Goal: Task Accomplishment & Management: Manage account settings

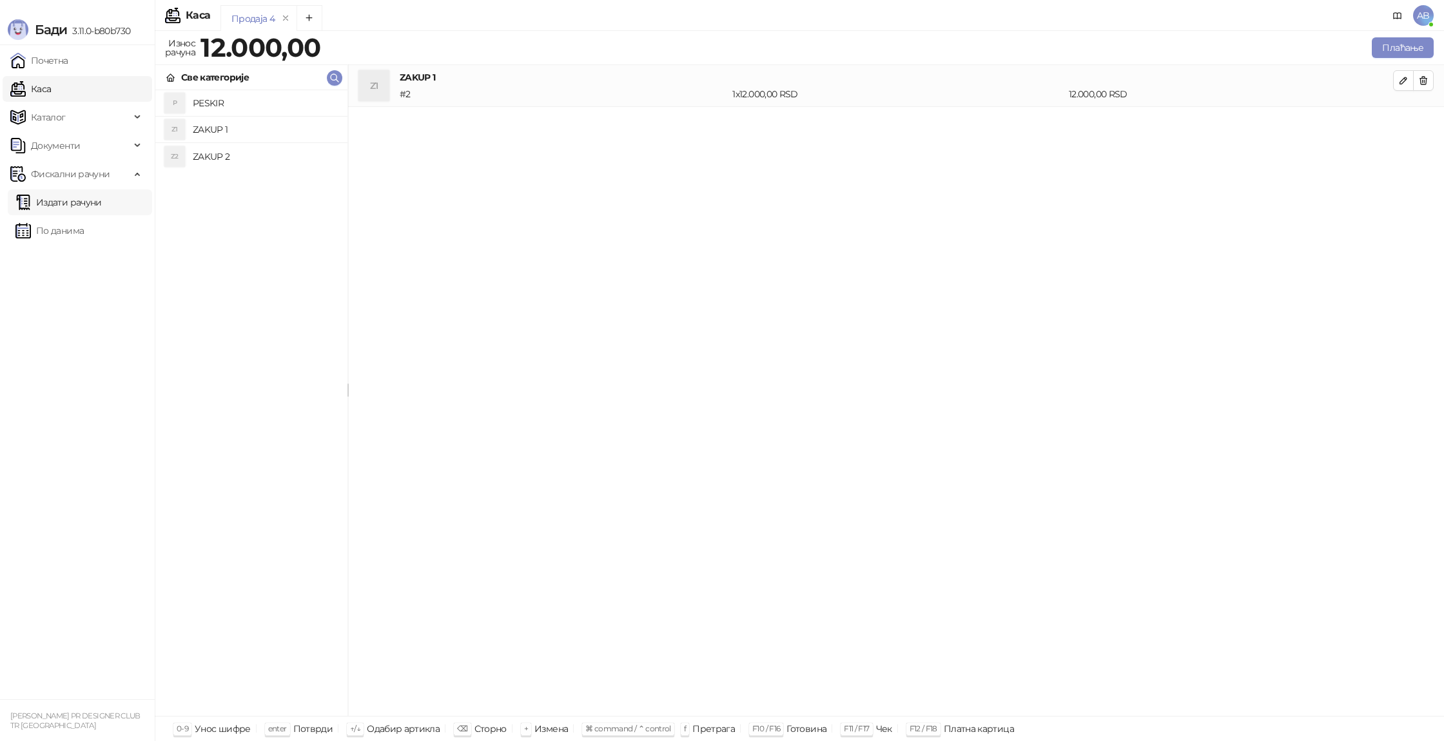
click at [78, 207] on link "Издати рачуни" at bounding box center [58, 203] width 86 height 26
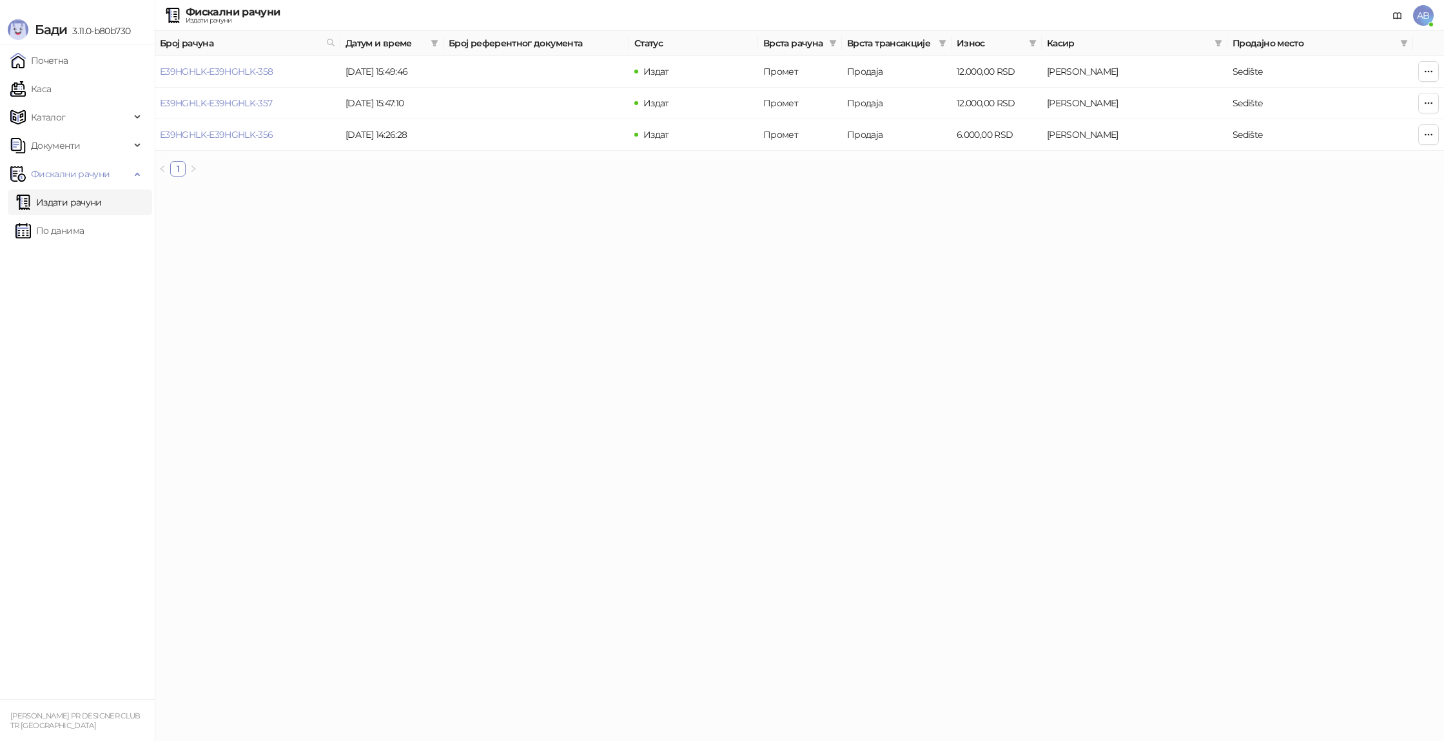
click at [1259, 41] on span "Продајно место" at bounding box center [1313, 43] width 162 height 14
click at [1243, 70] on td "Sedište" at bounding box center [1320, 72] width 186 height 32
click at [59, 177] on span "Фискални рачуни" at bounding box center [70, 174] width 79 height 26
click at [72, 123] on span "Каталог" at bounding box center [70, 117] width 120 height 26
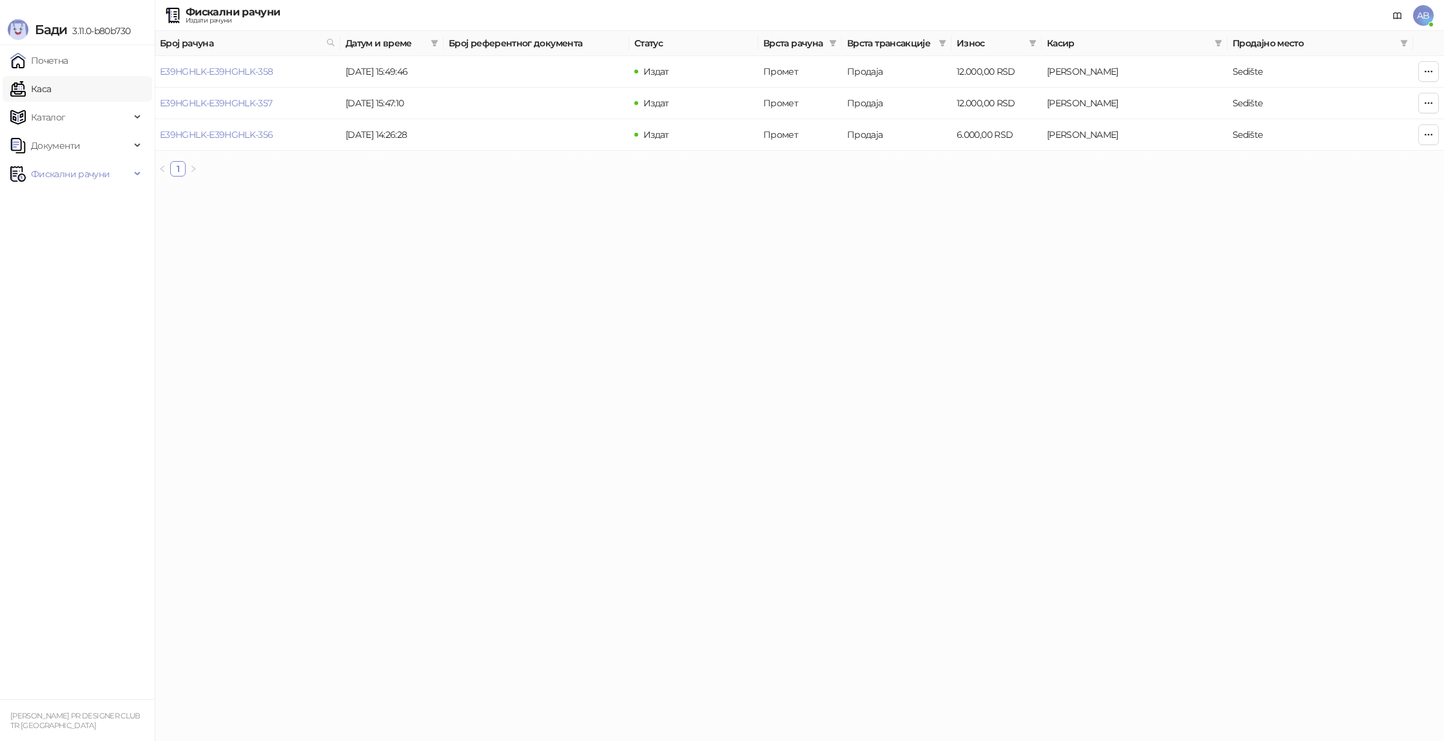
click at [51, 93] on link "Каса" at bounding box center [30, 89] width 41 height 26
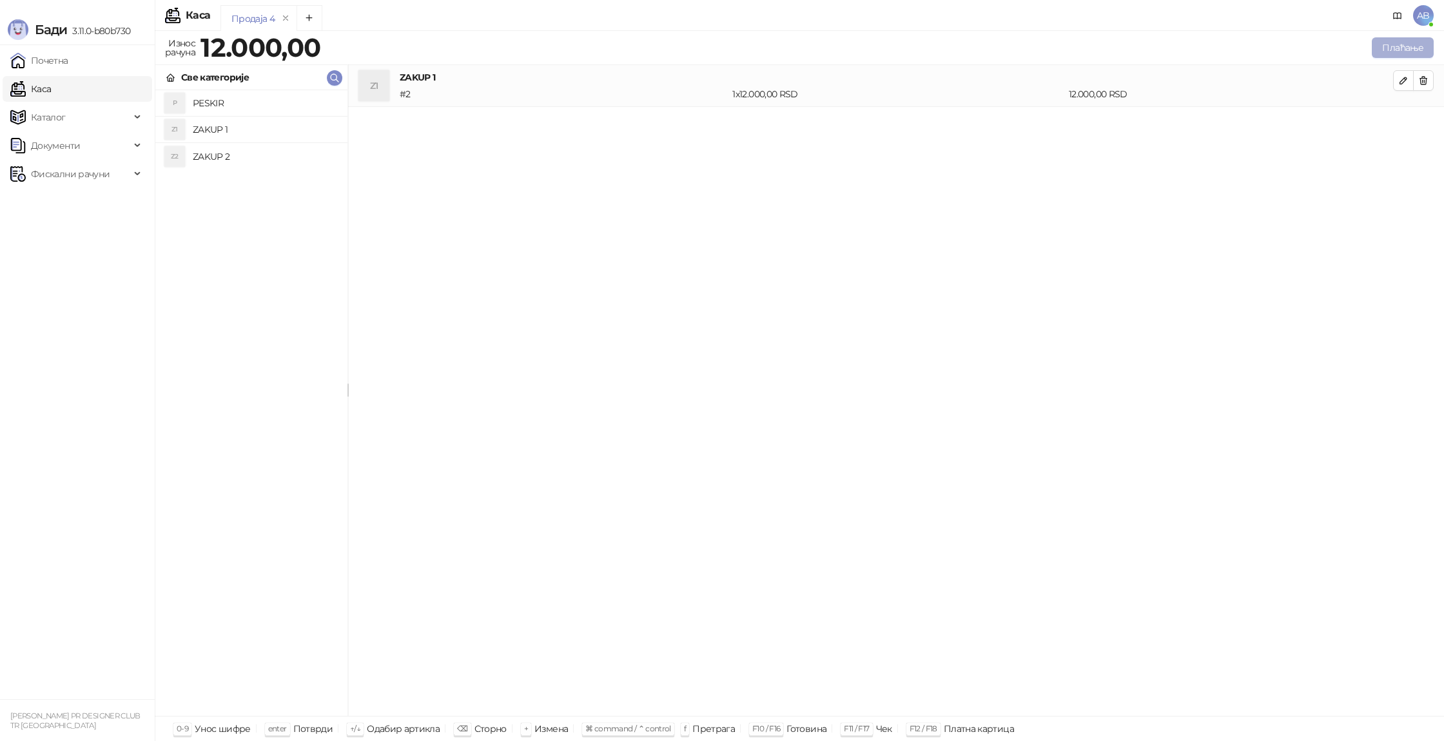
click at [1385, 44] on button "Плаћање" at bounding box center [1403, 47] width 62 height 21
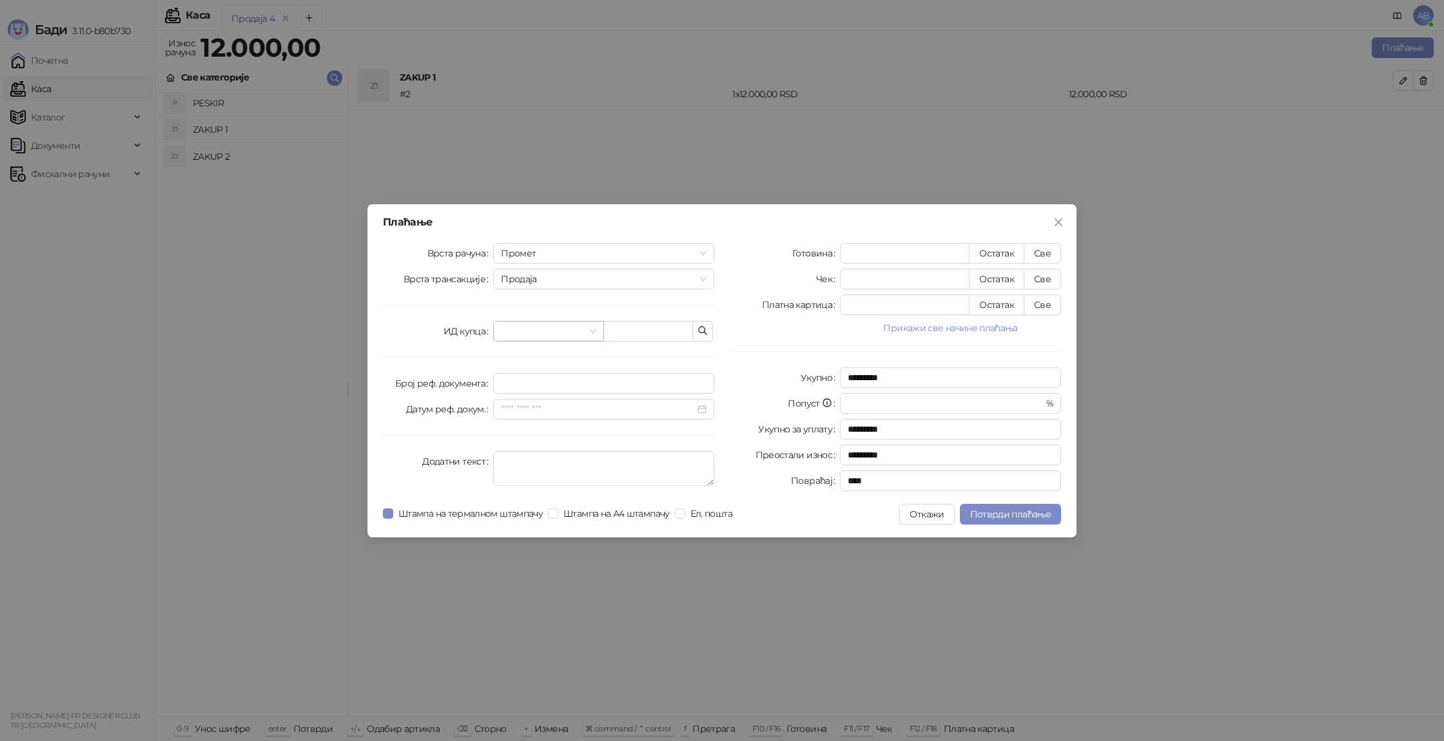
click at [525, 331] on input "search" at bounding box center [542, 331] width 83 height 19
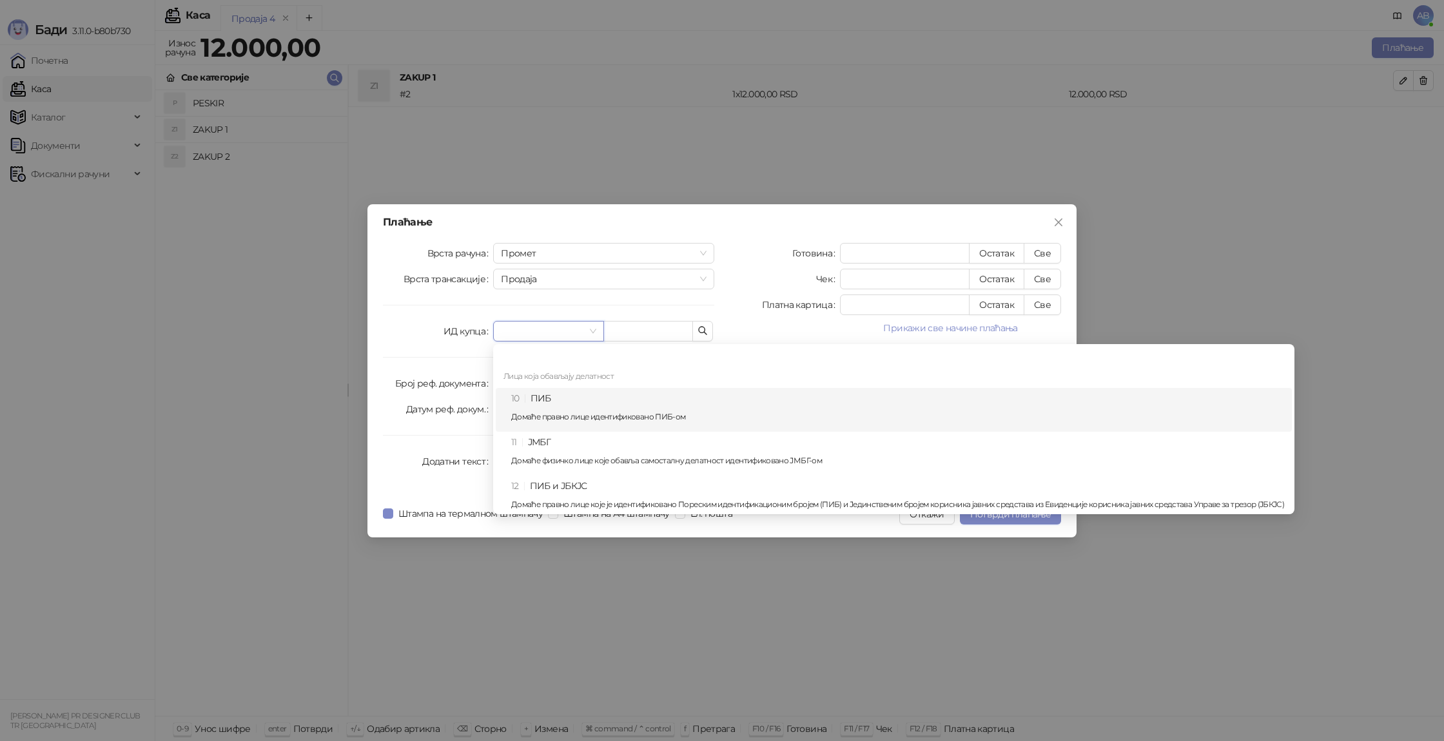
click at [544, 395] on div "10 ПИБ Домаће правно лице идентификовано ПИБ-ом" at bounding box center [897, 409] width 773 height 37
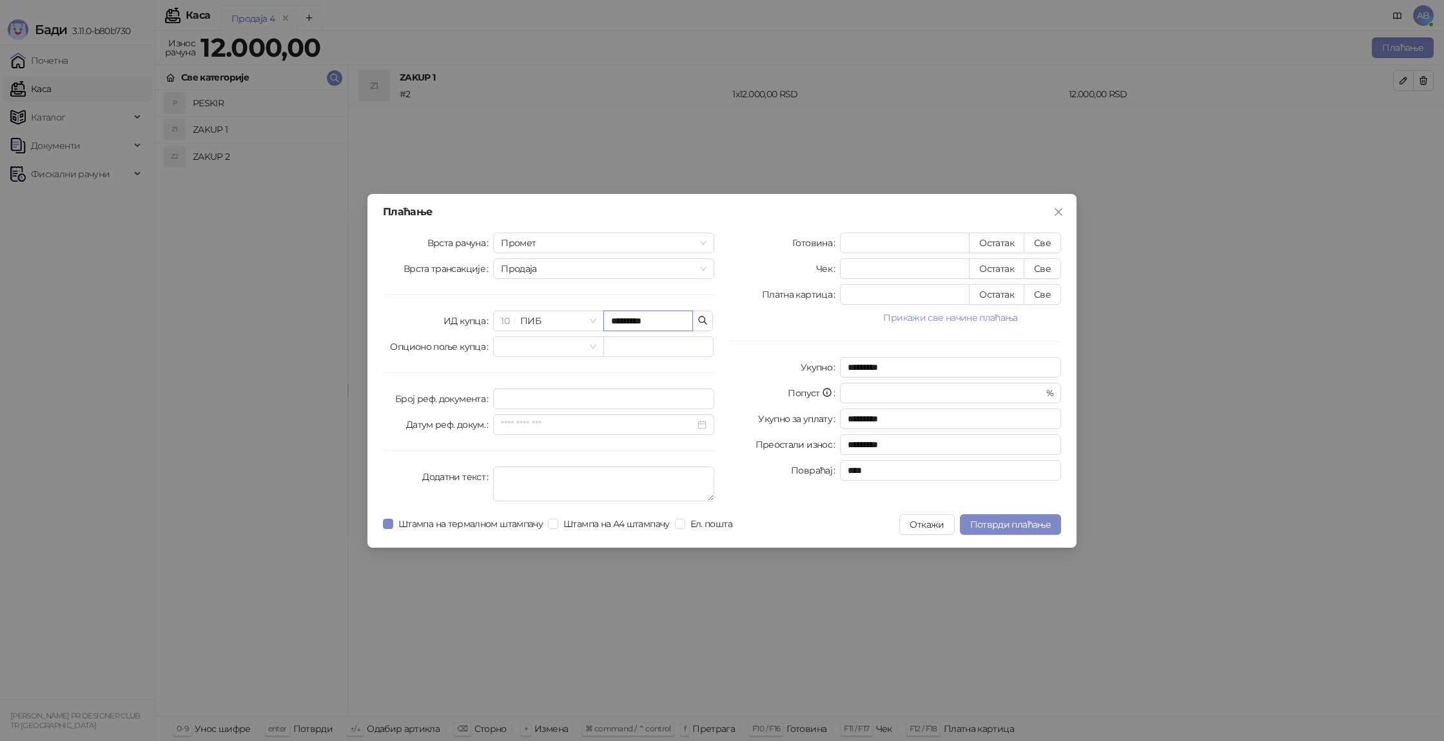
type input "*********"
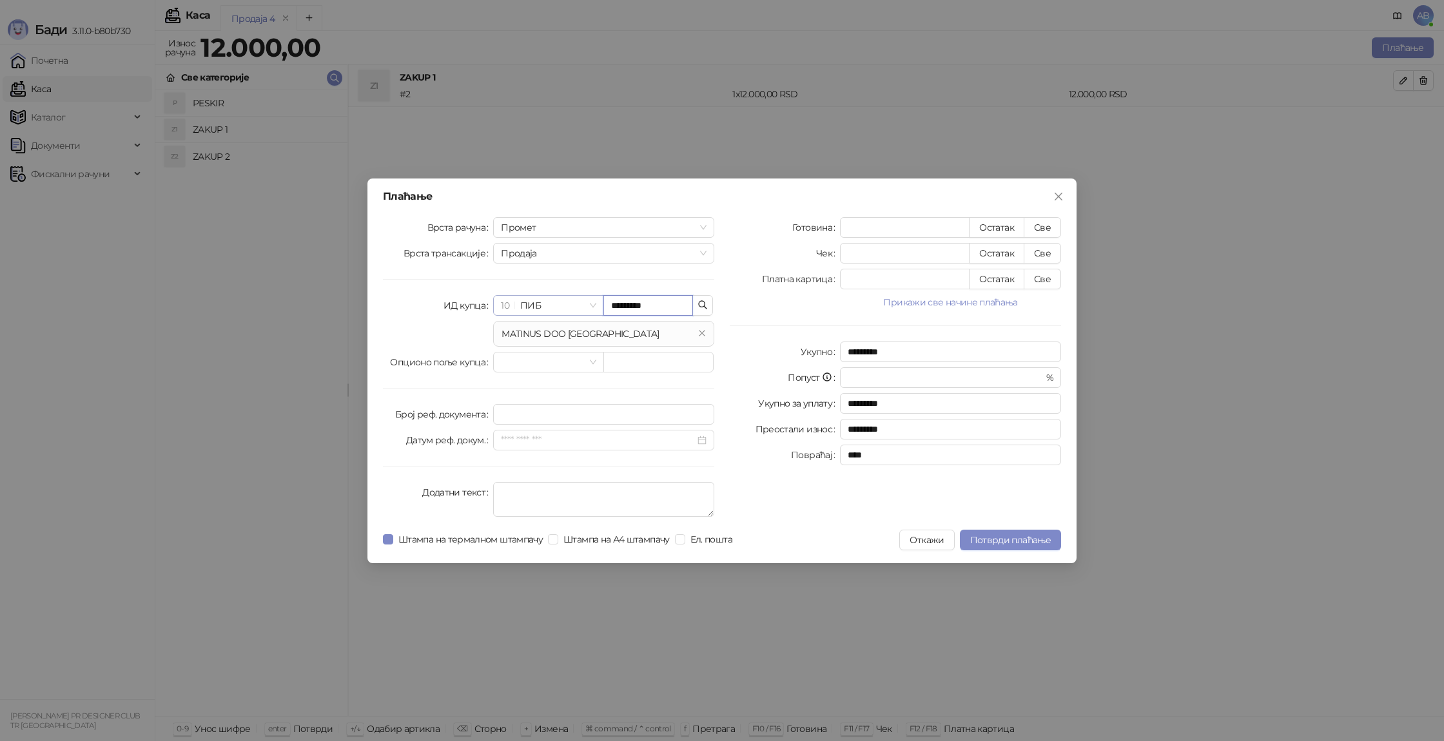
drag, startPoint x: 656, startPoint y: 304, endPoint x: 602, endPoint y: 297, distance: 54.7
click at [602, 296] on div "10 ПИБ *********" at bounding box center [603, 305] width 221 height 21
click at [641, 306] on input "*********" at bounding box center [648, 305] width 90 height 21
drag, startPoint x: 663, startPoint y: 307, endPoint x: 608, endPoint y: 304, distance: 54.9
click at [608, 304] on input "*********" at bounding box center [648, 305] width 90 height 21
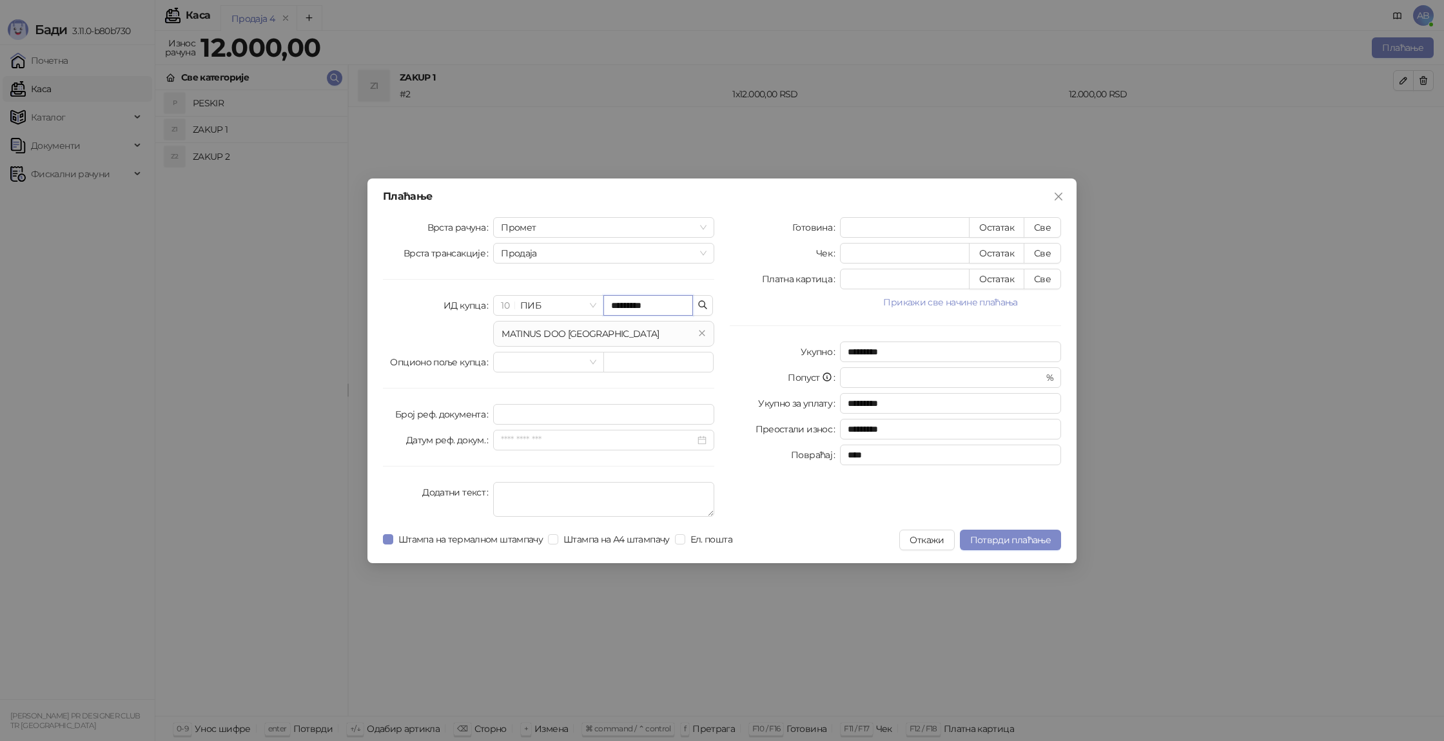
click at [617, 304] on input "*********" at bounding box center [648, 305] width 90 height 21
click at [929, 538] on button "Откажи" at bounding box center [926, 540] width 55 height 21
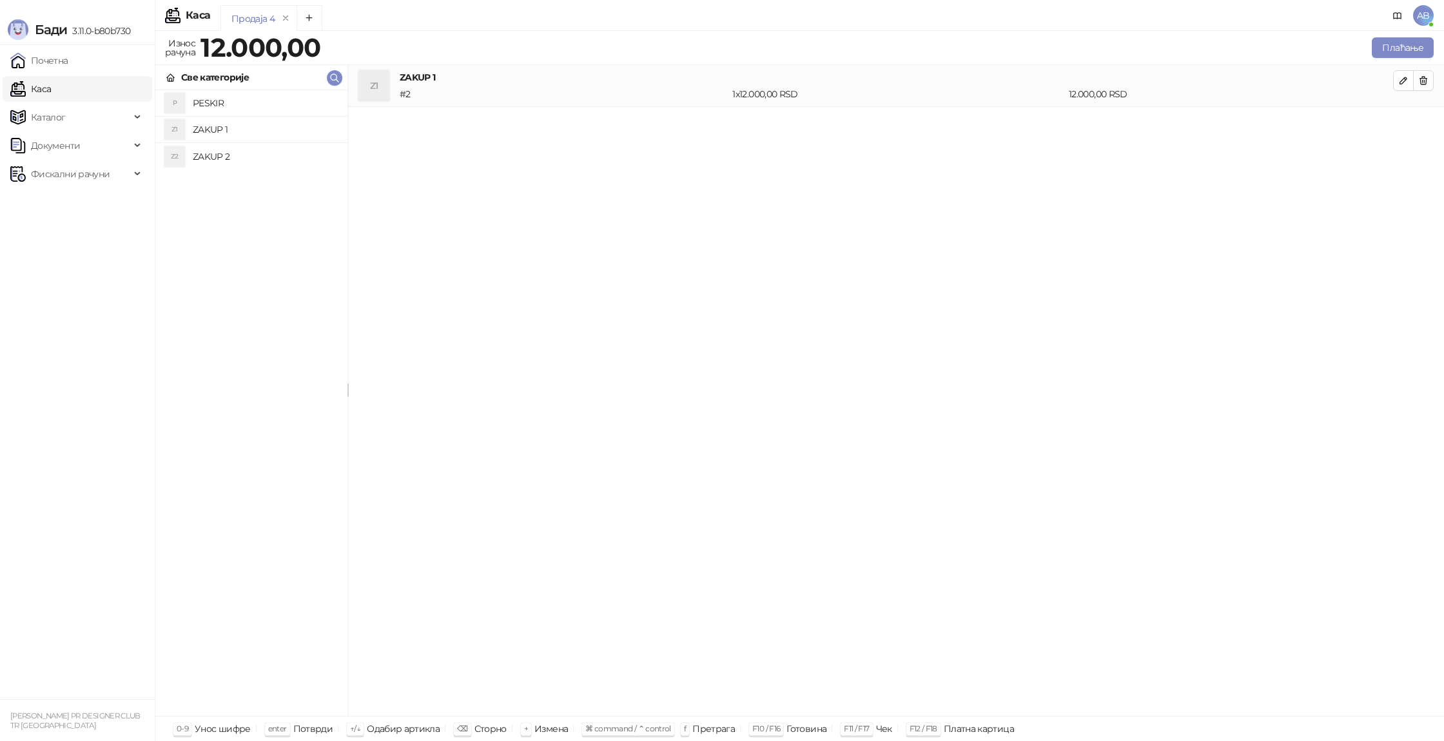
click at [51, 91] on link "Каса" at bounding box center [30, 89] width 41 height 26
click at [104, 175] on span "Фискални рачуни" at bounding box center [70, 174] width 79 height 26
click at [101, 206] on link "Издати рачуни" at bounding box center [58, 203] width 86 height 26
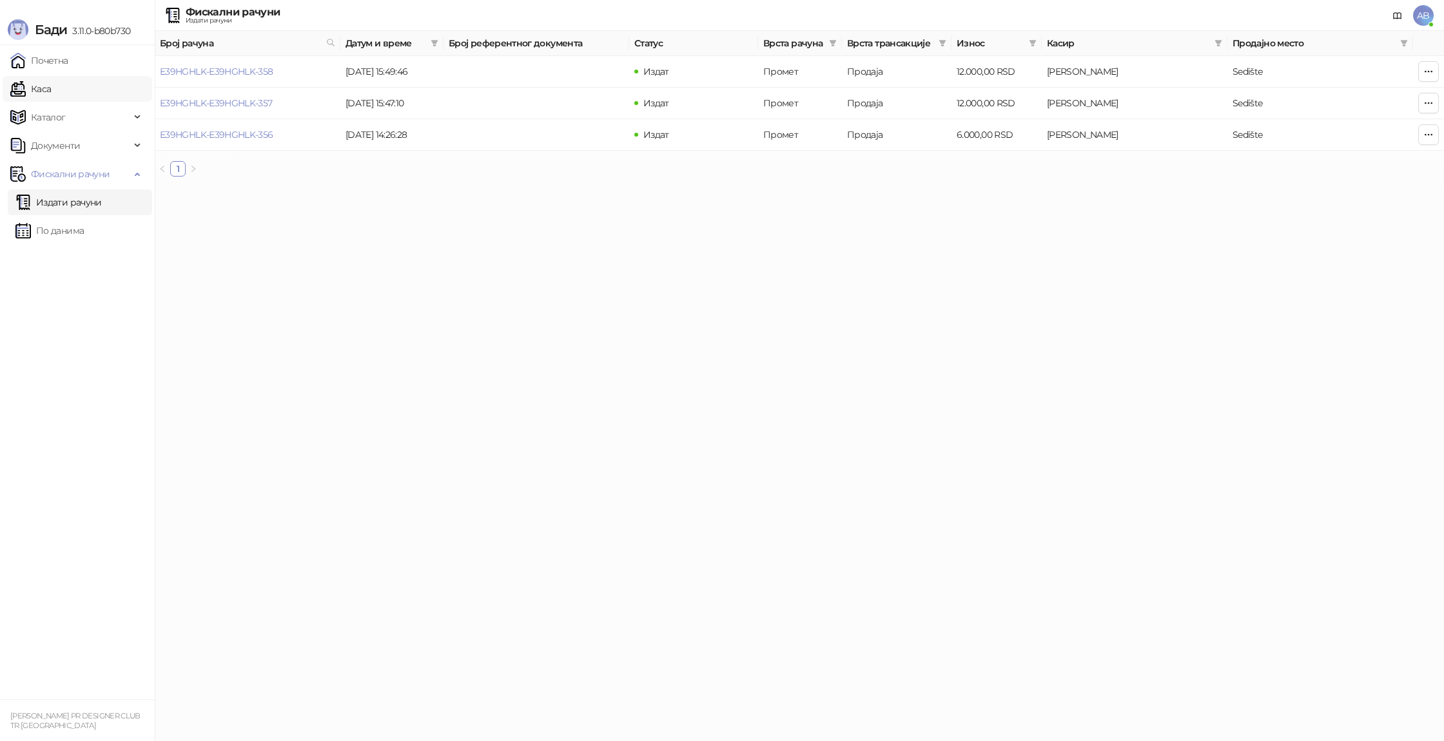
click at [51, 88] on link "Каса" at bounding box center [30, 89] width 41 height 26
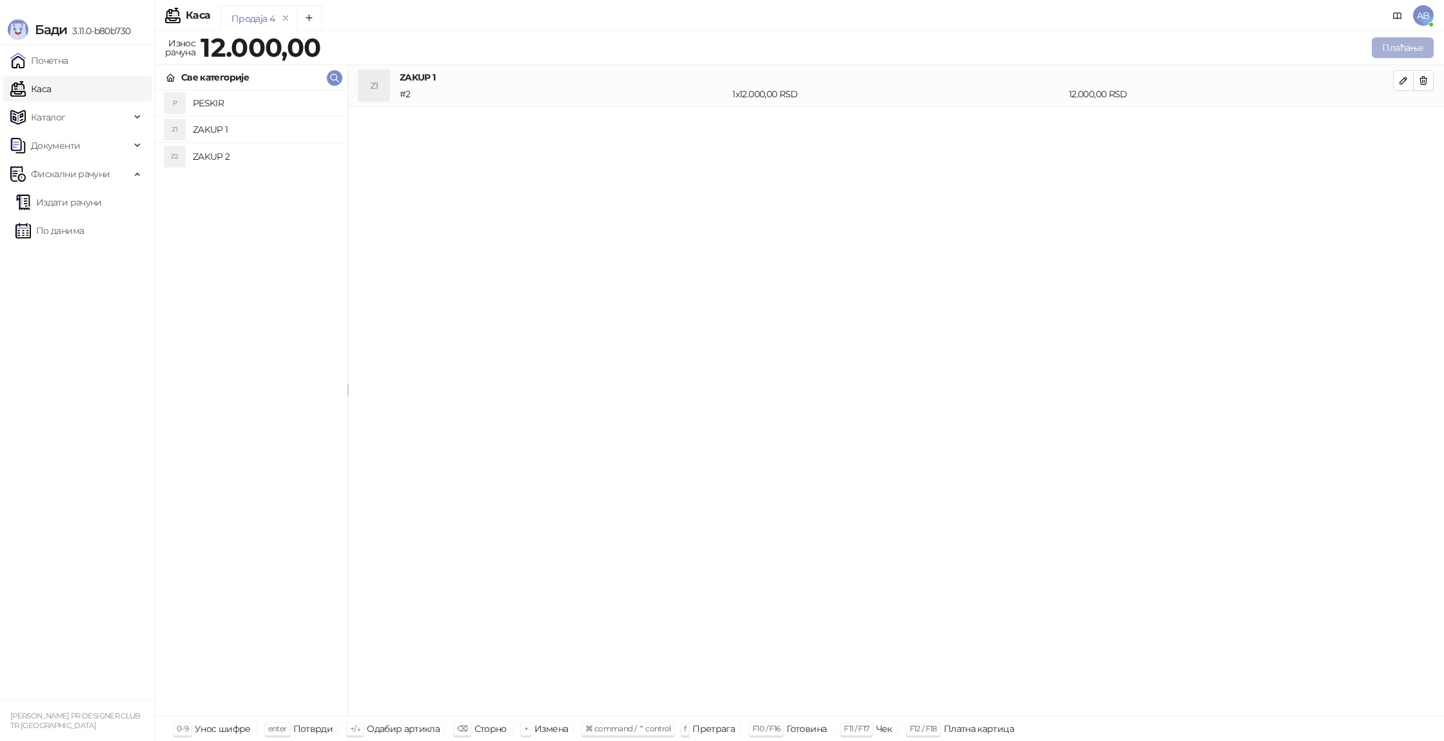
click at [1396, 44] on button "Плаћање" at bounding box center [1403, 47] width 62 height 21
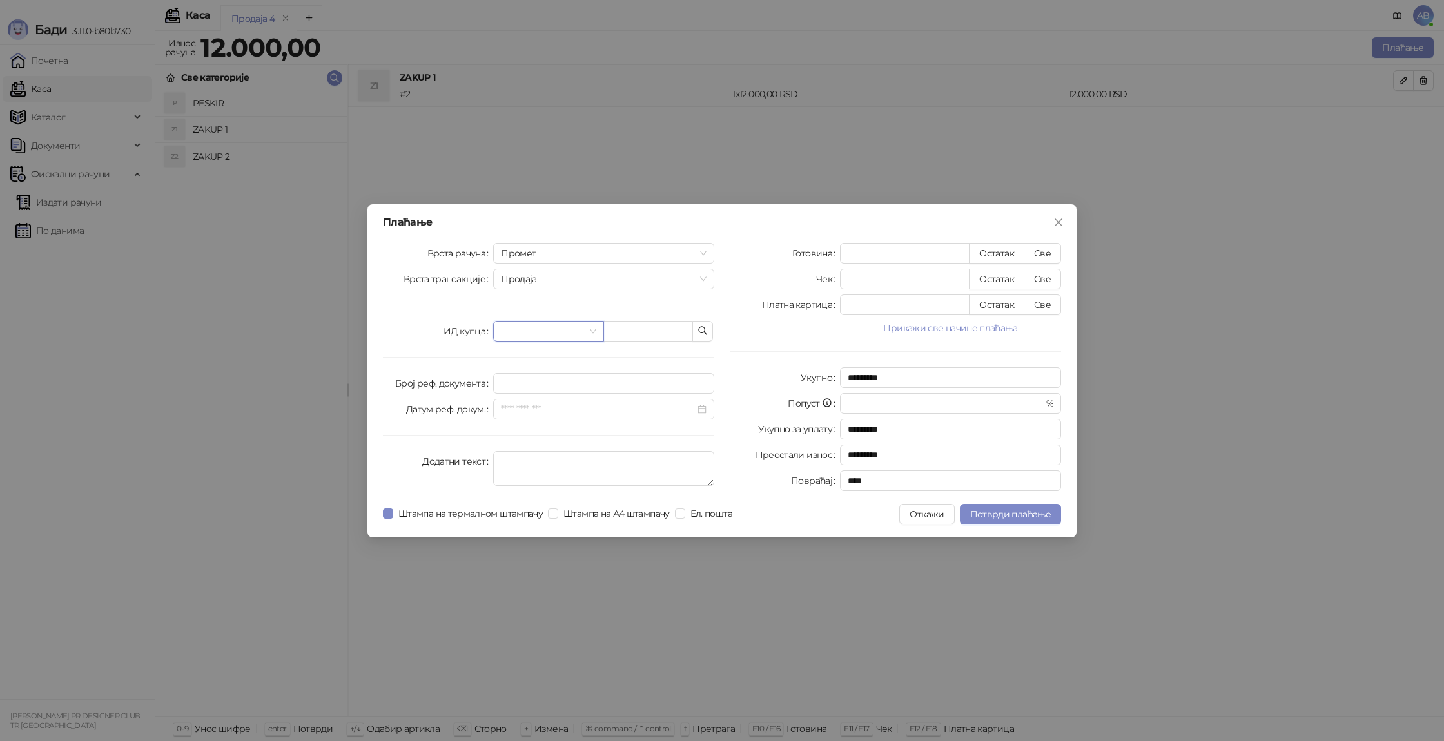
click at [548, 327] on input "search" at bounding box center [542, 331] width 83 height 19
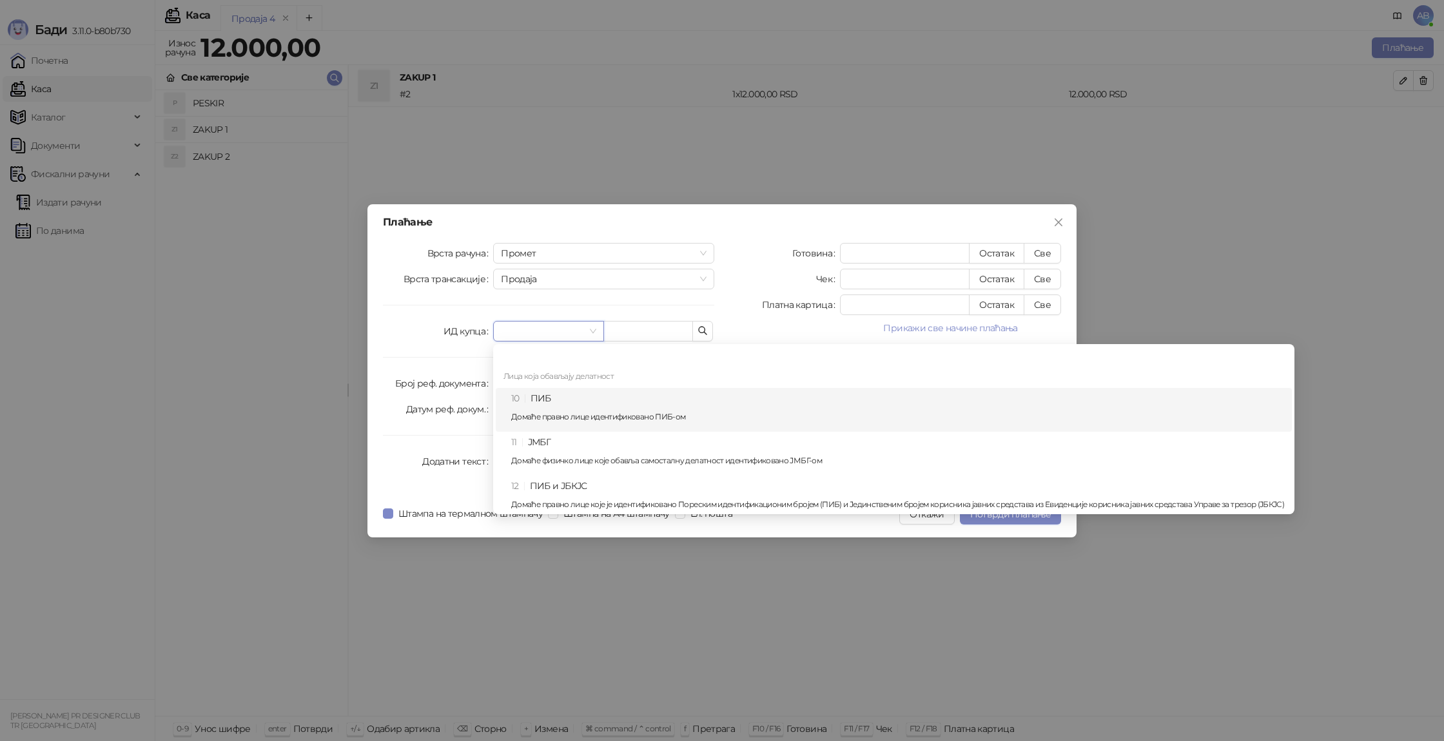
click at [595, 407] on div "10 ПИБ Домаће правно лице идентификовано ПИБ-ом" at bounding box center [897, 409] width 773 height 37
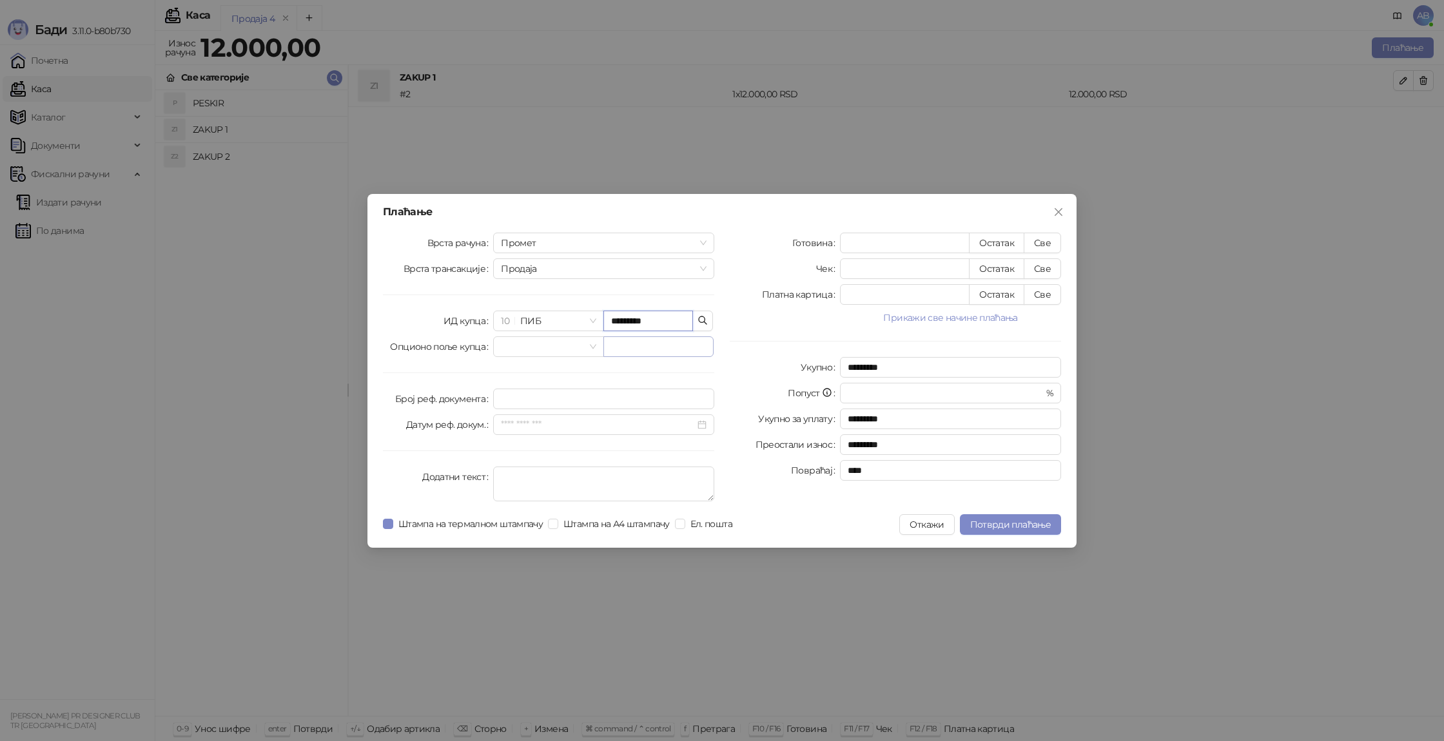
type input "*********"
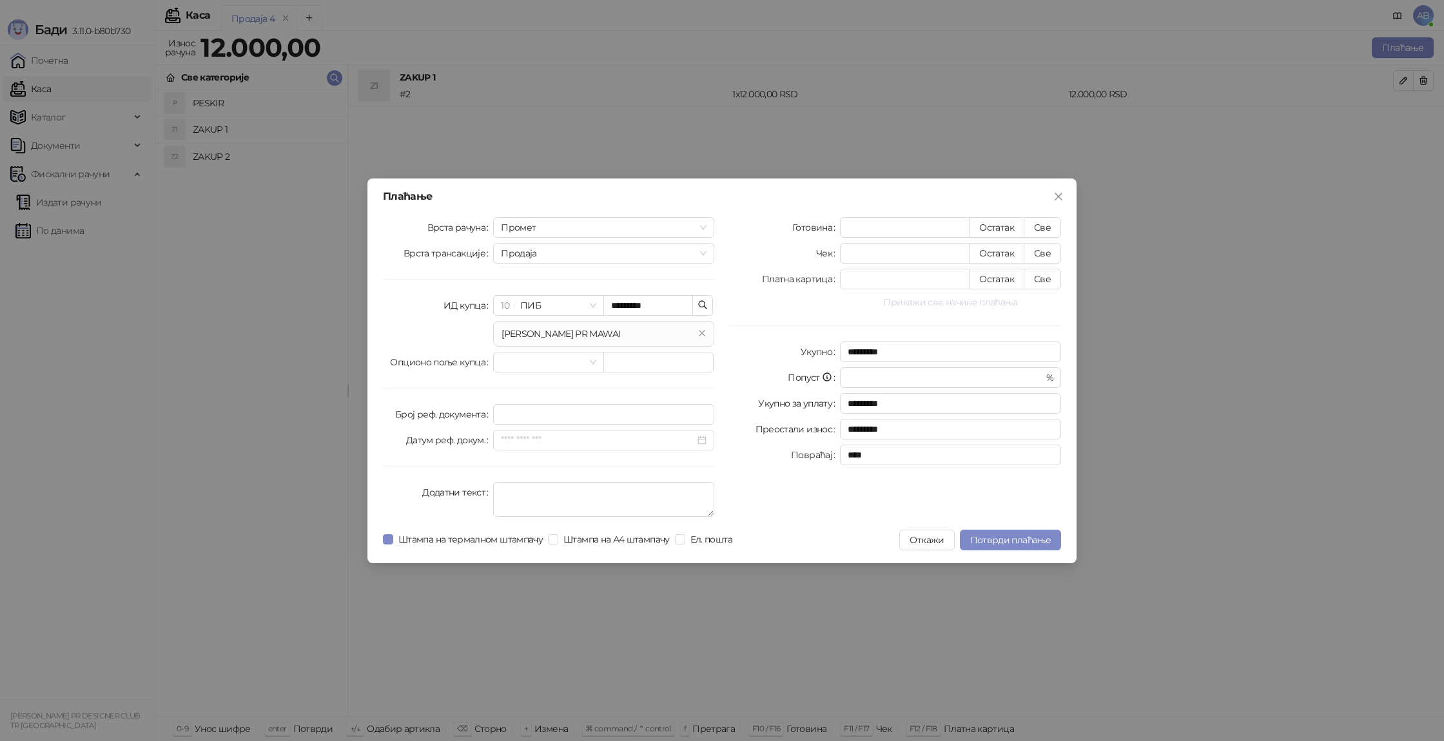
click at [957, 301] on button "Прикажи све начине плаћања" at bounding box center [950, 302] width 221 height 15
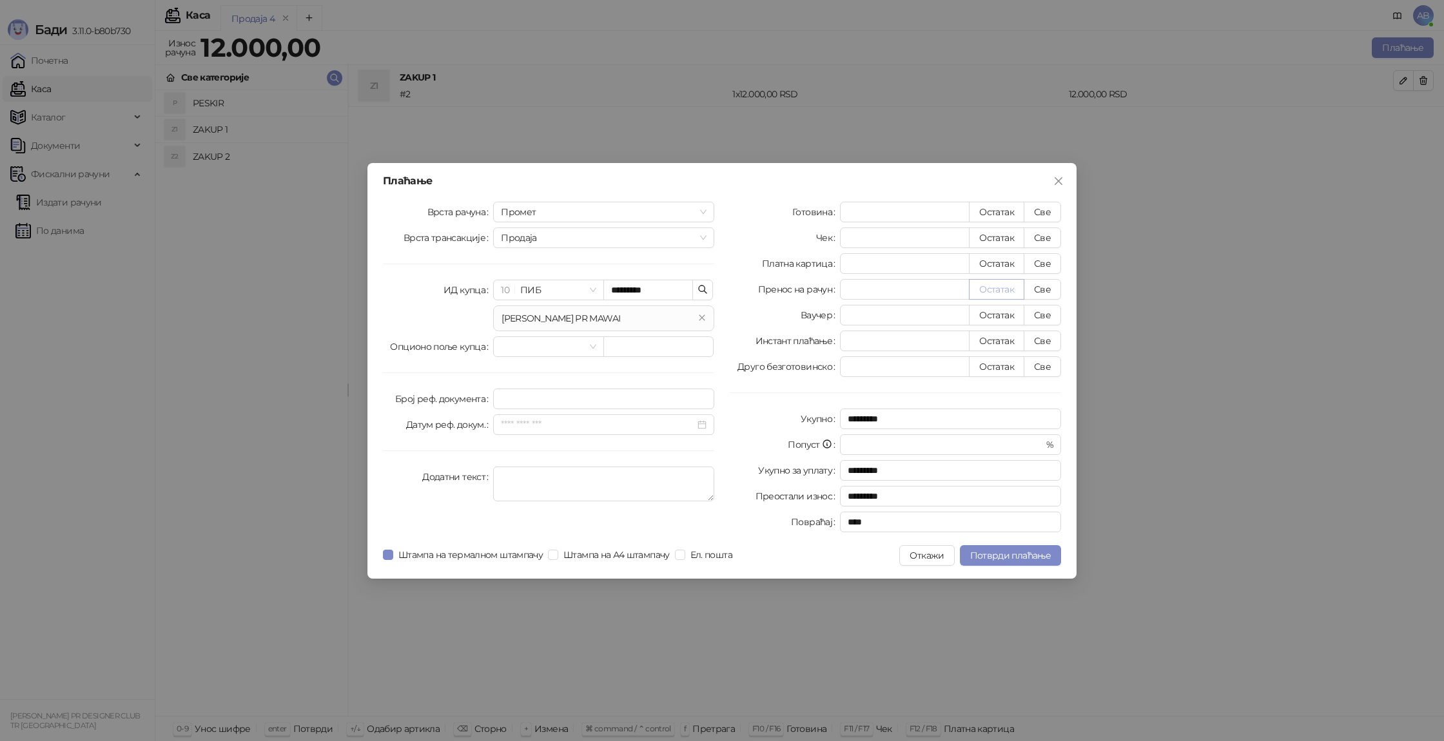
click at [984, 289] on button "Остатак" at bounding box center [996, 289] width 55 height 21
type input "*****"
type input "****"
click at [1004, 559] on span "Потврди плаћање" at bounding box center [1010, 556] width 81 height 12
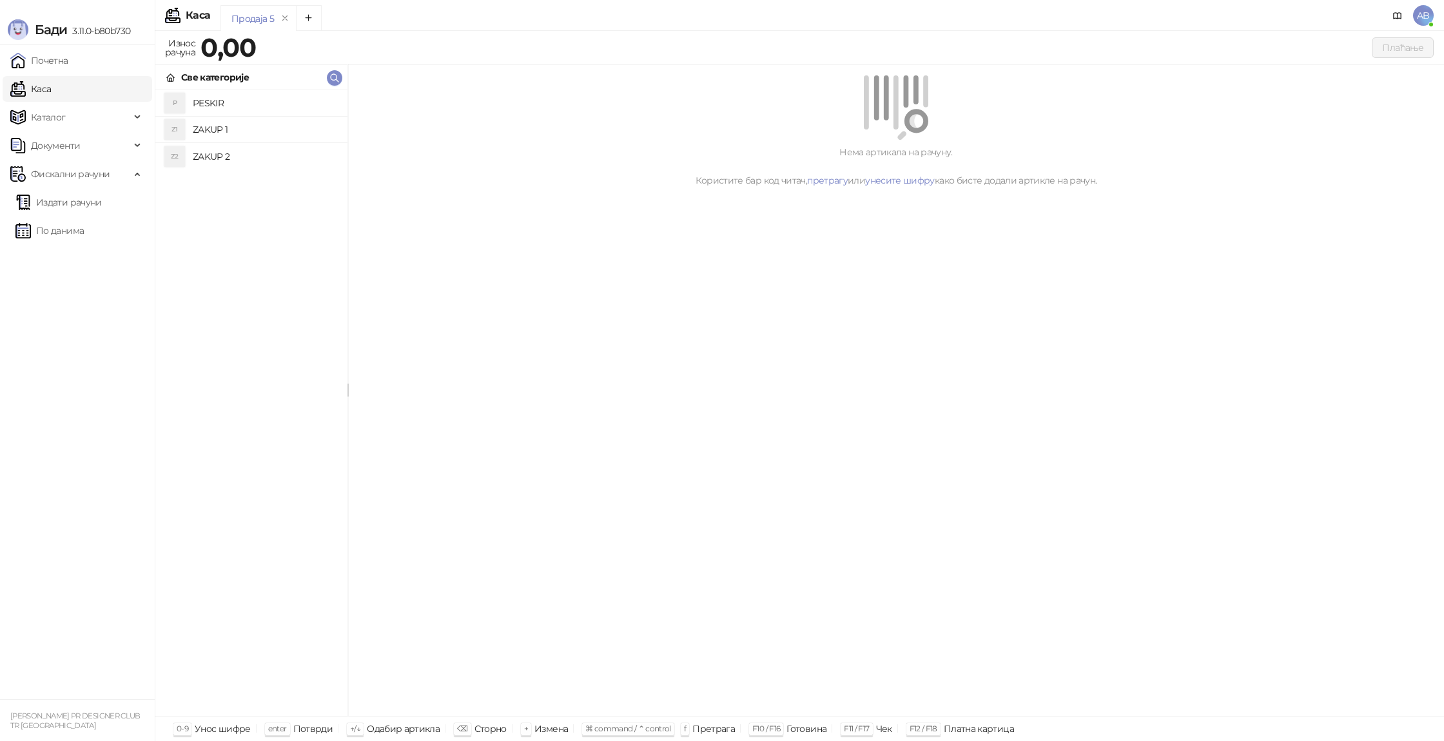
click at [207, 124] on h4 "ZAKUP 1" at bounding box center [265, 129] width 144 height 21
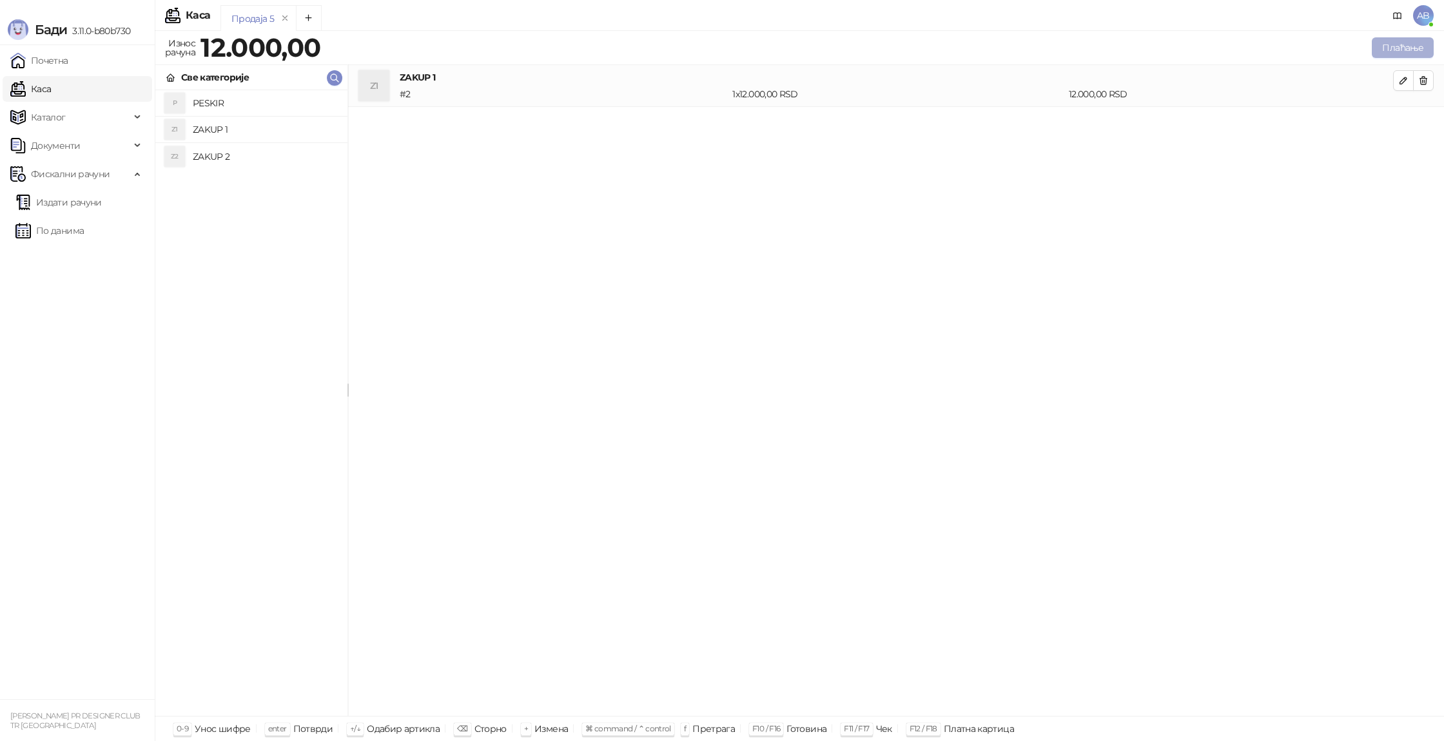
click at [1414, 55] on button "Плаћање" at bounding box center [1403, 47] width 62 height 21
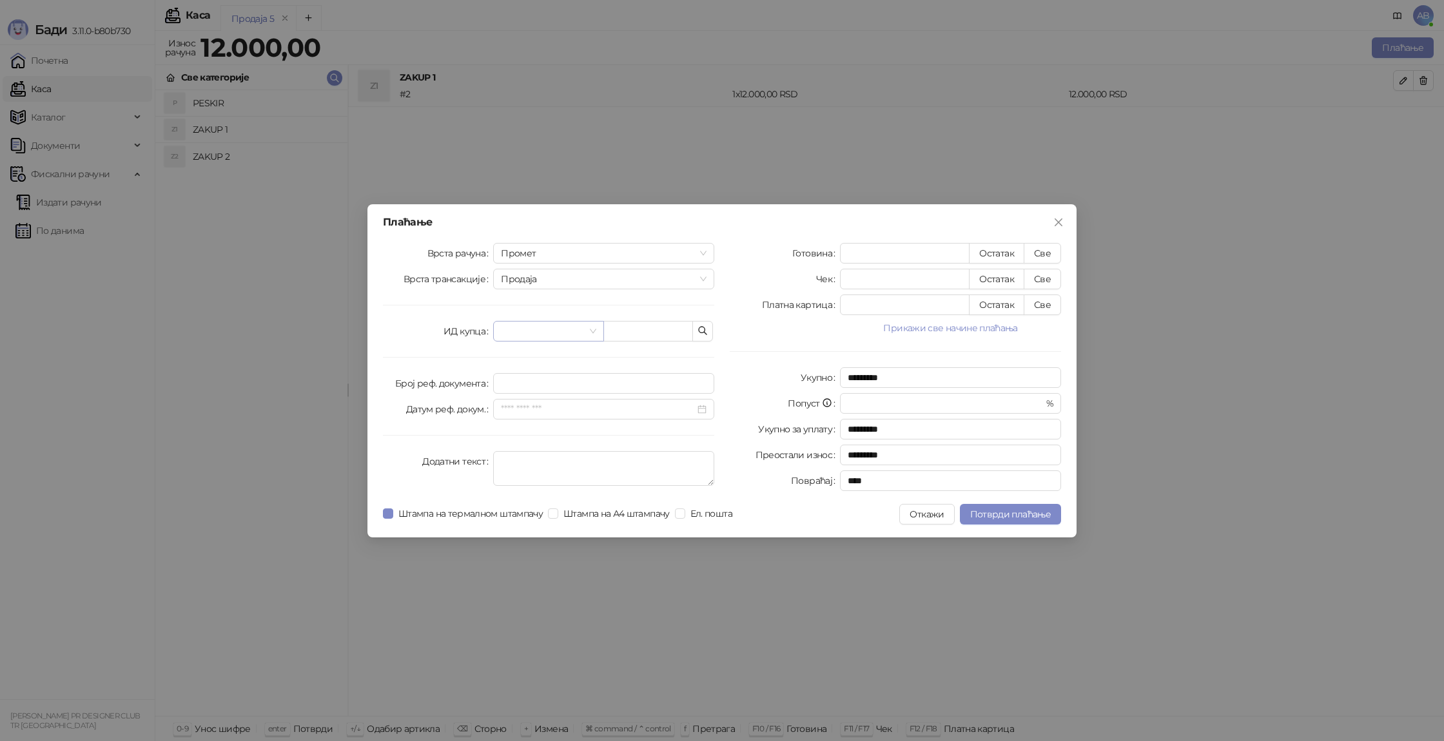
click at [524, 338] on input "search" at bounding box center [542, 331] width 83 height 19
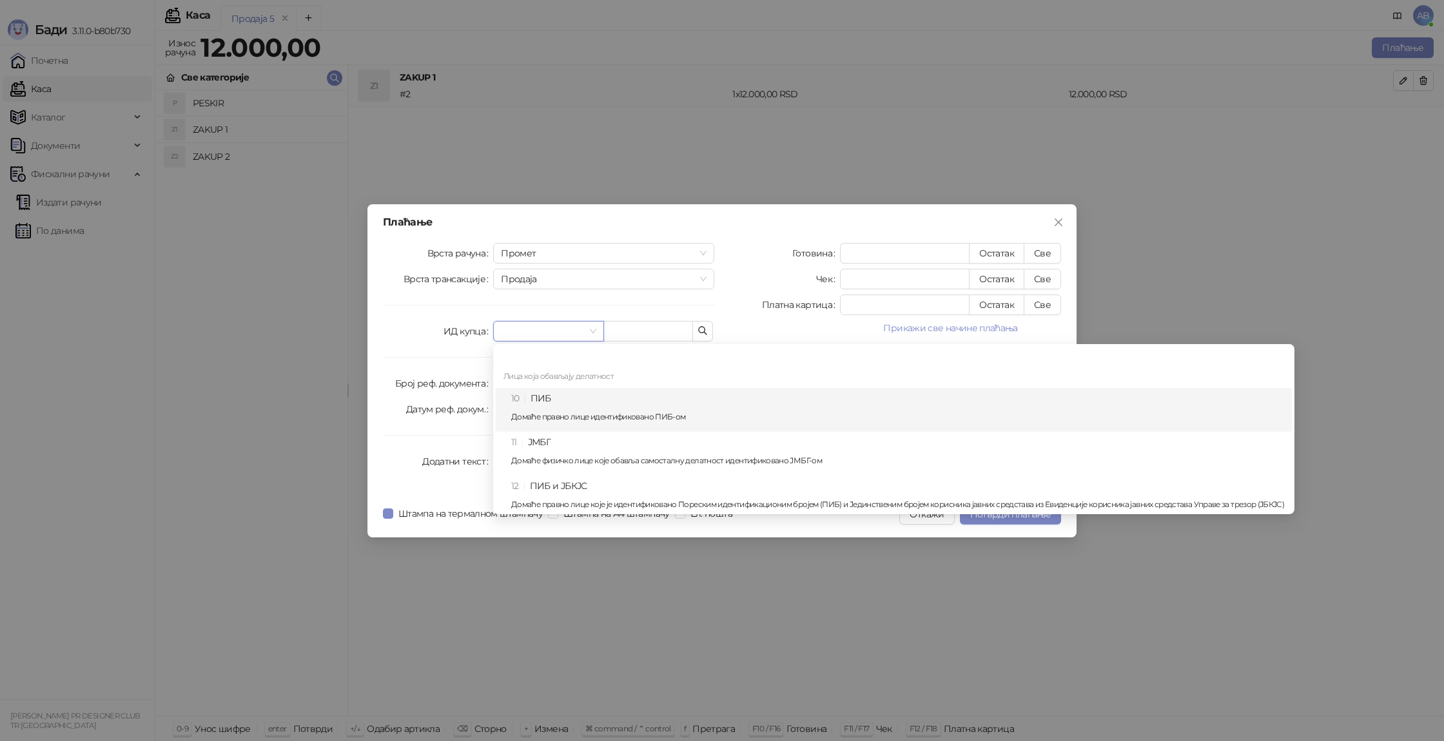
drag, startPoint x: 570, startPoint y: 407, endPoint x: 545, endPoint y: 437, distance: 39.4
click at [570, 407] on div "10 ПИБ Домаће правно лице идентификовано ПИБ-ом" at bounding box center [897, 409] width 773 height 37
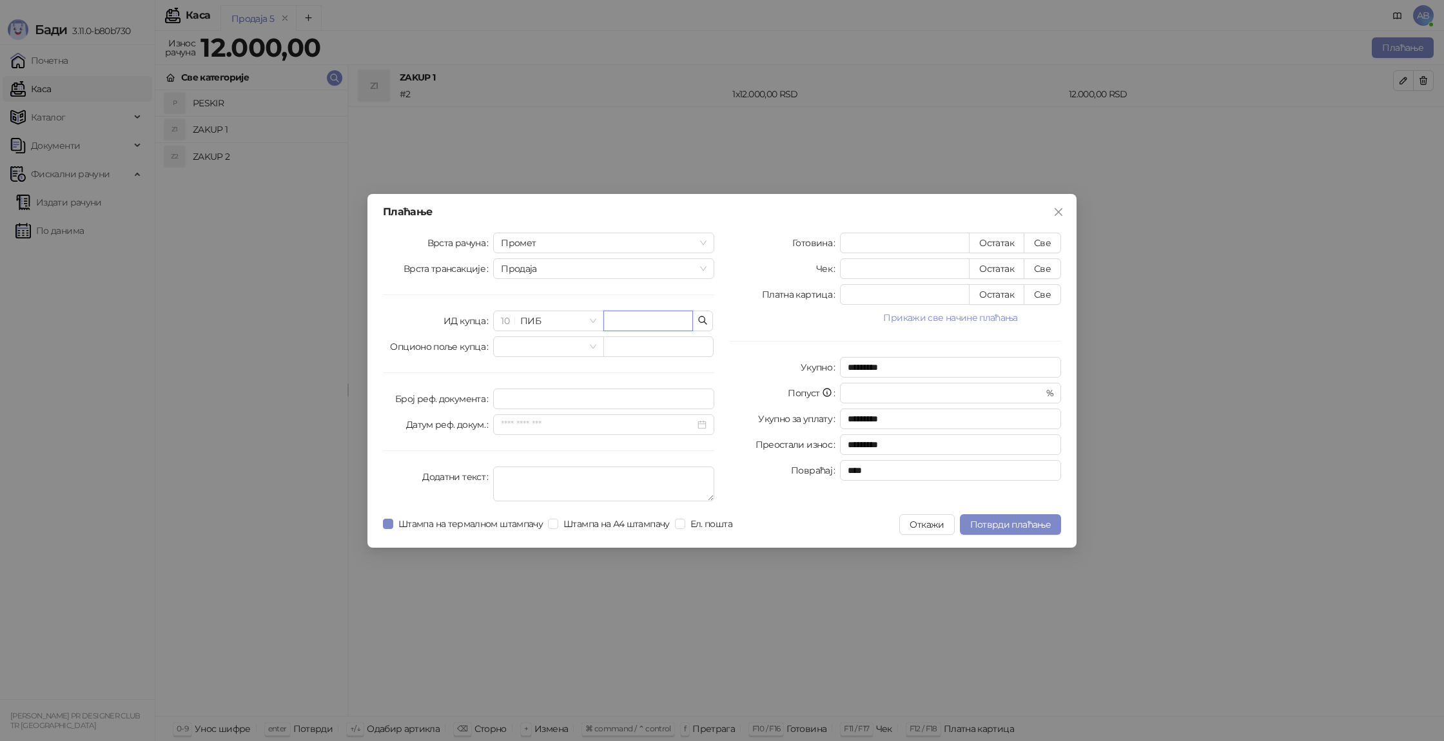
click at [634, 321] on input "text" at bounding box center [648, 321] width 90 height 21
click at [645, 322] on input "text" at bounding box center [648, 321] width 90 height 21
click at [633, 317] on input "text" at bounding box center [648, 321] width 90 height 21
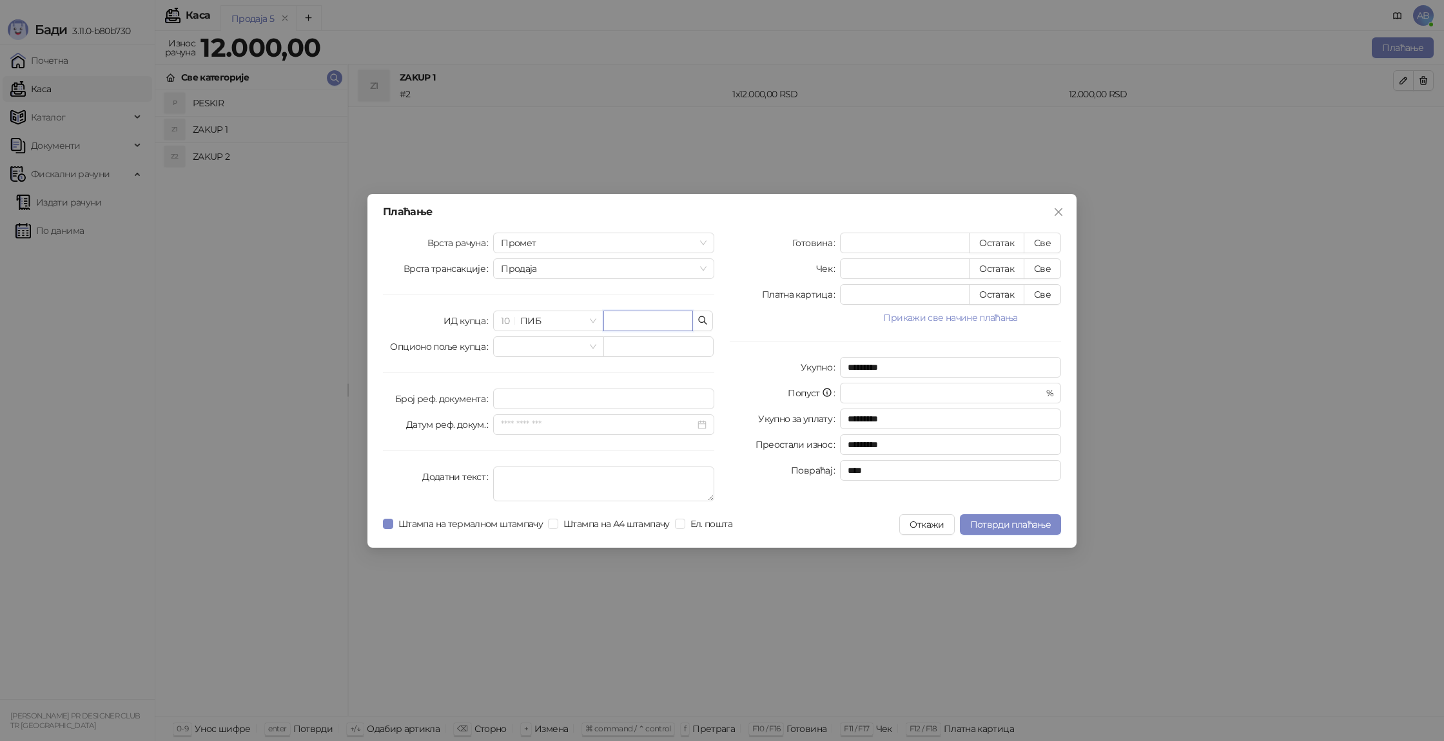
click at [633, 317] on input "text" at bounding box center [648, 321] width 90 height 21
click at [642, 319] on input "text" at bounding box center [648, 321] width 90 height 21
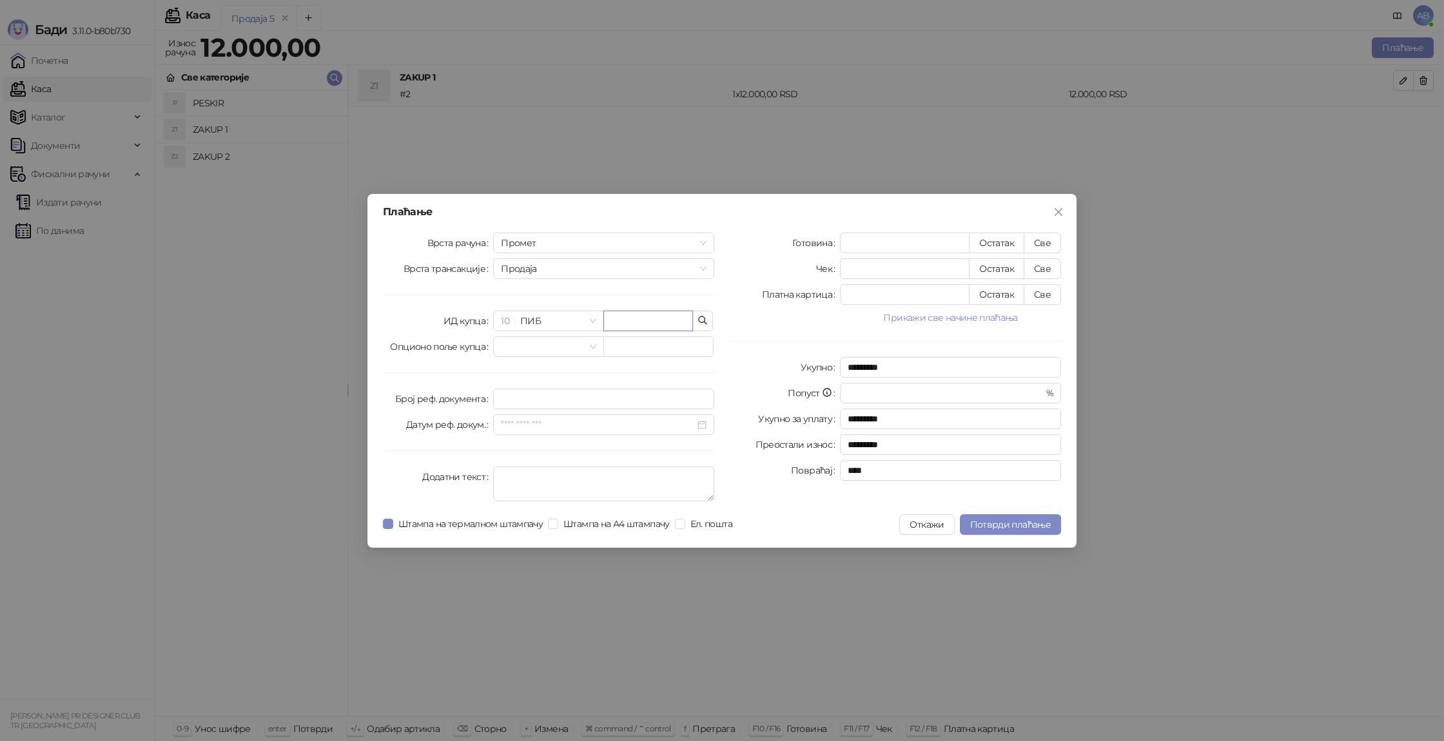
click at [642, 318] on input "text" at bounding box center [648, 321] width 90 height 21
click at [641, 318] on input "text" at bounding box center [648, 321] width 90 height 21
click at [697, 324] on icon "button" at bounding box center [702, 320] width 10 height 10
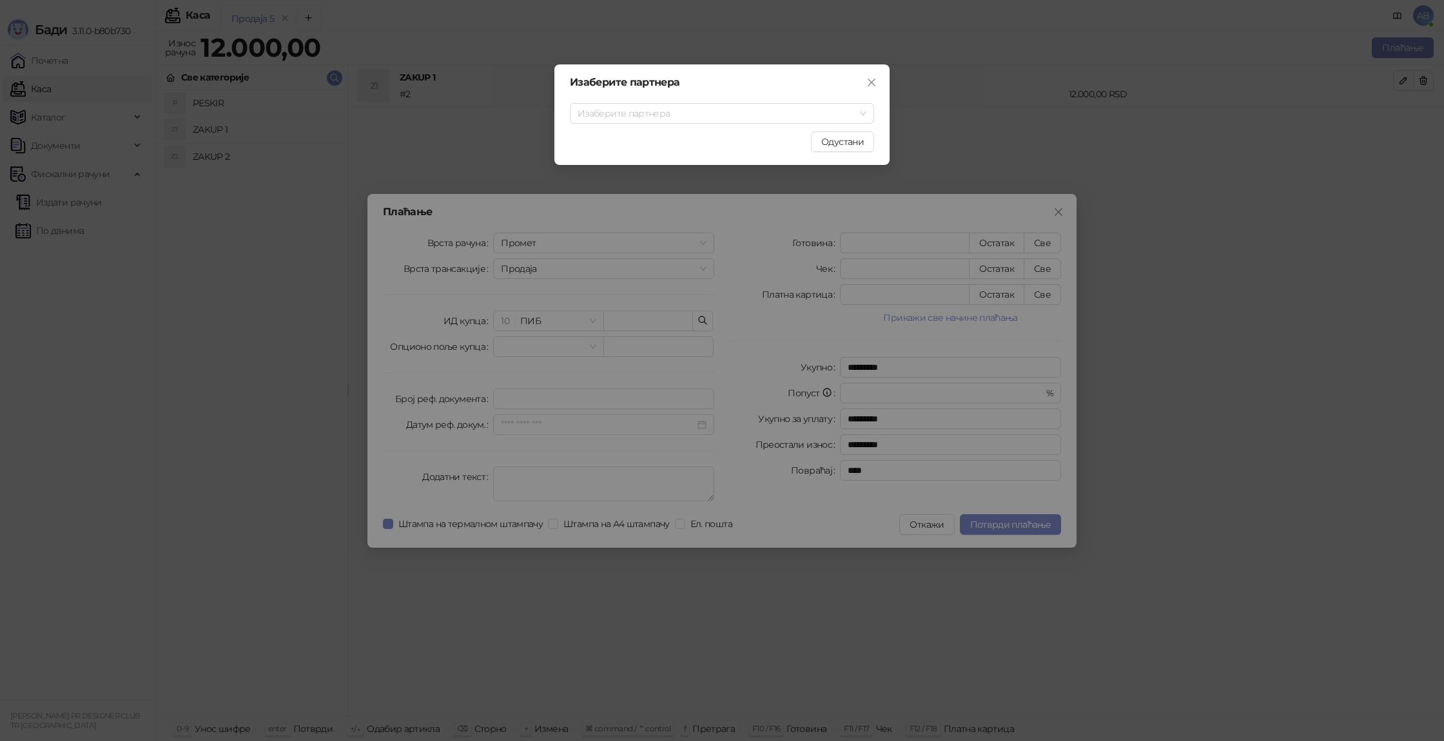
click at [652, 326] on div "Изаберите партнера Изаберите партнера Одустани" at bounding box center [722, 370] width 1444 height 741
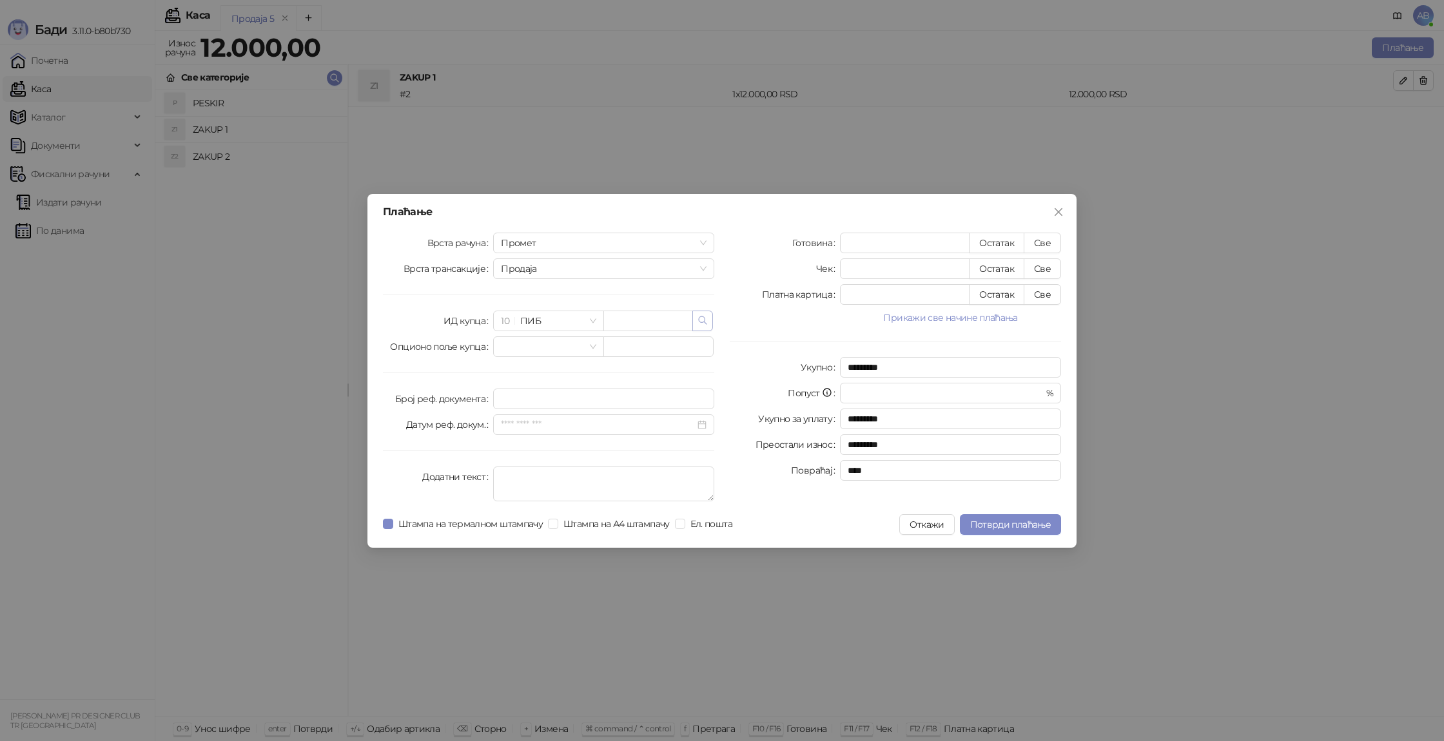
click at [706, 322] on icon "button" at bounding box center [702, 320] width 10 height 10
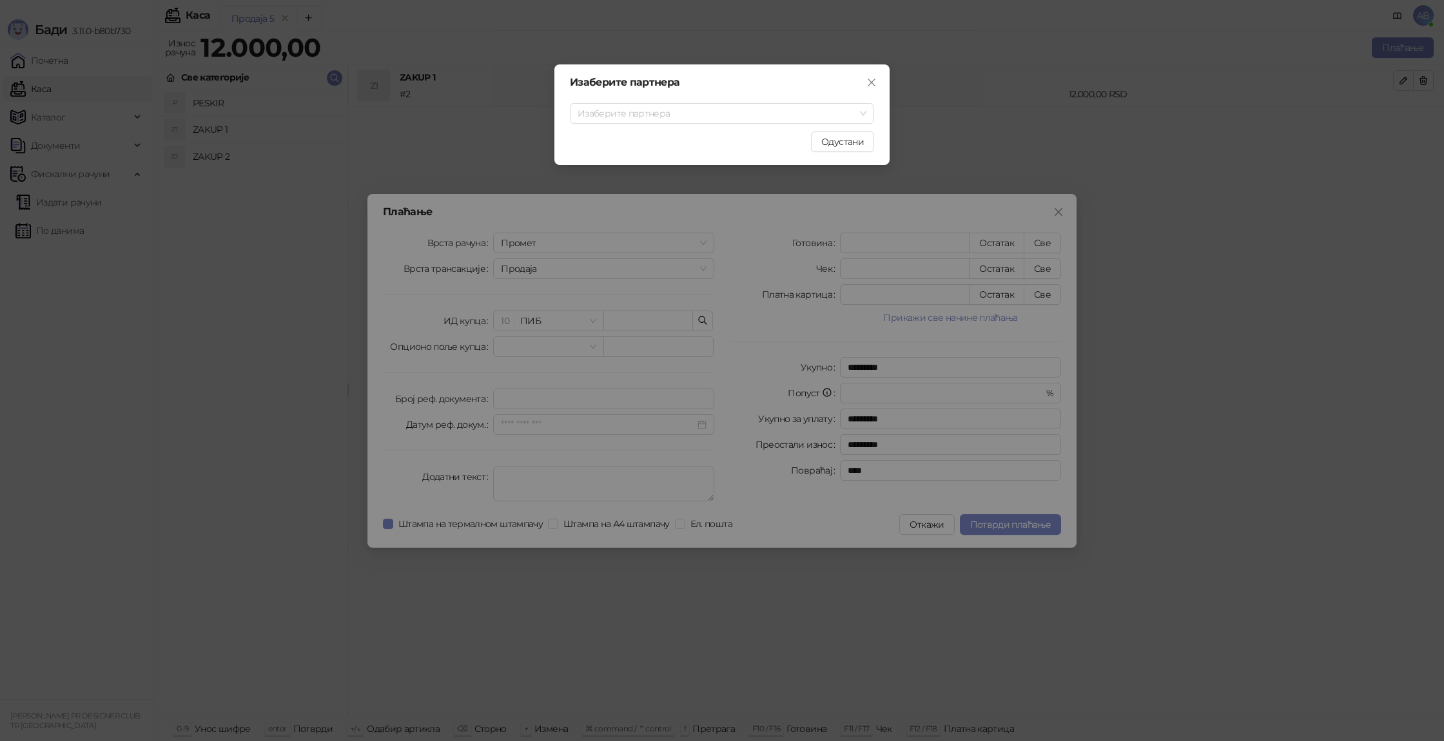
click at [710, 101] on div "Изаберите партнера Изаберите партнера Одустани" at bounding box center [721, 114] width 335 height 101
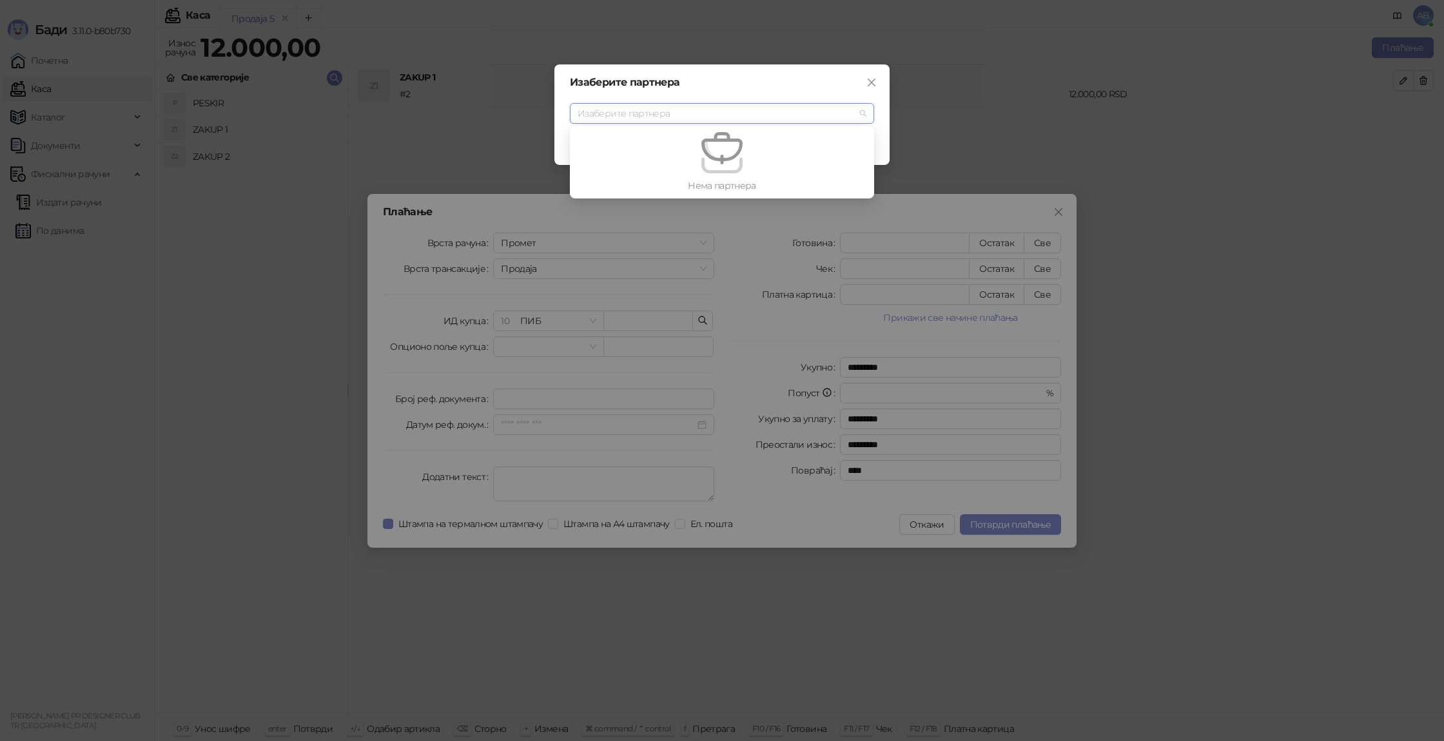
click at [710, 111] on input "search" at bounding box center [716, 113] width 277 height 19
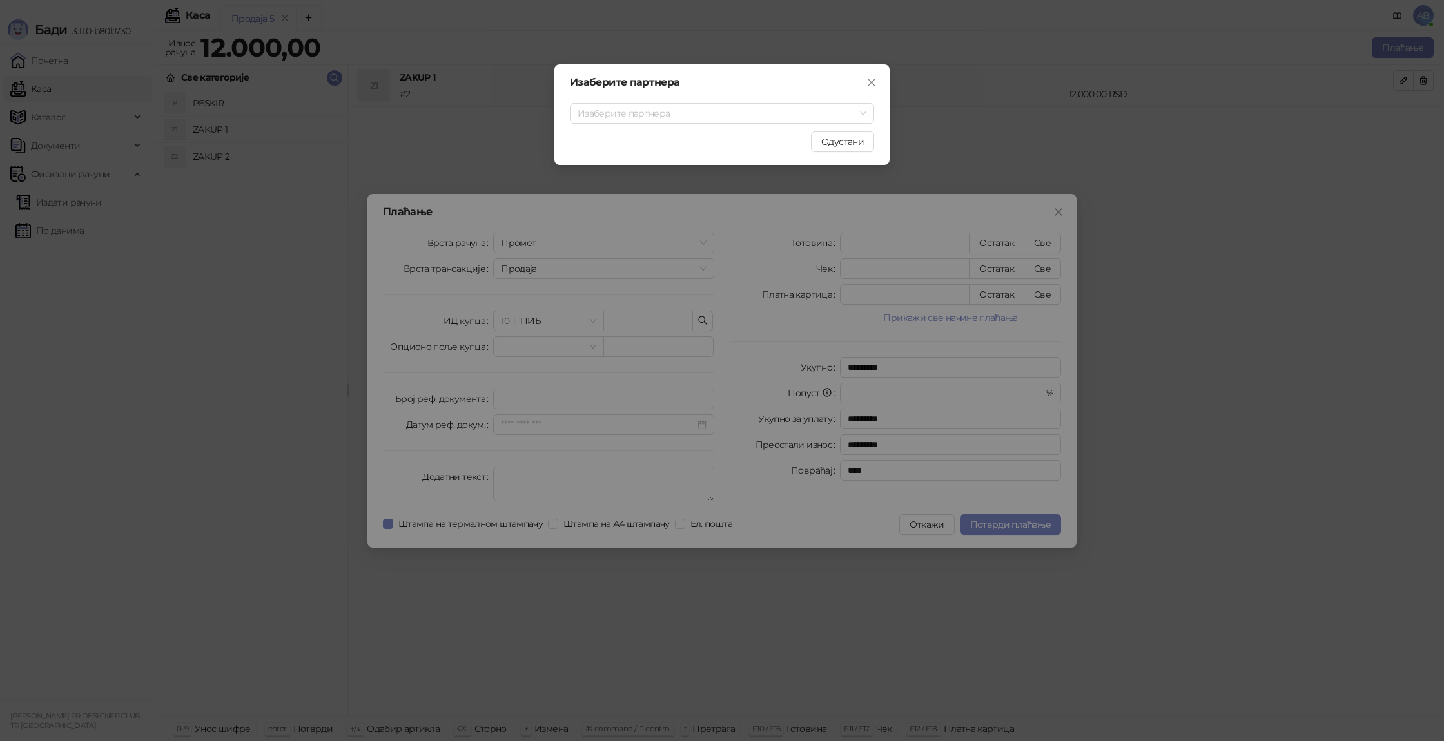
click at [564, 170] on div "Изаберите партнера Изаберите партнера Одустани" at bounding box center [722, 370] width 1444 height 741
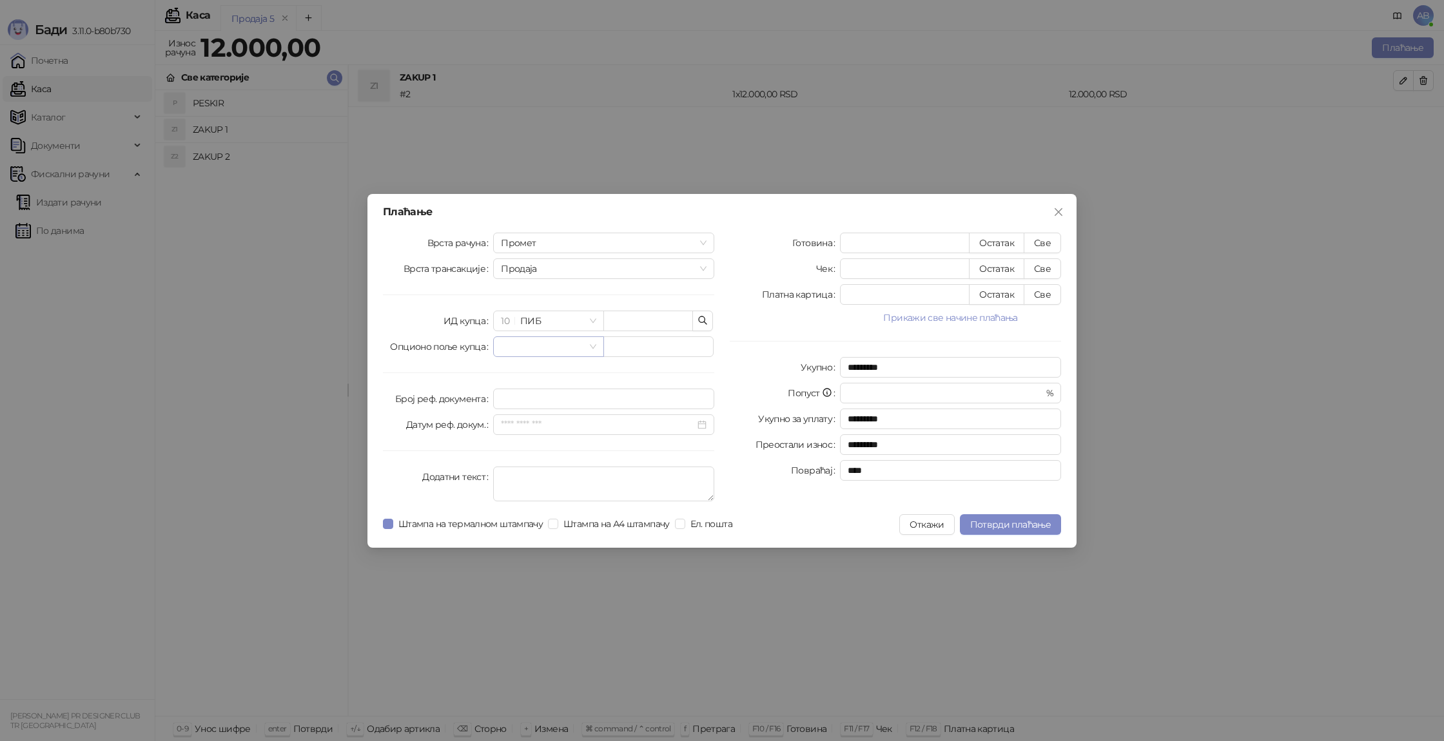
click at [547, 349] on input "search" at bounding box center [542, 346] width 83 height 19
click at [634, 309] on div "Врста рачуна Промет Врста трансакције Продаја ИД купца 10 ПИБ Опционо поље купц…" at bounding box center [548, 370] width 347 height 274
click at [633, 326] on input "text" at bounding box center [648, 321] width 90 height 21
type input "**********"
click at [681, 358] on div "**********" at bounding box center [548, 370] width 347 height 274
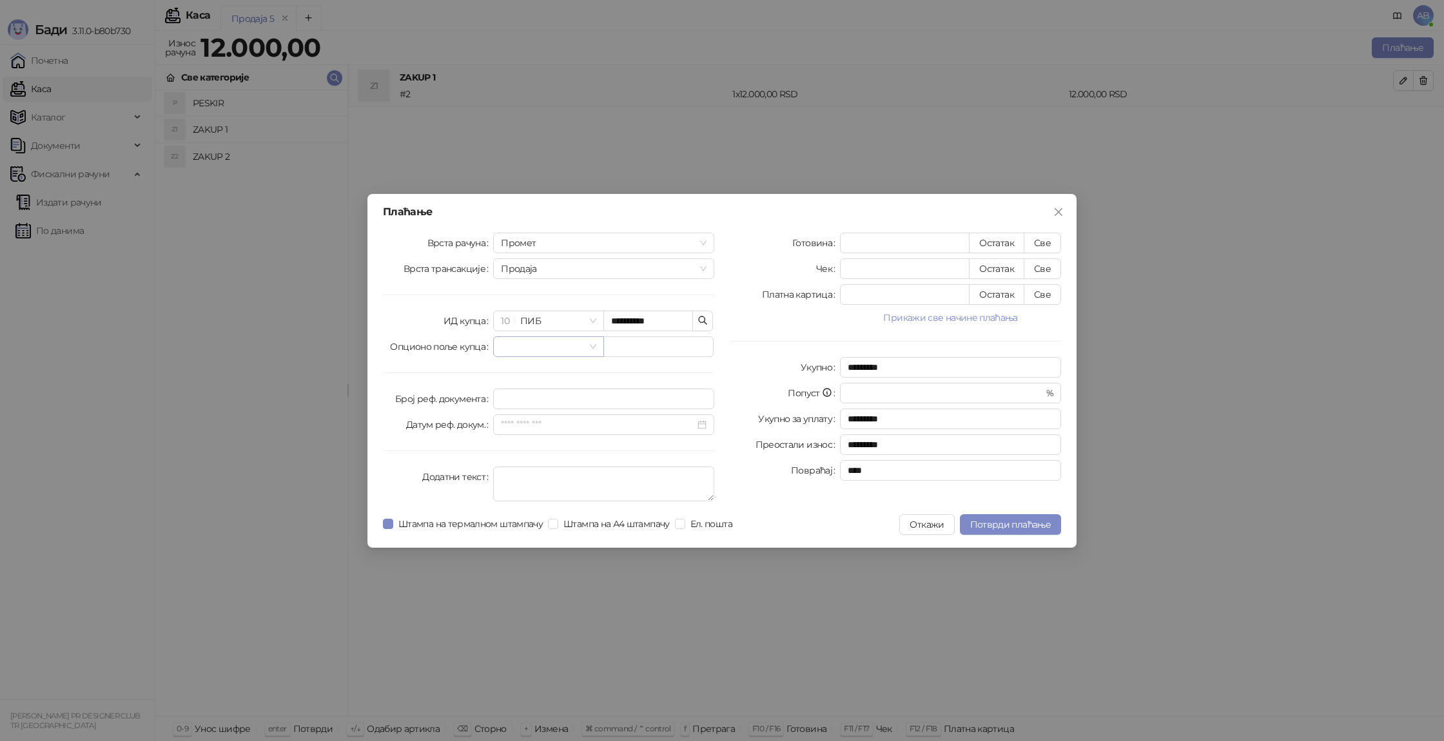
click at [500, 342] on div at bounding box center [548, 346] width 110 height 21
click at [451, 369] on div "**********" at bounding box center [548, 370] width 347 height 274
click at [678, 326] on input "**********" at bounding box center [648, 321] width 90 height 21
click at [576, 322] on span "10 ПИБ" at bounding box center [548, 320] width 95 height 19
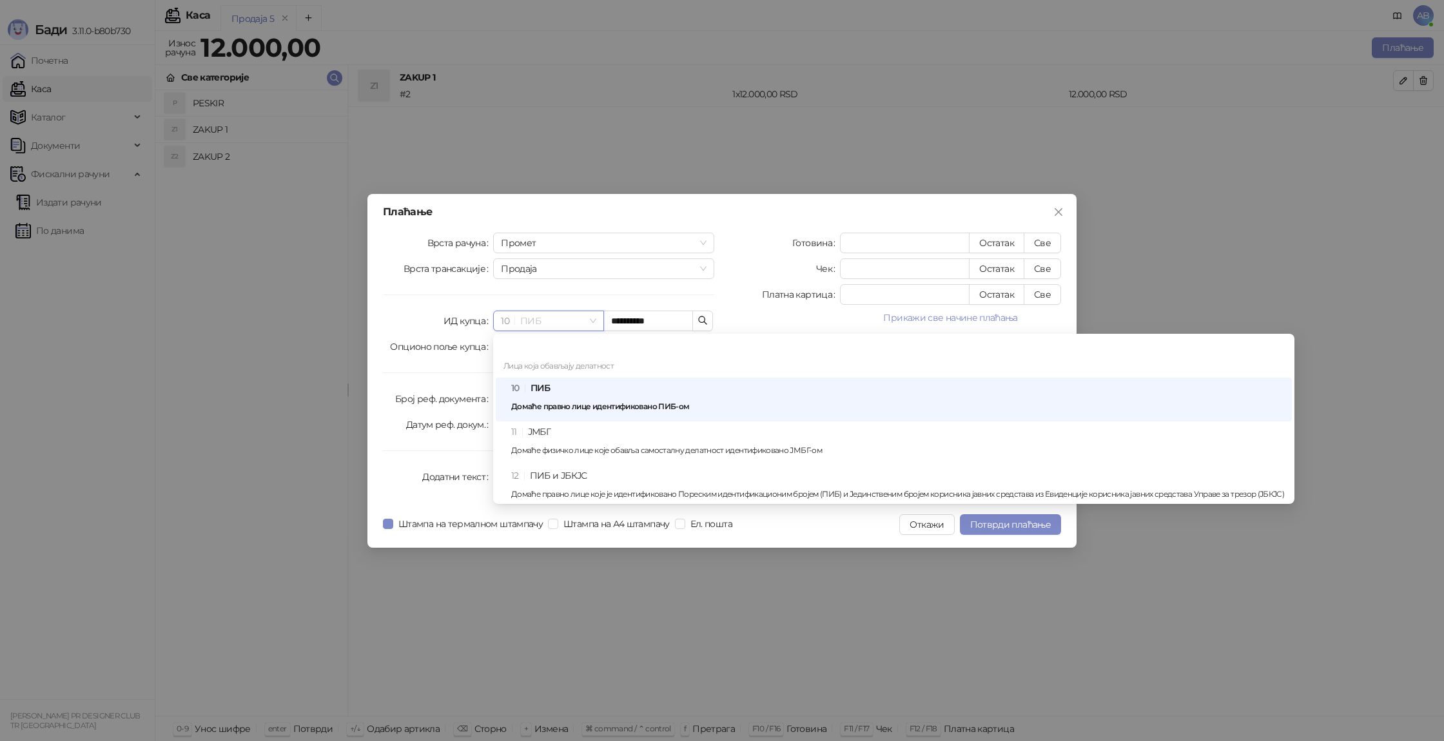
click at [579, 397] on div "10 ПИБ Домаће правно лице идентификовано ПИБ-ом" at bounding box center [897, 399] width 773 height 37
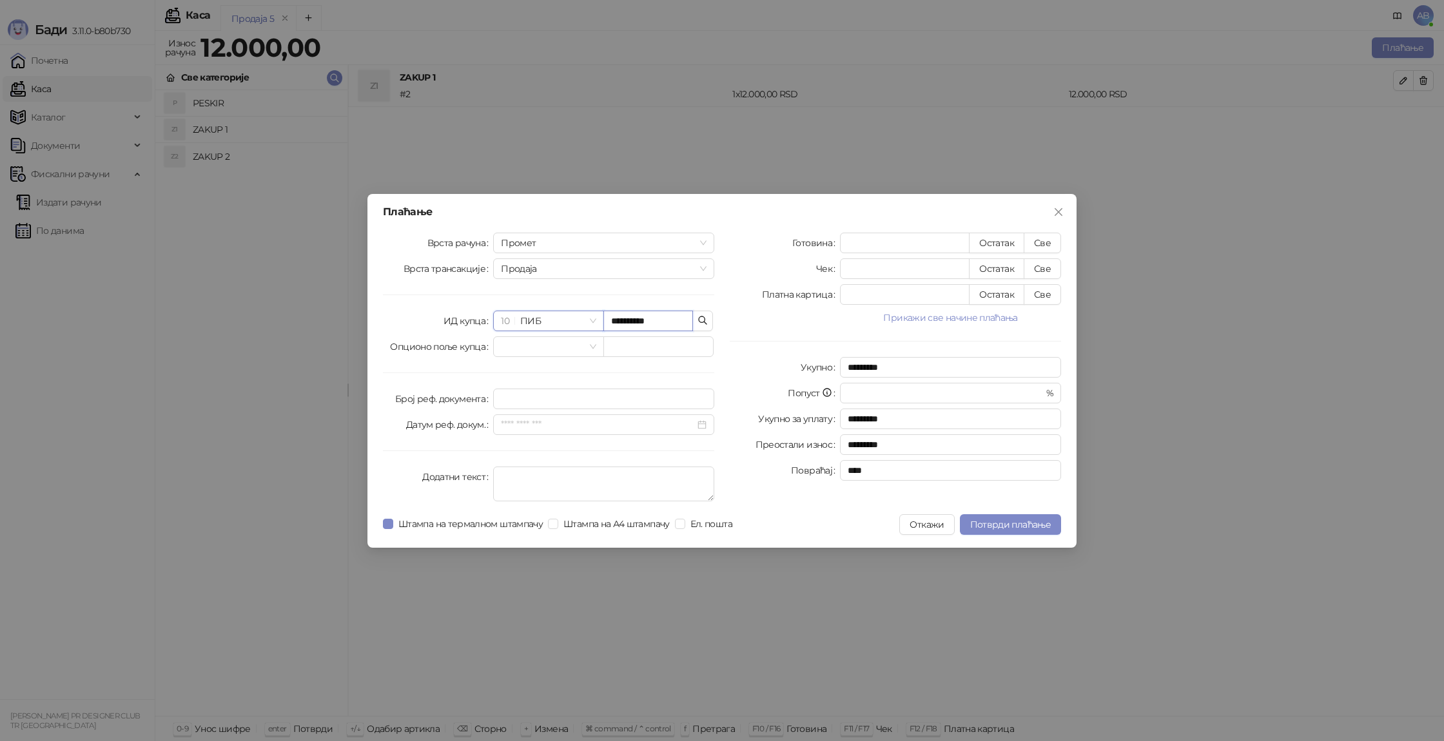
click at [638, 324] on input "**********" at bounding box center [648, 321] width 90 height 21
click at [661, 319] on input "**********" at bounding box center [648, 321] width 90 height 21
type input "********"
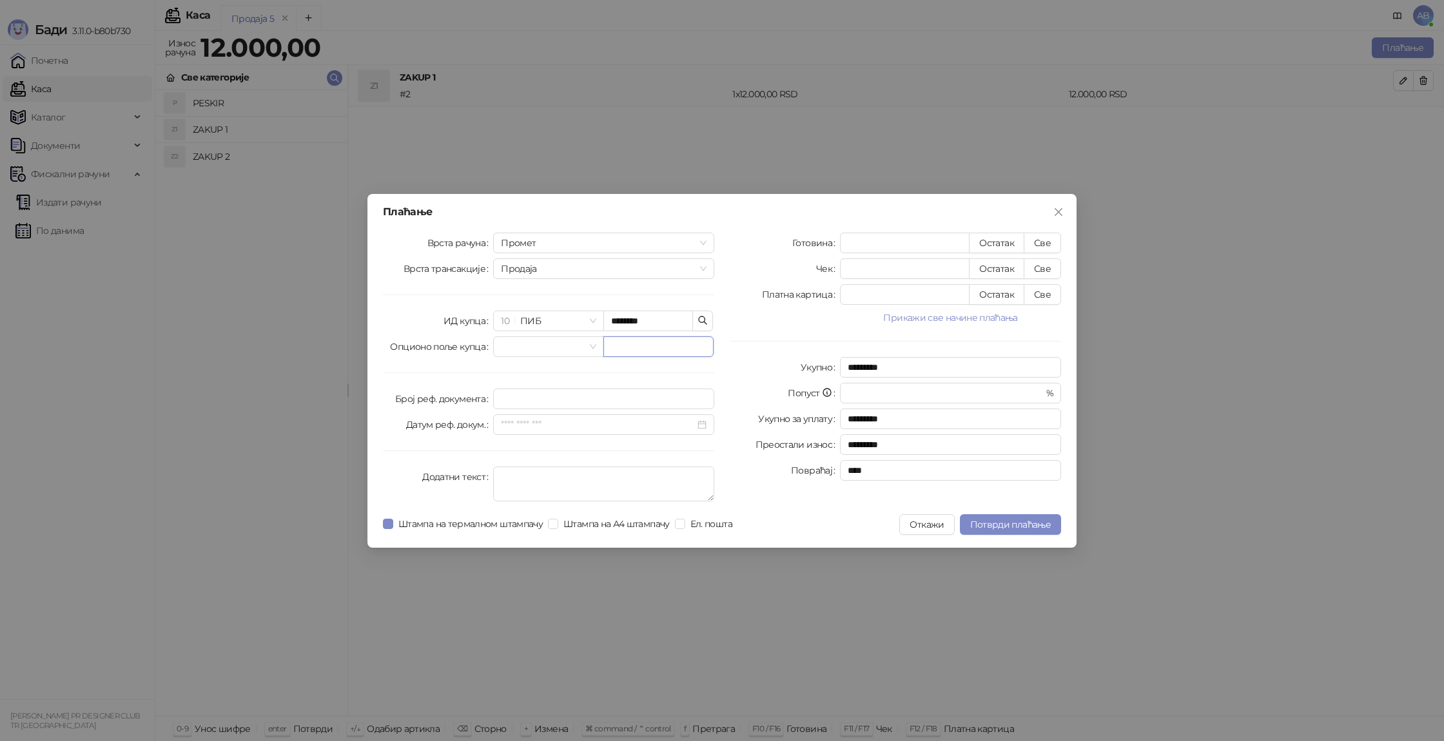
click at [641, 339] on input "text" at bounding box center [658, 346] width 110 height 21
click at [706, 324] on icon "button" at bounding box center [703, 320] width 8 height 8
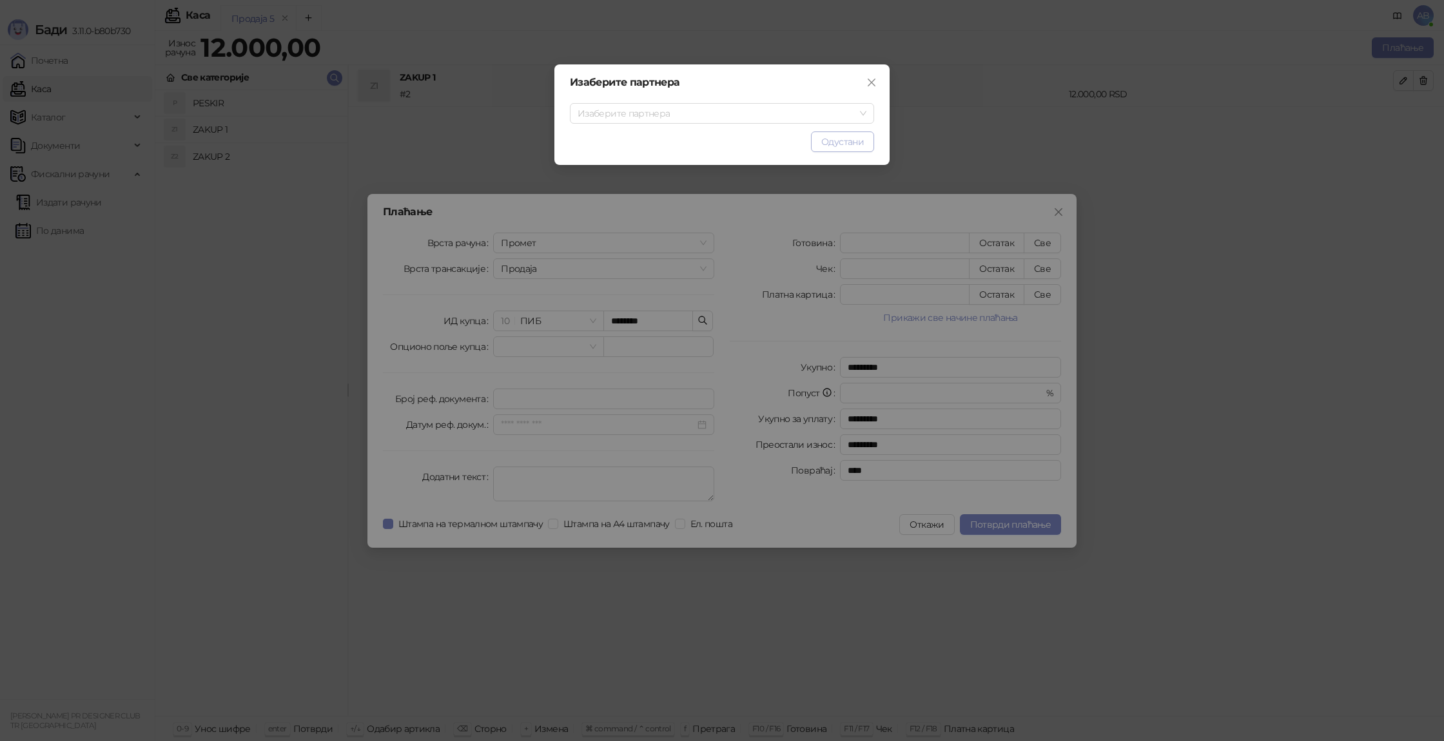
click at [828, 138] on span "Одустани" at bounding box center [842, 142] width 43 height 12
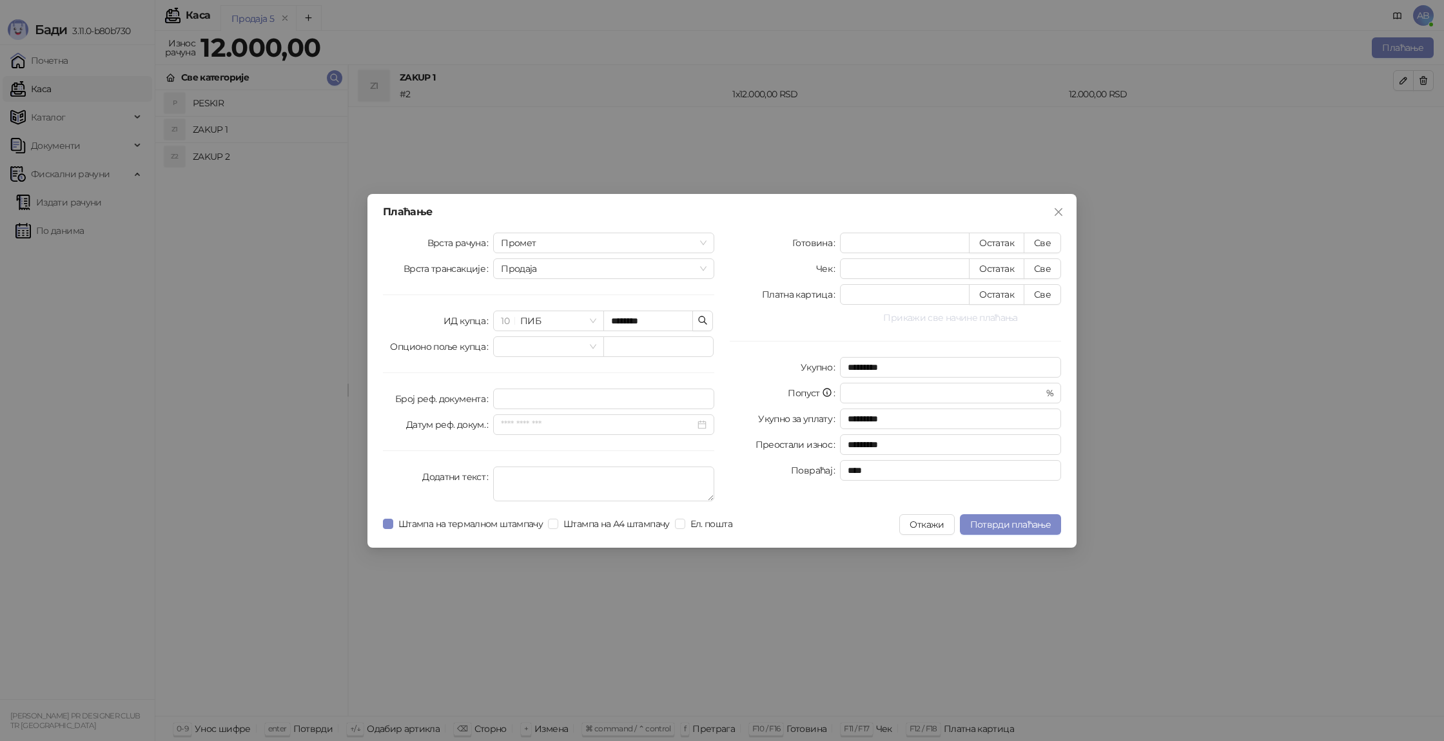
click at [986, 320] on button "Прикажи све начине плаћања" at bounding box center [950, 317] width 221 height 15
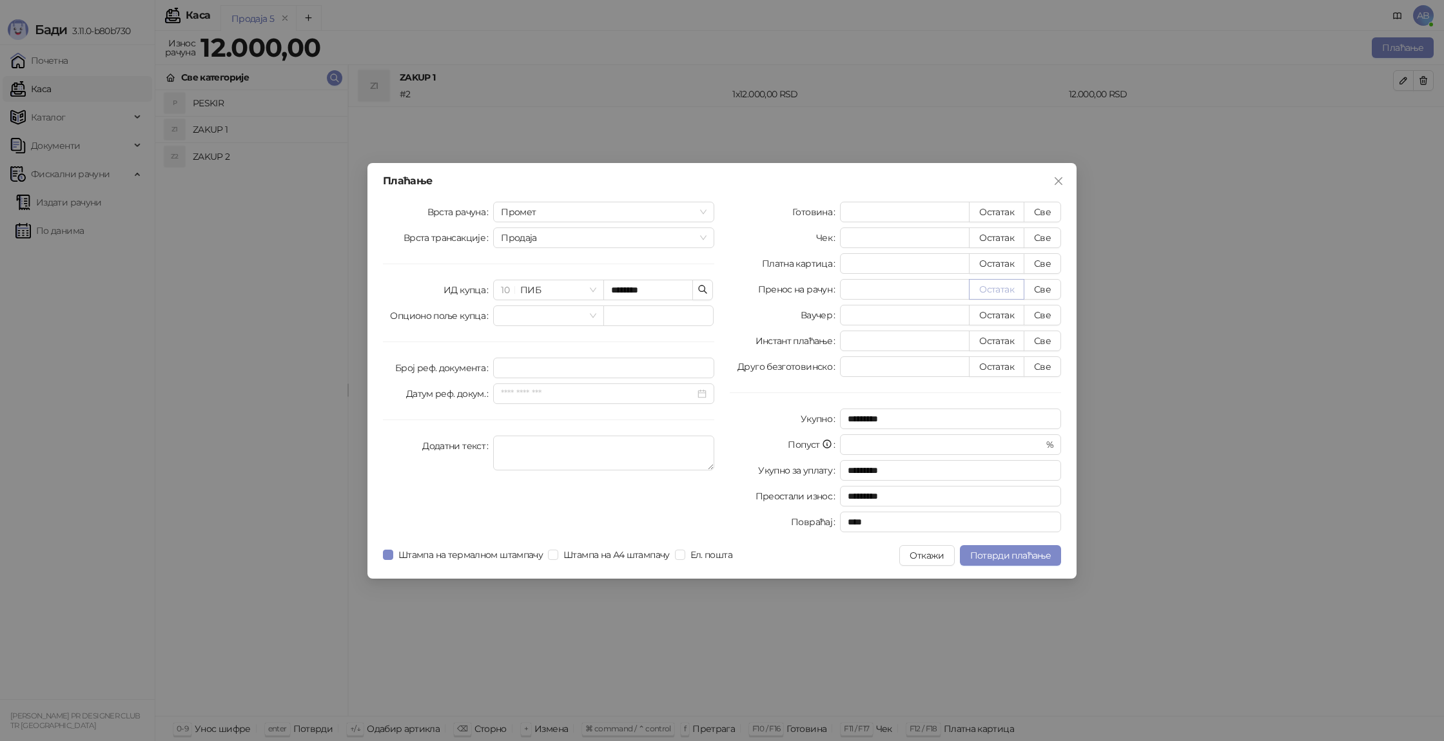
click at [1010, 294] on button "Остатак" at bounding box center [996, 289] width 55 height 21
type input "*****"
type input "****"
click at [576, 367] on input "Број реф. документа" at bounding box center [603, 368] width 221 height 21
click at [570, 312] on input "search" at bounding box center [542, 315] width 83 height 19
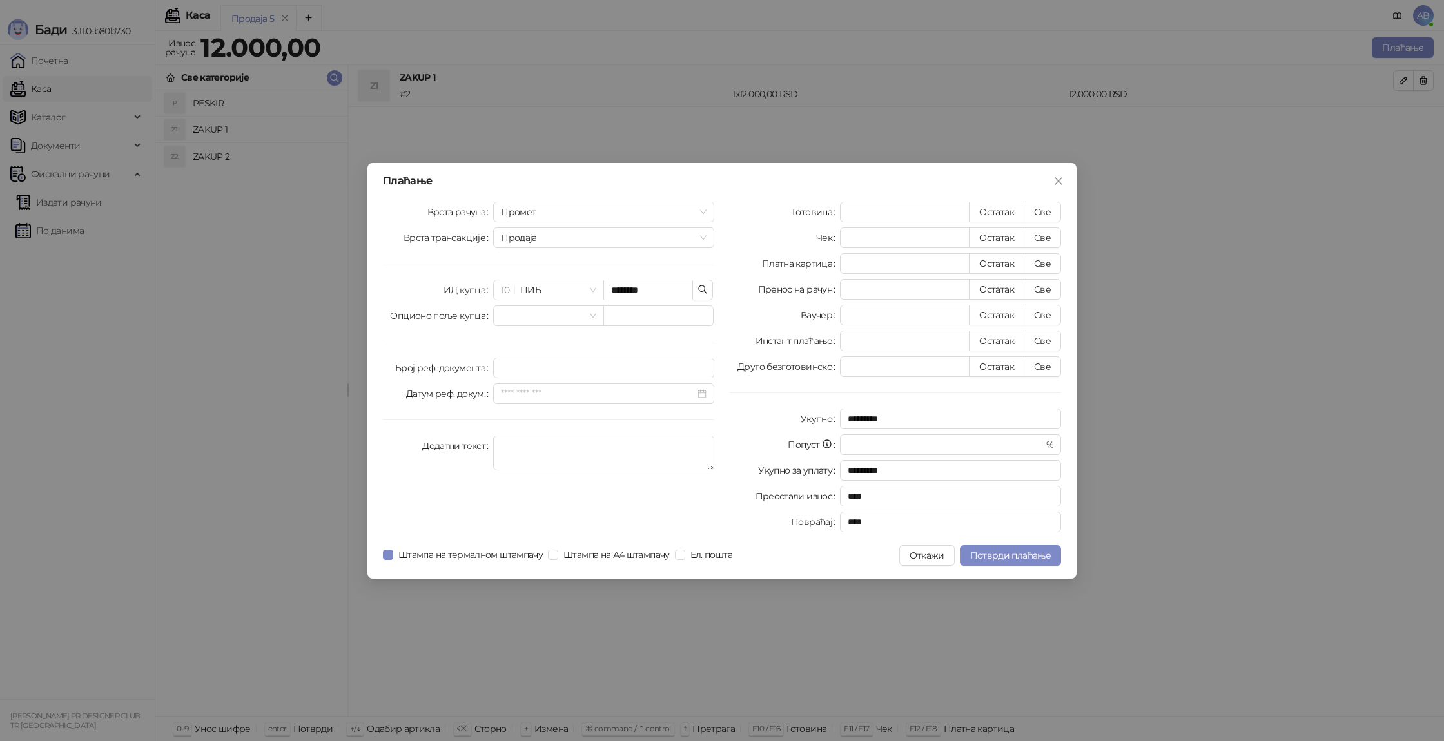
click at [465, 331] on div "Врста рачуна Промет Врста трансакције Продаја ИД купца 10 ПИБ ******** Опционо …" at bounding box center [548, 370] width 347 height 336
click at [570, 292] on span "10 ПИБ" at bounding box center [548, 289] width 95 height 19
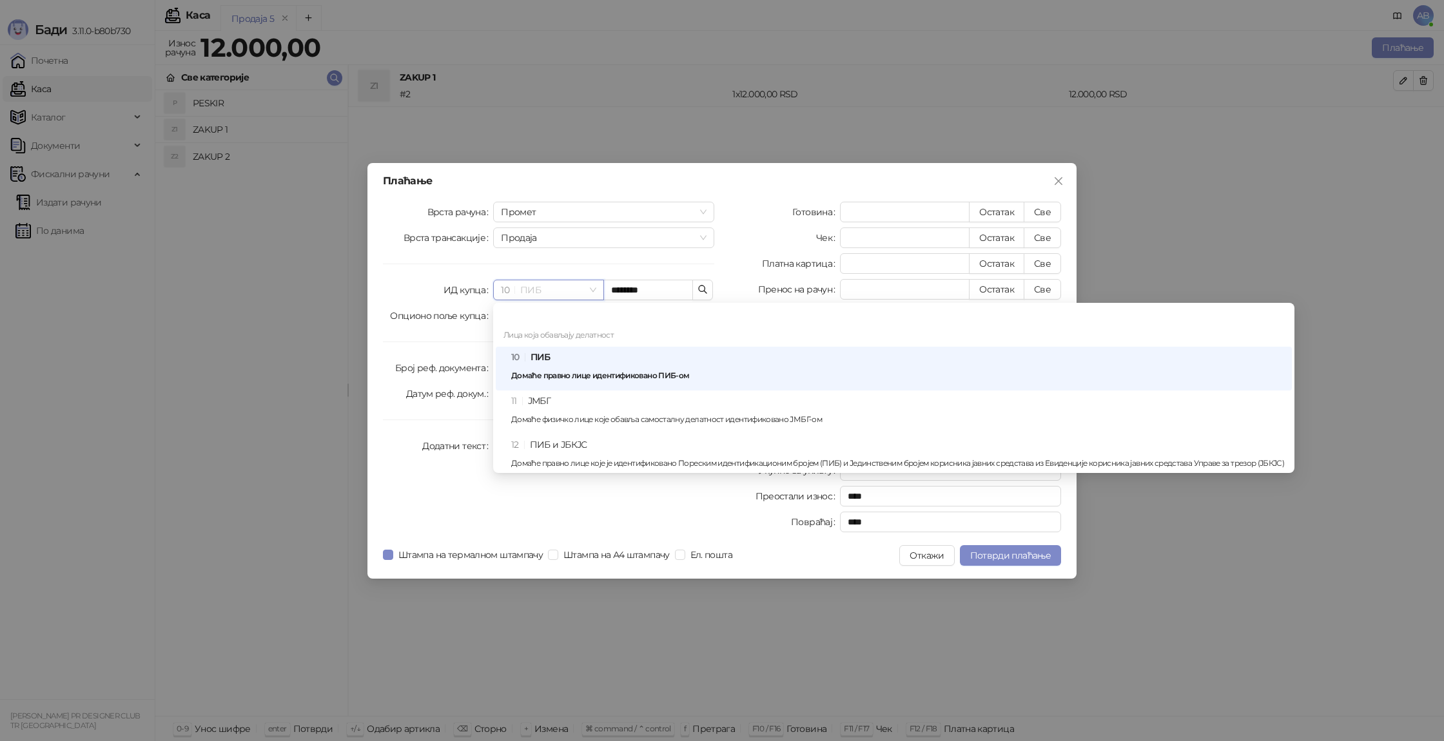
click at [570, 292] on span "10 ПИБ" at bounding box center [548, 289] width 95 height 19
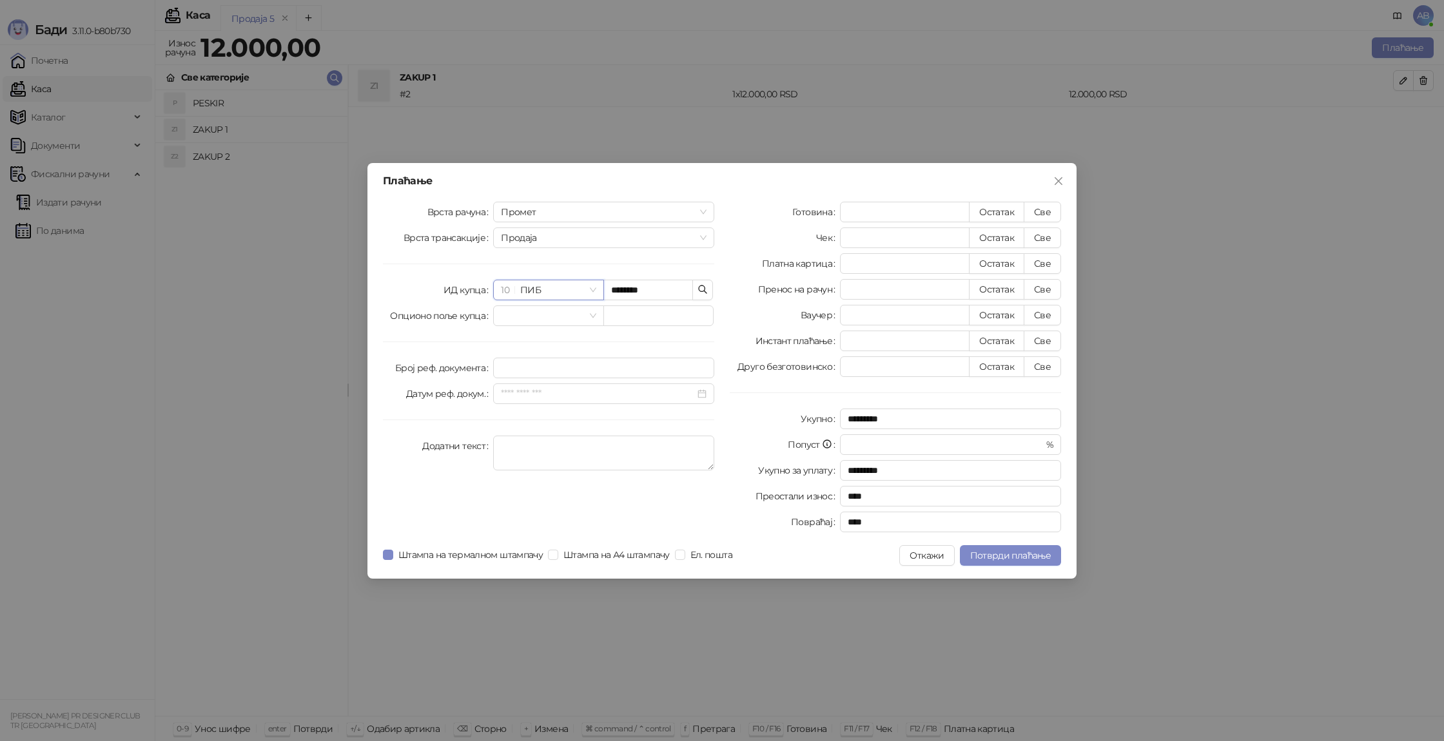
click at [551, 338] on div "Врста рачуна Промет Врста трансакције Продаја ИД купца 10 10 ПИБ ******** Опцио…" at bounding box center [548, 370] width 347 height 336
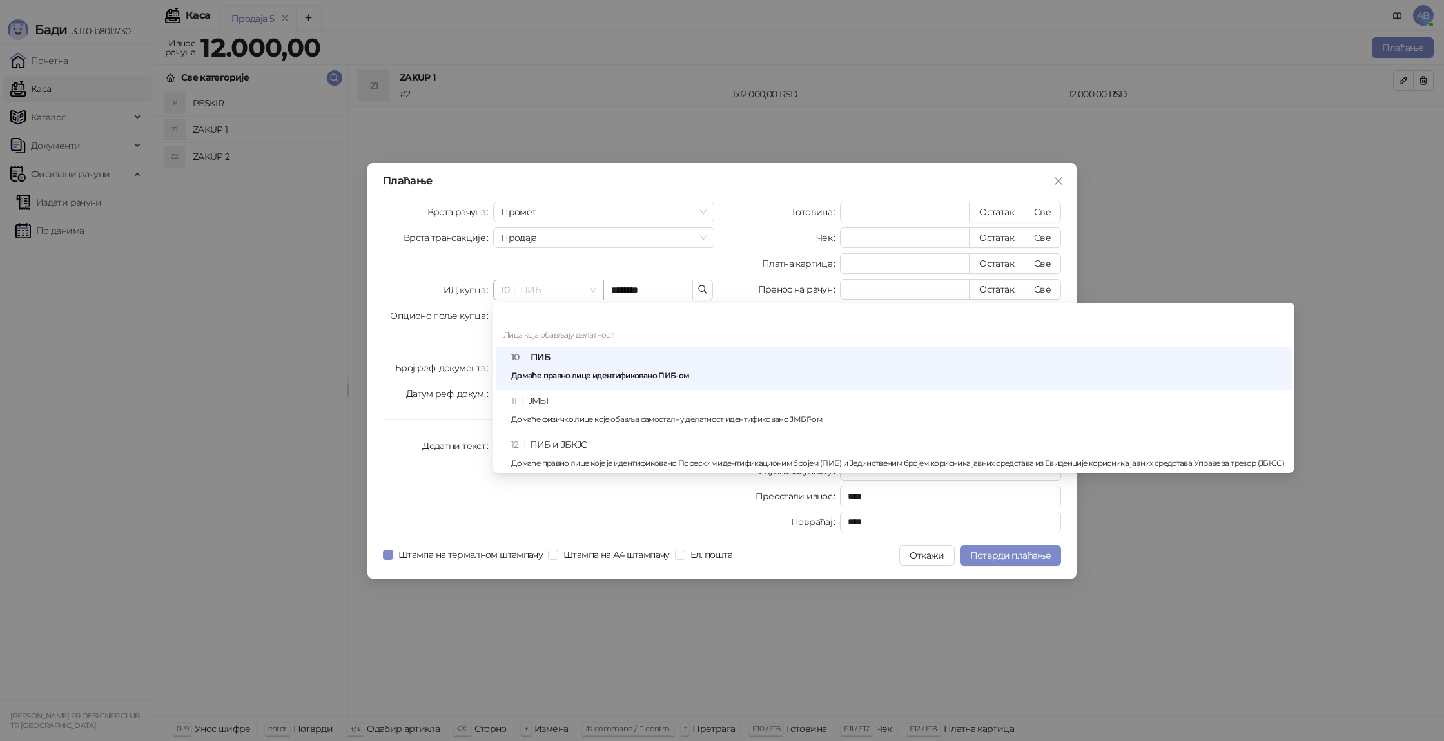
click at [578, 297] on span "10 ПИБ" at bounding box center [548, 289] width 95 height 19
click at [601, 368] on div "10 ПИБ Домаће правно лице идентификовано ПИБ-ом" at bounding box center [897, 368] width 773 height 37
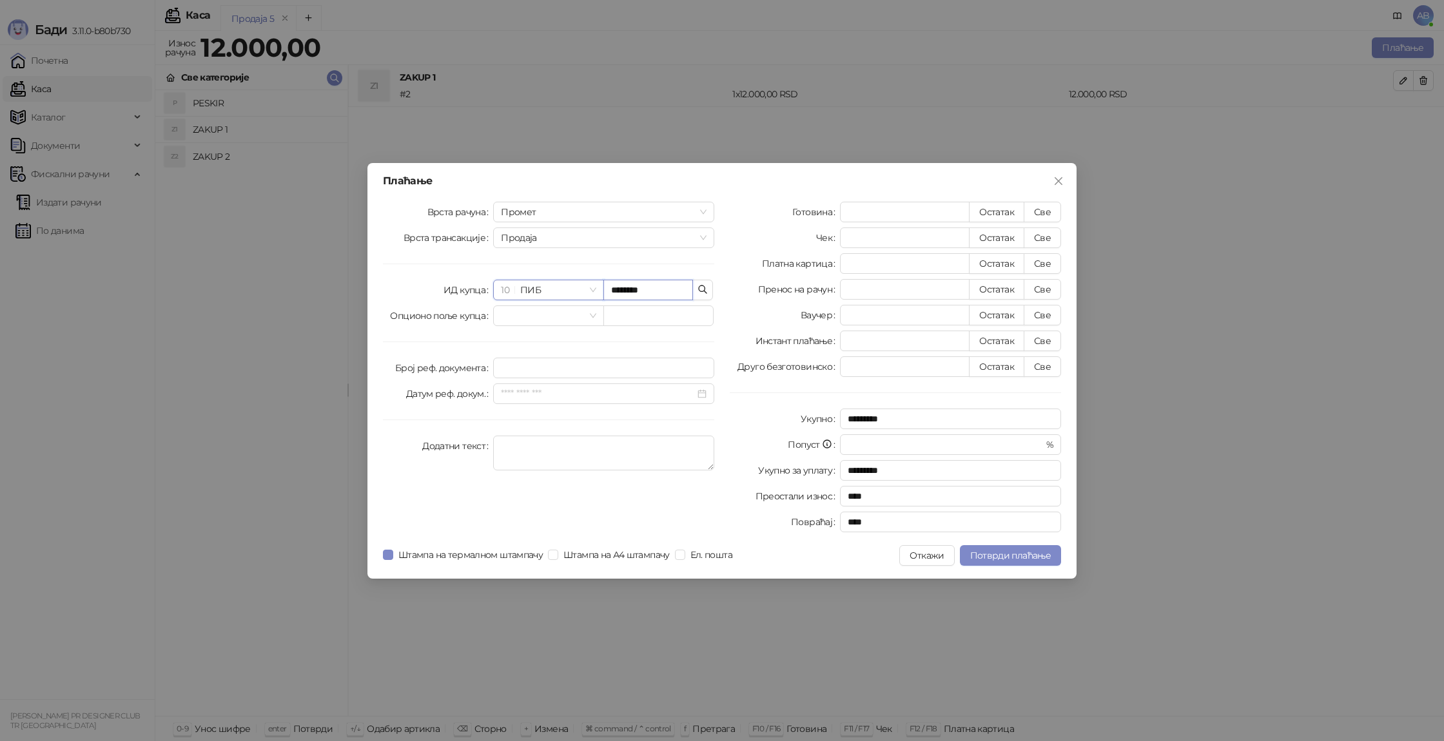
click at [667, 295] on input "********" at bounding box center [648, 290] width 90 height 21
type input "*"
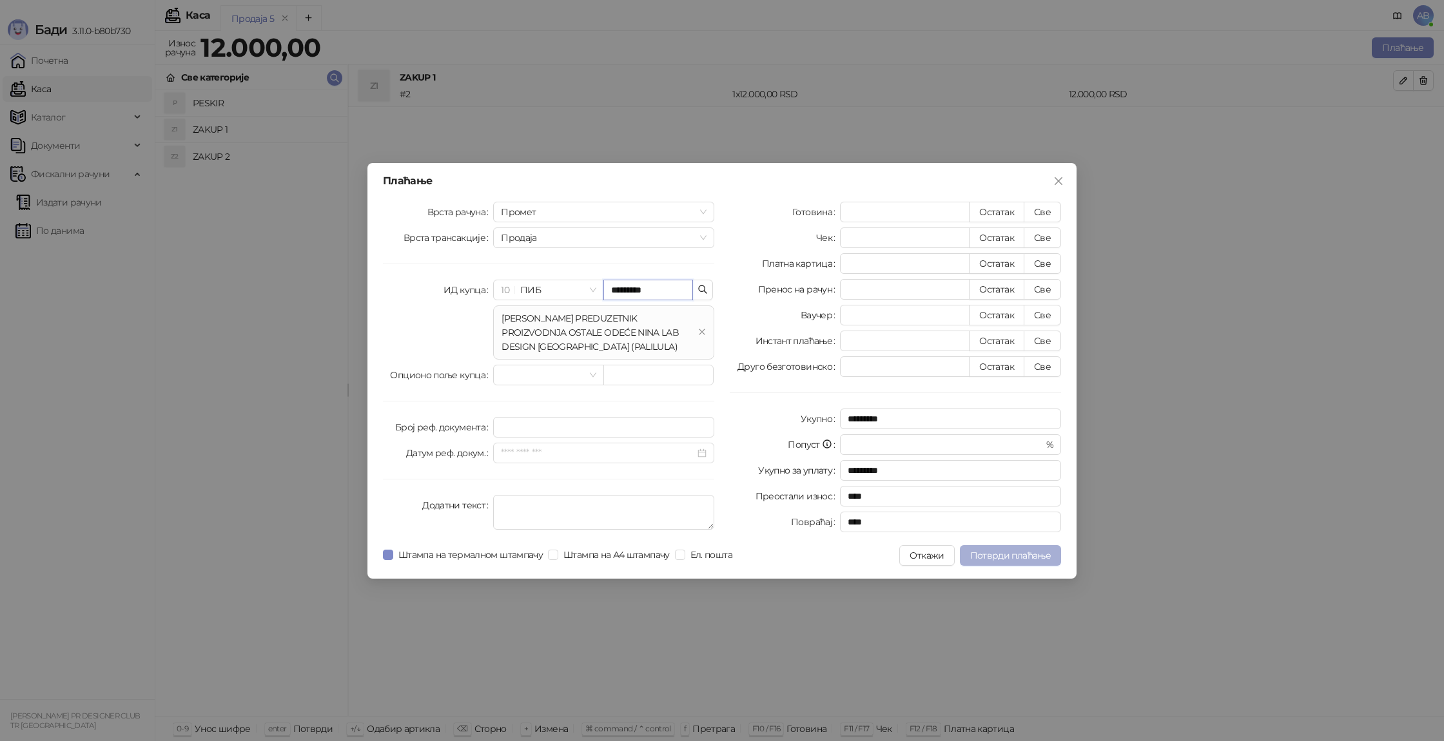
type input "*********"
click at [1033, 559] on span "Потврди плаћање" at bounding box center [1010, 556] width 81 height 12
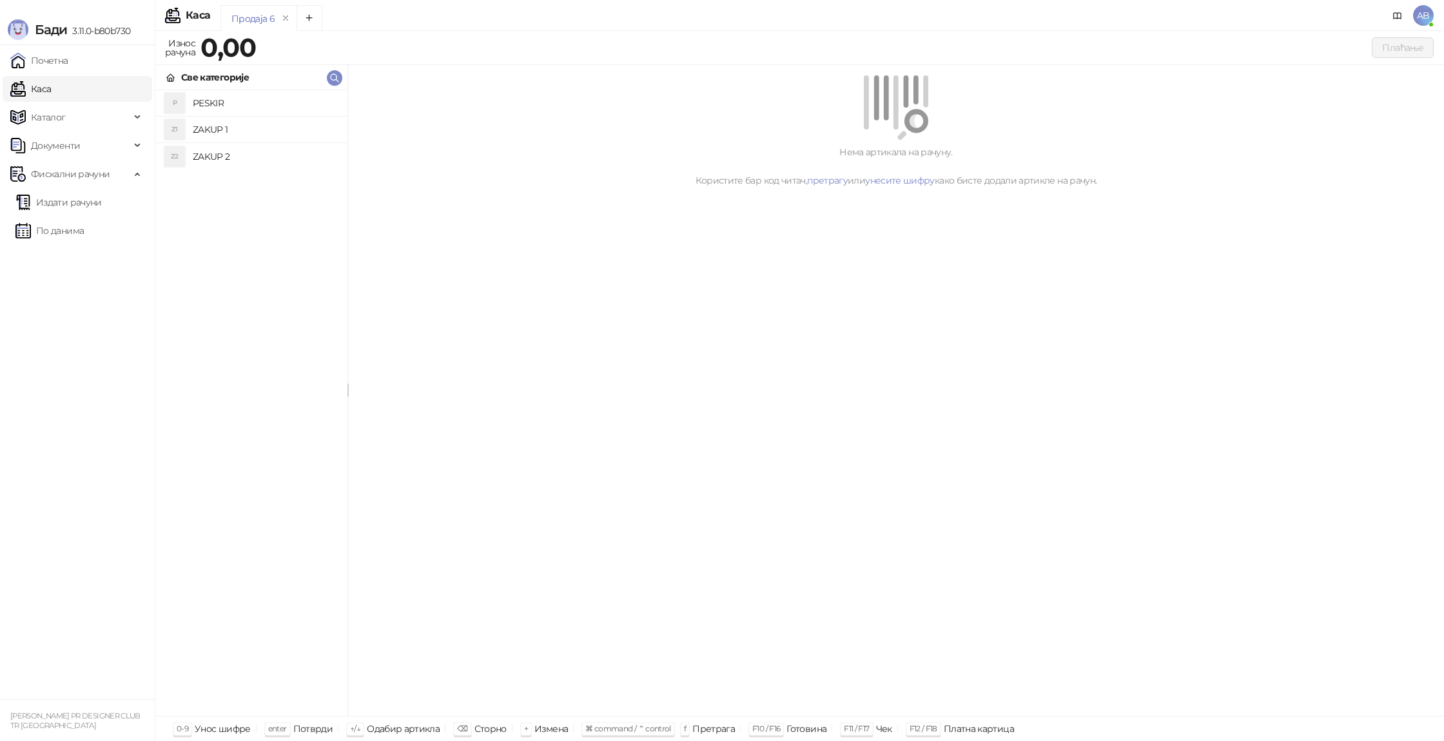
click at [260, 128] on h4 "ZAKUP 1" at bounding box center [265, 129] width 144 height 21
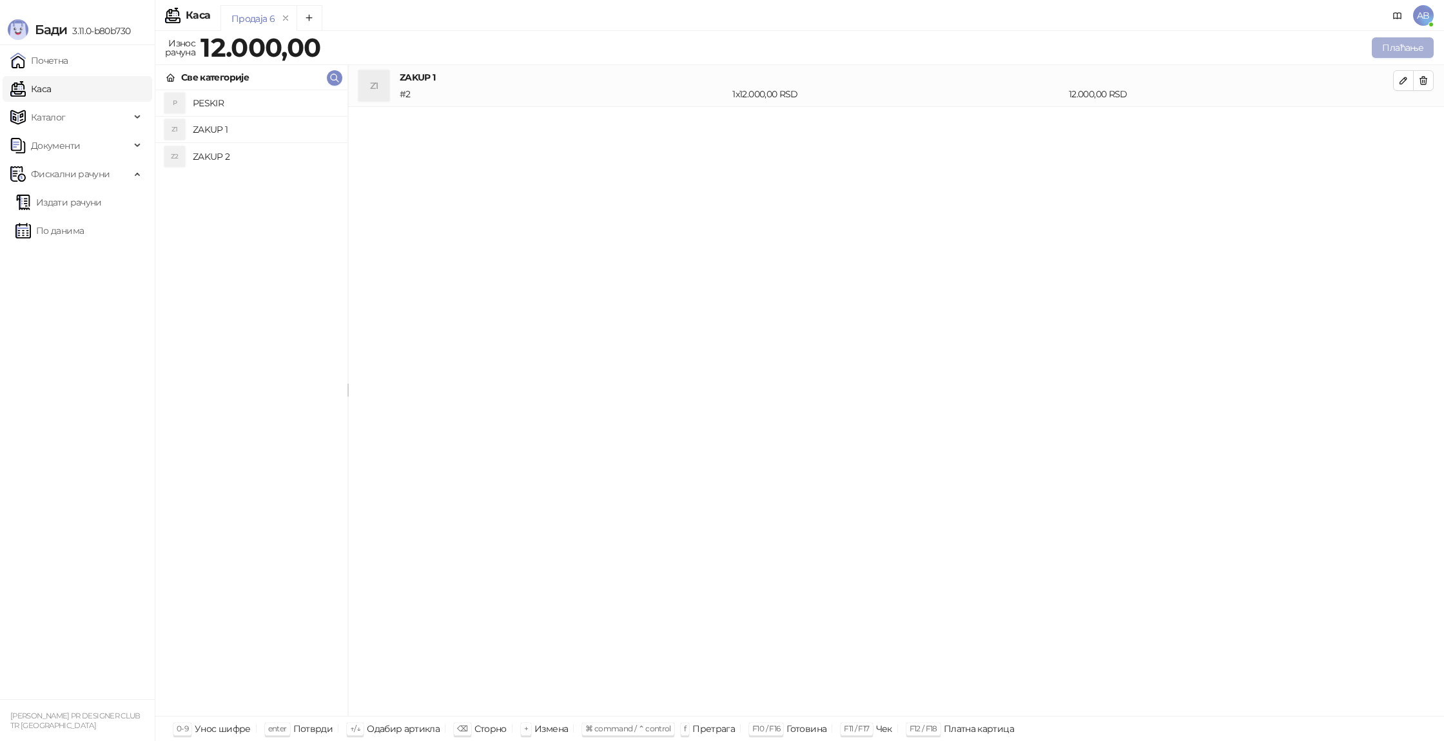
click at [1382, 48] on button "Плаћање" at bounding box center [1403, 47] width 62 height 21
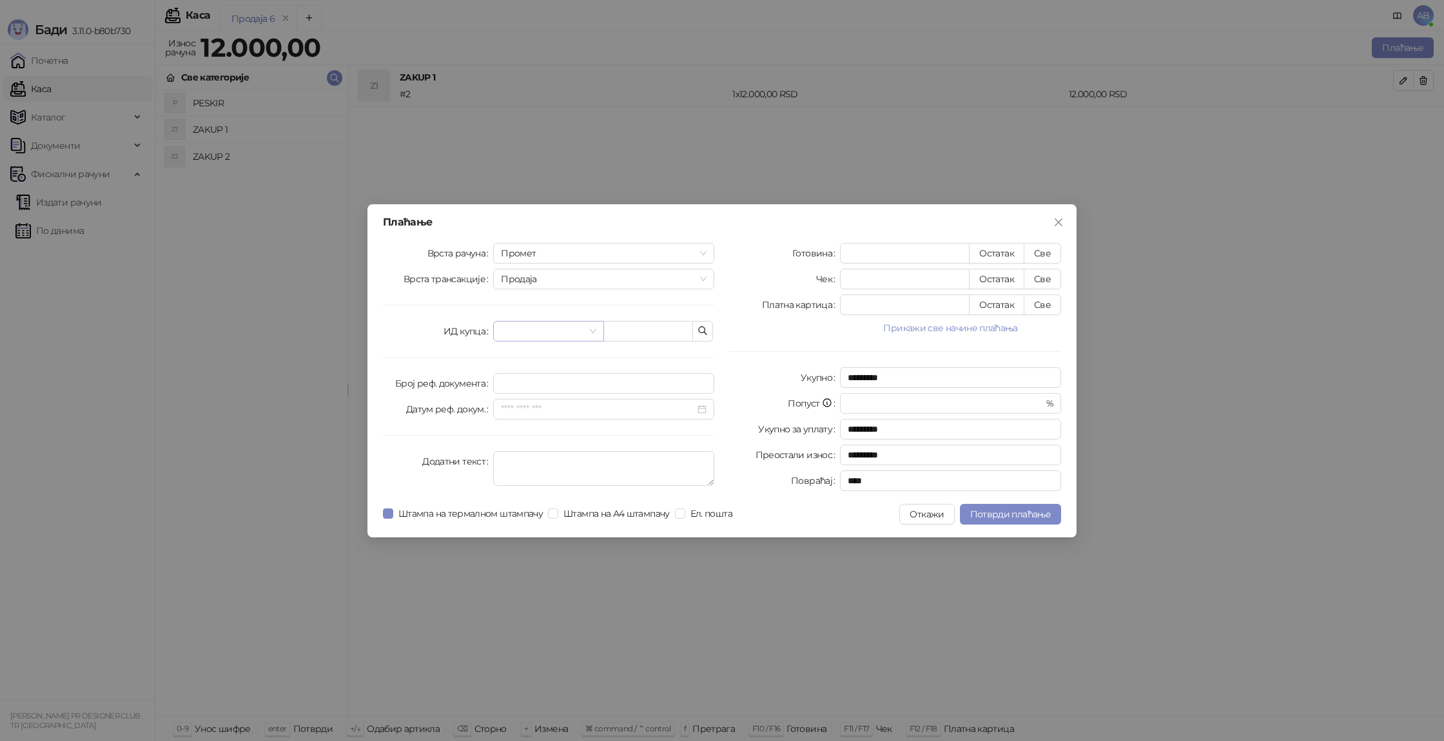
click at [521, 326] on input "search" at bounding box center [542, 331] width 83 height 19
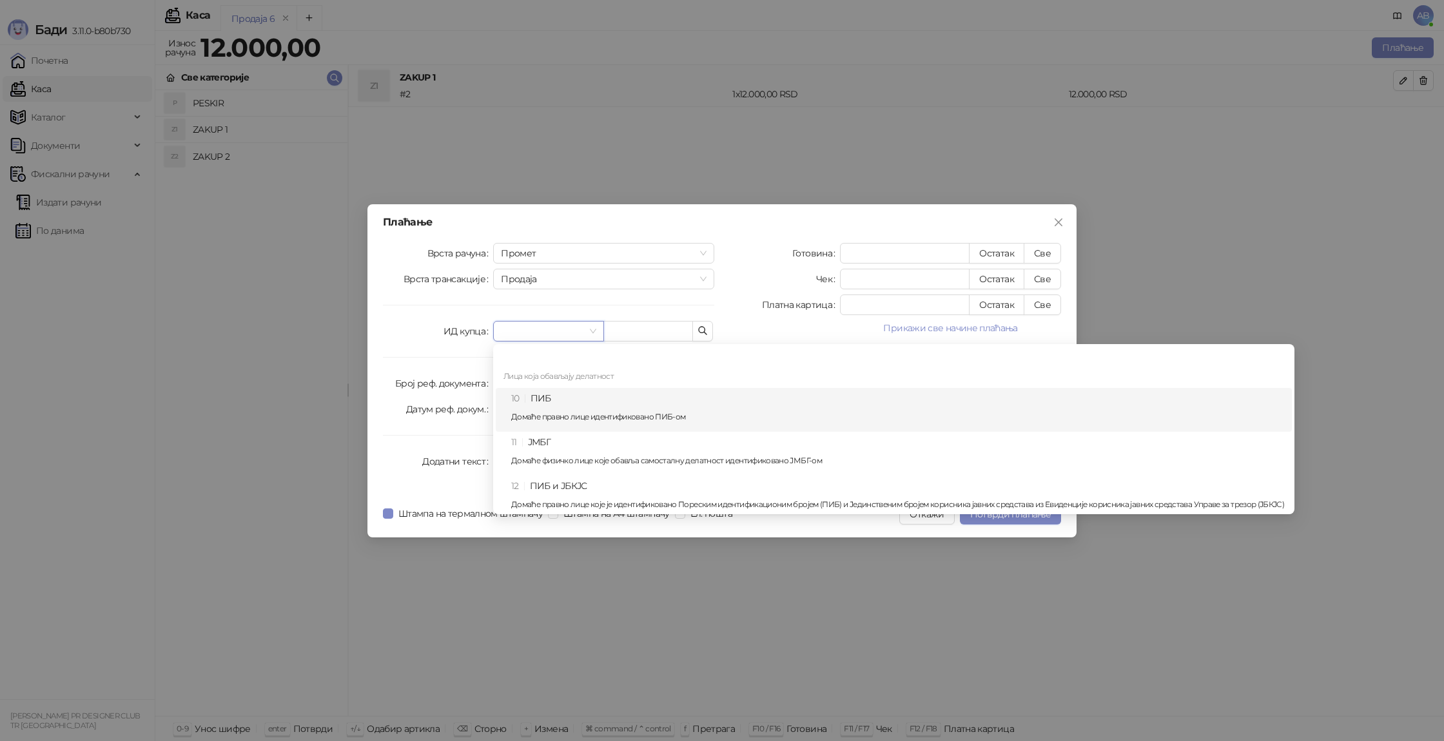
click at [562, 402] on div "10 ПИБ Домаће правно лице идентификовано ПИБ-ом" at bounding box center [897, 409] width 773 height 37
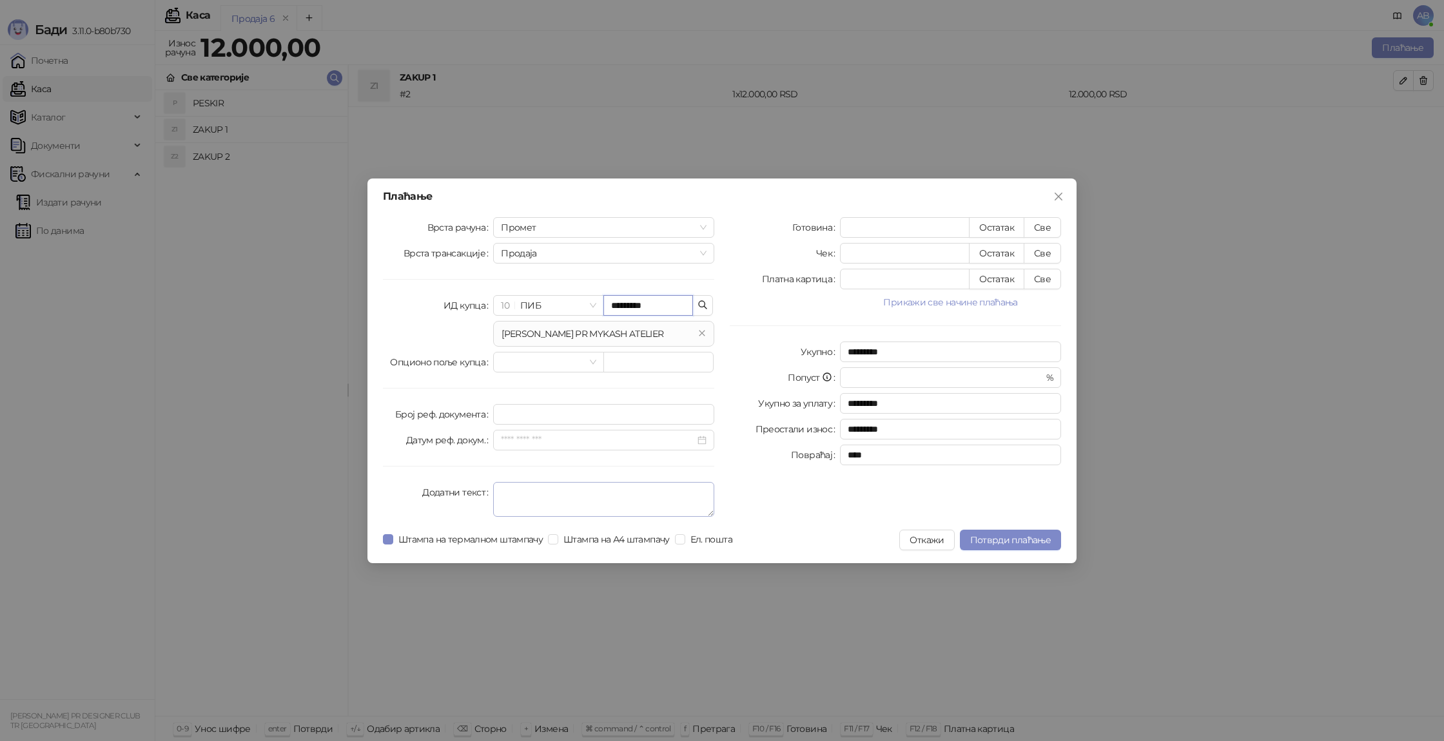
type input "*********"
click at [532, 501] on textarea "Додатни текст" at bounding box center [603, 499] width 221 height 35
click at [719, 541] on span "Ел. пошта" at bounding box center [711, 539] width 52 height 14
click at [997, 302] on button "Прикажи све начине плаћања" at bounding box center [950, 302] width 221 height 15
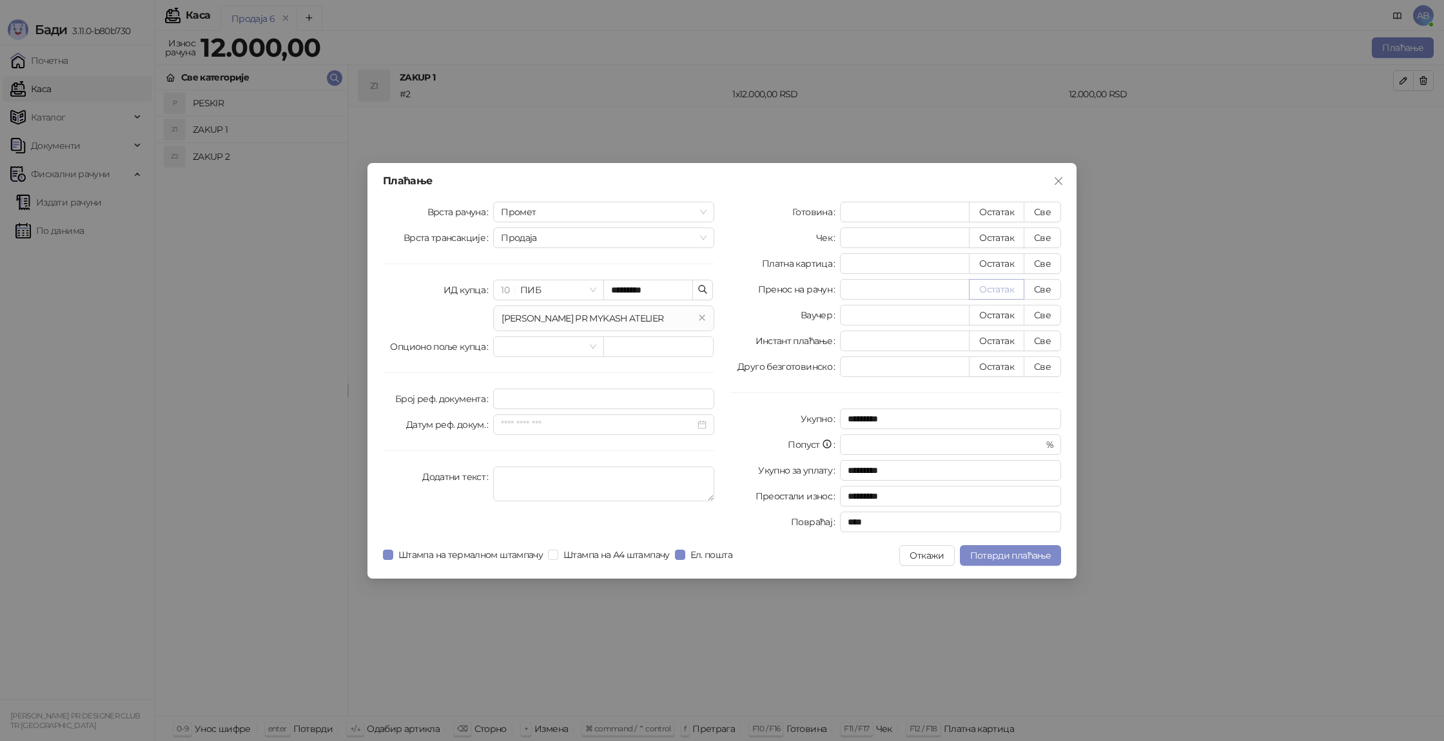
click at [997, 296] on button "Остатак" at bounding box center [996, 289] width 55 height 21
type input "*****"
type input "****"
click at [1058, 285] on button "Све" at bounding box center [1042, 289] width 37 height 21
click at [715, 552] on span "Ел. пошта" at bounding box center [711, 555] width 52 height 14
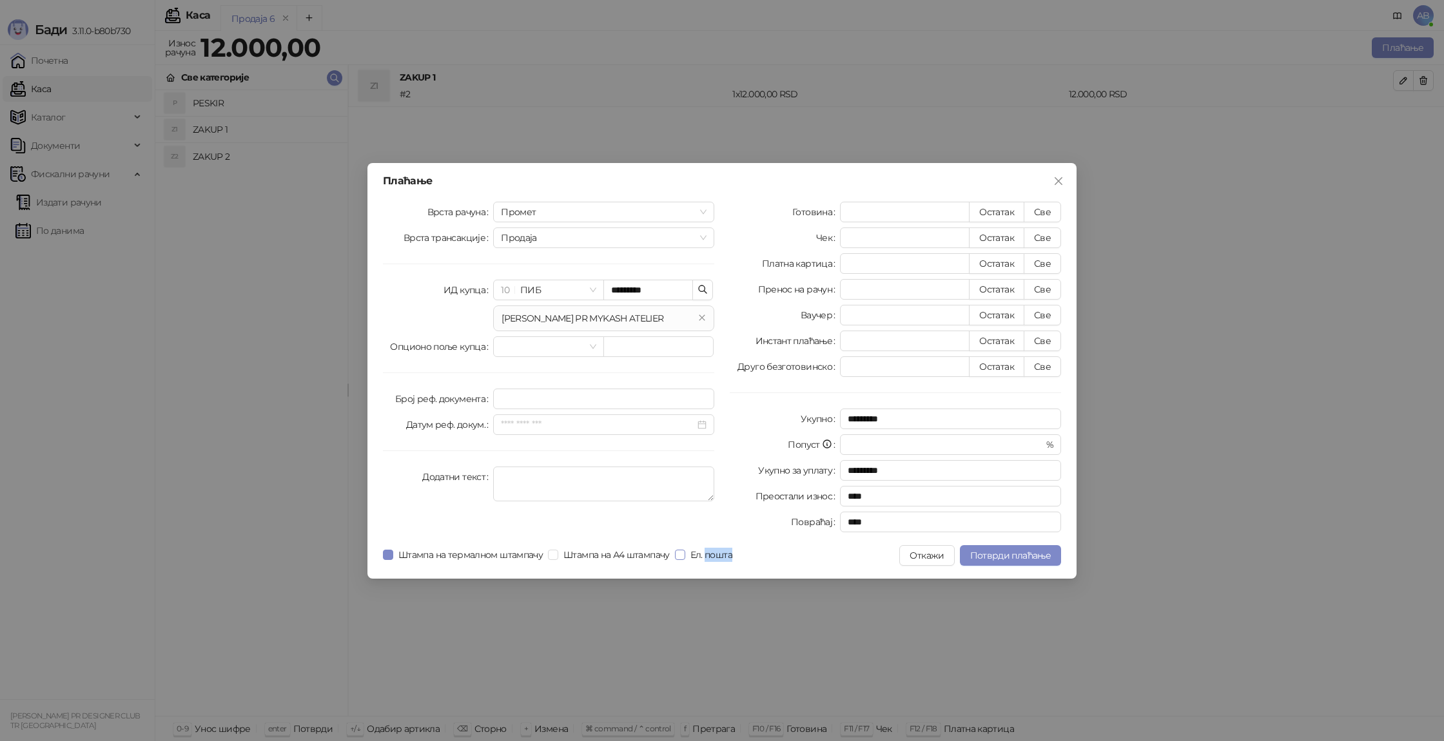
click at [715, 552] on span "Ел. пошта" at bounding box center [711, 555] width 52 height 14
click at [1003, 554] on span "Потврди плаћање" at bounding box center [1010, 556] width 81 height 12
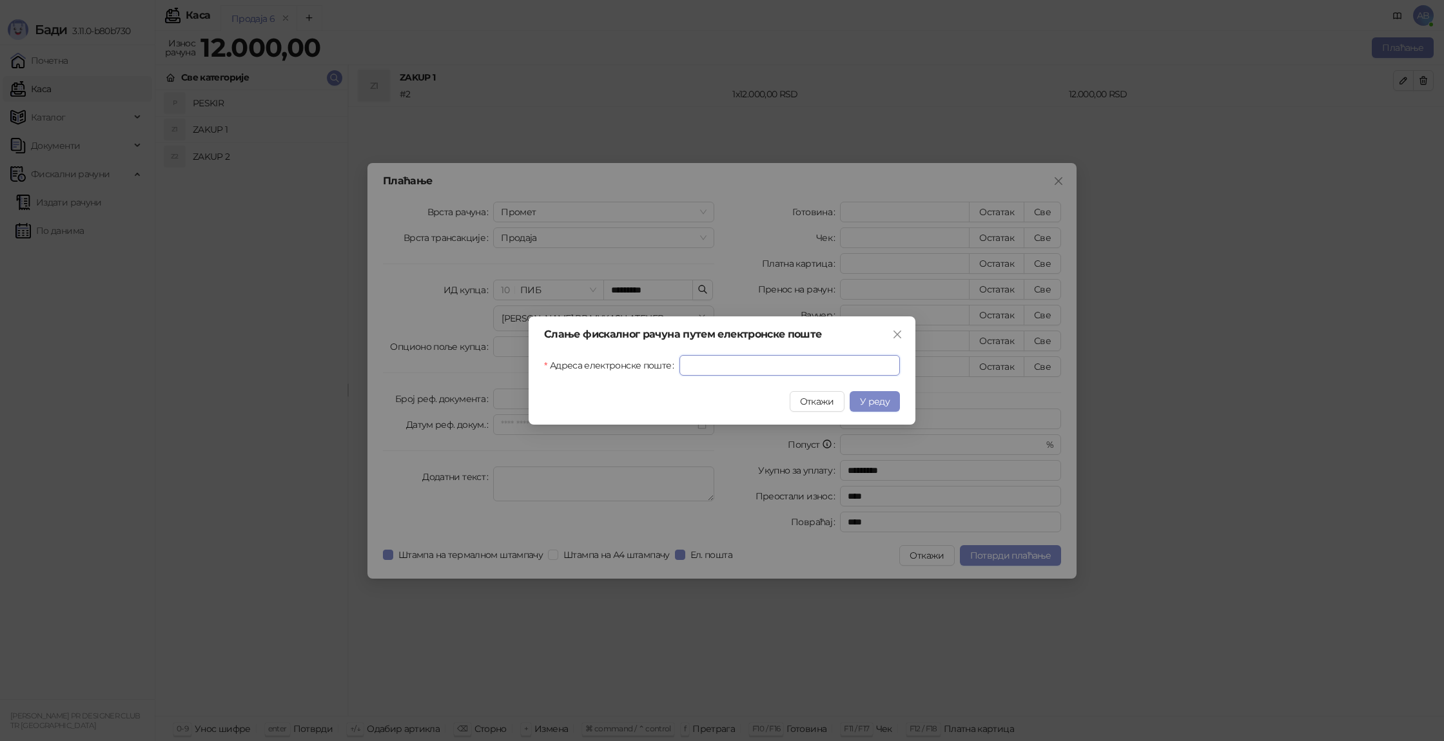
click at [819, 365] on input "Адреса електронске поште" at bounding box center [789, 365] width 220 height 21
type input "*"
type input "**********"
click at [870, 400] on span "У реду" at bounding box center [875, 402] width 30 height 12
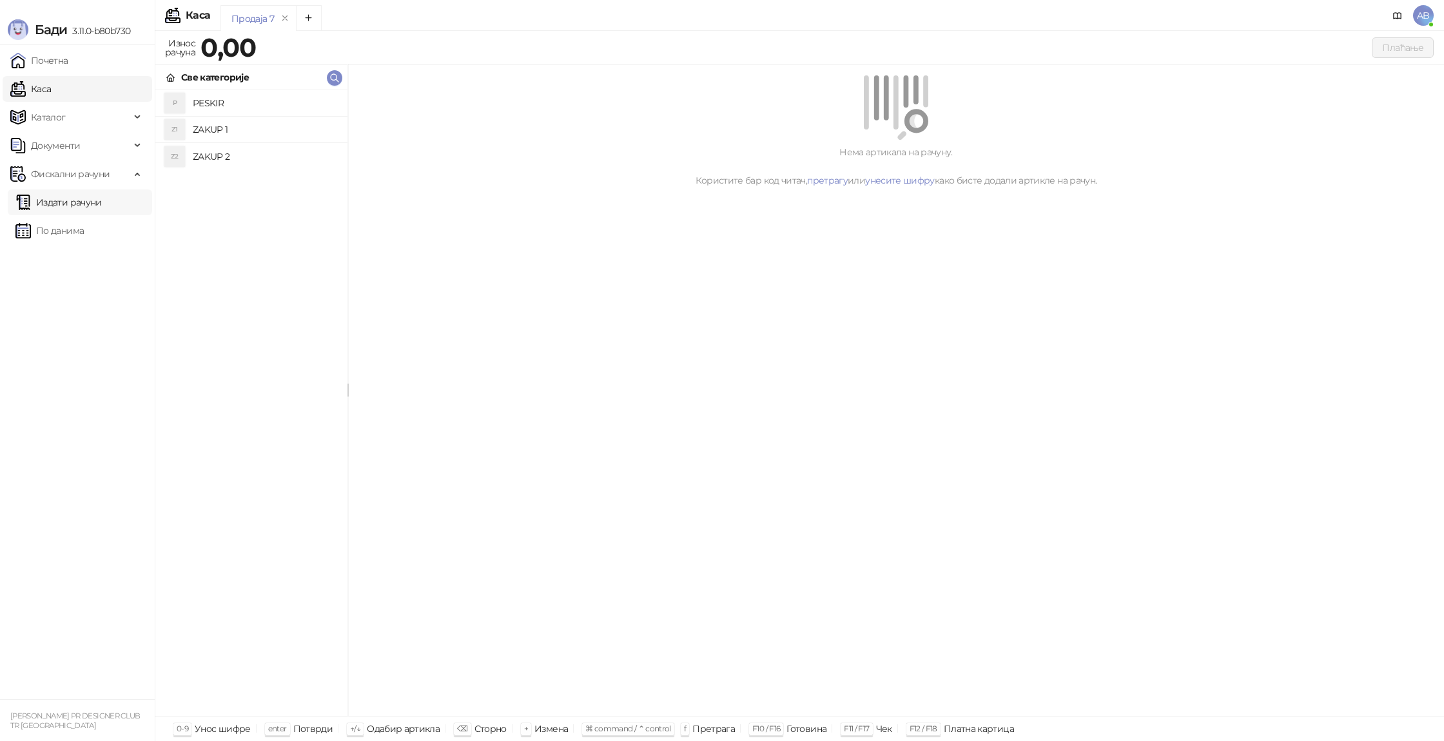
click at [61, 208] on link "Издати рачуни" at bounding box center [58, 203] width 86 height 26
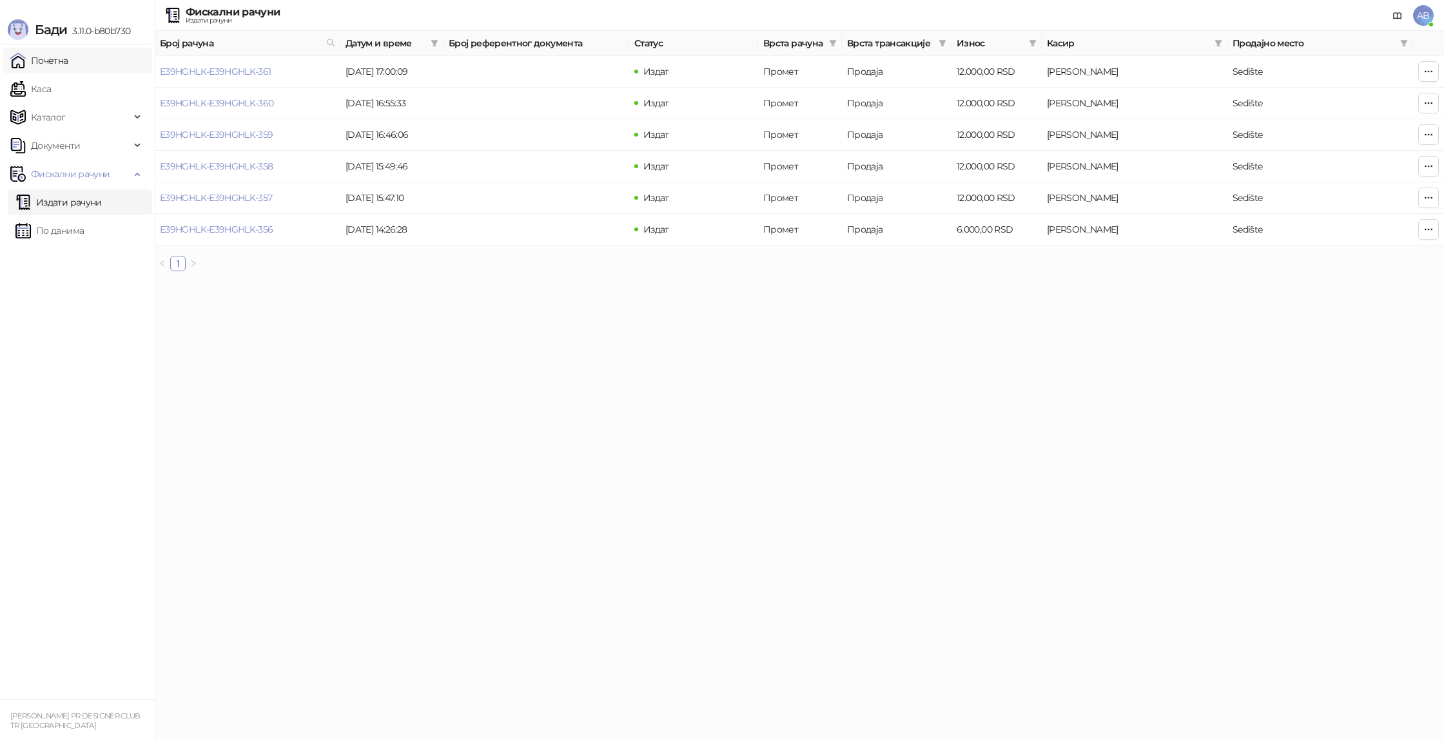
click at [39, 69] on link "Почетна" at bounding box center [39, 61] width 58 height 26
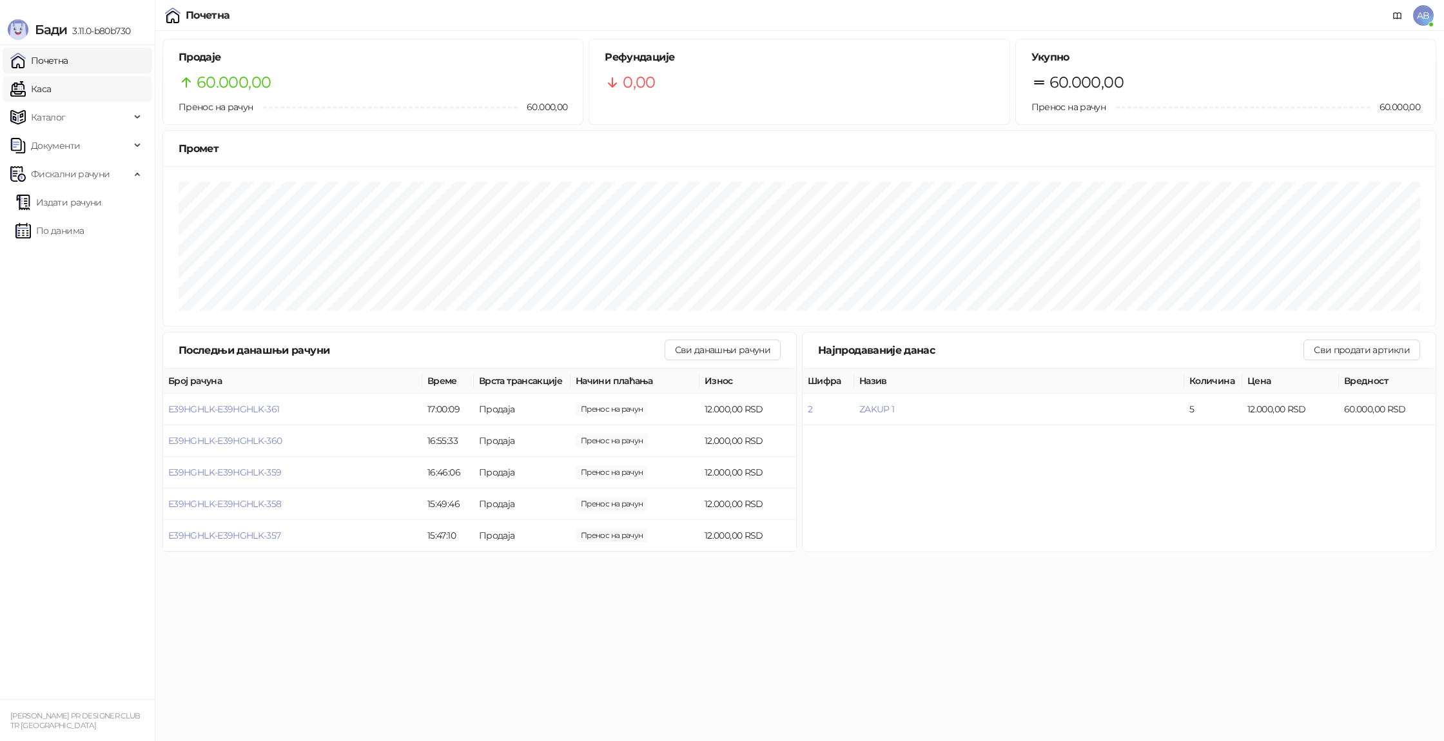
click at [51, 94] on link "Каса" at bounding box center [30, 89] width 41 height 26
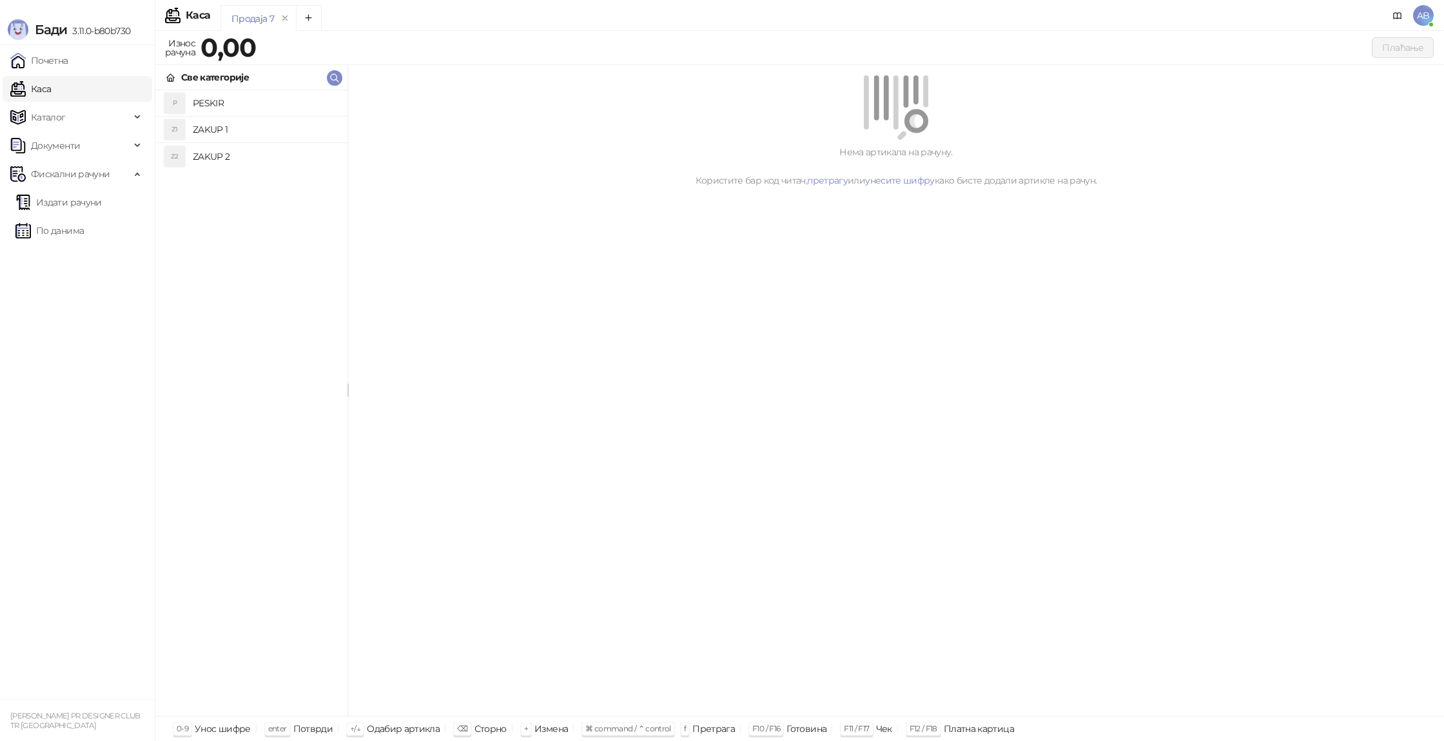
click at [275, 161] on h4 "ZAKUP 2" at bounding box center [265, 156] width 144 height 21
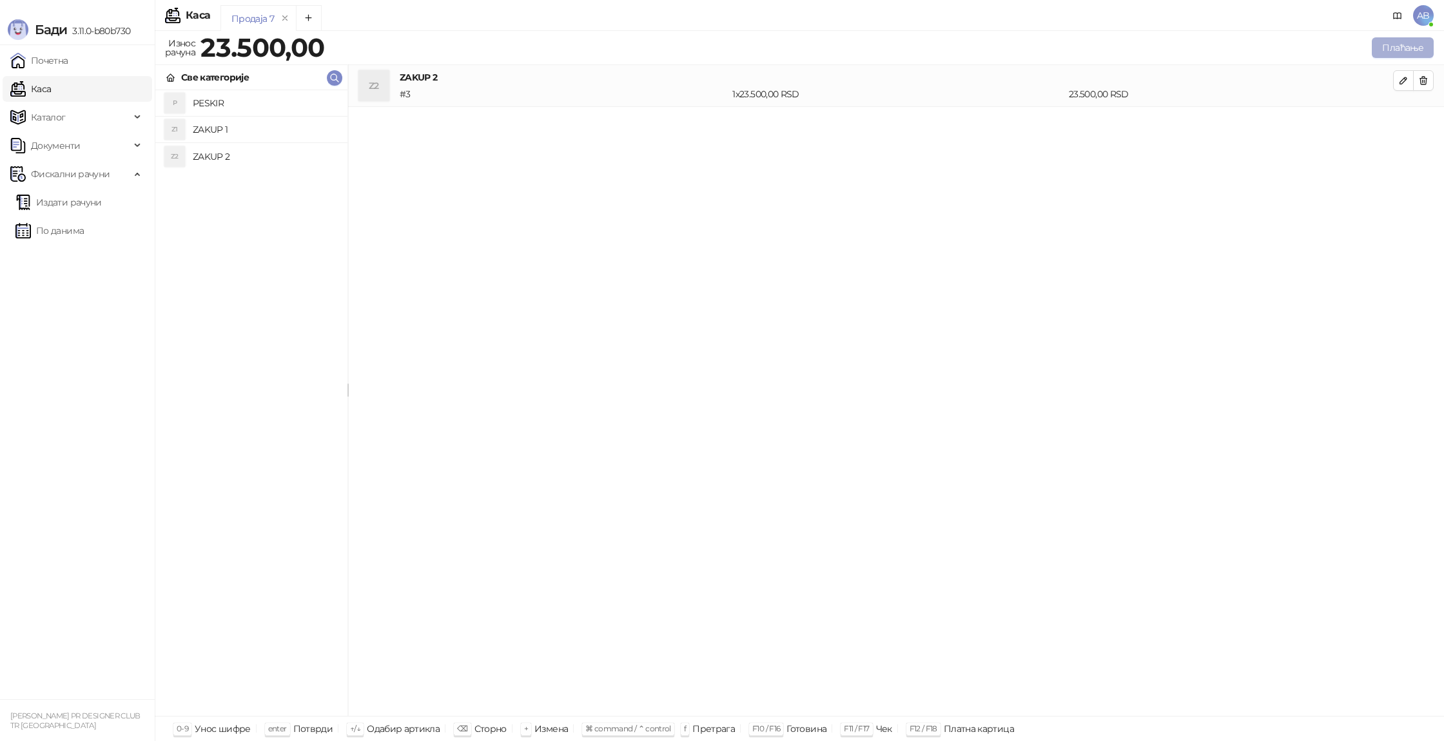
click at [1394, 46] on button "Плаћање" at bounding box center [1403, 47] width 62 height 21
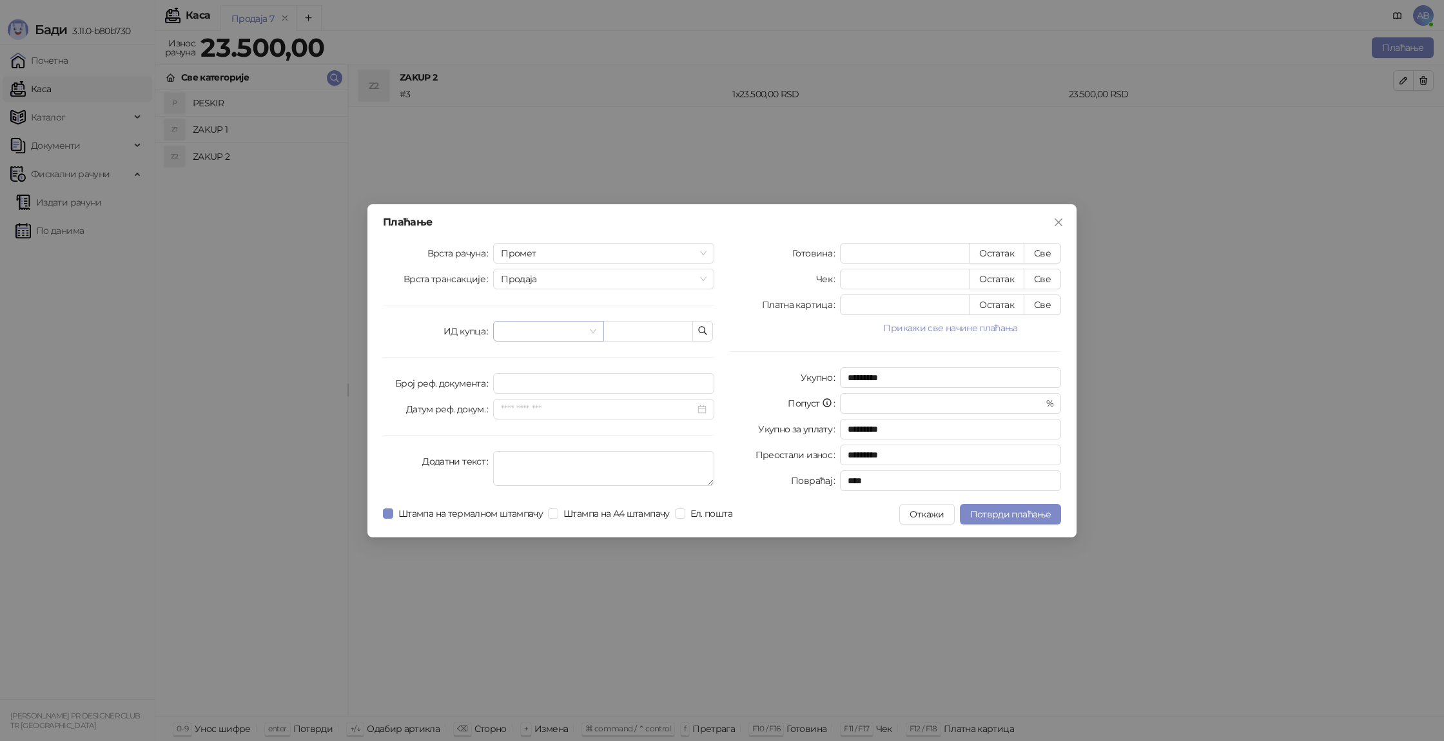
click at [520, 338] on input "search" at bounding box center [542, 331] width 83 height 19
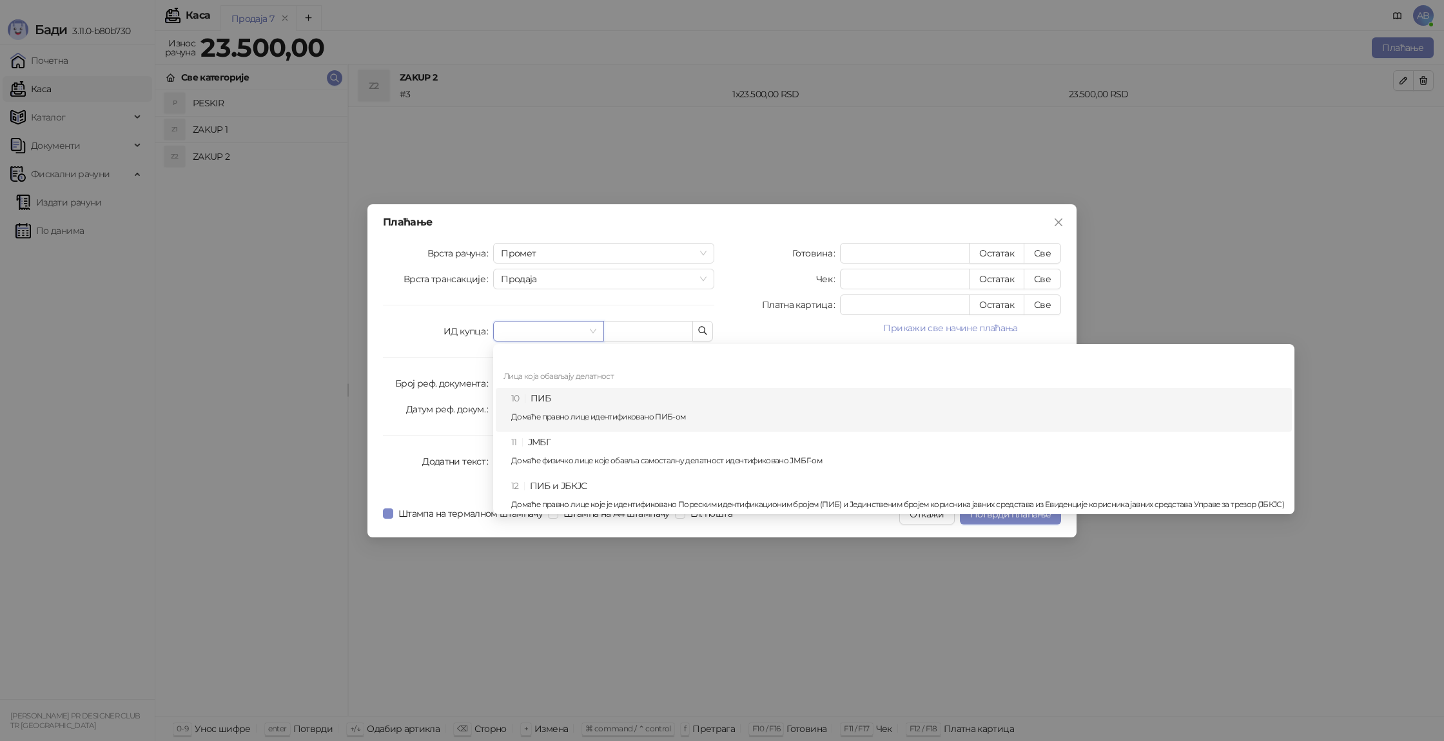
click at [552, 422] on div "10 ПИБ Домаће правно лице идентификовано ПИБ-ом" at bounding box center [897, 409] width 773 height 37
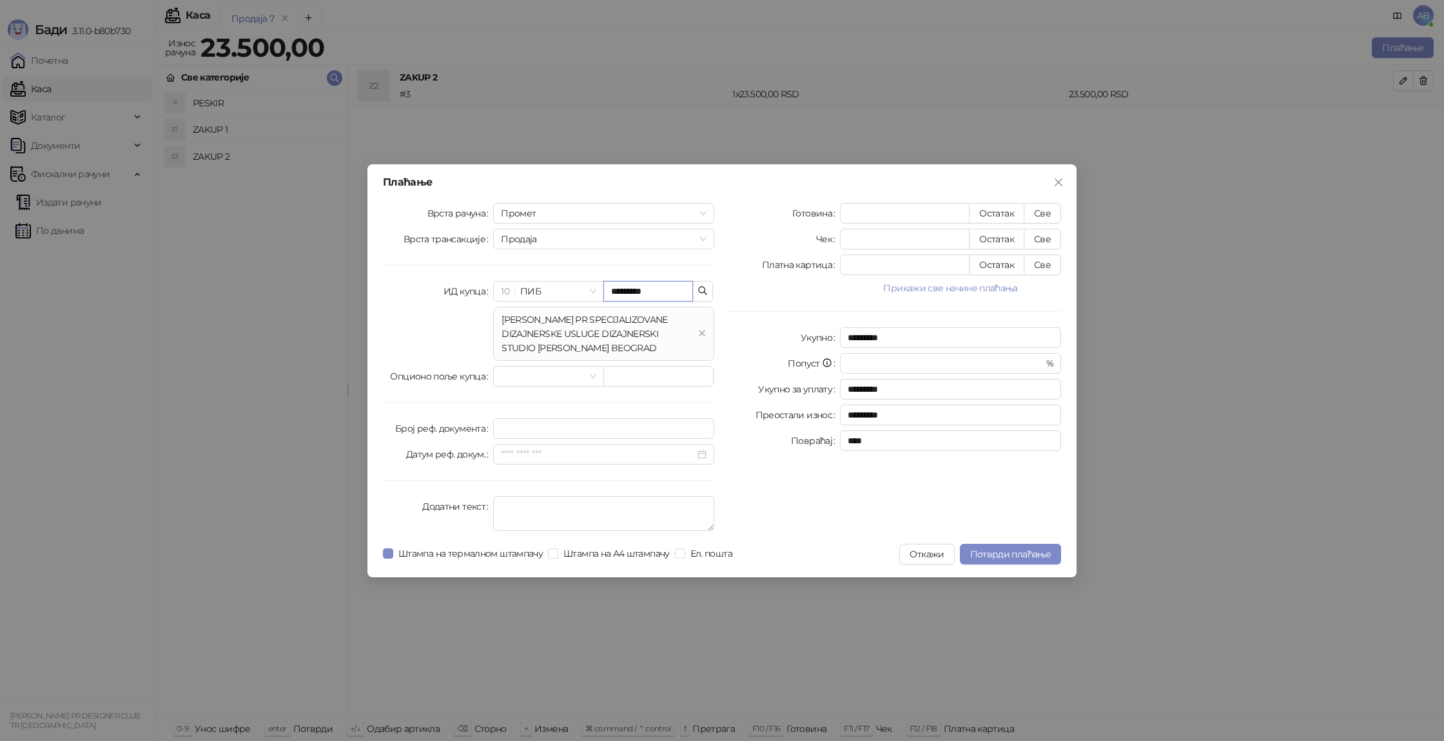
type input "*********"
click at [588, 333] on div "MARIJA MARKOVIĆ PR SPECIJALIZOVANE DIZAJNERSKE USLUGE DIZAJNERSKI STUDIO MARIJA…" at bounding box center [596, 334] width 191 height 43
click at [643, 551] on span "Штампа на А4 штампачу" at bounding box center [616, 554] width 117 height 14
click at [1021, 558] on span "Потврди плаћање" at bounding box center [1010, 555] width 81 height 12
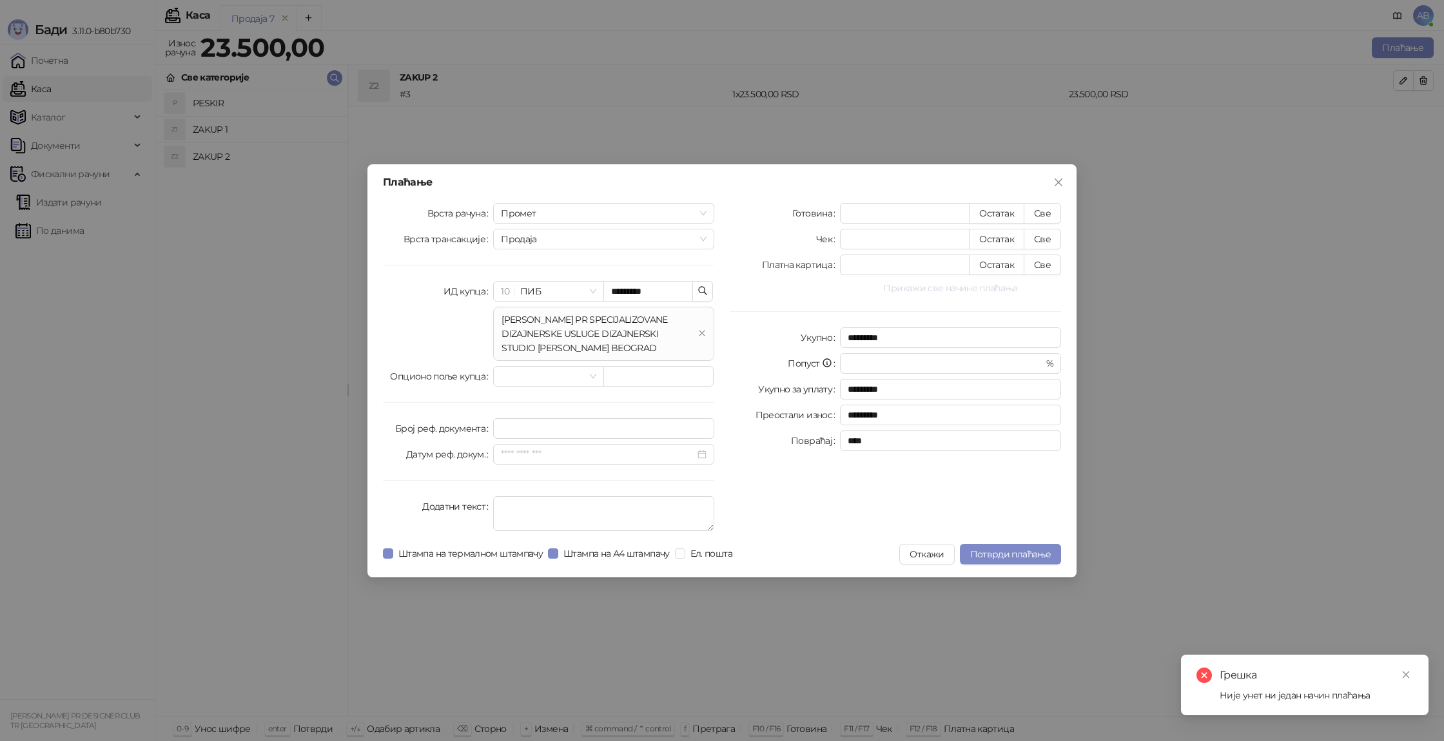
click at [1003, 289] on button "Прикажи све начине плаћања" at bounding box center [950, 287] width 221 height 15
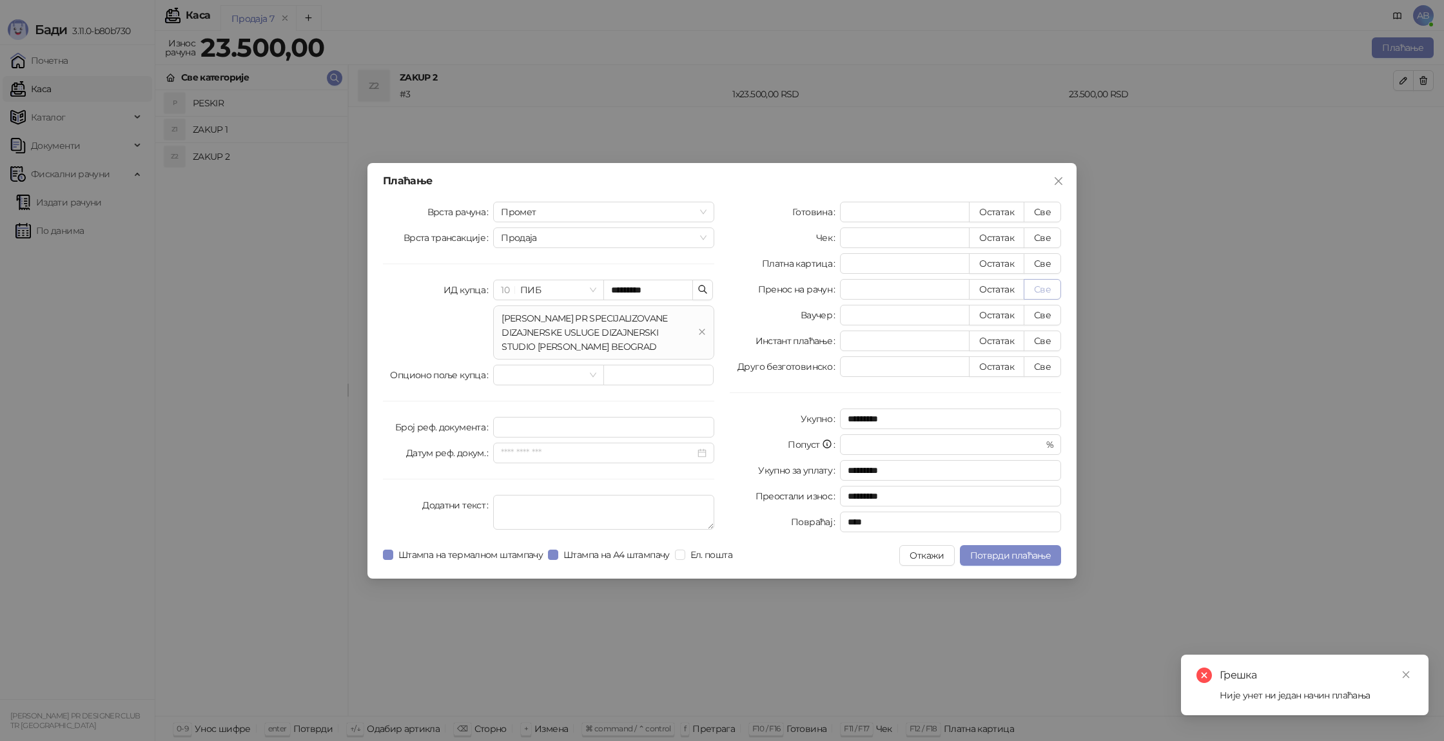
click at [1039, 293] on button "Све" at bounding box center [1042, 289] width 37 height 21
type input "*****"
type input "****"
click at [1021, 565] on button "Потврди плаћање" at bounding box center [1010, 555] width 101 height 21
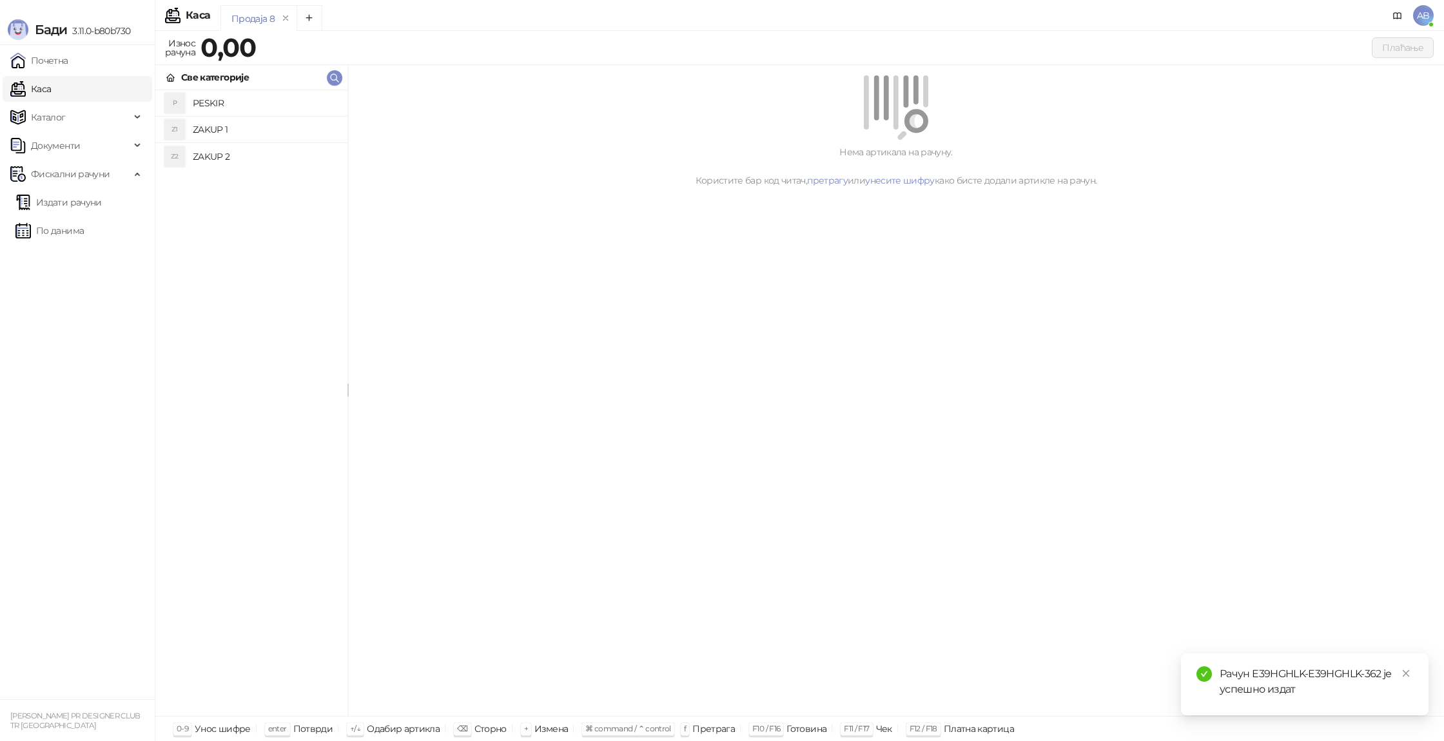
click at [268, 155] on h4 "ZAKUP 2" at bounding box center [265, 156] width 144 height 21
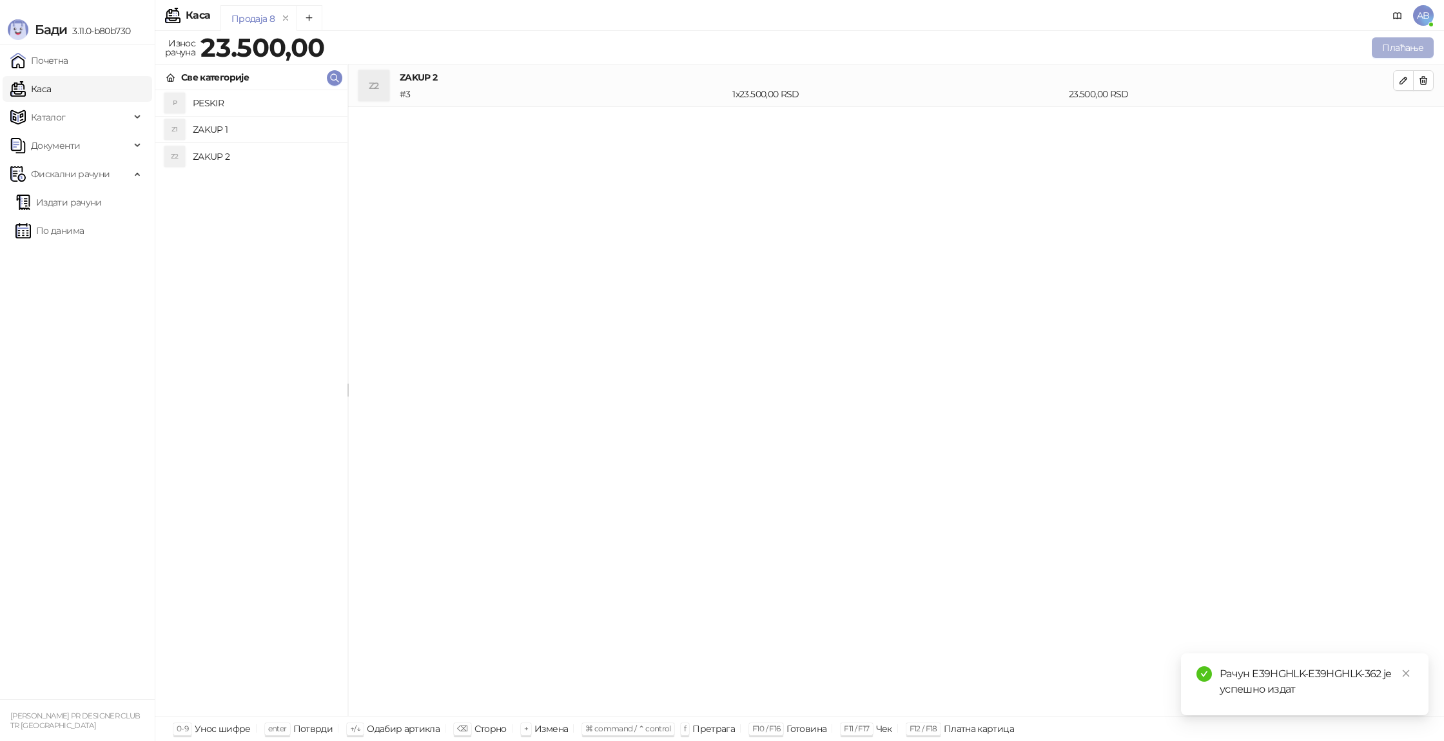
click at [1415, 50] on button "Плаћање" at bounding box center [1403, 47] width 62 height 21
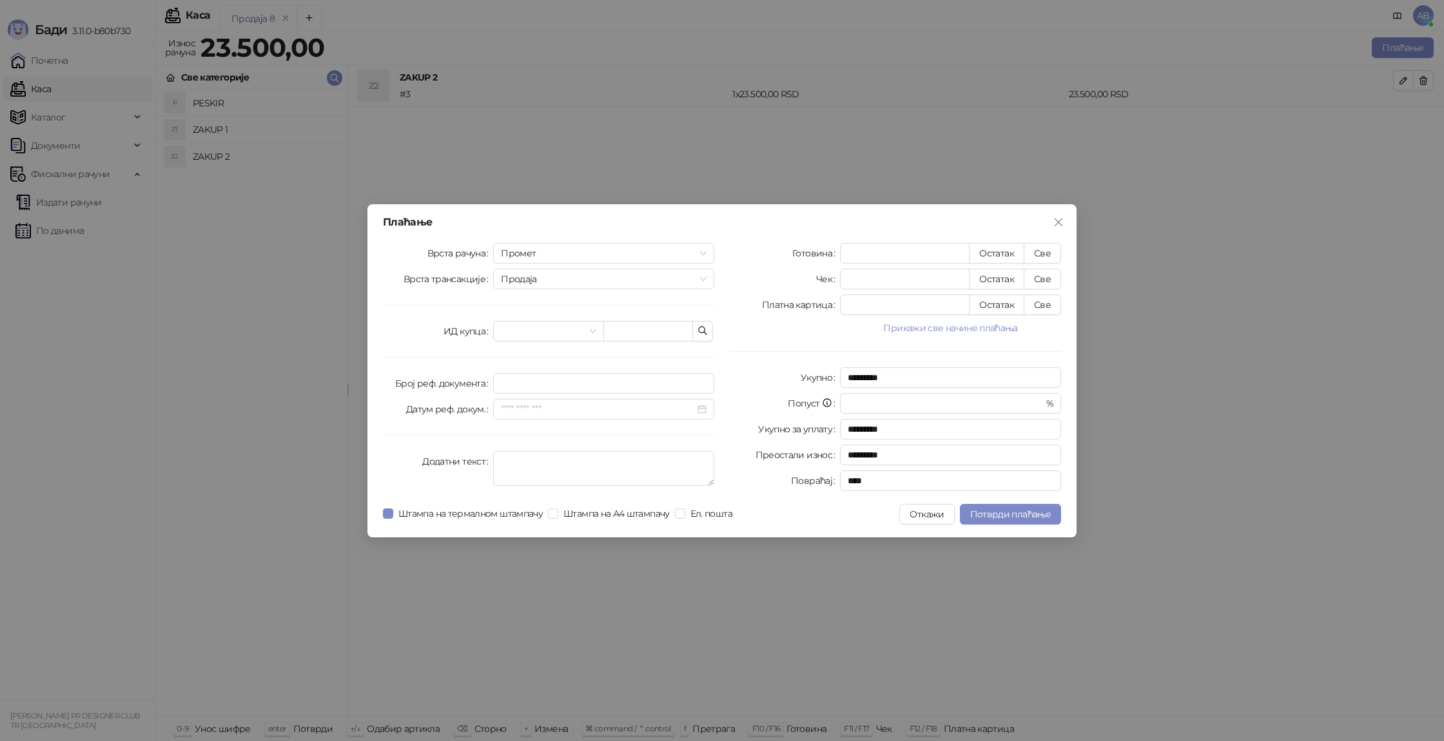
click at [532, 349] on div "Врста рачуна Промет Врста трансакције Продаја ИД купца Број реф. документа Дату…" at bounding box center [548, 369] width 347 height 253
click at [531, 335] on input "search" at bounding box center [542, 331] width 83 height 19
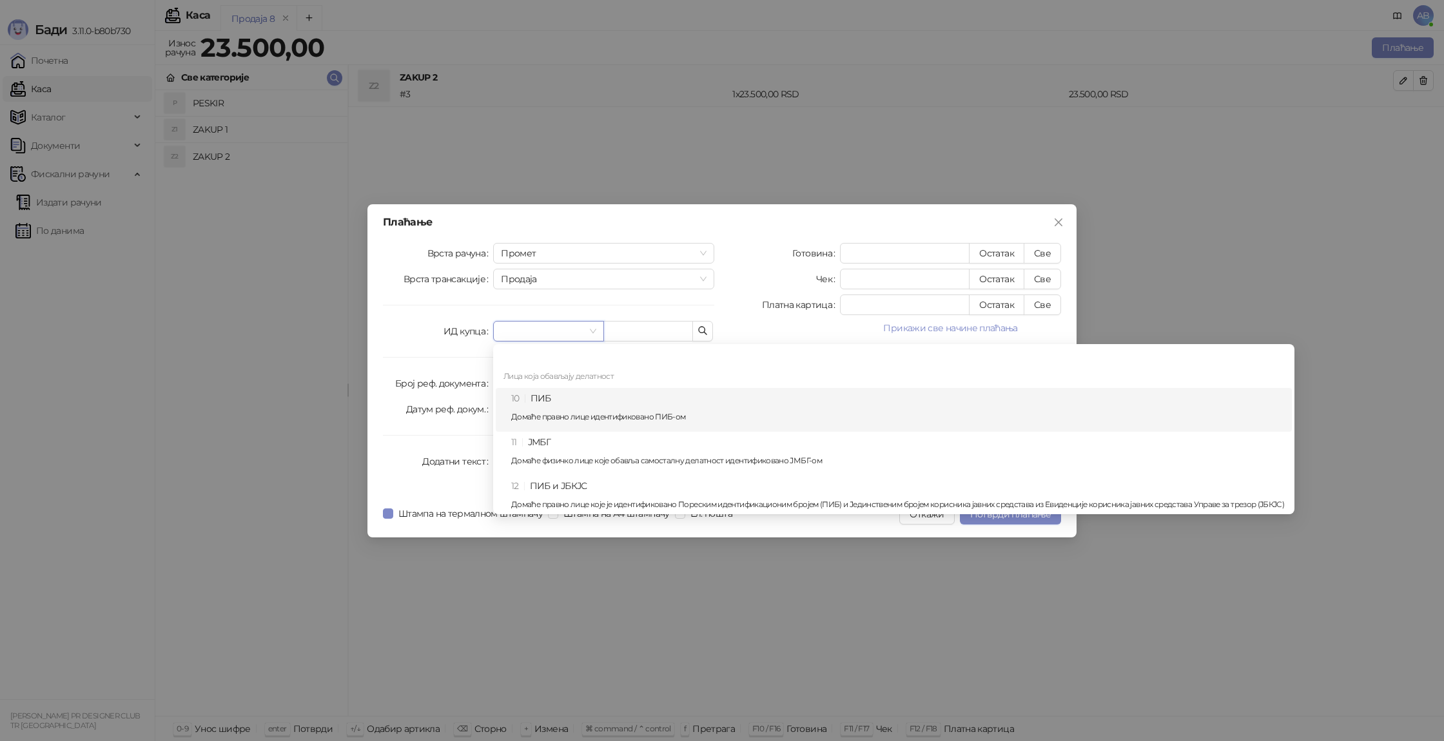
click at [536, 414] on p "Домаће правно лице идентификовано ПИБ-ом" at bounding box center [897, 417] width 773 height 8
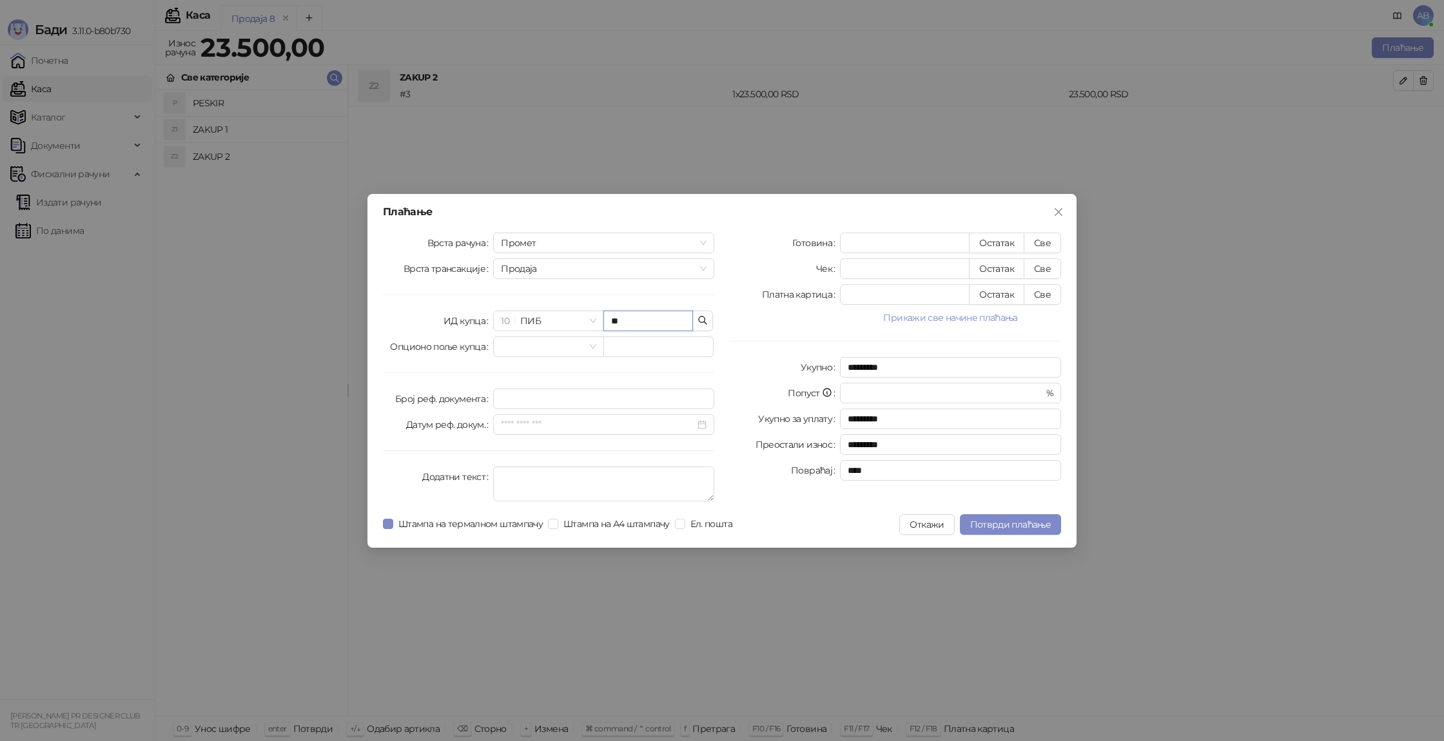
type input "*"
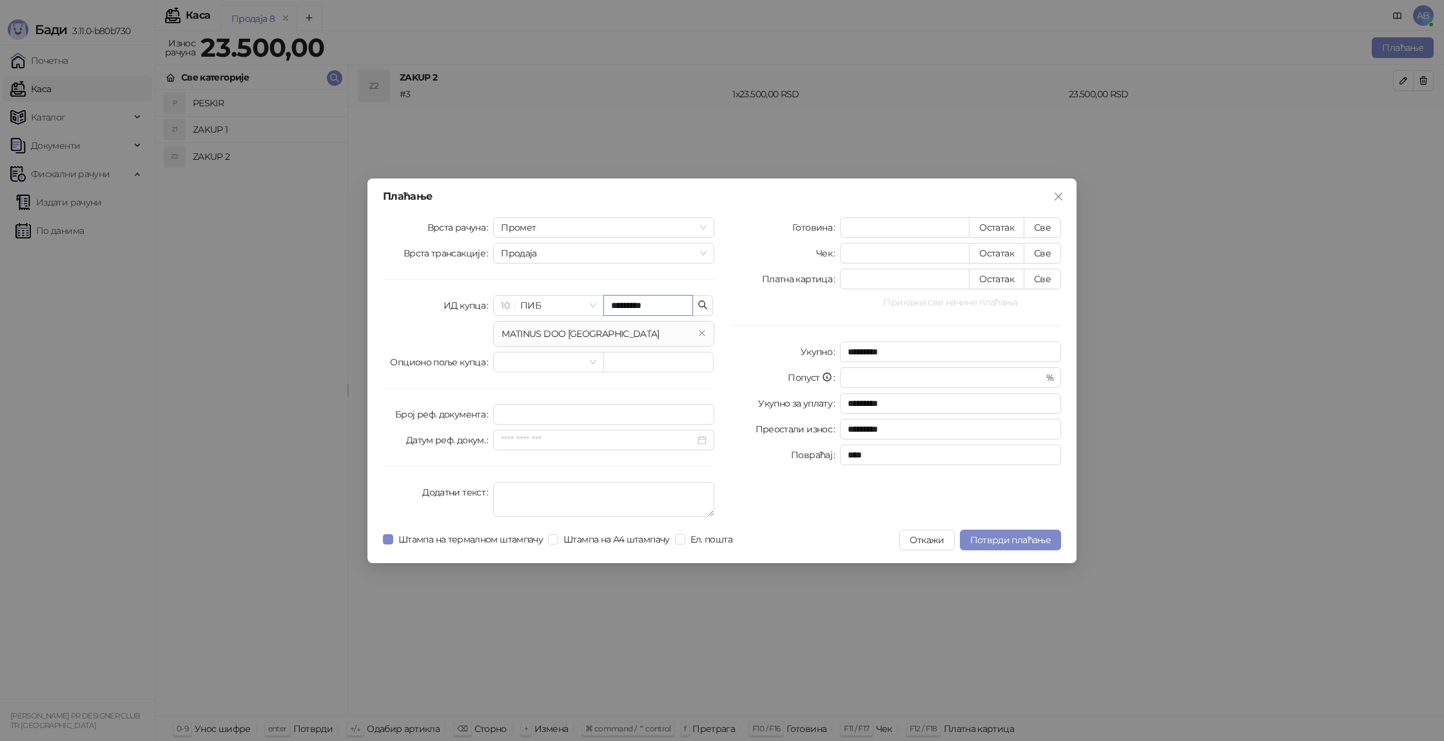
type input "*********"
click at [939, 302] on button "Прикажи све начине плаћања" at bounding box center [950, 302] width 221 height 15
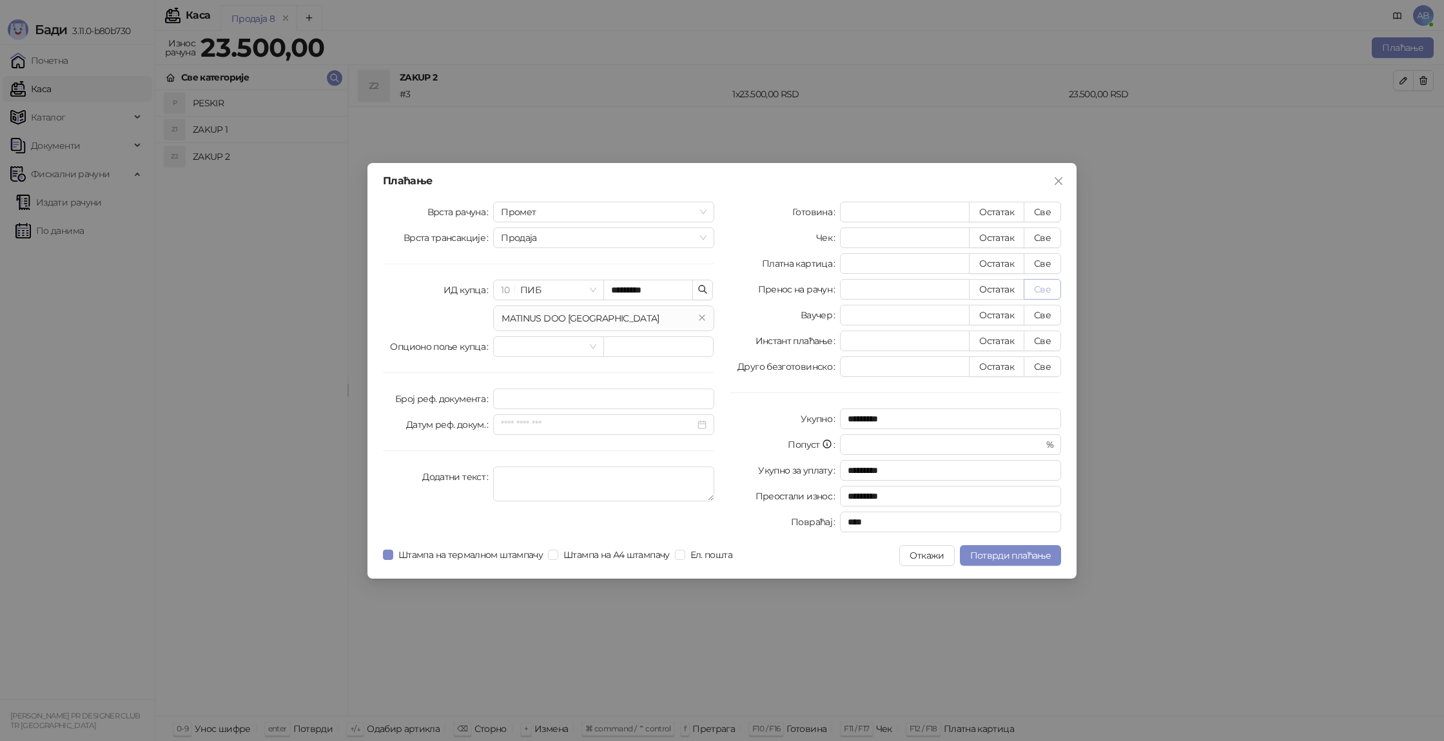
click at [1047, 289] on button "Све" at bounding box center [1042, 289] width 37 height 21
type input "*****"
type input "****"
click at [1000, 552] on span "Потврди плаћање" at bounding box center [1010, 556] width 81 height 12
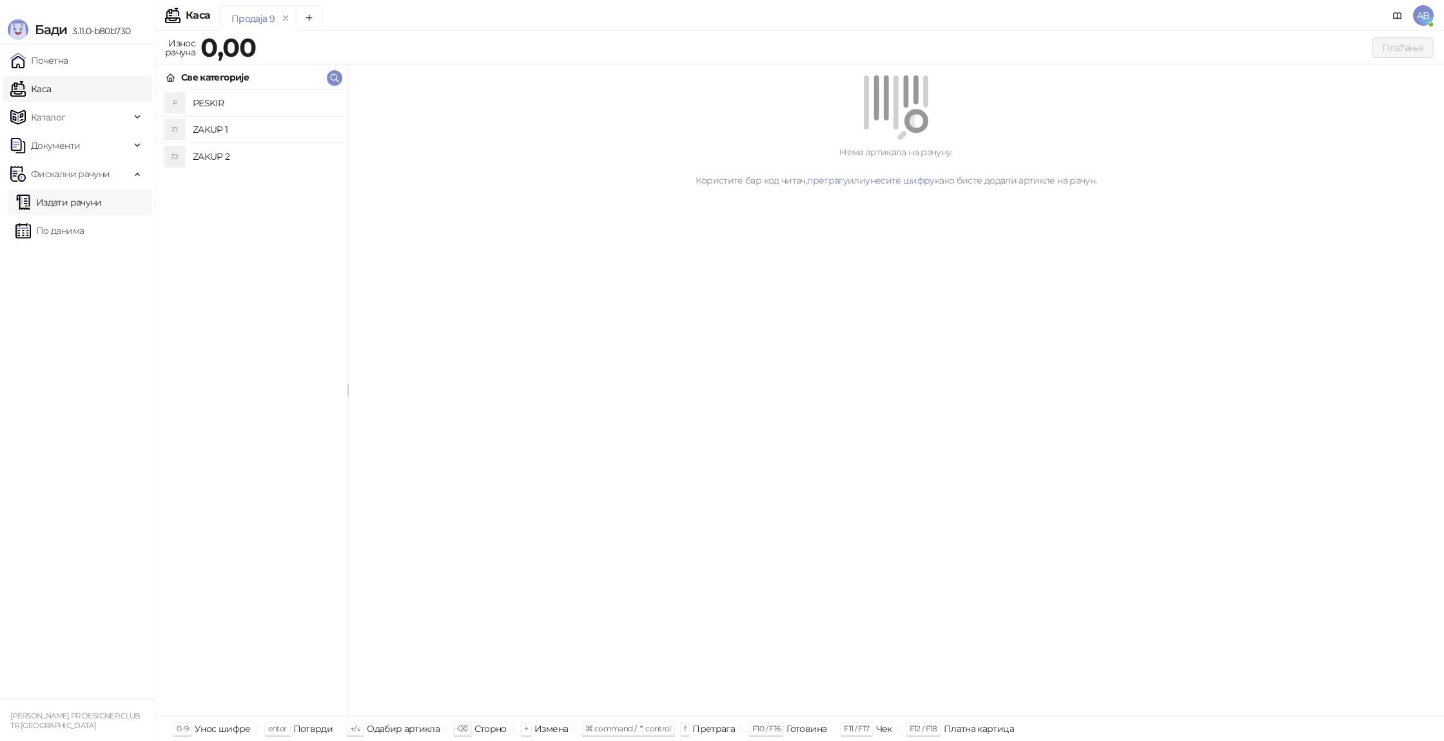
click at [76, 209] on link "Издати рачуни" at bounding box center [58, 203] width 86 height 26
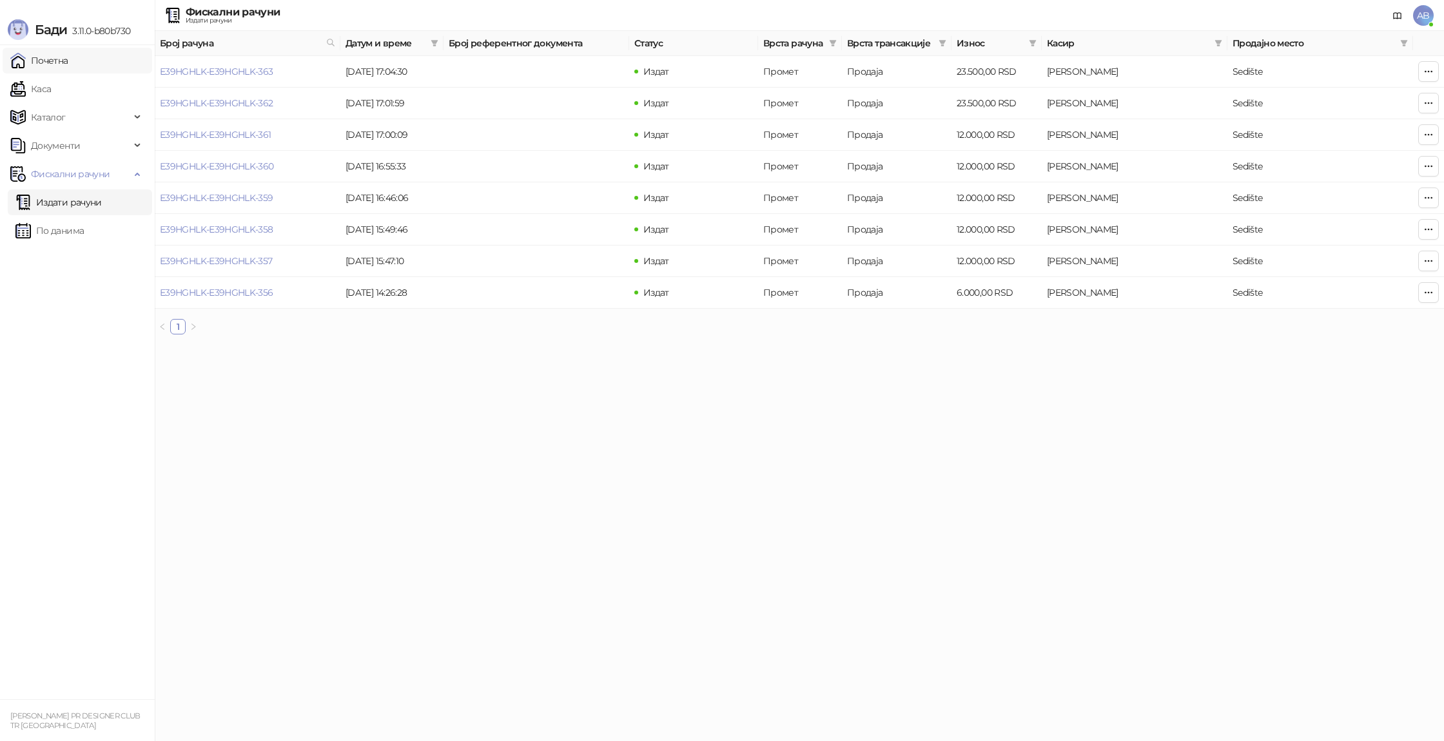
click at [40, 67] on link "Почетна" at bounding box center [39, 61] width 58 height 26
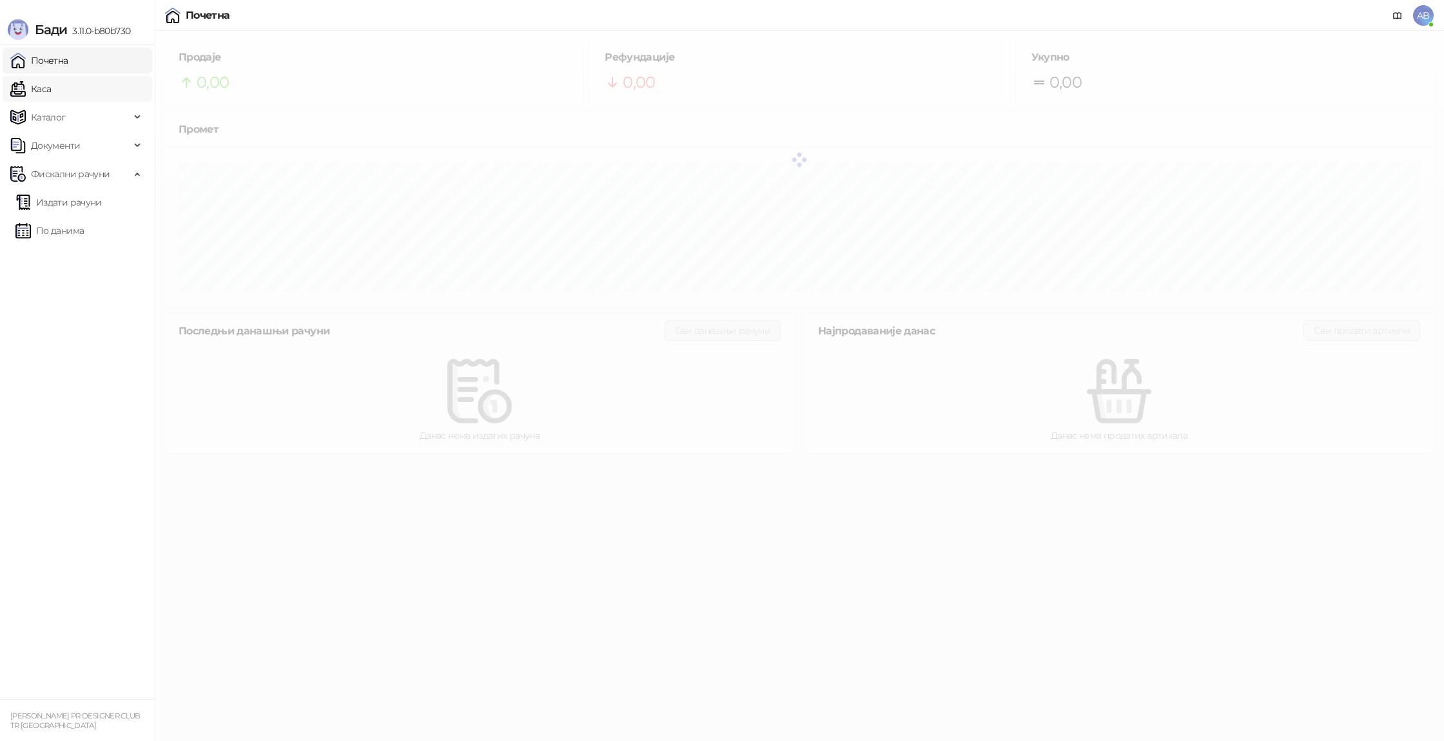
click at [43, 86] on link "Каса" at bounding box center [30, 89] width 41 height 26
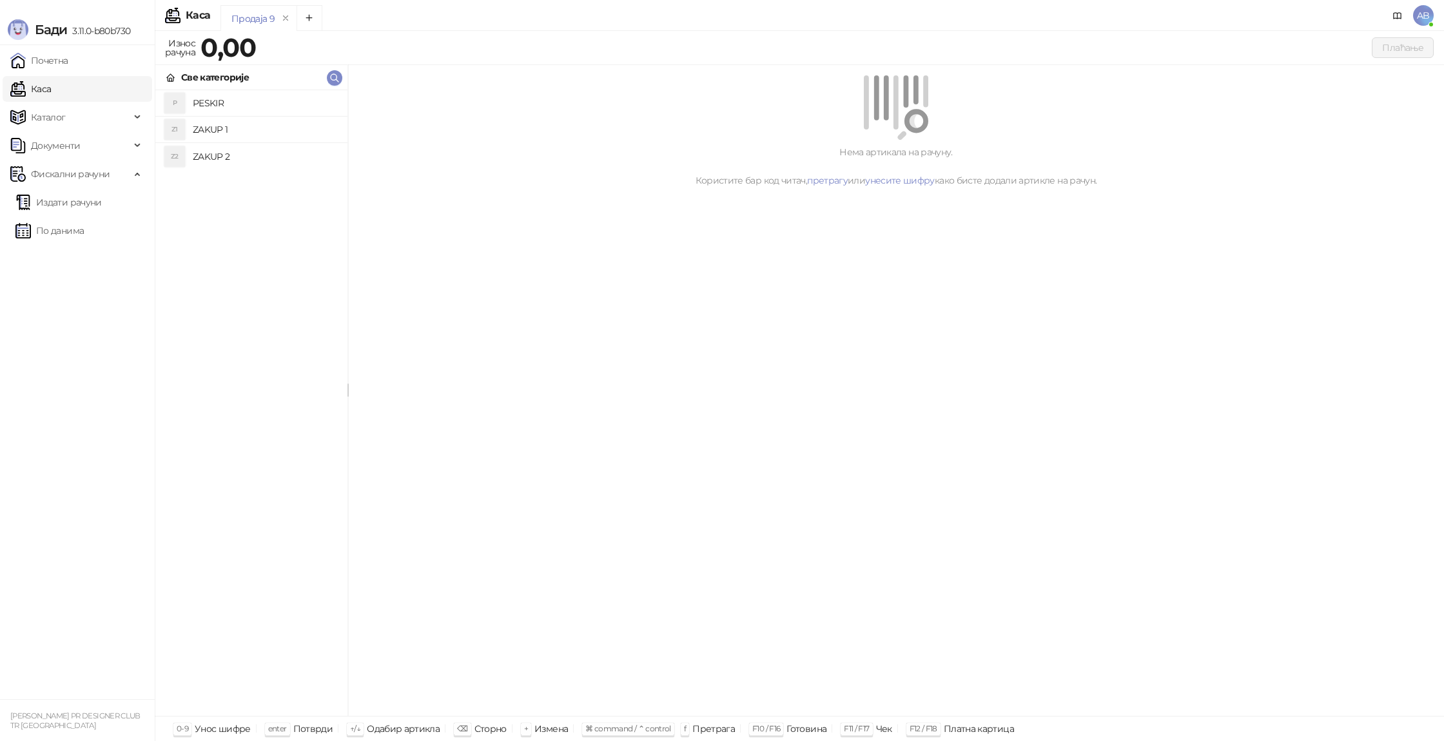
click at [226, 131] on h4 "ZAKUP 1" at bounding box center [265, 129] width 144 height 21
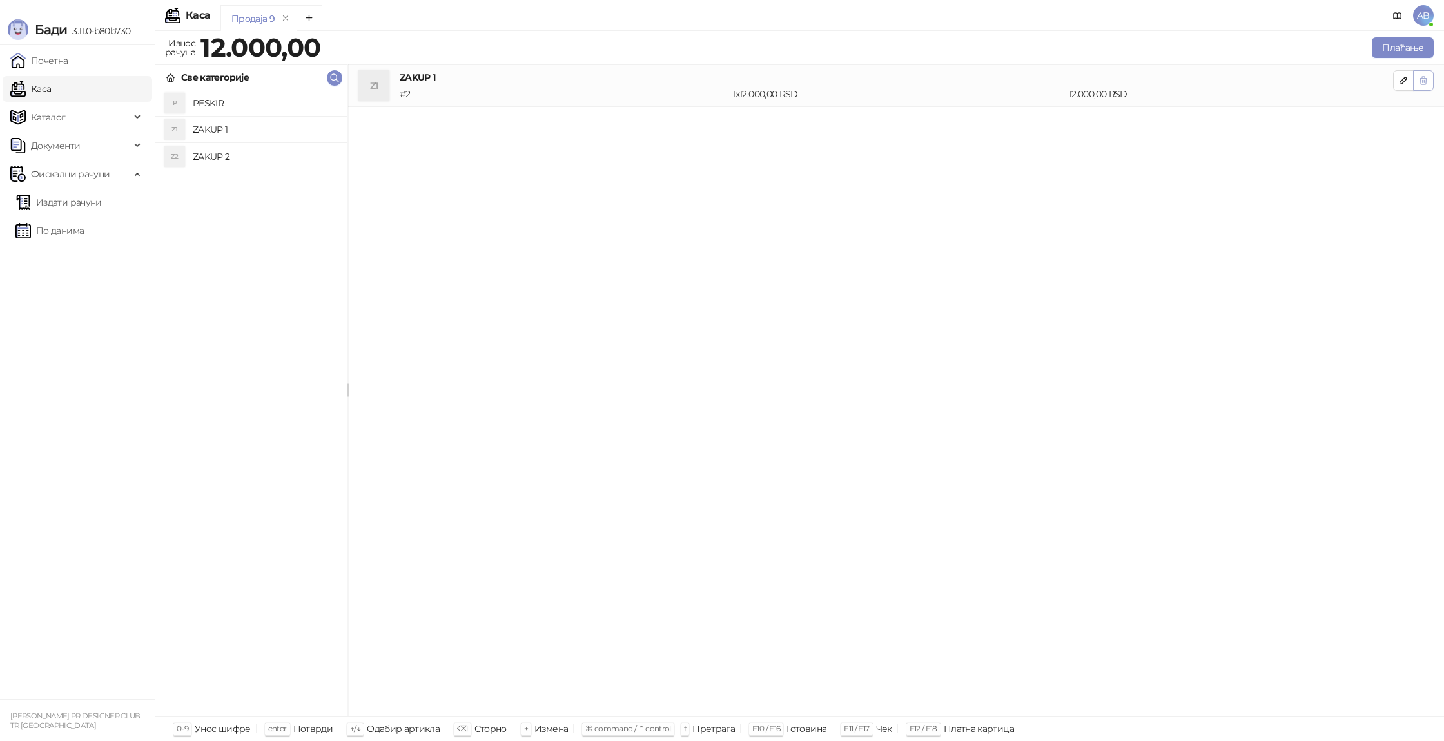
click at [1428, 72] on button "button" at bounding box center [1423, 80] width 21 height 21
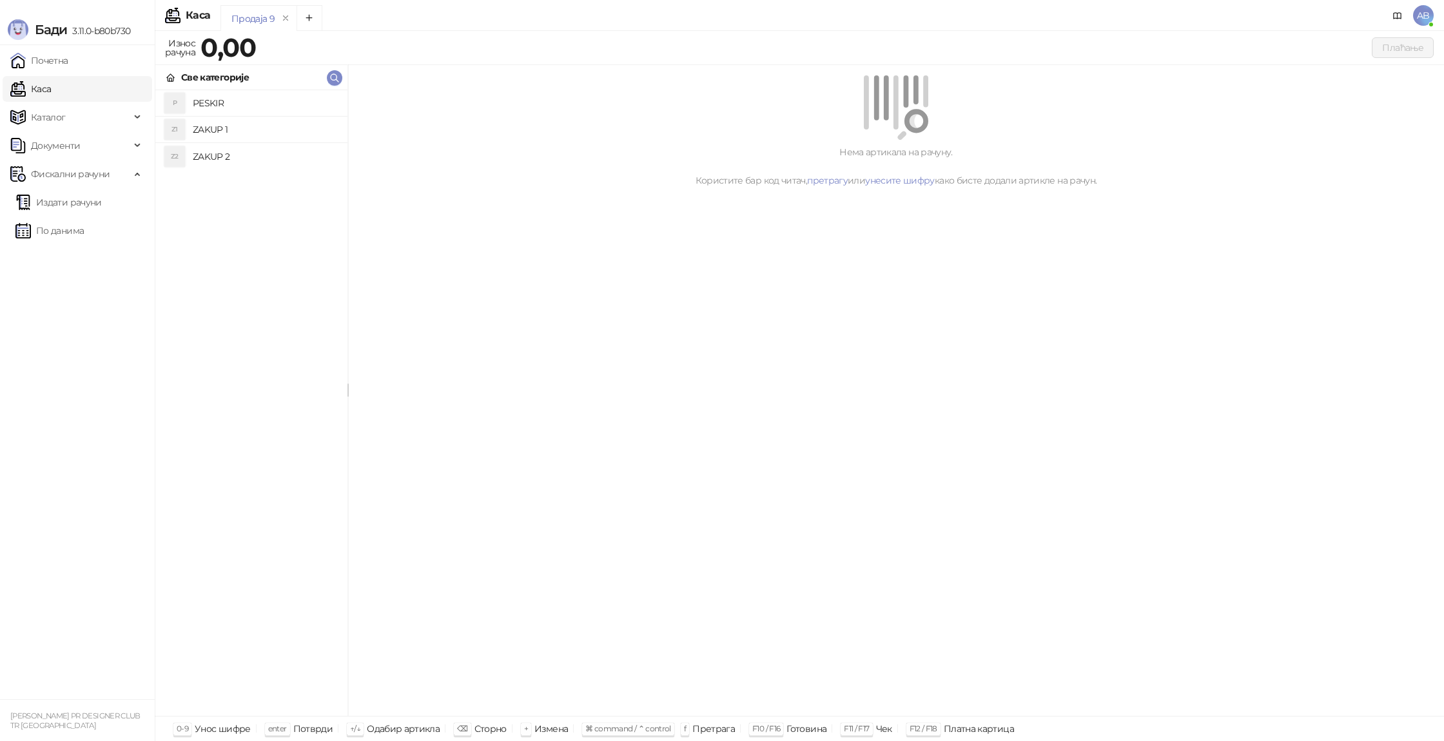
click at [202, 159] on h4 "ZAKUP 2" at bounding box center [265, 156] width 144 height 21
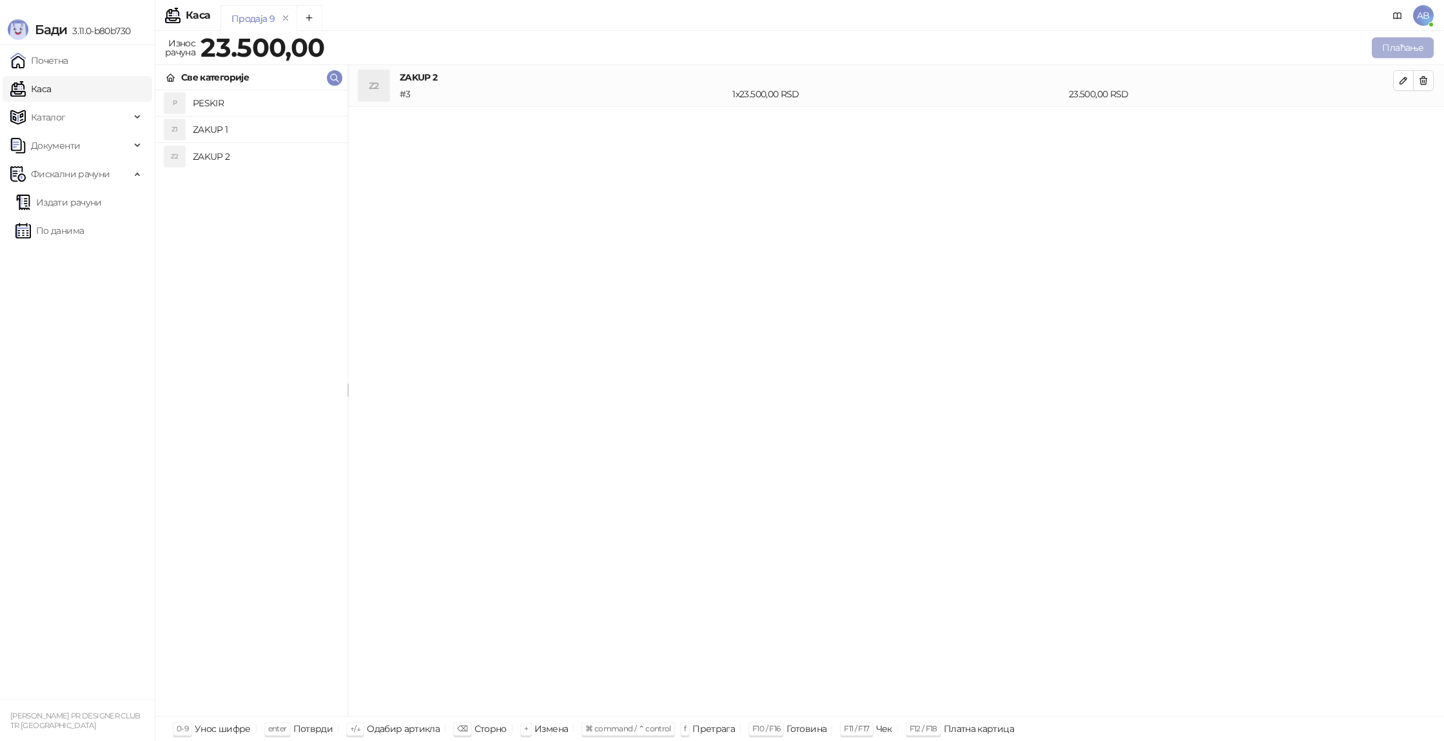
drag, startPoint x: 1434, startPoint y: 50, endPoint x: 1427, endPoint y: 48, distance: 7.3
click at [1434, 50] on div "Плаћање" at bounding box center [881, 48] width 1109 height 26
click at [1419, 46] on button "Плаћање" at bounding box center [1403, 47] width 62 height 21
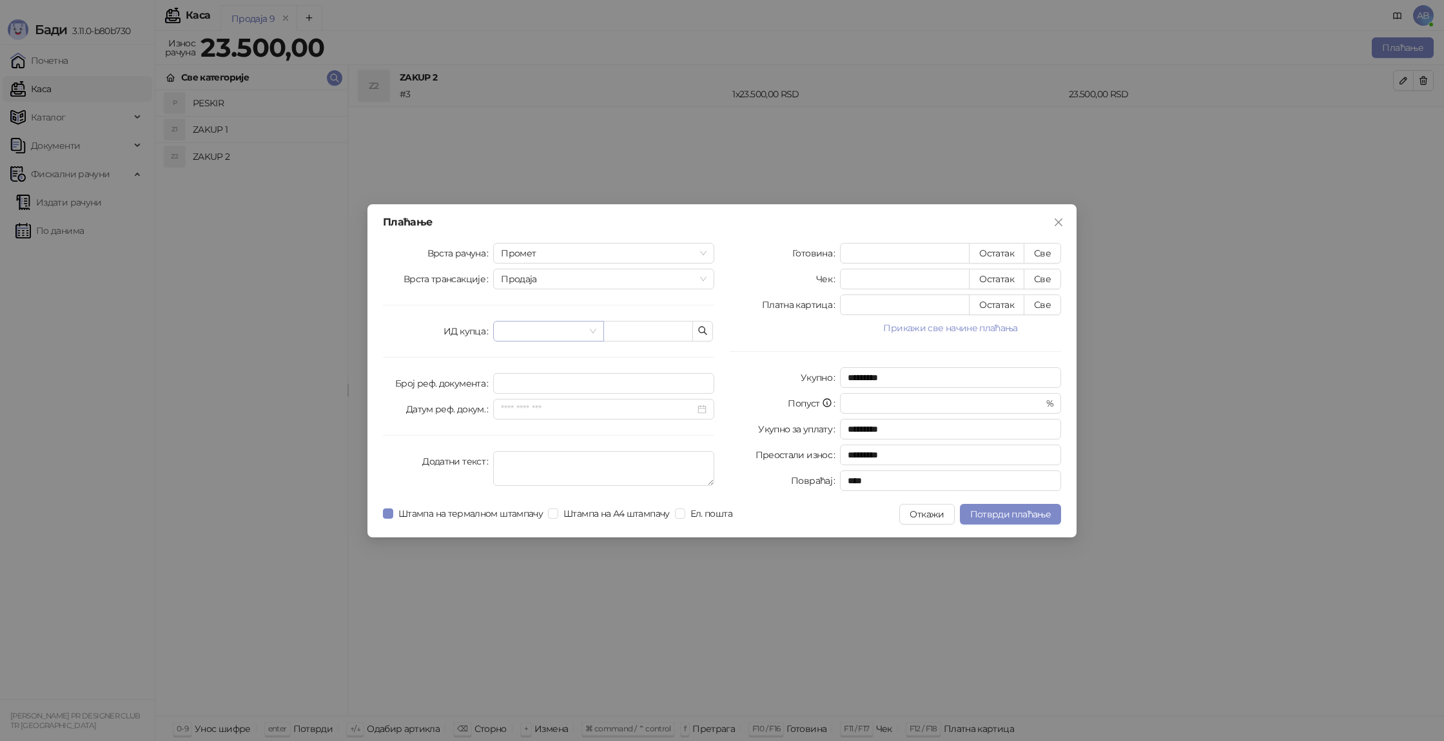
click at [541, 334] on input "search" at bounding box center [542, 331] width 83 height 19
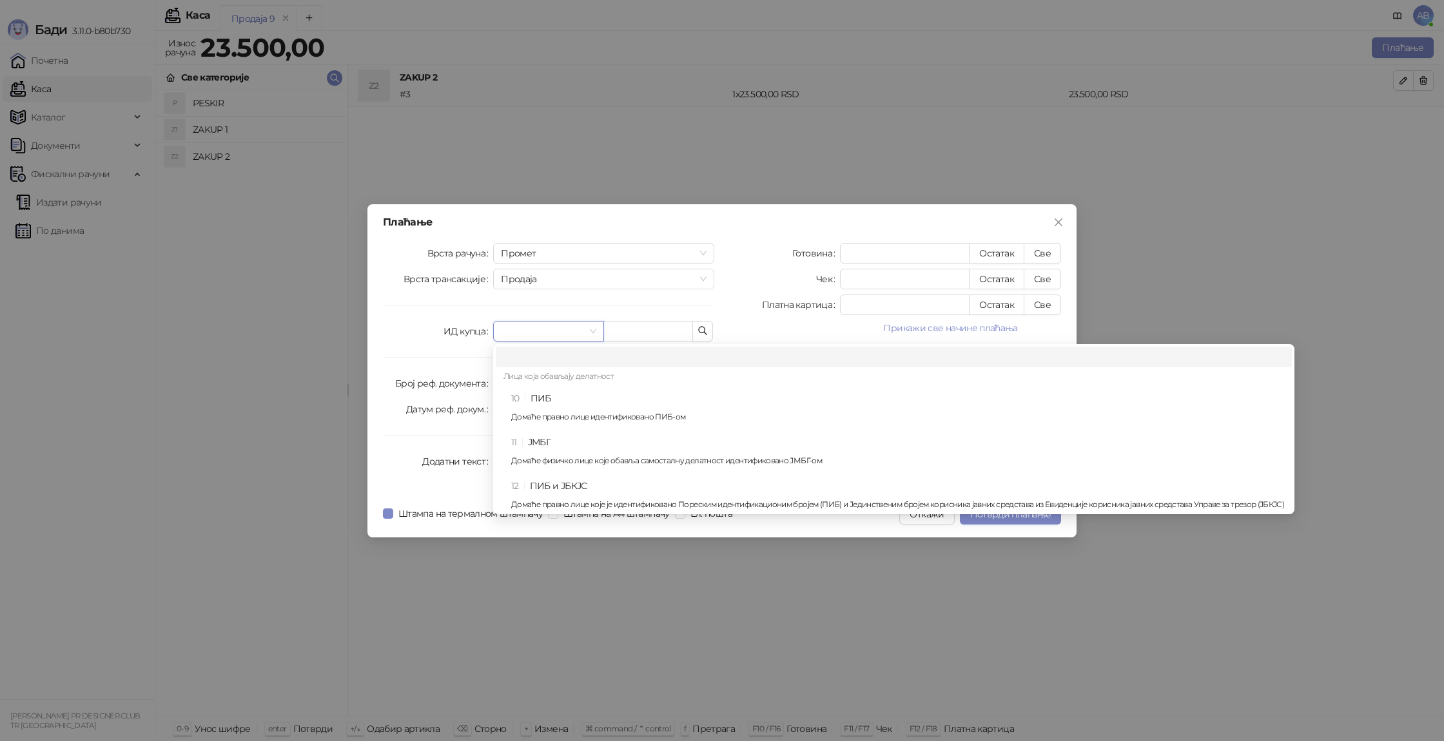
click at [556, 392] on div "10 ПИБ Домаће правно лице идентификовано ПИБ-ом" at bounding box center [897, 409] width 773 height 37
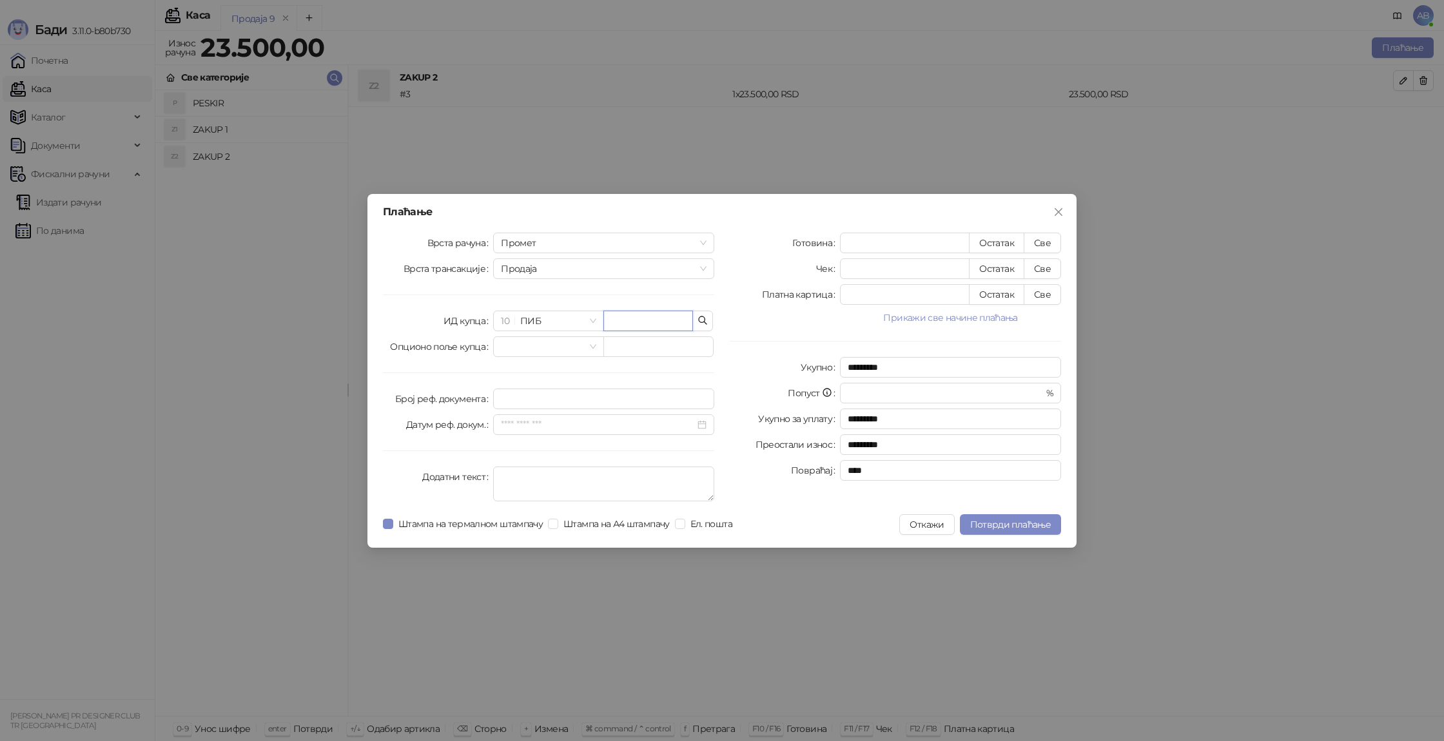
click at [642, 318] on input "text" at bounding box center [648, 321] width 90 height 21
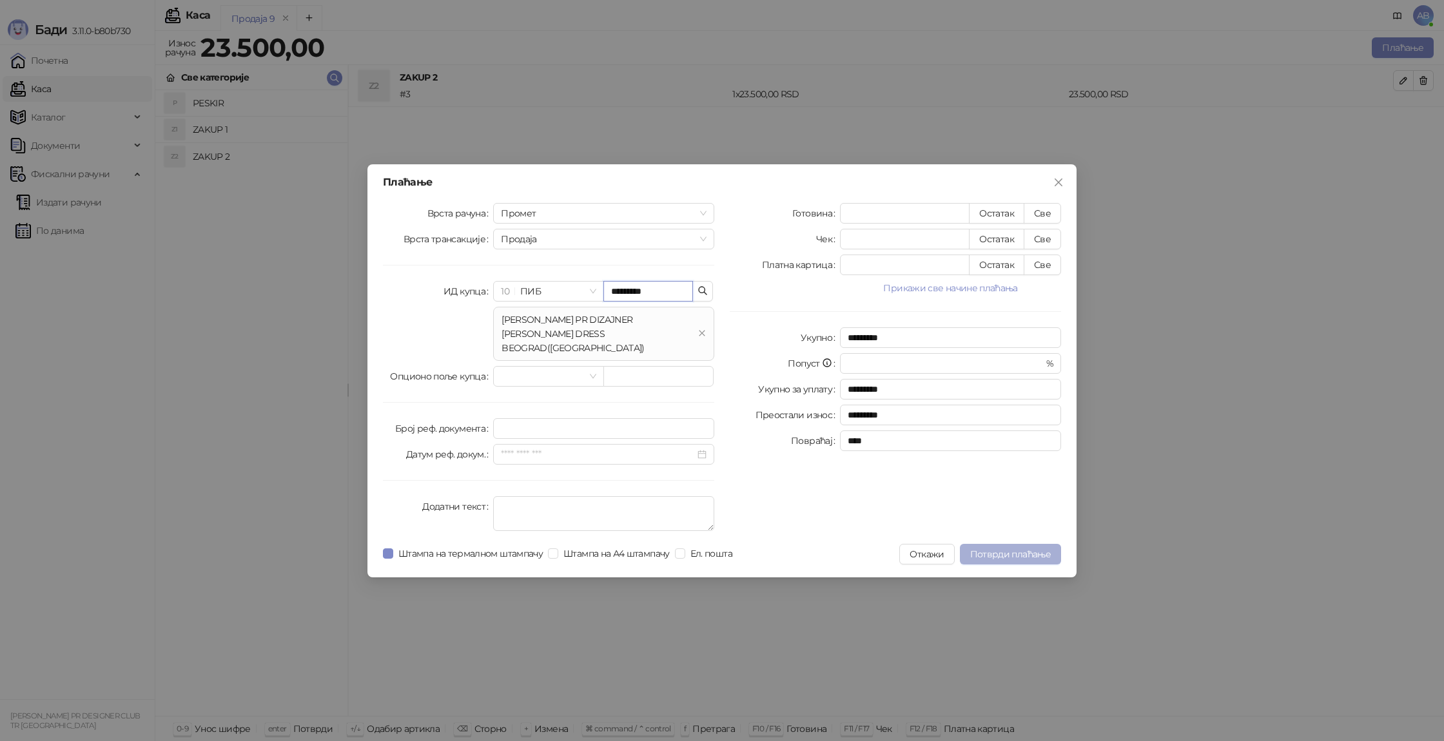
type input "*********"
click at [1019, 557] on span "Потврди плаћање" at bounding box center [1010, 555] width 81 height 12
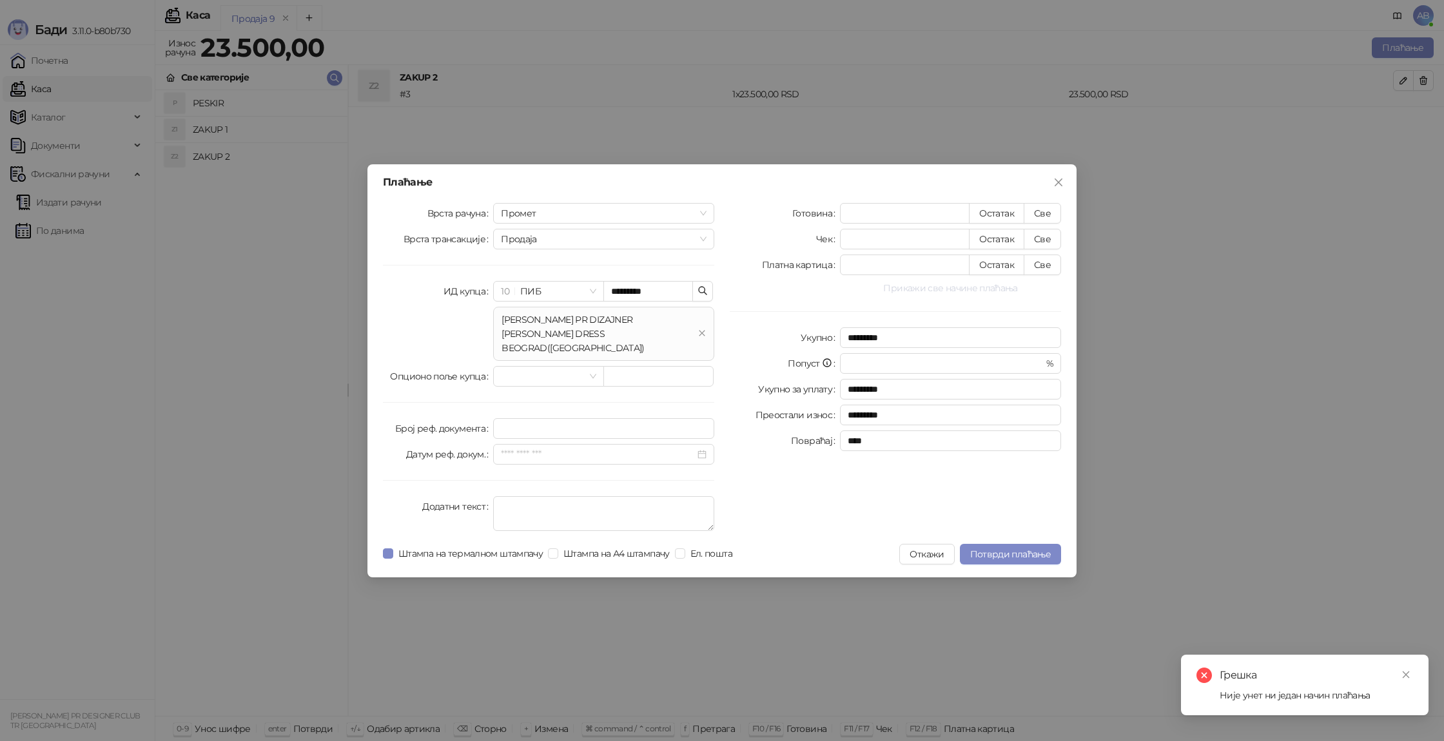
click at [1012, 286] on button "Прикажи све начине плаћања" at bounding box center [950, 287] width 221 height 15
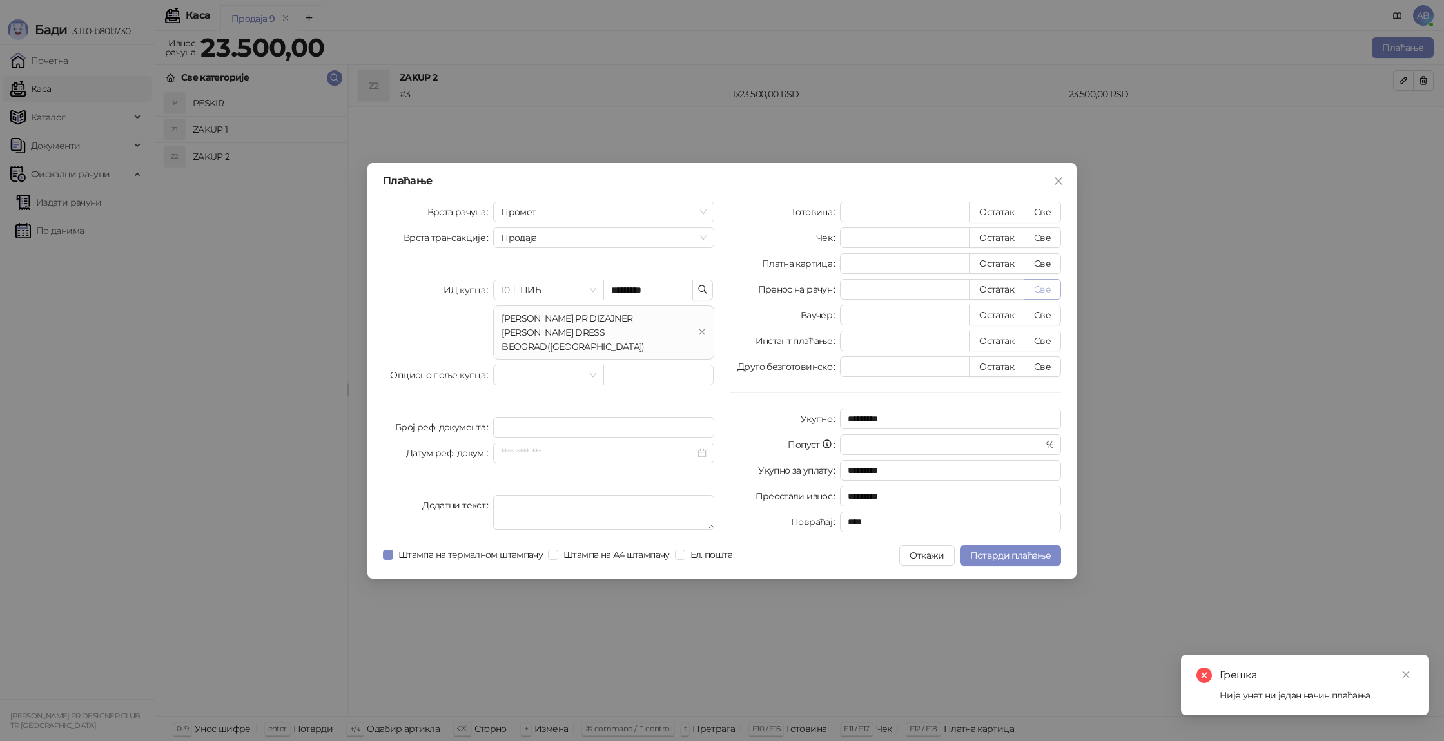
click at [1051, 297] on button "Све" at bounding box center [1042, 289] width 37 height 21
type input "*****"
type input "****"
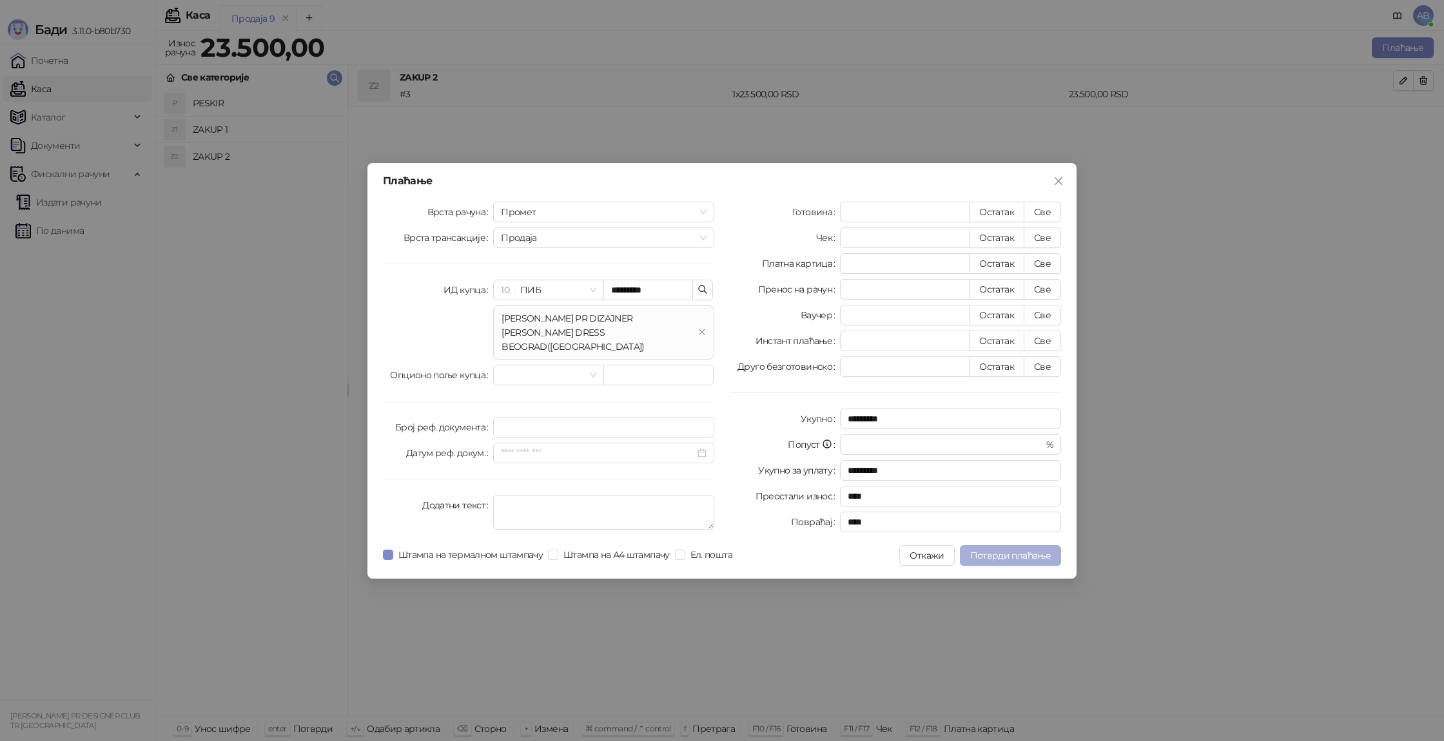
click at [1003, 562] on button "Потврди плаћање" at bounding box center [1010, 555] width 101 height 21
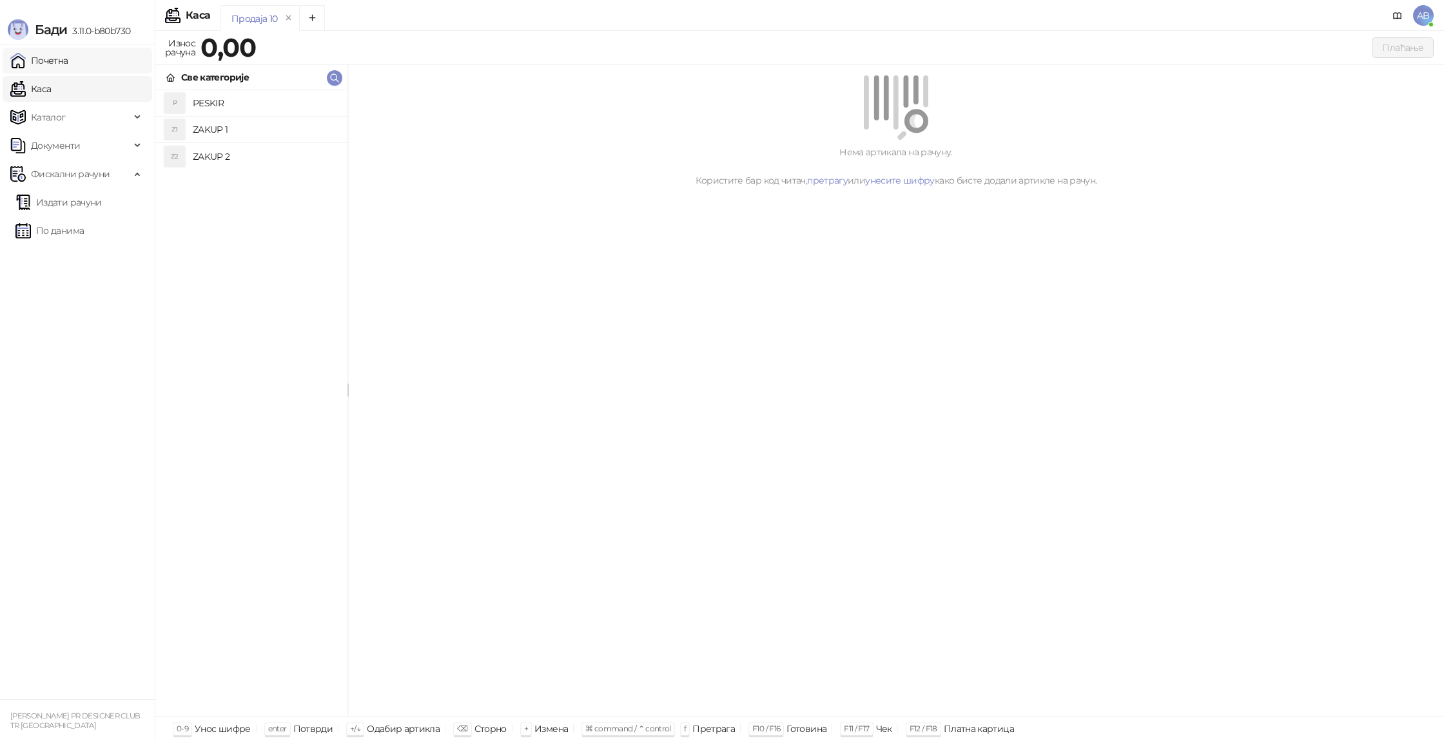
click at [46, 68] on link "Почетна" at bounding box center [39, 61] width 58 height 26
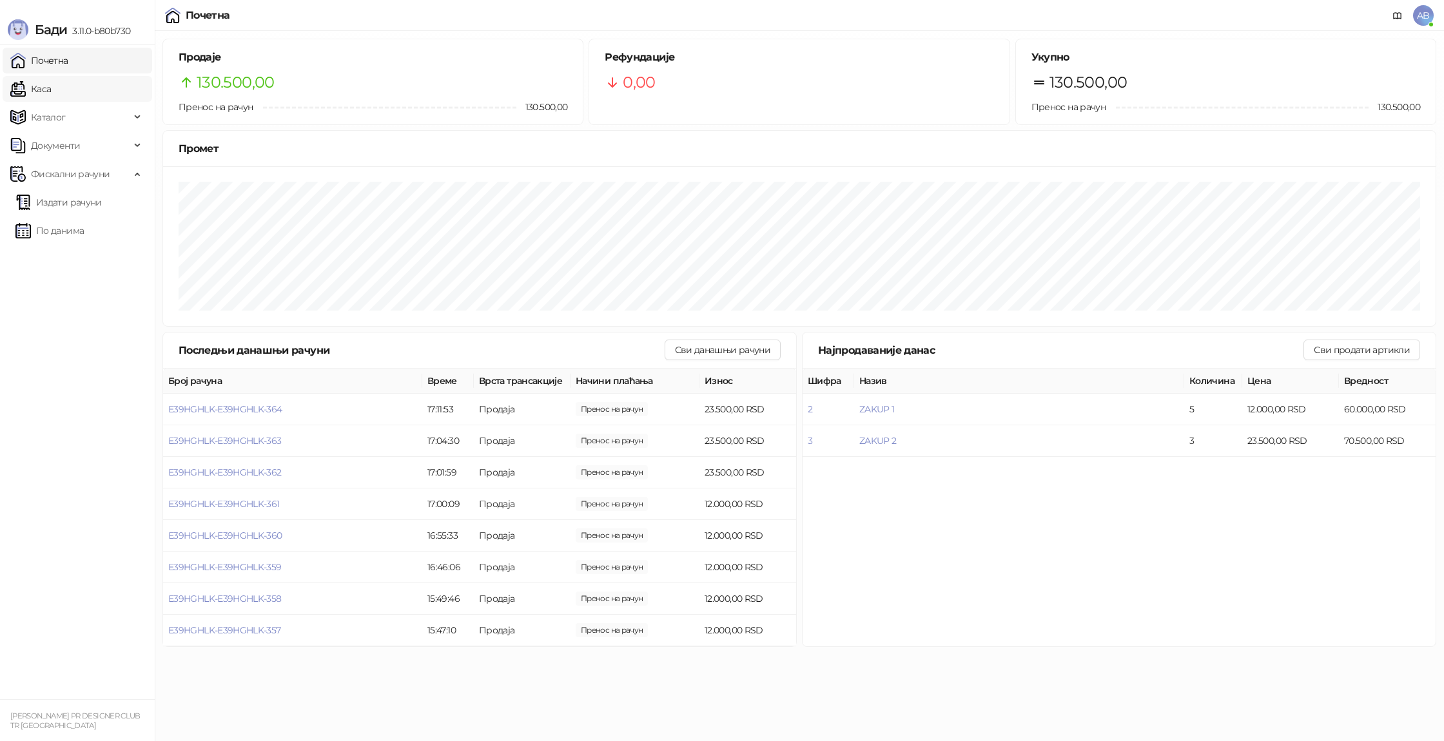
click at [28, 79] on link "Каса" at bounding box center [30, 89] width 41 height 26
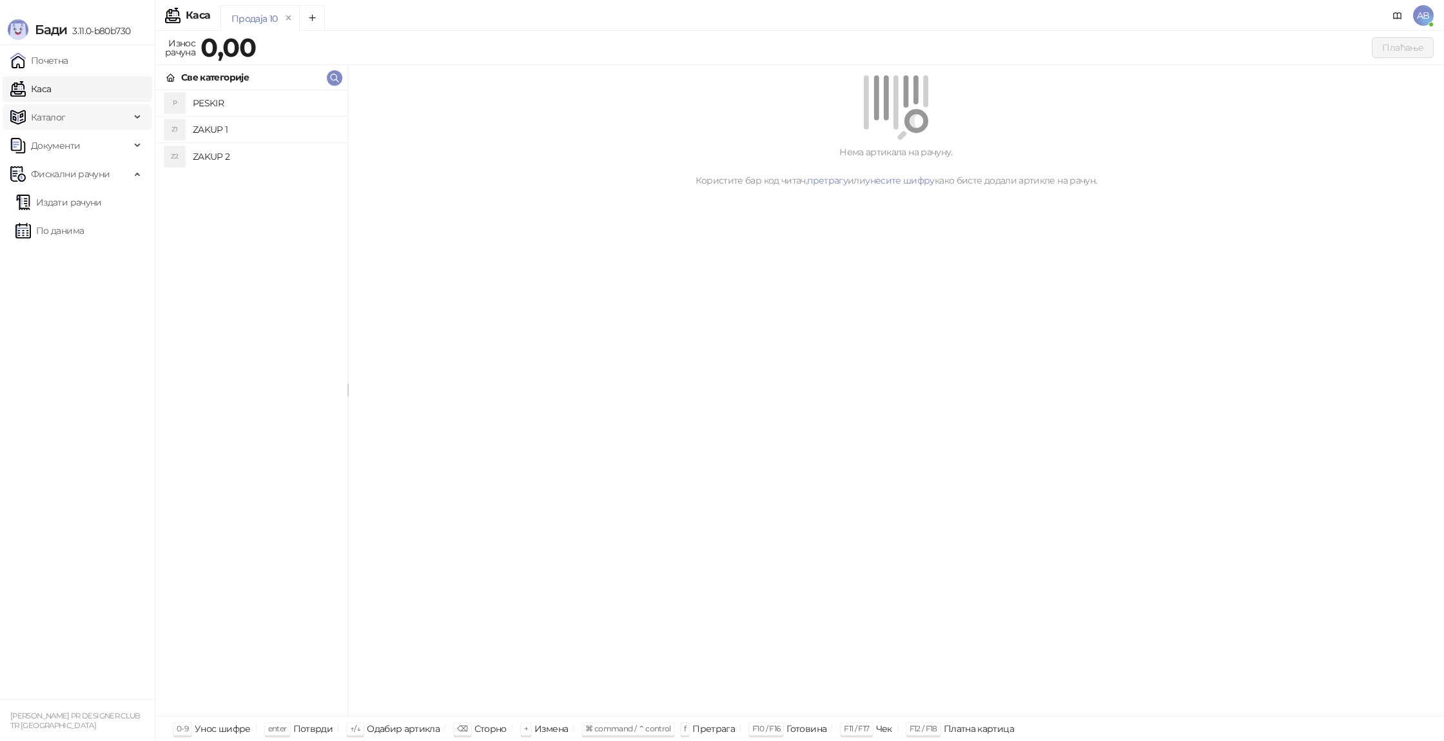
click at [66, 111] on span "Каталог" at bounding box center [70, 117] width 120 height 26
click at [75, 193] on link "Артикли" at bounding box center [44, 203] width 59 height 26
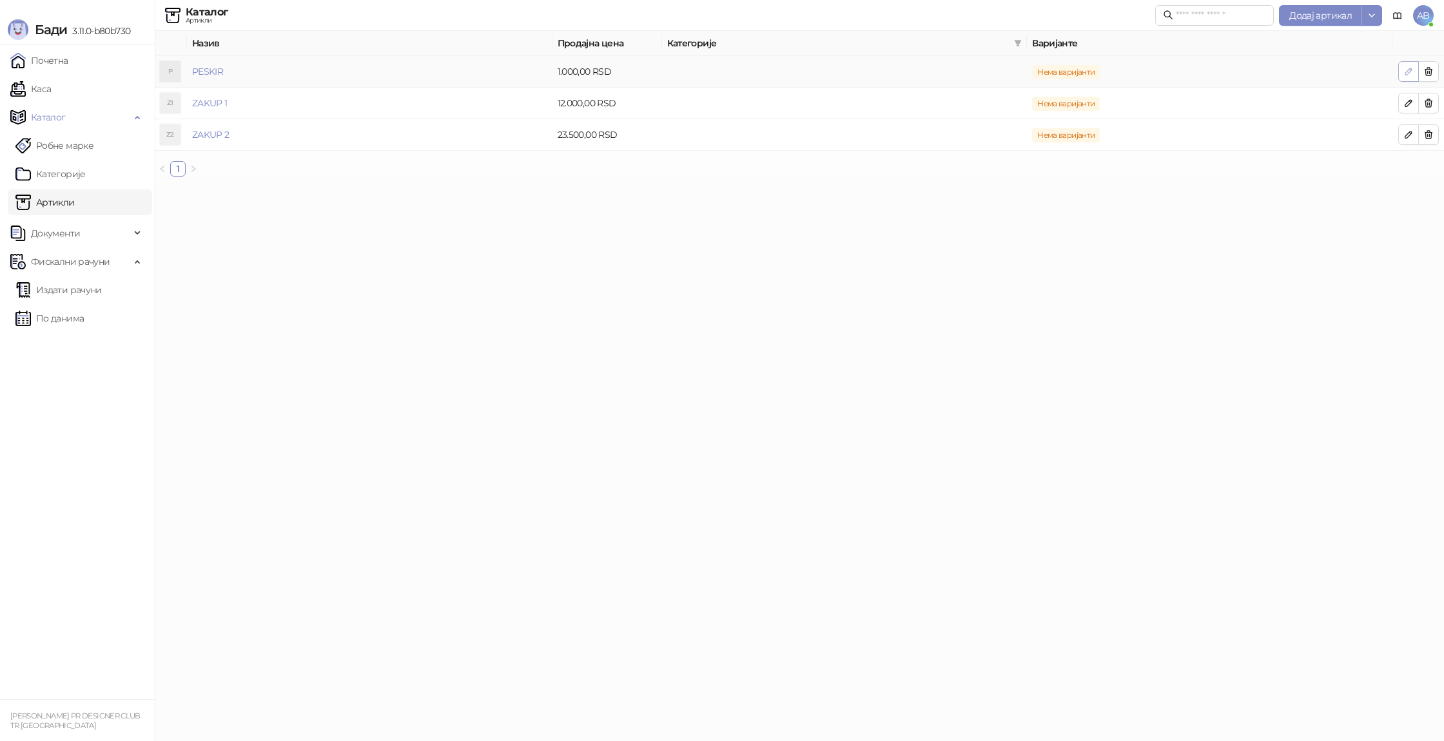
click at [1410, 64] on button "button" at bounding box center [1408, 71] width 21 height 21
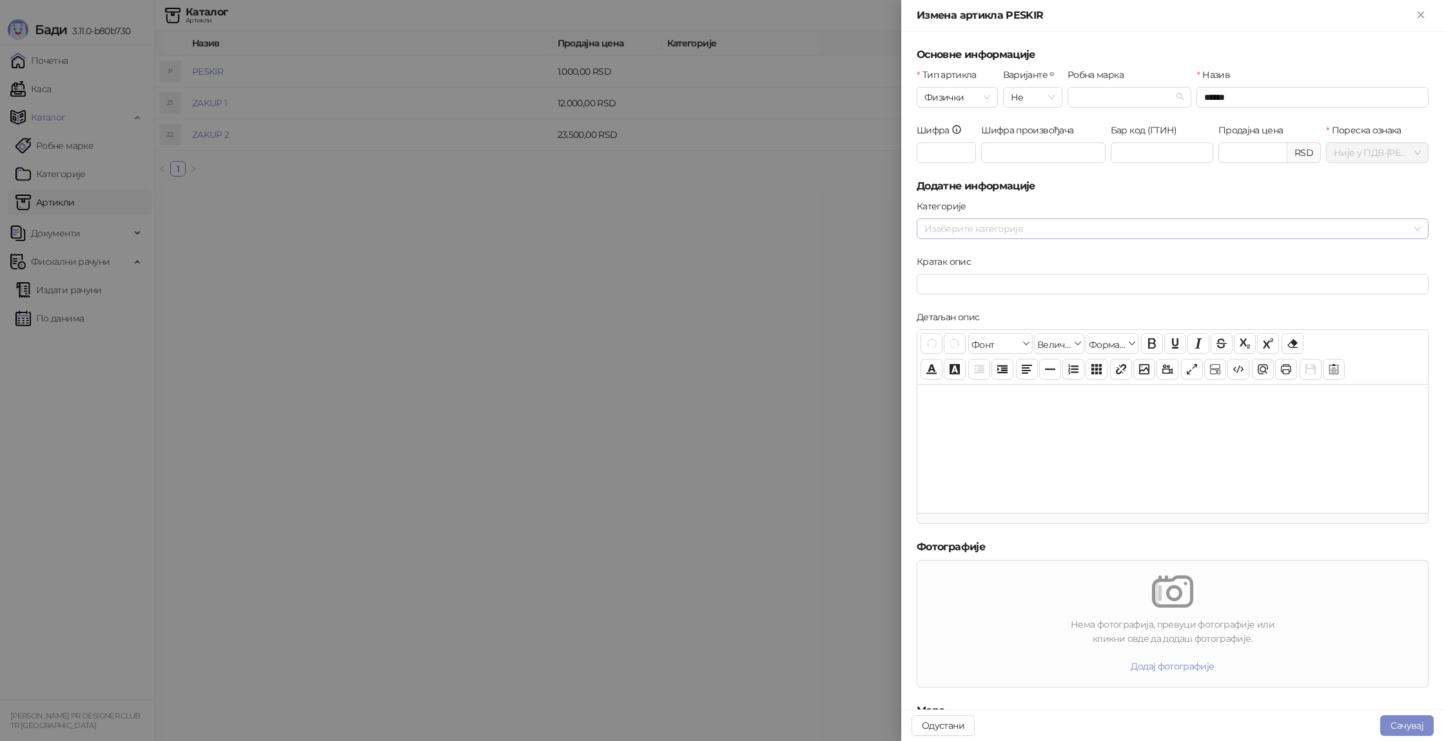
click at [1052, 225] on div at bounding box center [1165, 229] width 493 height 18
click at [1165, 272] on img at bounding box center [1172, 267] width 41 height 41
click at [603, 222] on div at bounding box center [722, 370] width 1444 height 741
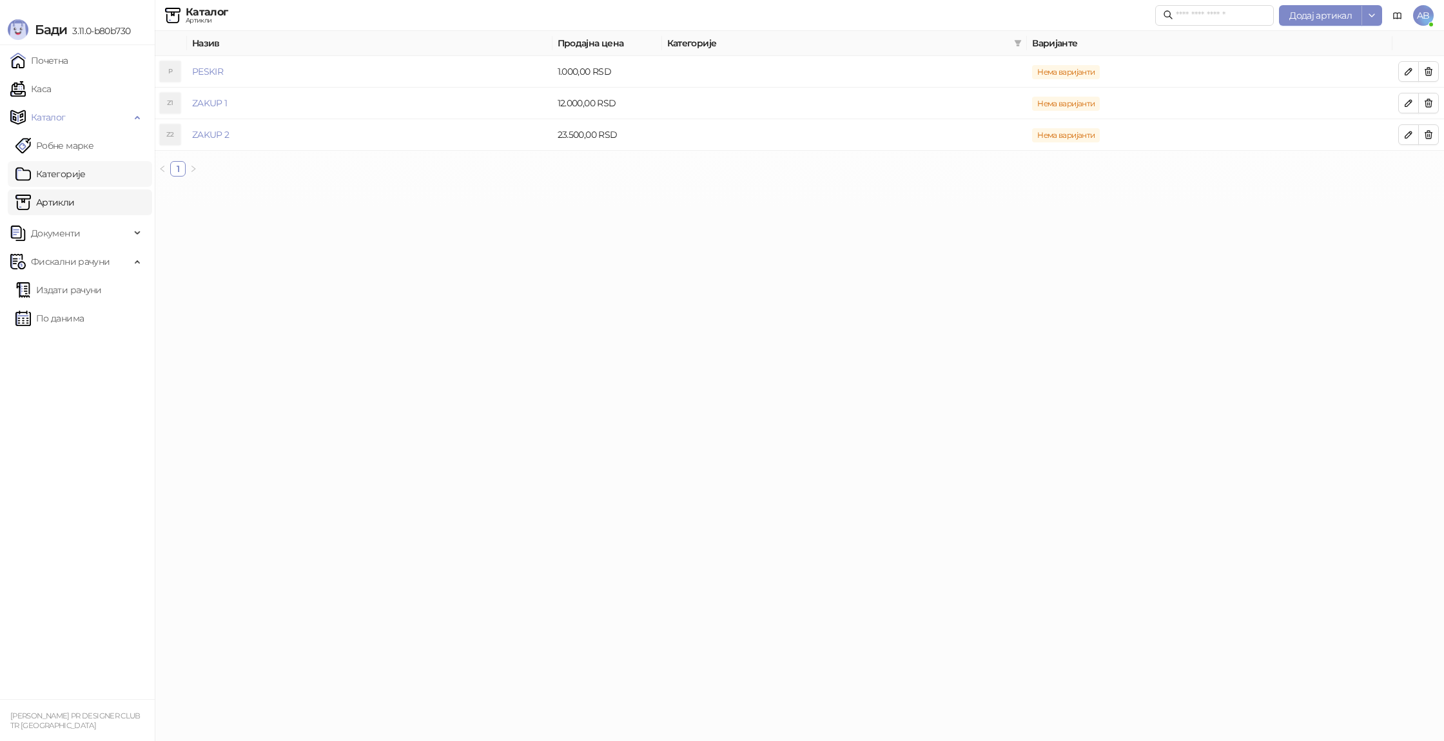
click at [77, 179] on link "Категорије" at bounding box center [50, 174] width 70 height 26
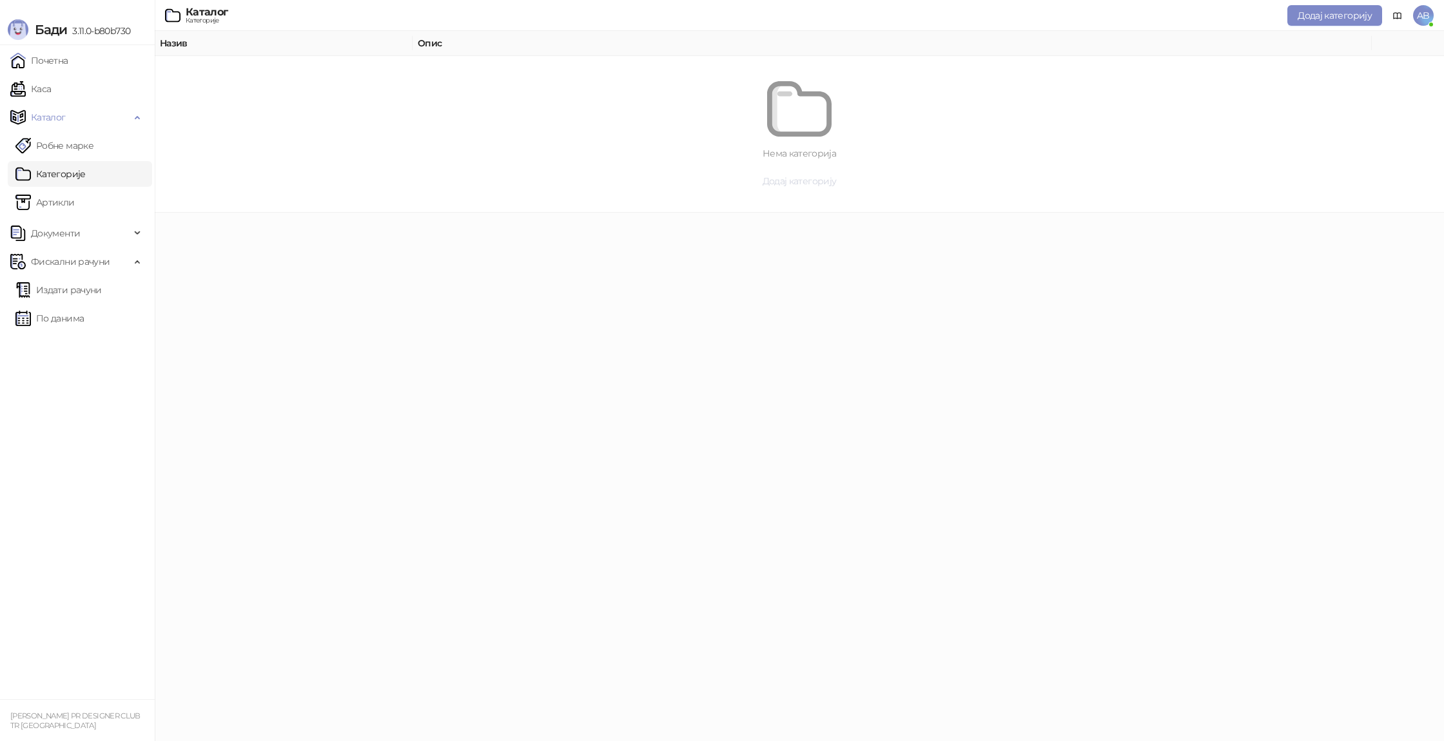
click at [825, 183] on span "Додај категорију" at bounding box center [800, 181] width 74 height 12
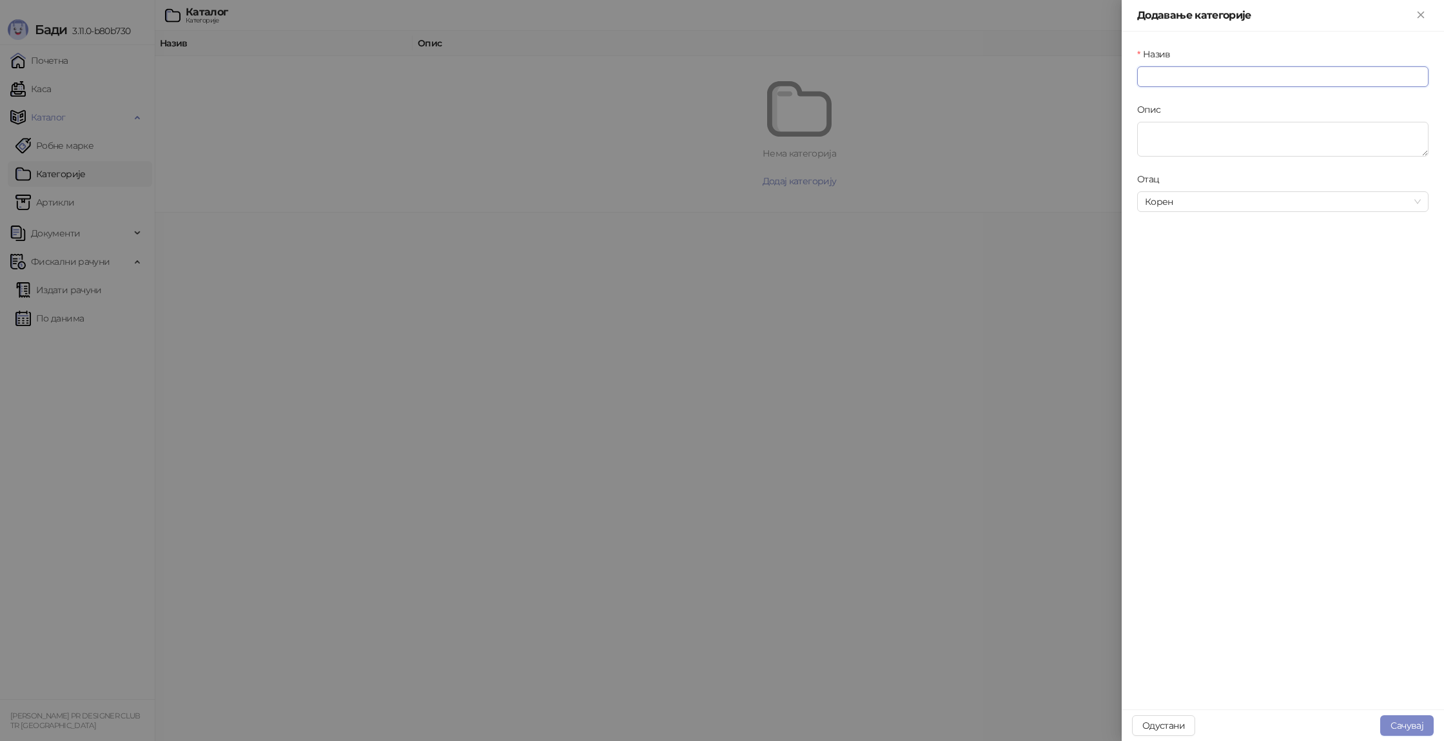
click at [1192, 83] on input "Назив" at bounding box center [1282, 76] width 291 height 21
click at [1193, 207] on span "Корен" at bounding box center [1283, 201] width 276 height 19
type input "**********"
click at [1193, 207] on span "Корен" at bounding box center [1283, 201] width 276 height 19
click at [1196, 132] on textarea "Опис" at bounding box center [1282, 139] width 291 height 35
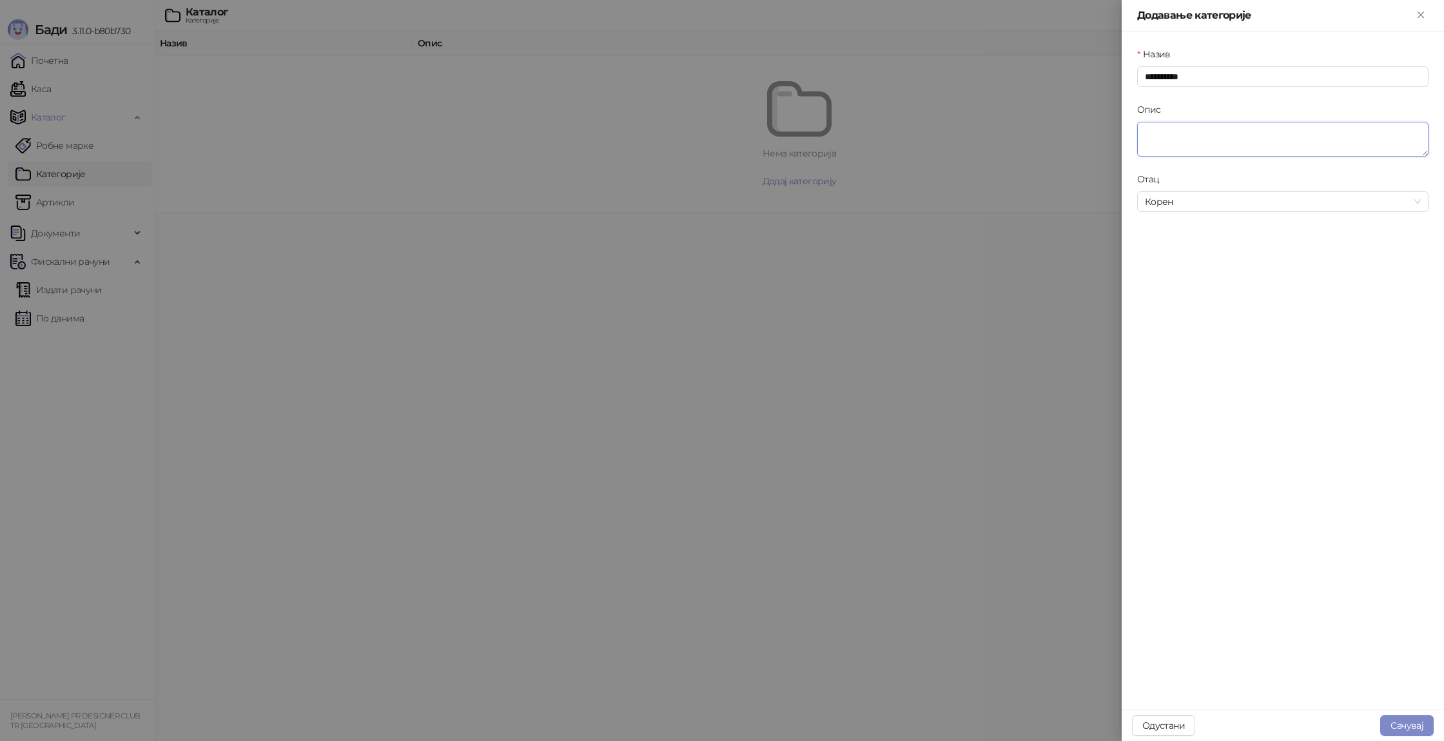
click at [1196, 132] on textarea "Опис" at bounding box center [1282, 139] width 291 height 35
click at [993, 147] on div at bounding box center [722, 370] width 1444 height 741
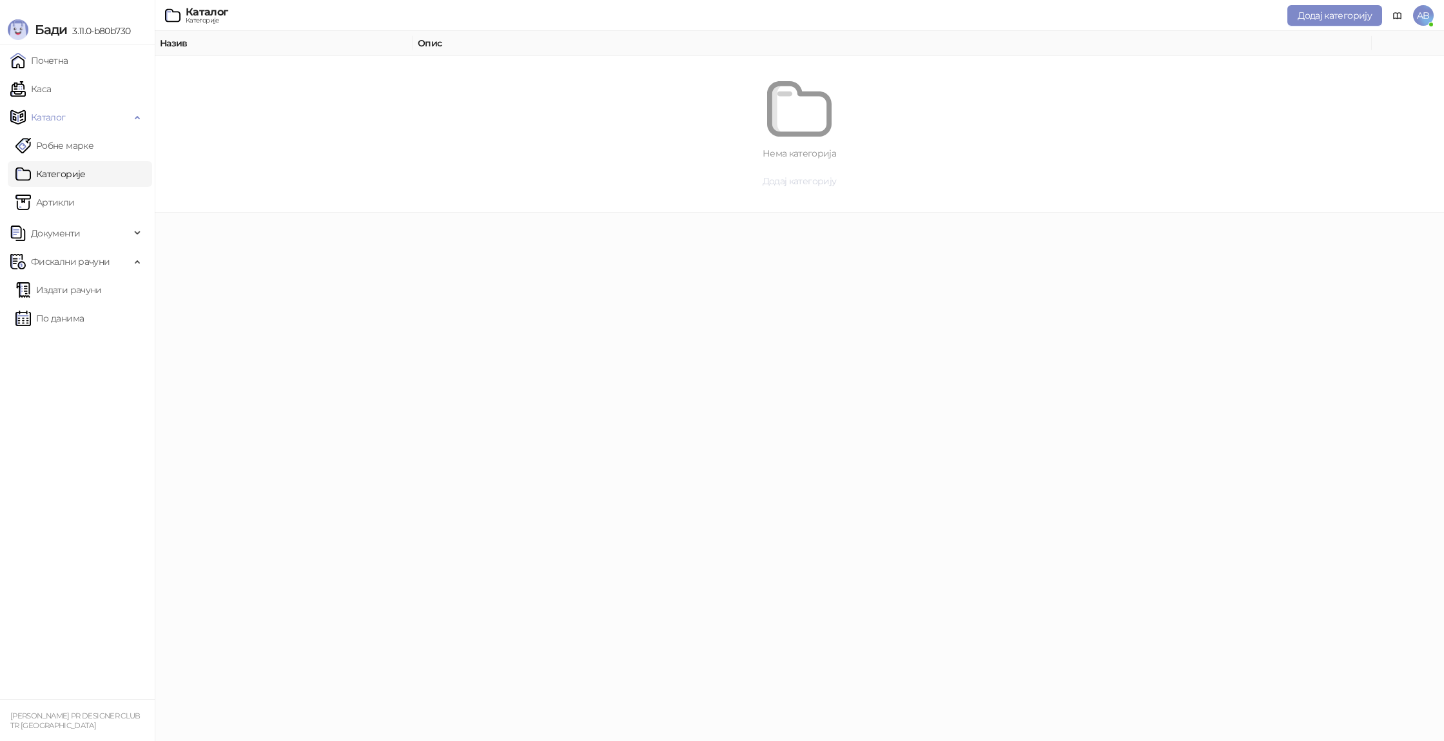
click at [820, 181] on span "Додај категорију" at bounding box center [800, 181] width 74 height 12
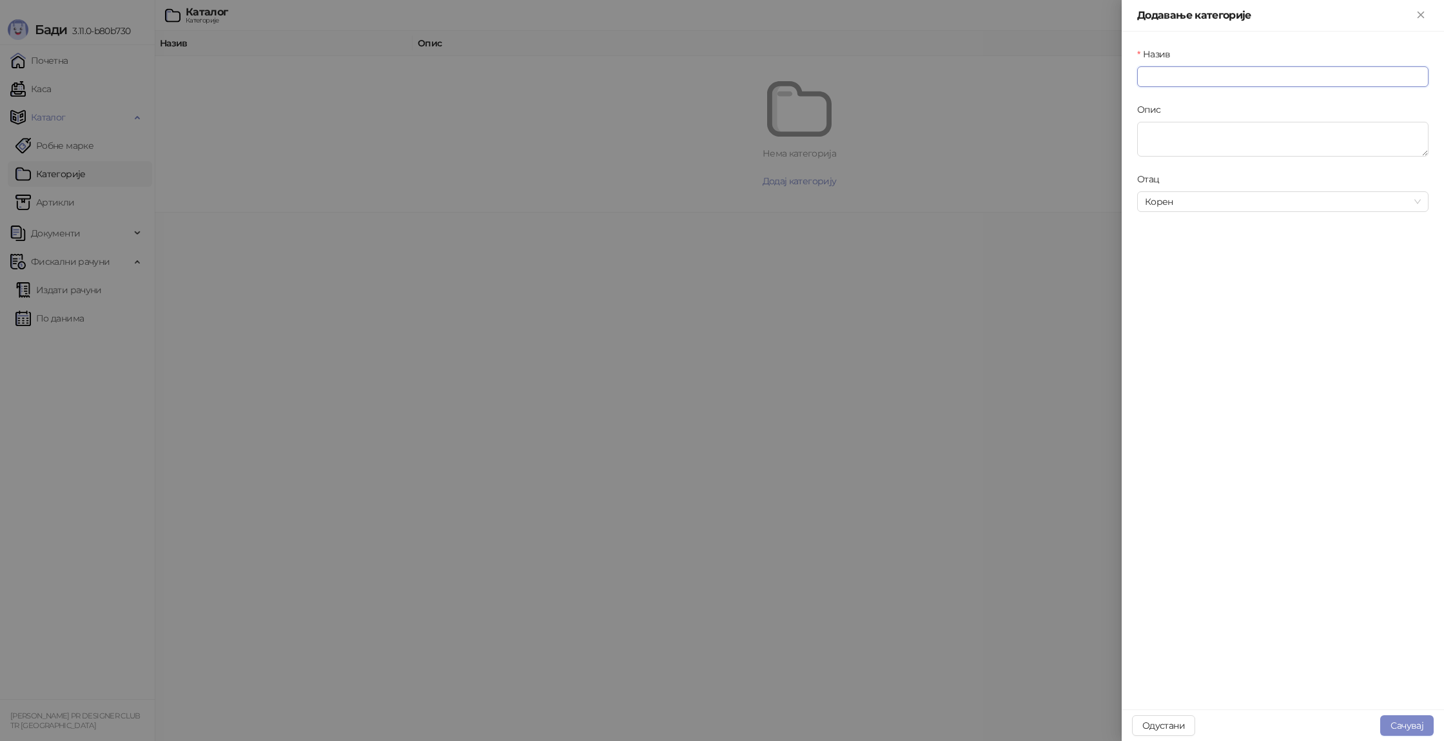
click at [1265, 71] on input "Назив" at bounding box center [1282, 76] width 291 height 21
type input "*"
click at [892, 290] on div at bounding box center [722, 370] width 1444 height 741
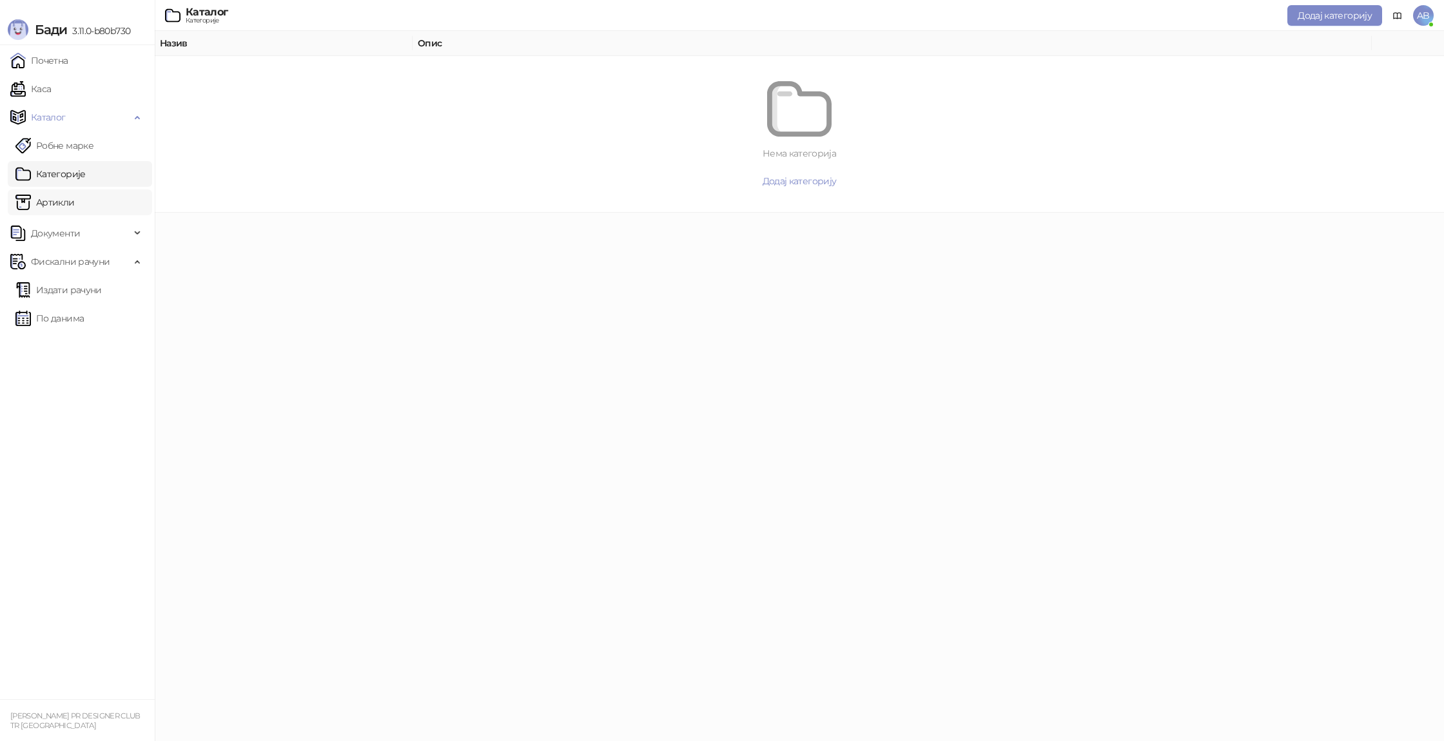
click at [37, 200] on link "Артикли" at bounding box center [44, 203] width 59 height 26
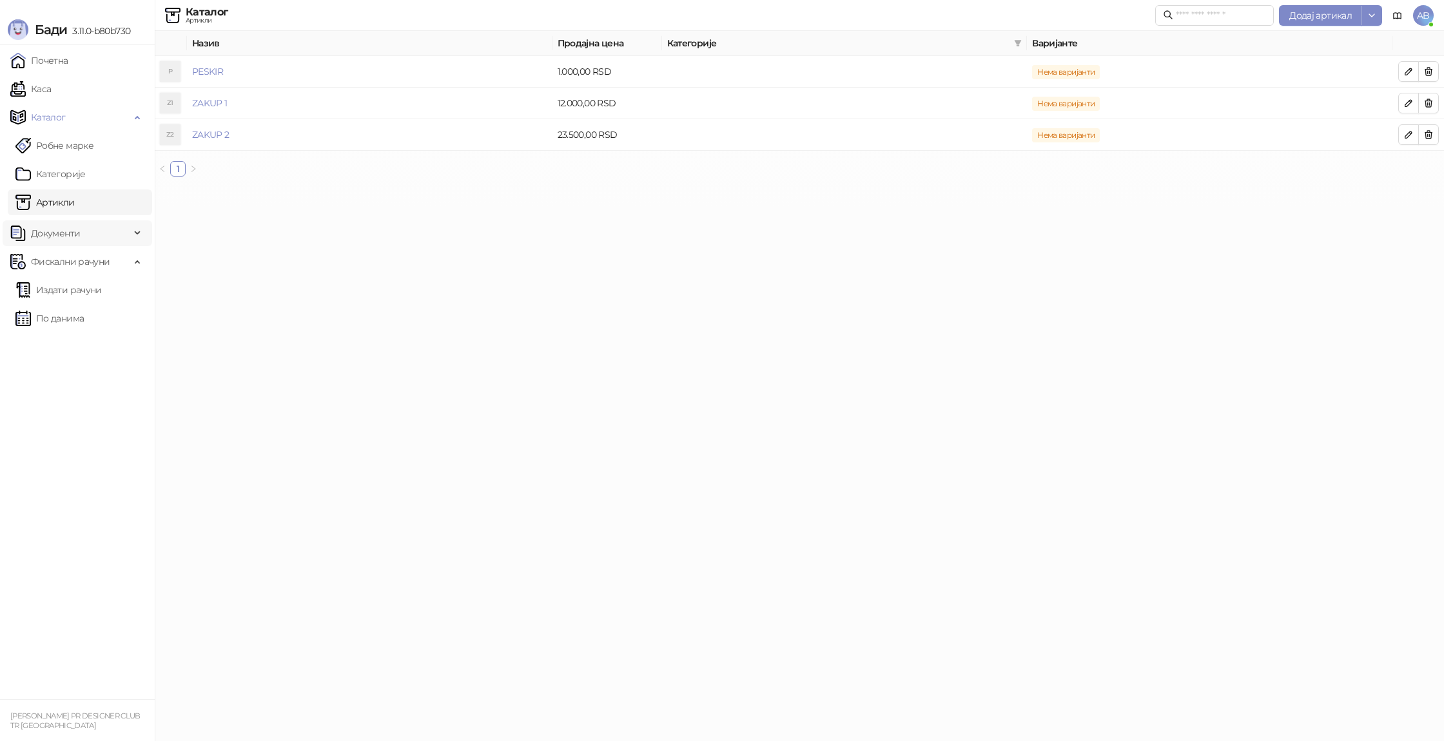
click at [92, 231] on span "Документи" at bounding box center [70, 233] width 120 height 26
click at [93, 251] on link "Улазни документи" at bounding box center [66, 262] width 102 height 26
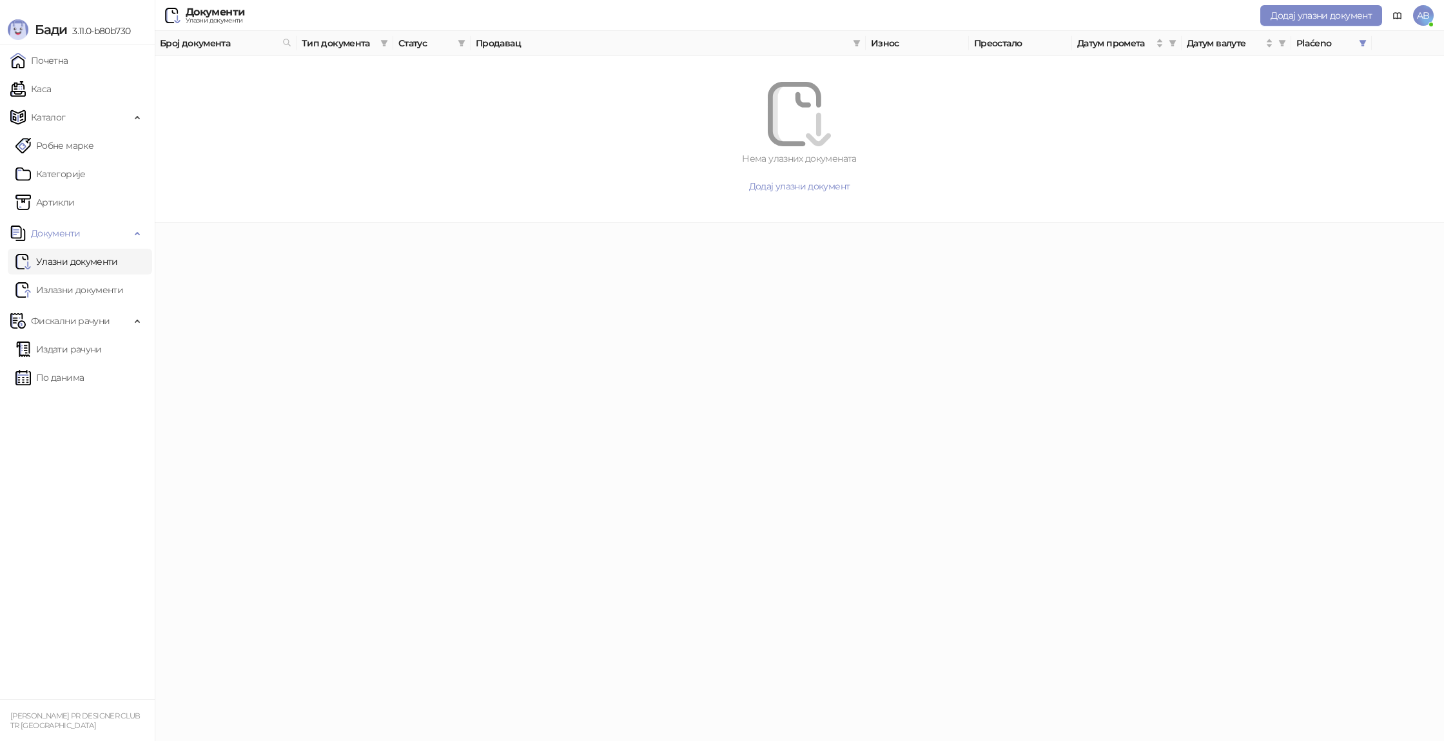
click at [807, 197] on div "Нема улазних докумената Додај улазни документ" at bounding box center [799, 139] width 1258 height 146
click at [805, 190] on span "Додај улазни документ" at bounding box center [799, 186] width 101 height 12
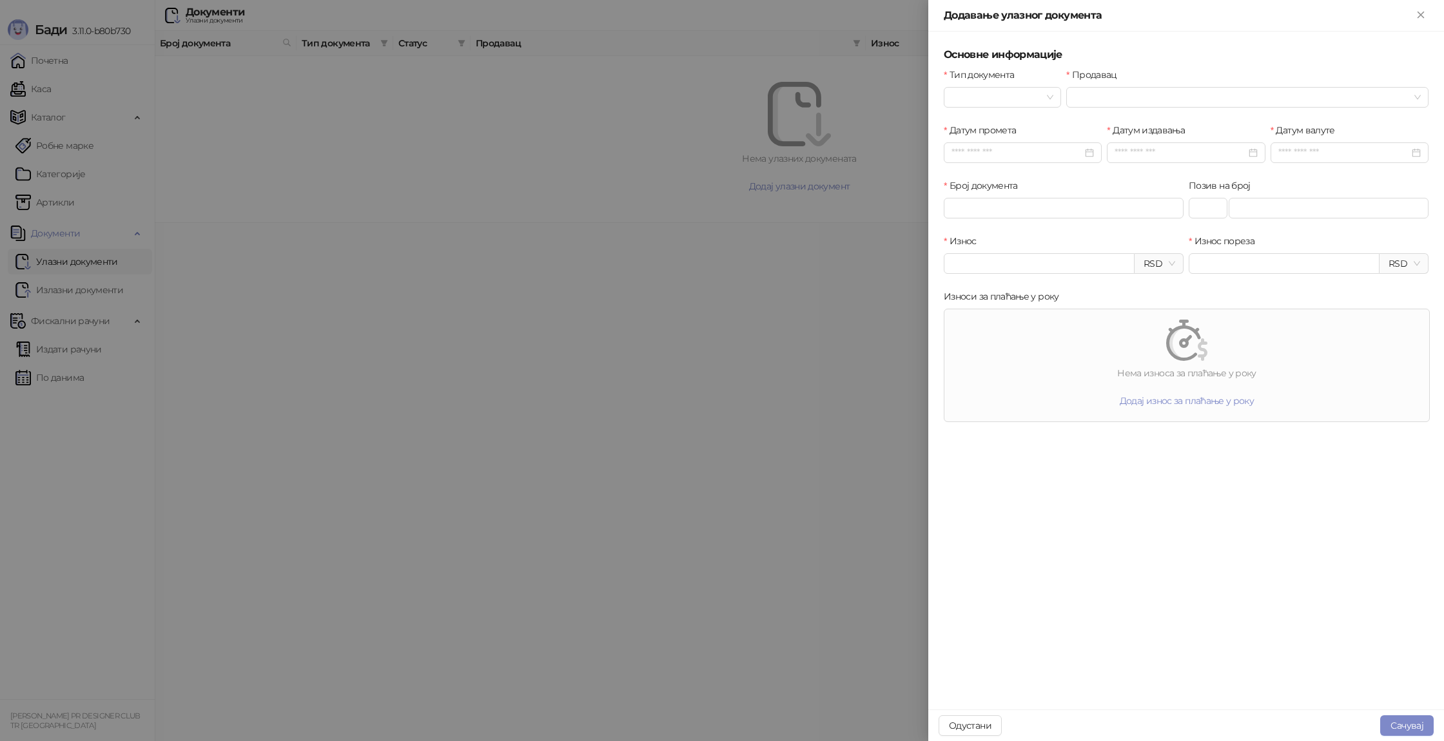
click at [674, 342] on div at bounding box center [722, 370] width 1444 height 741
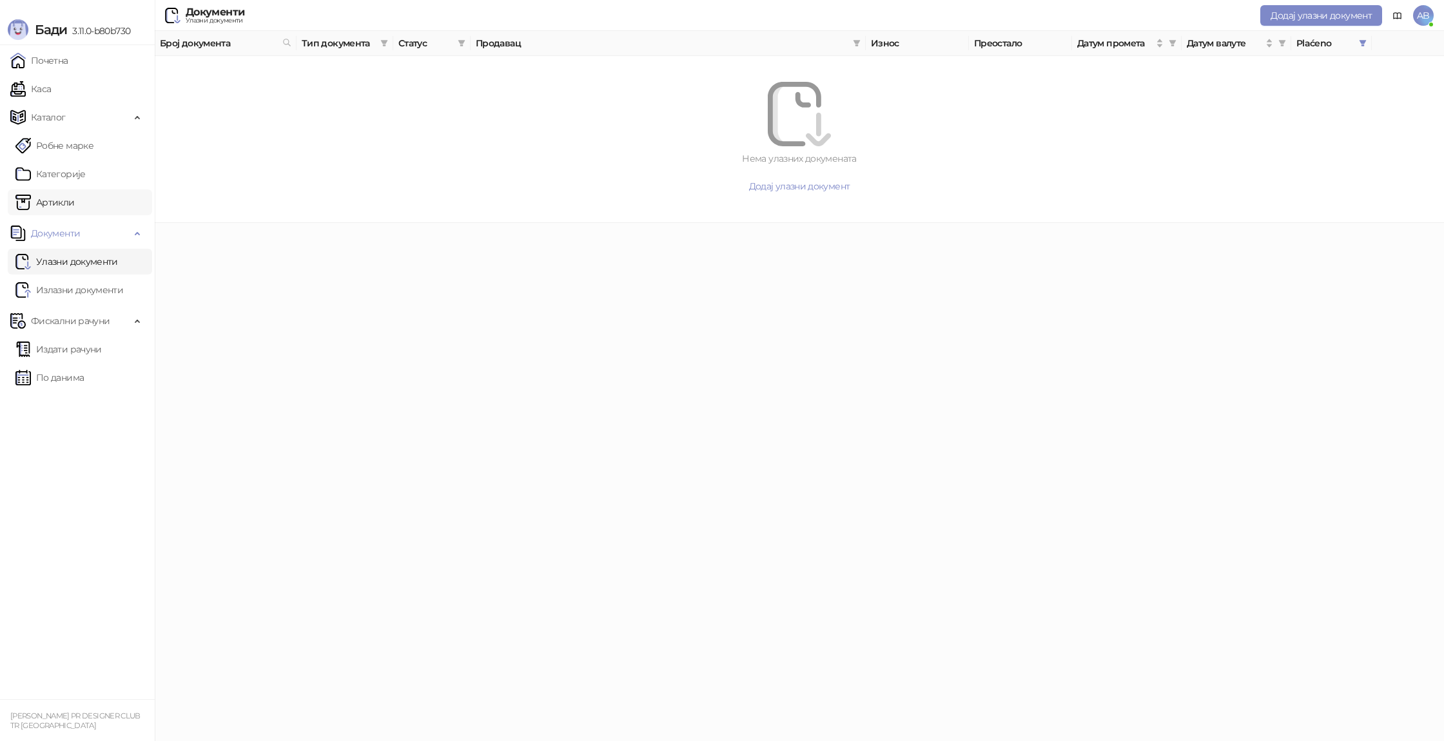
click at [37, 209] on link "Артикли" at bounding box center [44, 203] width 59 height 26
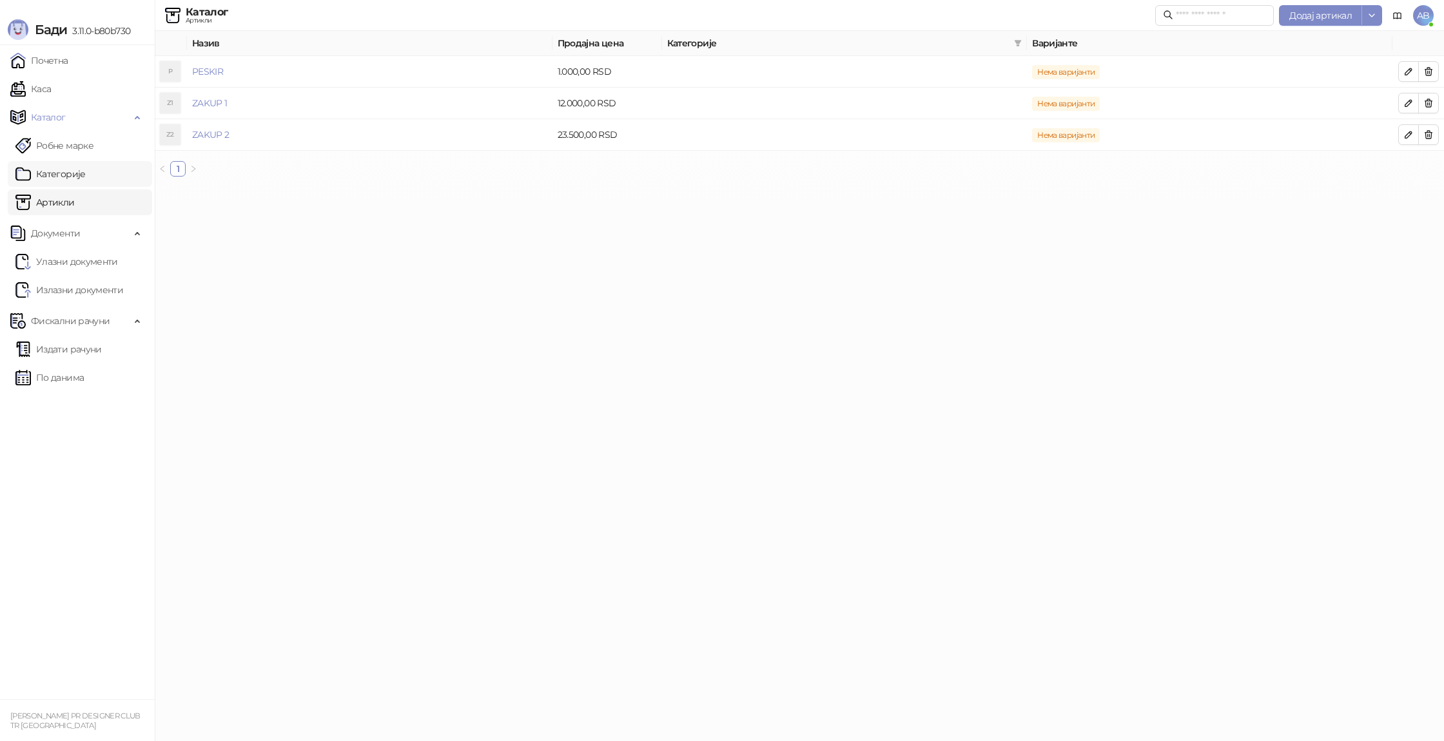
click at [47, 177] on link "Категорије" at bounding box center [50, 174] width 70 height 26
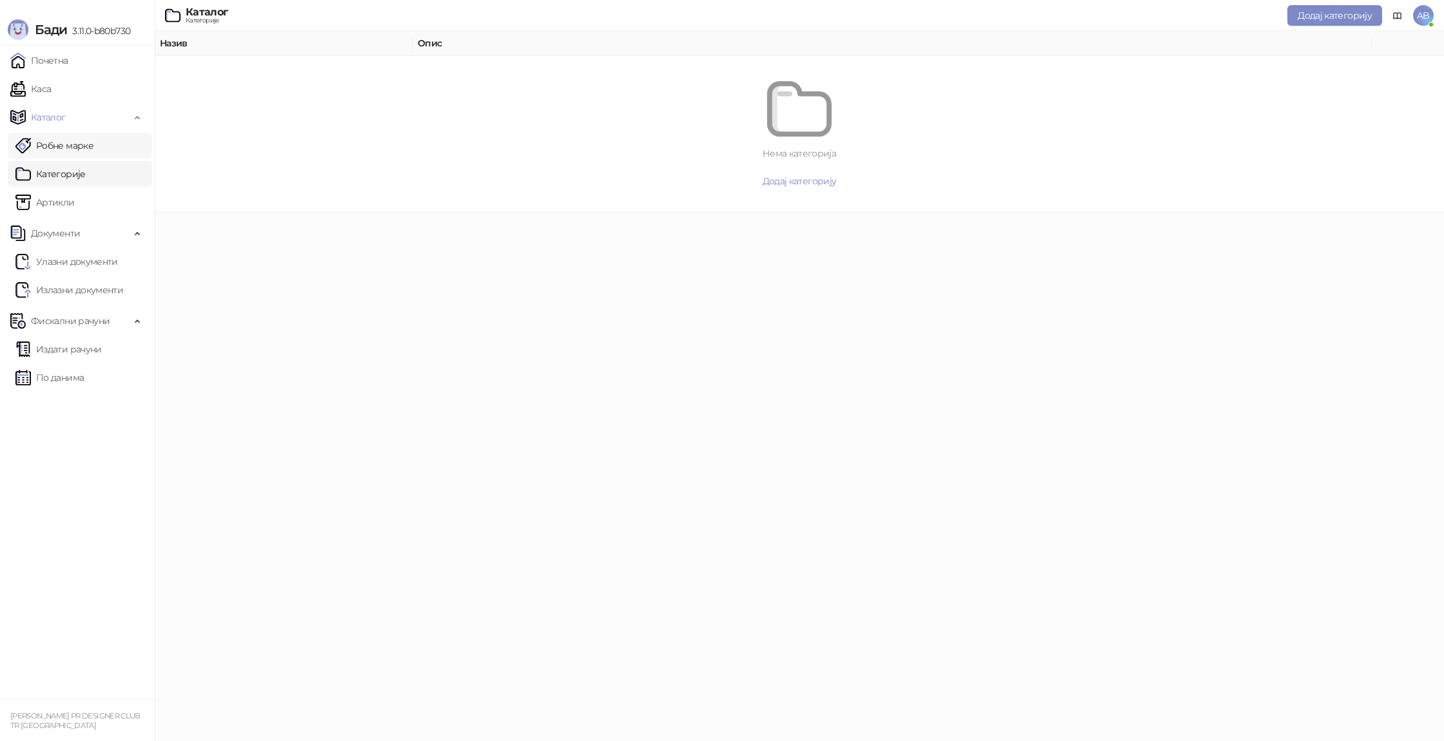
click at [64, 148] on link "Робне марке" at bounding box center [54, 146] width 78 height 26
click at [803, 178] on span "Додај робну марку" at bounding box center [799, 181] width 83 height 12
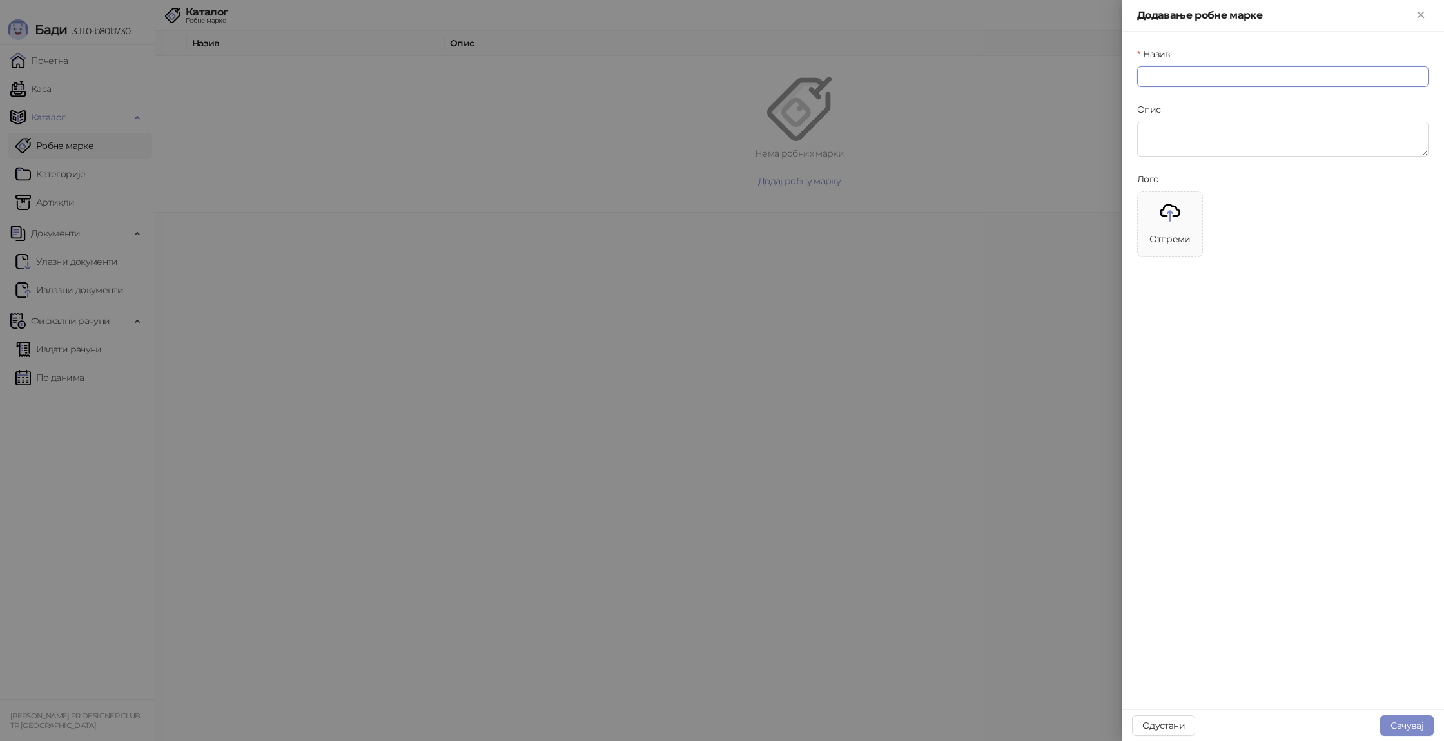
click at [1285, 78] on input "Назив" at bounding box center [1282, 76] width 291 height 21
click at [110, 88] on div at bounding box center [722, 370] width 1444 height 741
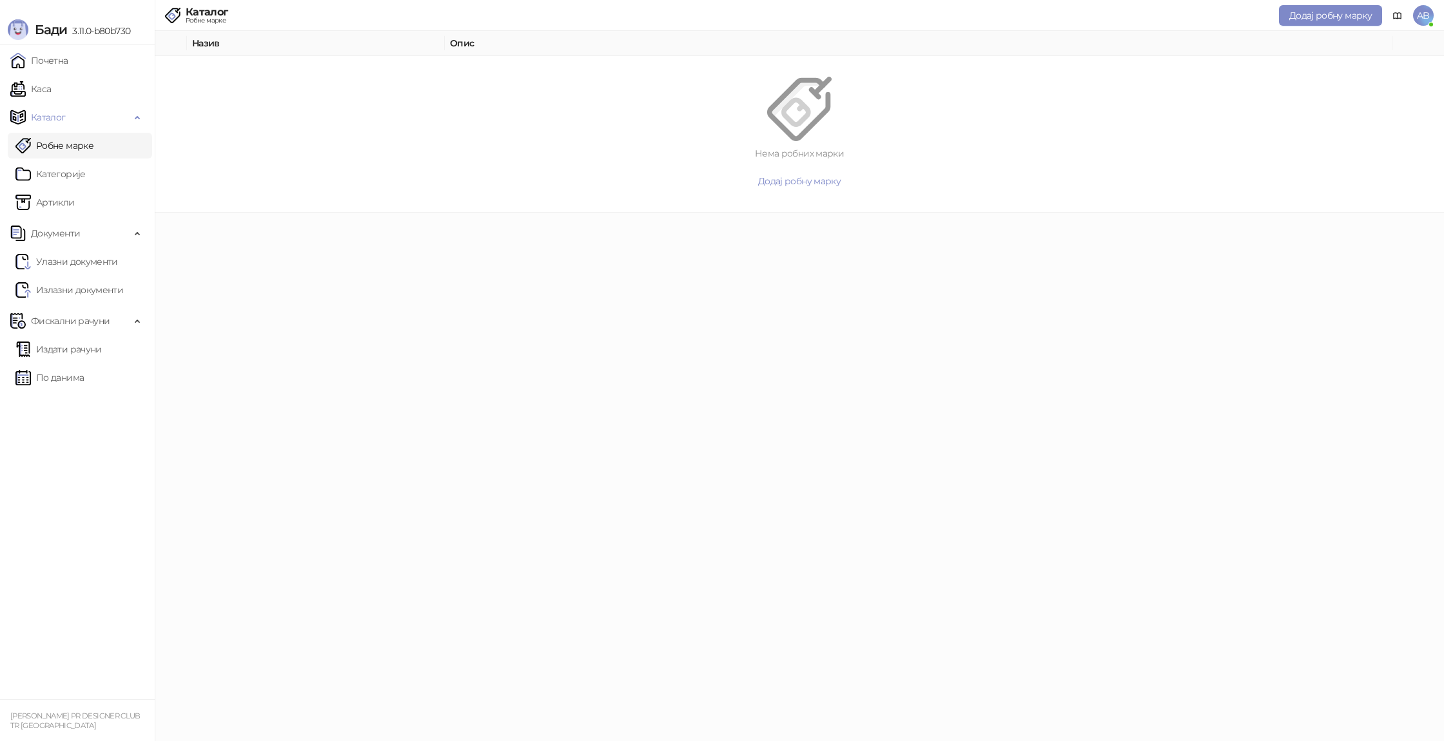
click at [102, 74] on ul "Почетна Каса Каталог Робне марке Категорије Артикли Документи Улазни документи …" at bounding box center [77, 372] width 155 height 654
click at [68, 68] on link "Почетна" at bounding box center [39, 61] width 58 height 26
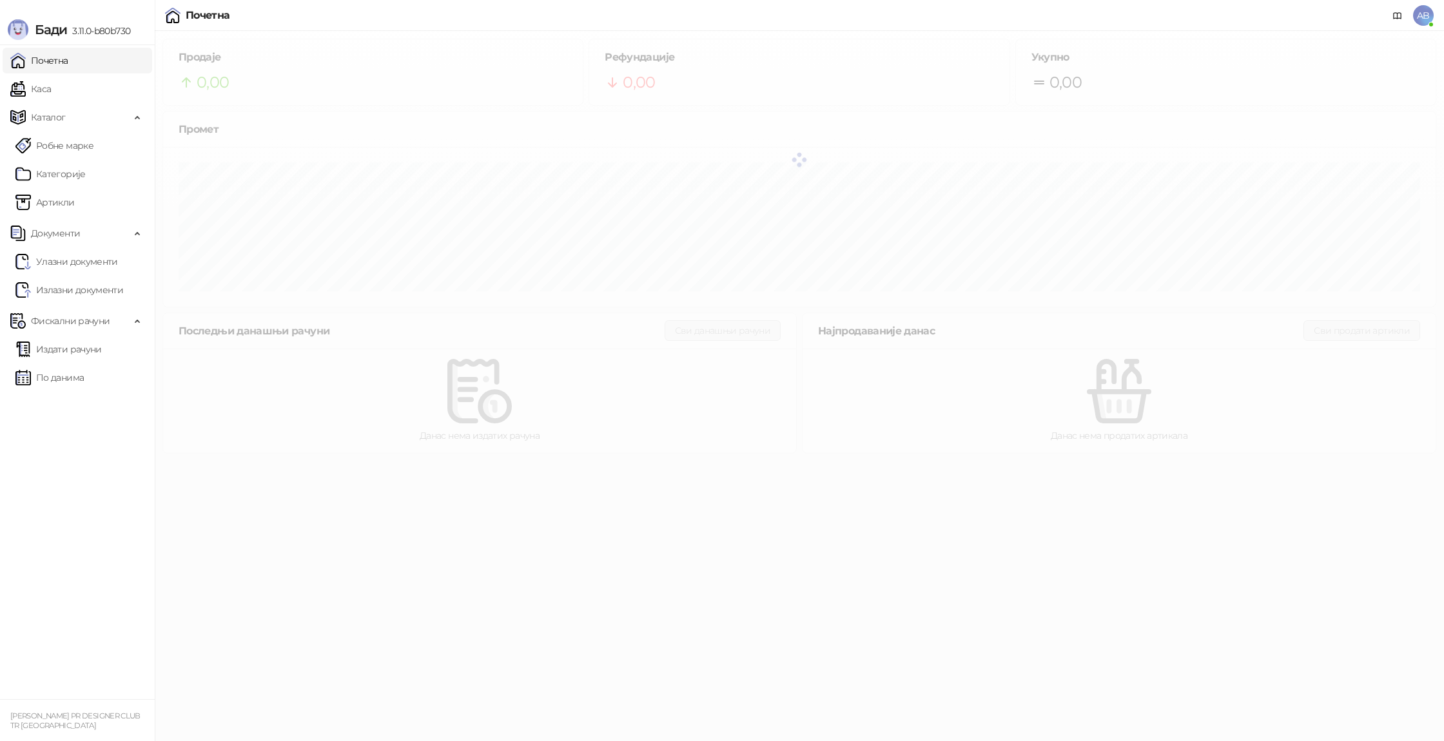
click at [1419, 17] on span "AB" at bounding box center [1423, 15] width 21 height 21
click at [1261, 155] on link "Подешавања" at bounding box center [1247, 151] width 75 height 12
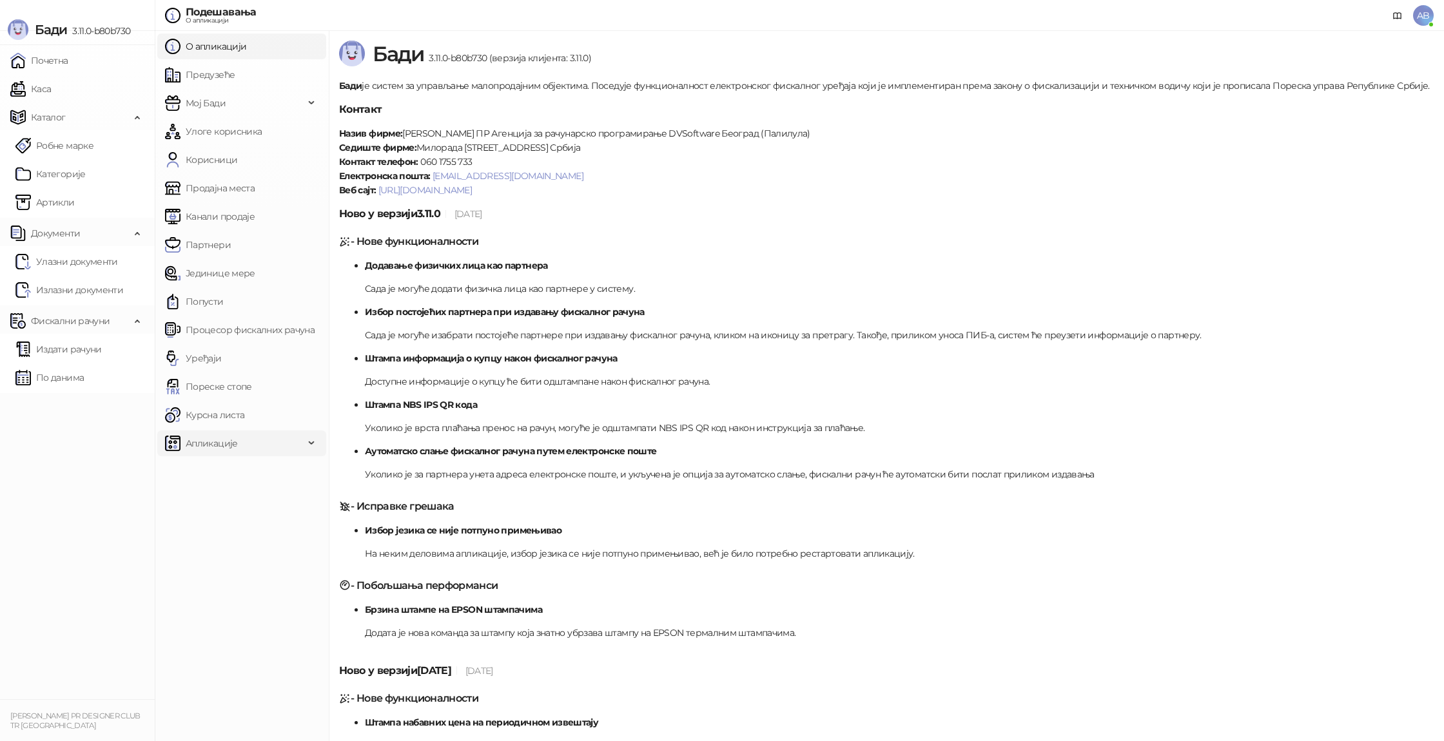
click at [231, 446] on span "Апликације" at bounding box center [212, 444] width 52 height 26
click at [235, 465] on link "Продавница" at bounding box center [208, 472] width 77 height 26
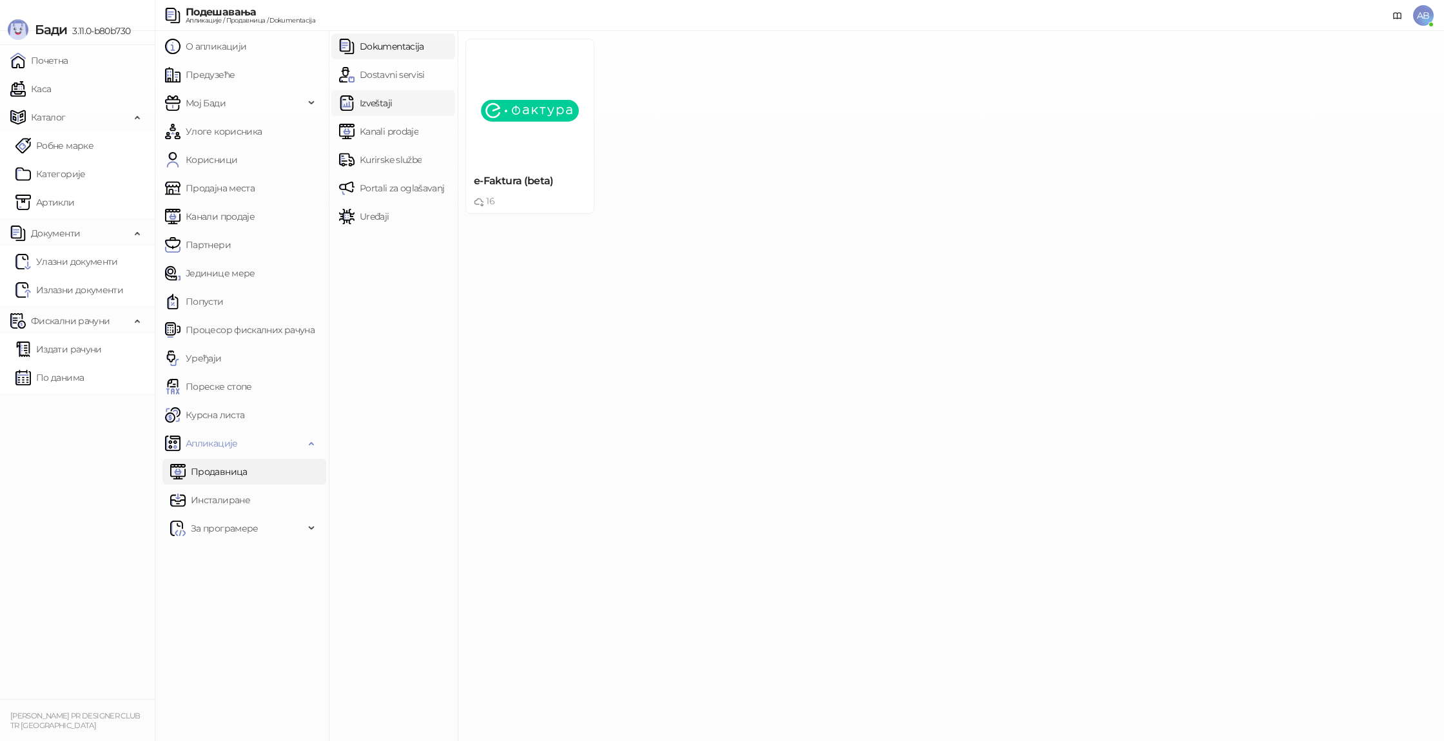
click at [385, 104] on link "Izveštaji" at bounding box center [365, 103] width 53 height 26
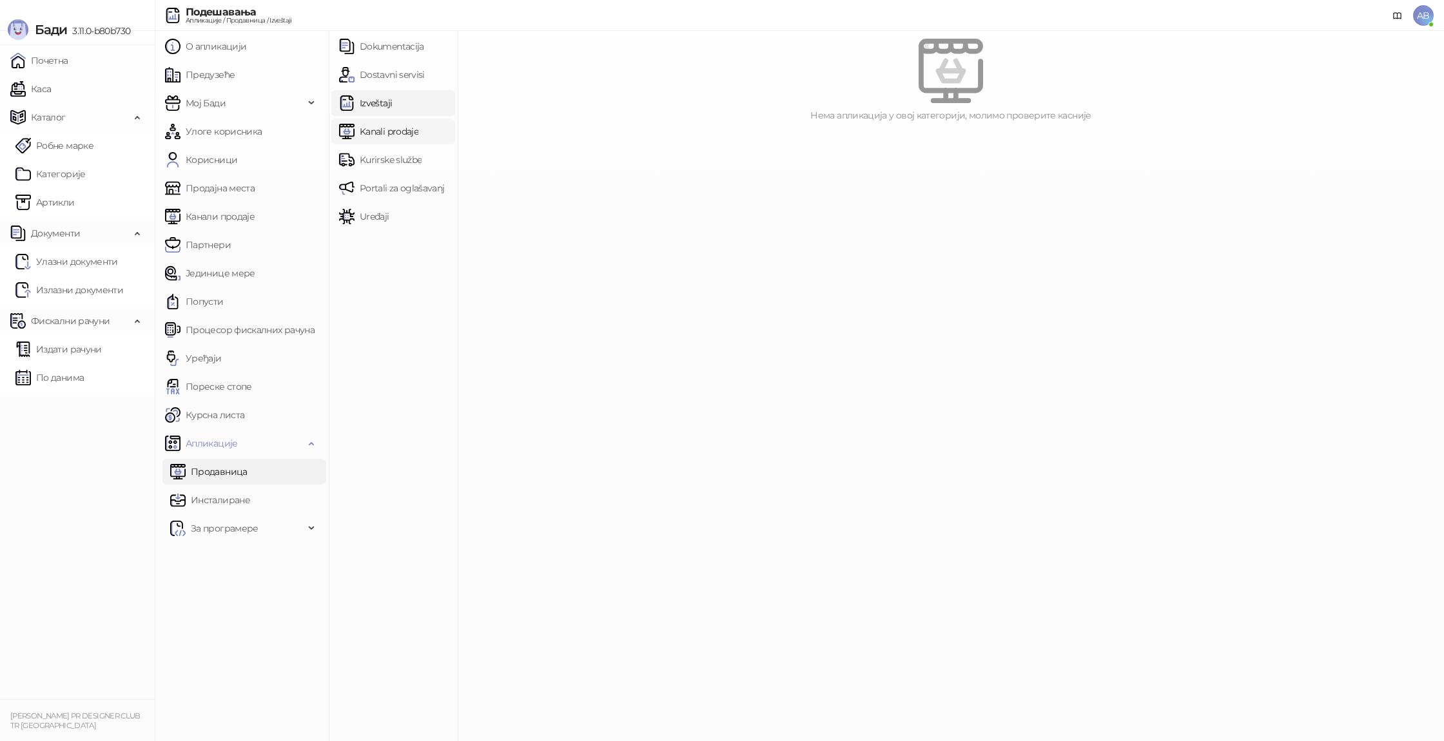
click at [403, 135] on link "Kanali prodaje" at bounding box center [378, 132] width 79 height 26
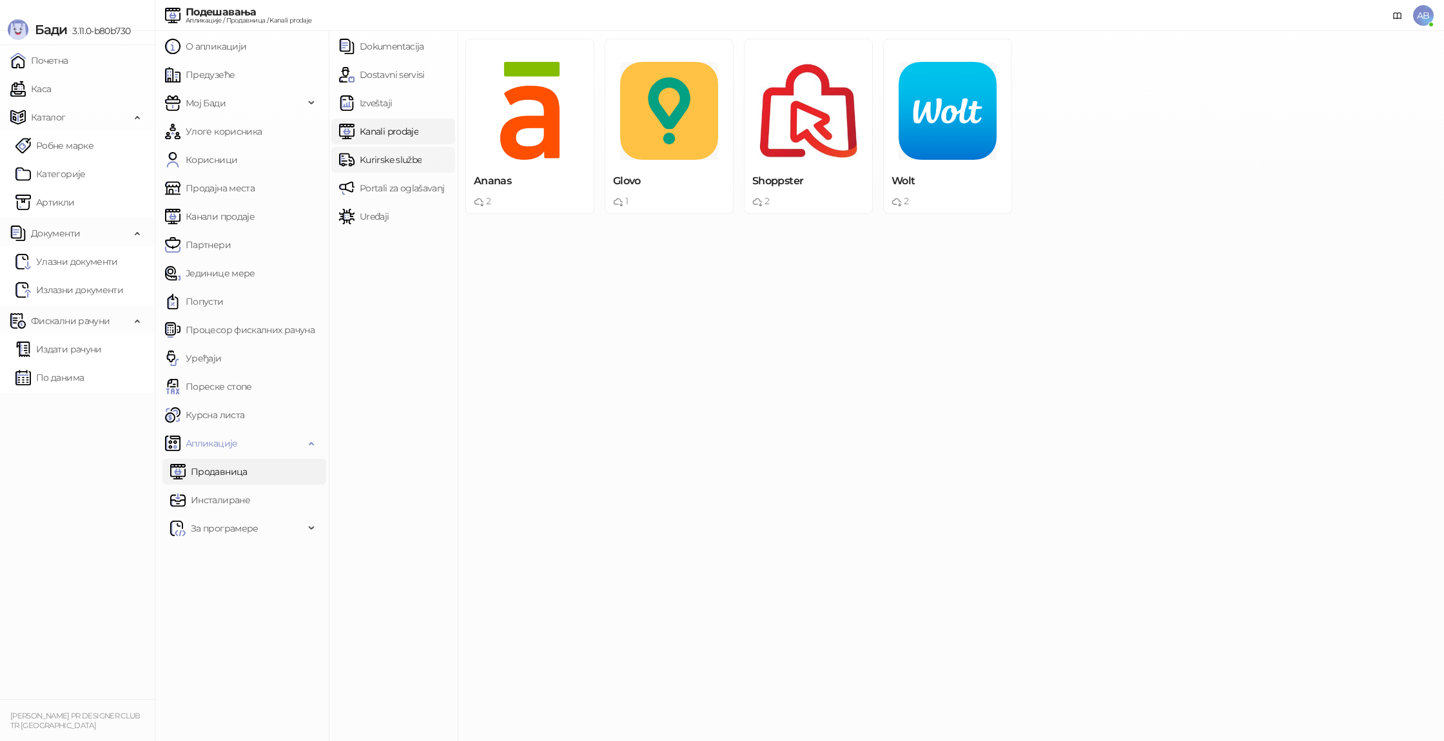
click at [408, 155] on link "Kurirske službe" at bounding box center [380, 160] width 83 height 26
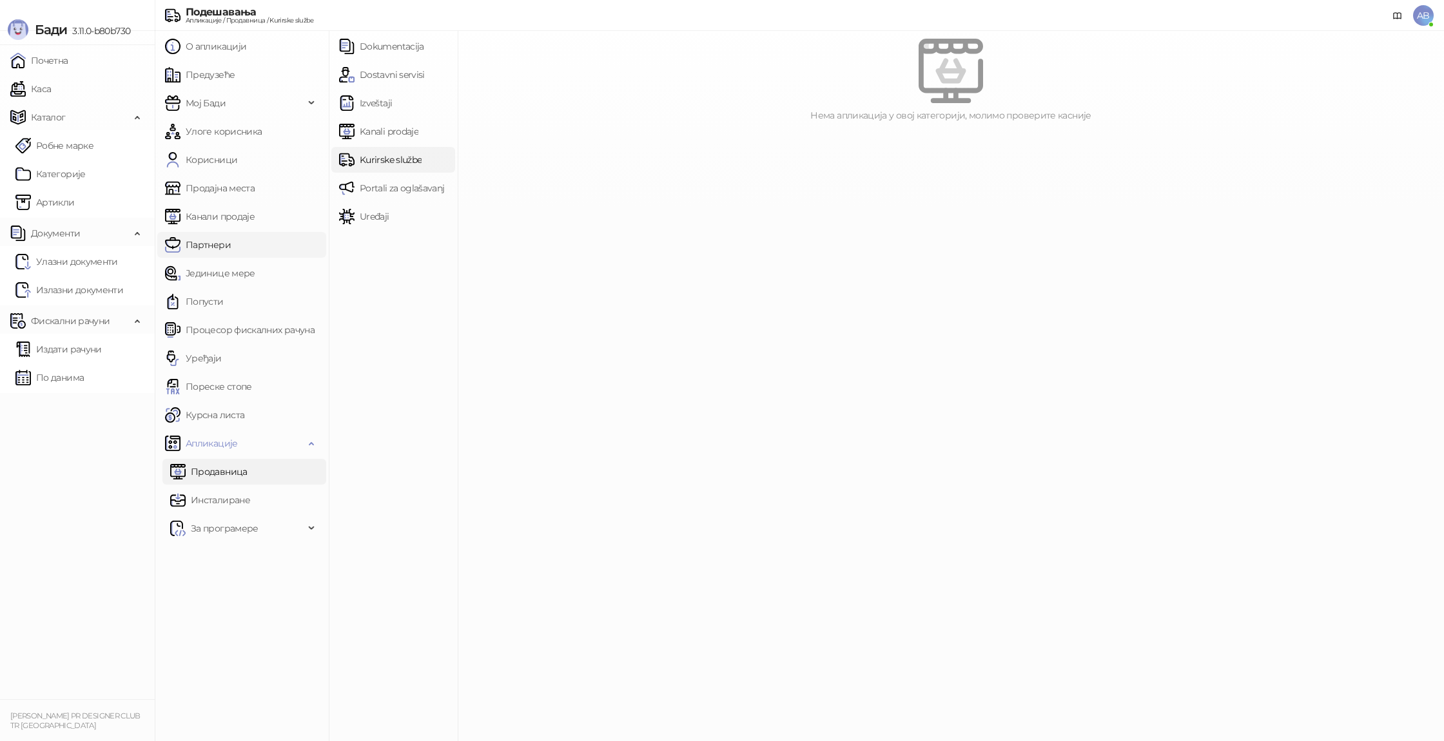
click at [225, 255] on link "Партнери" at bounding box center [198, 245] width 66 height 26
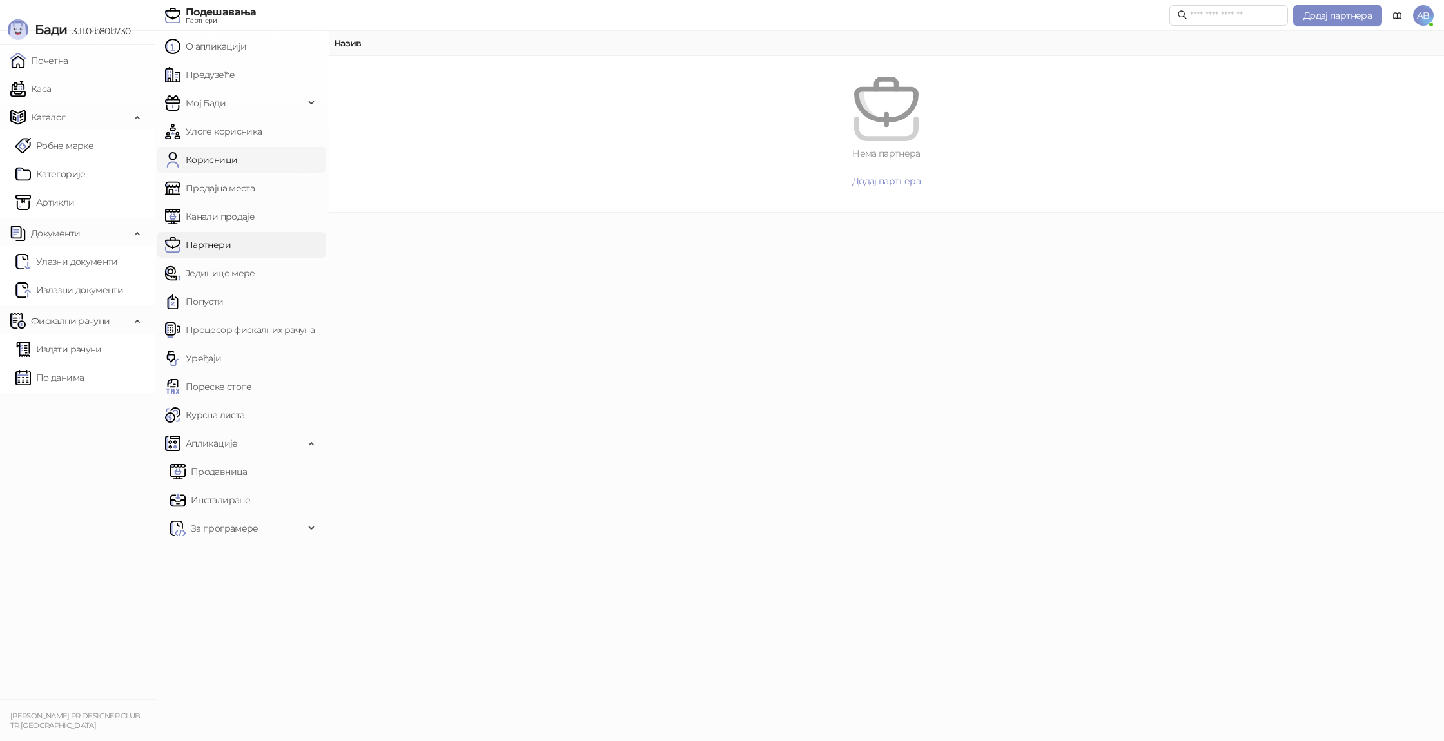
click at [229, 155] on link "Корисници" at bounding box center [201, 160] width 72 height 26
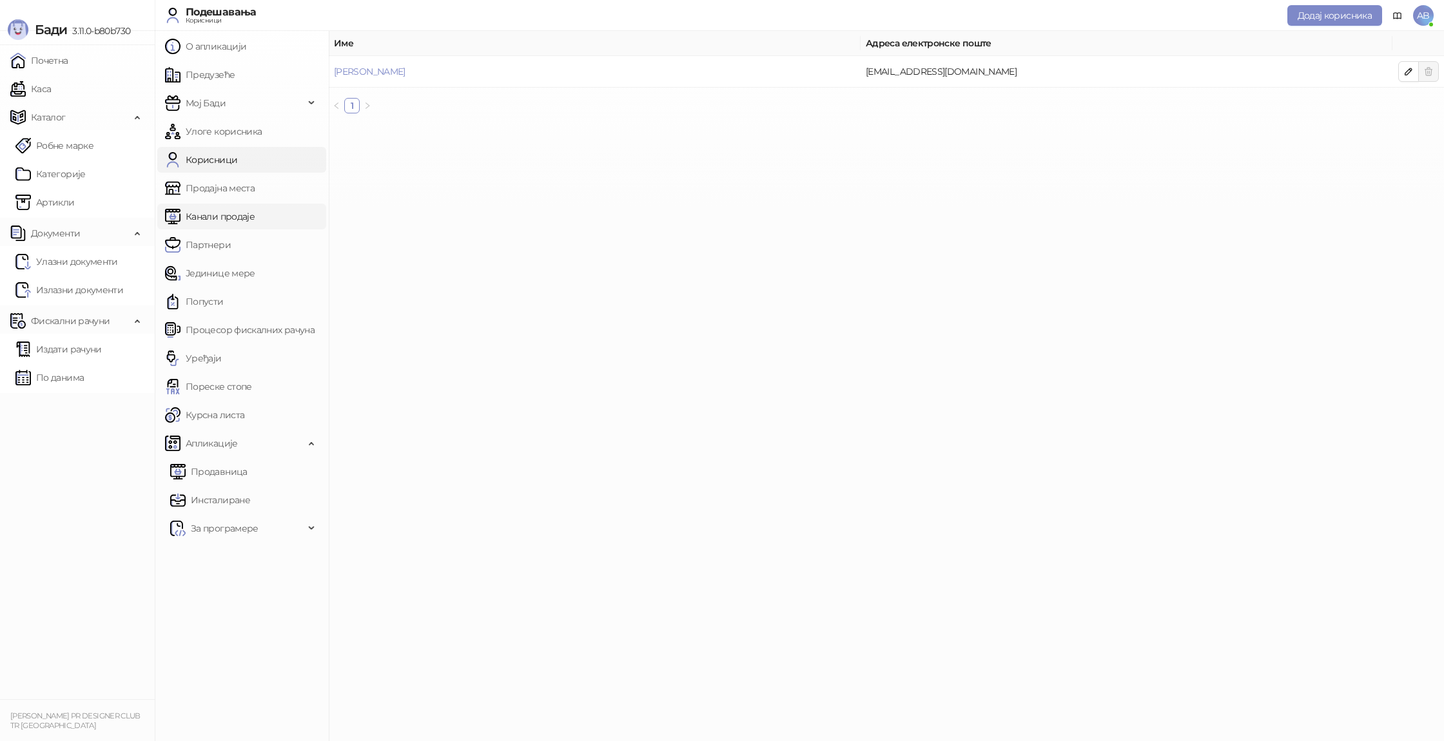
click at [231, 218] on link "Канали продаје" at bounding box center [210, 217] width 90 height 26
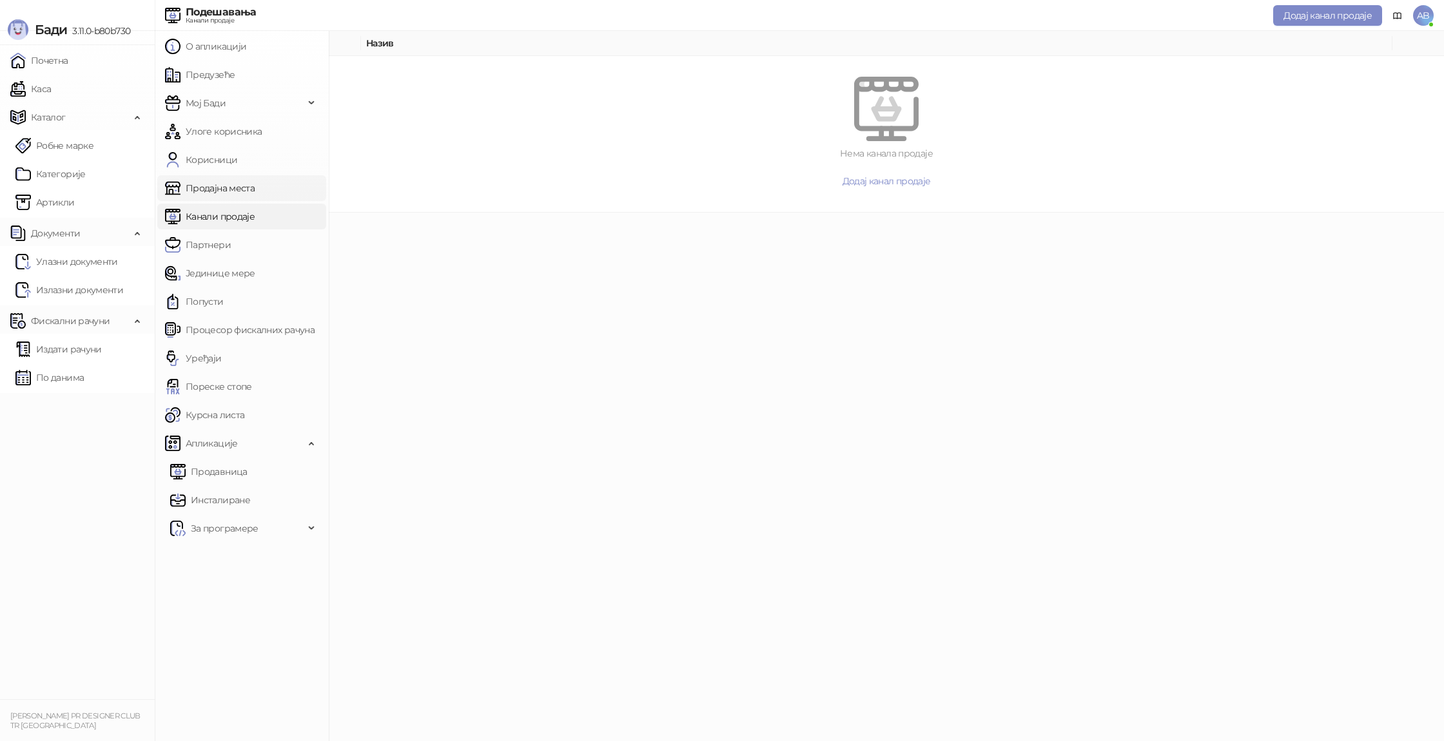
click at [242, 193] on link "Продајна места" at bounding box center [210, 188] width 90 height 26
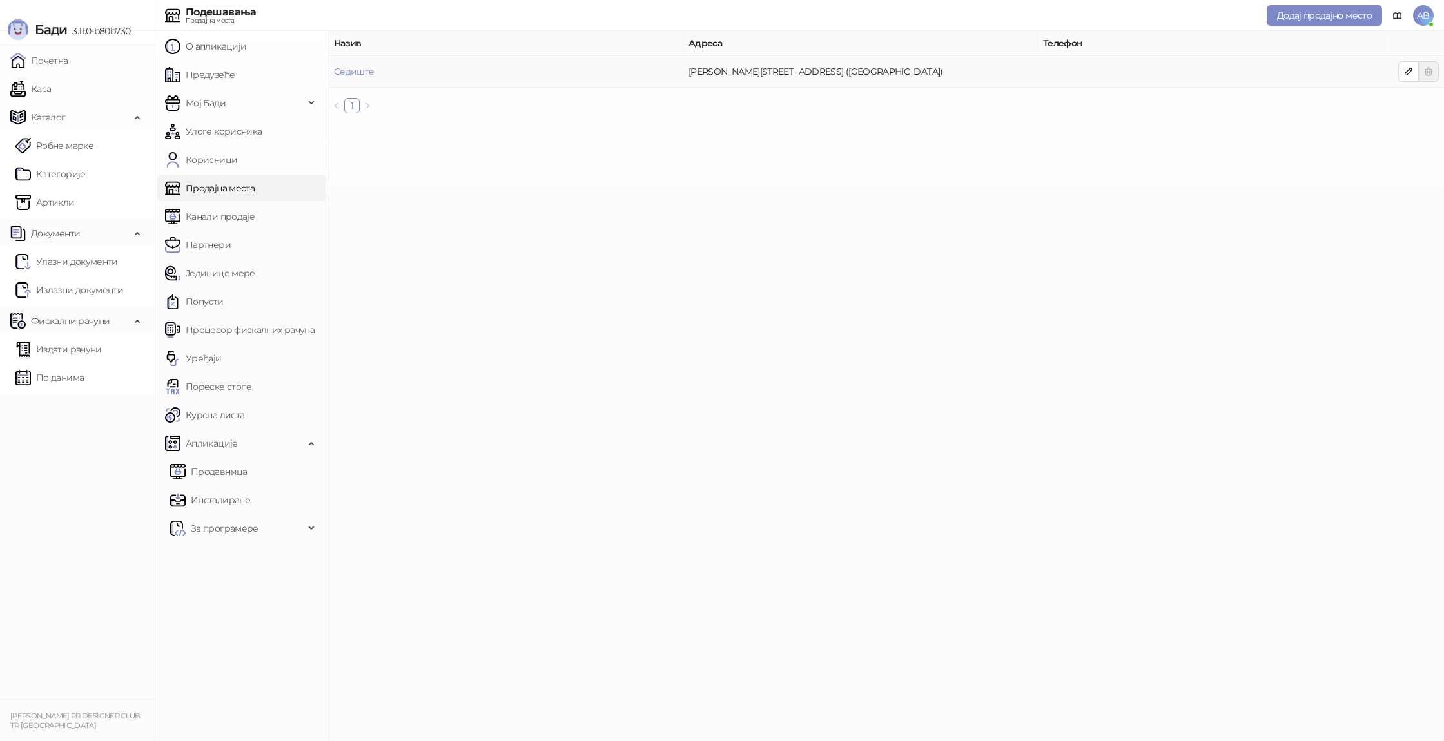
click at [504, 79] on td "Седиште" at bounding box center [506, 72] width 355 height 32
click at [367, 70] on link "Седиште" at bounding box center [354, 72] width 41 height 12
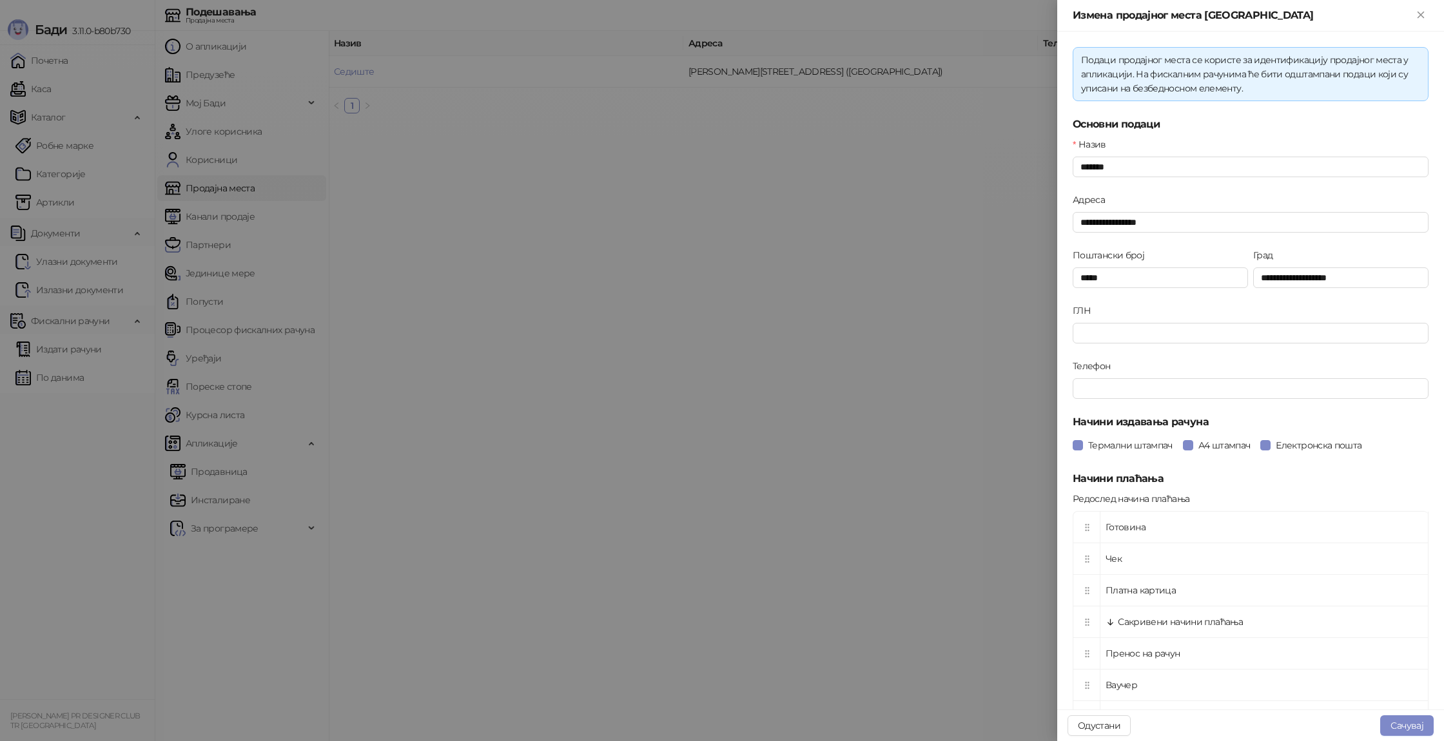
click at [840, 197] on div at bounding box center [722, 370] width 1444 height 741
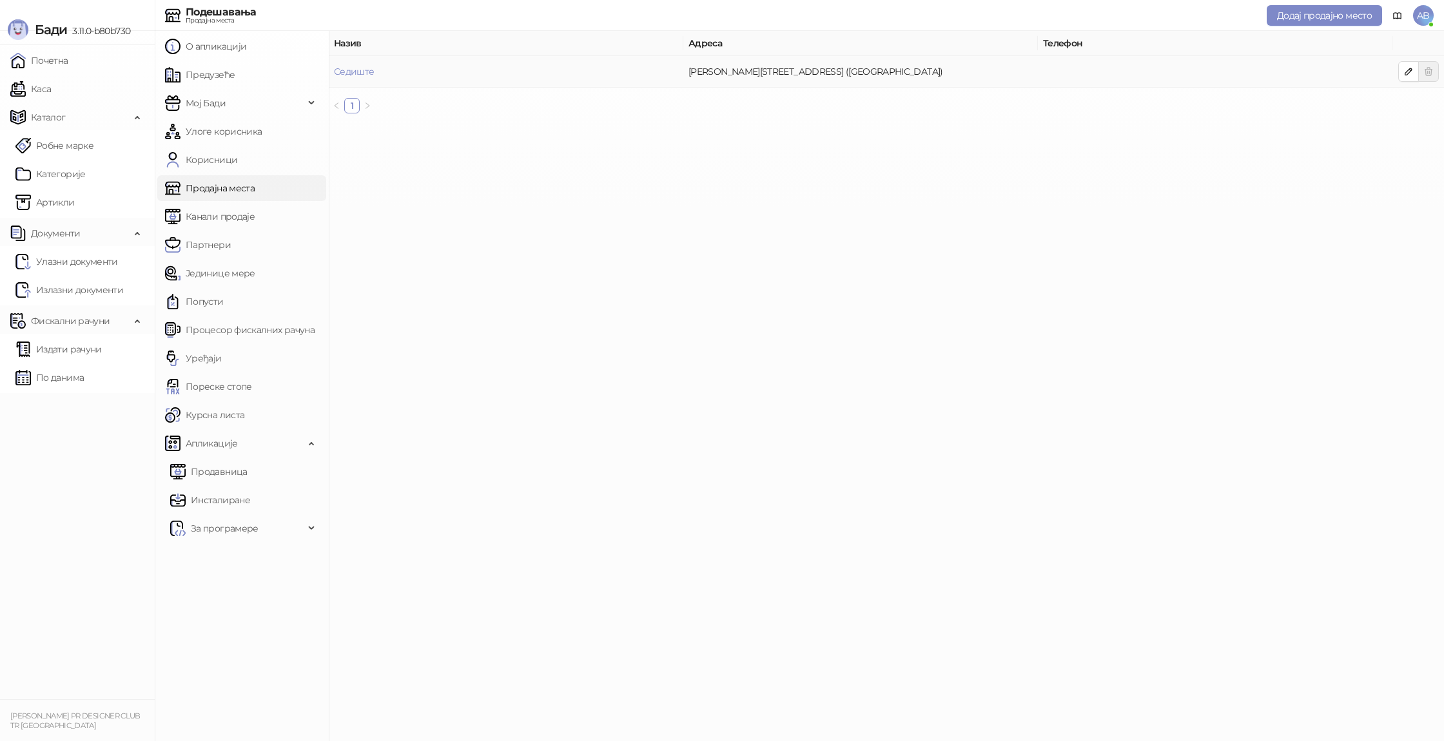
click at [1124, 78] on td at bounding box center [1215, 72] width 355 height 32
click at [1124, 75] on td at bounding box center [1215, 72] width 355 height 32
click at [211, 104] on span "Мој Бади" at bounding box center [206, 103] width 40 height 26
click at [213, 81] on link "Предузеће" at bounding box center [200, 75] width 70 height 26
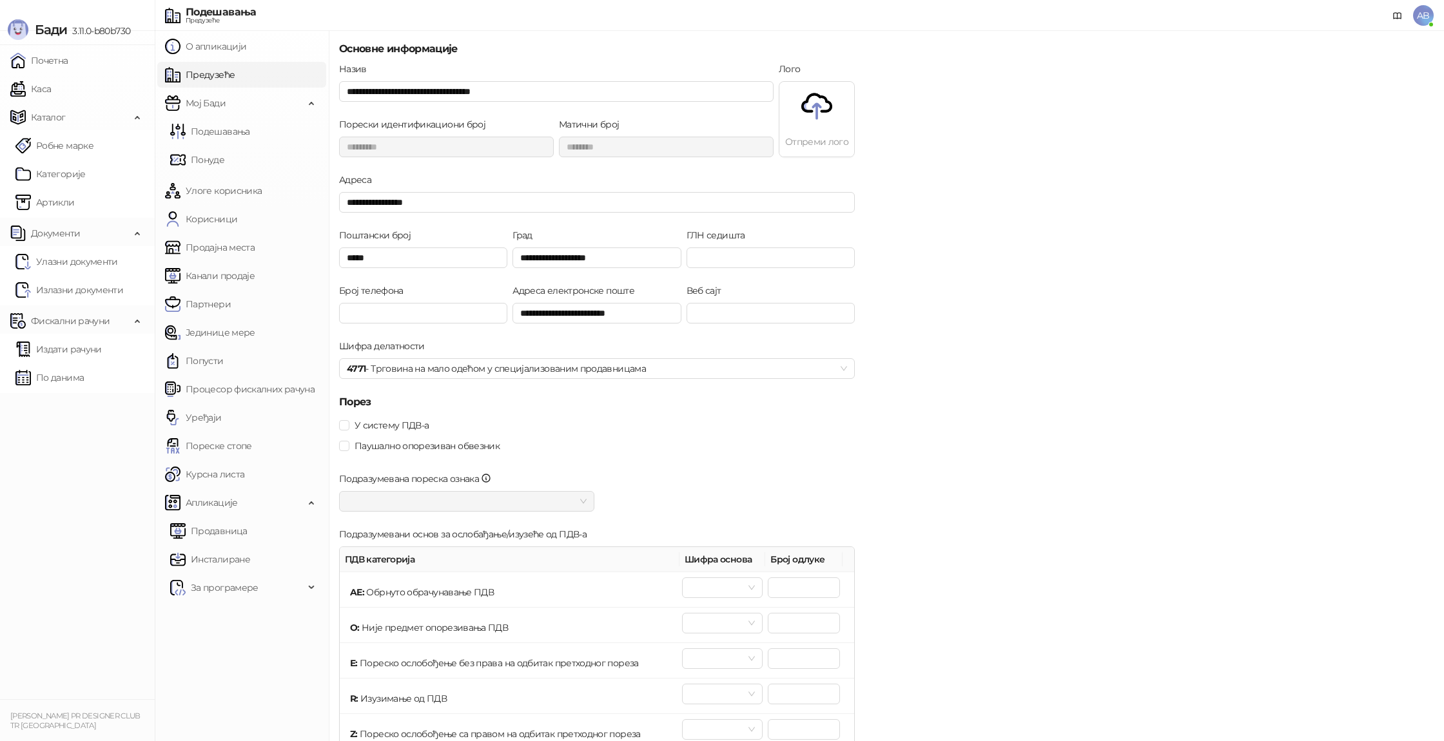
click at [235, 83] on link "Предузеће" at bounding box center [200, 75] width 70 height 26
click at [108, 532] on ul "Почетна Каса Каталог Робне марке Категорије Артикли Документи Улазни документи …" at bounding box center [77, 372] width 155 height 654
click at [80, 328] on span "Фискални рачуни" at bounding box center [70, 321] width 79 height 26
click at [196, 501] on span "Апликације" at bounding box center [212, 503] width 52 height 26
click at [220, 226] on link "Корисници" at bounding box center [201, 219] width 72 height 26
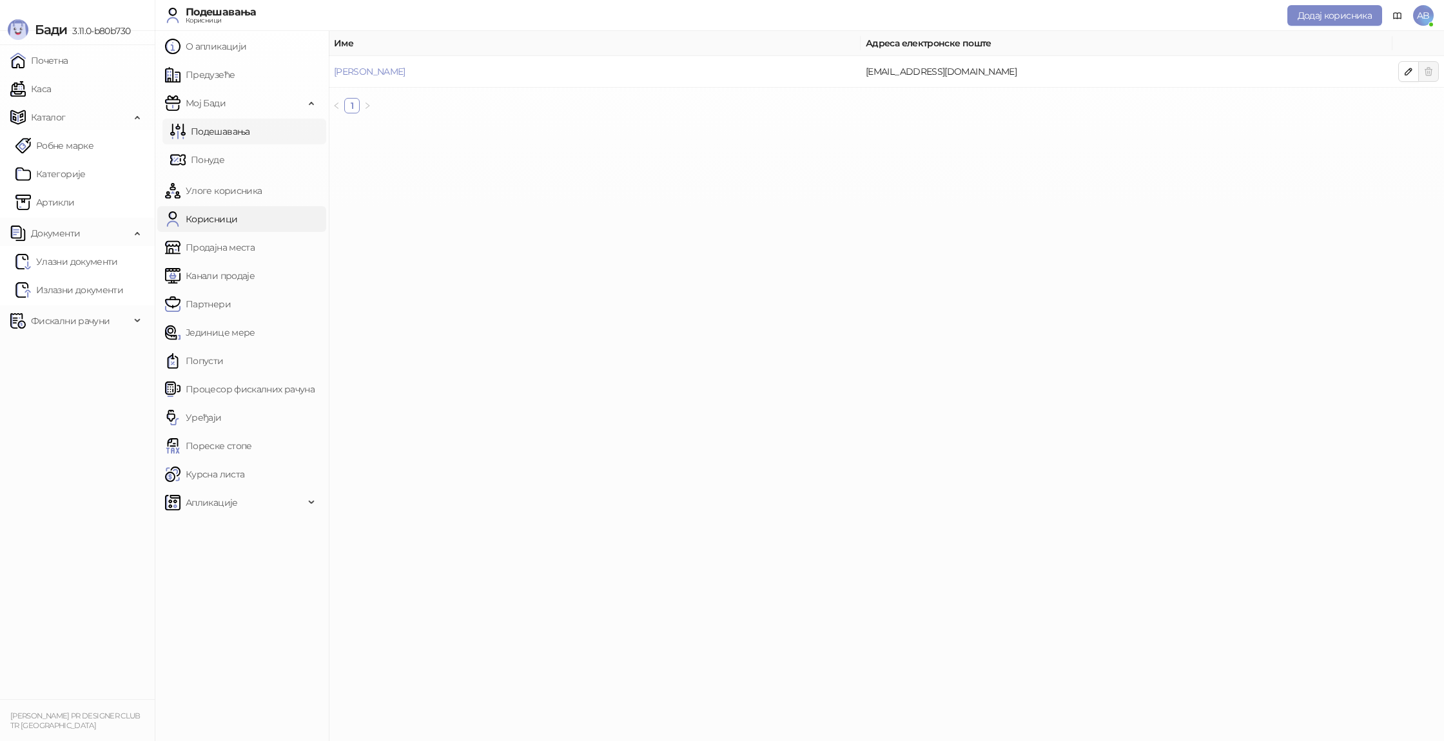
click at [241, 126] on link "Подешавања" at bounding box center [210, 132] width 80 height 26
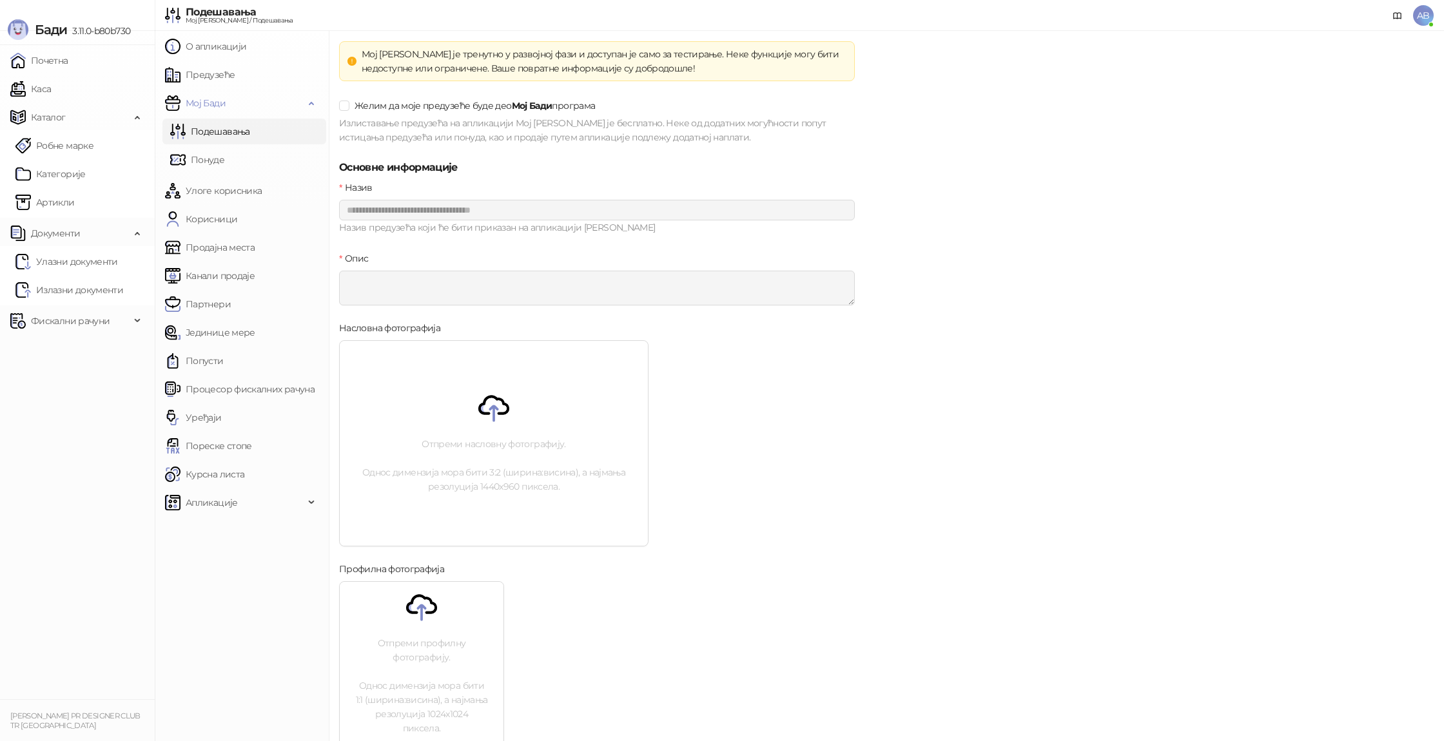
drag, startPoint x: 420, startPoint y: 222, endPoint x: 414, endPoint y: 248, distance: 27.1
click at [420, 222] on div "Назив предузећа који ће бити приказан на апликацији Мој Бади" at bounding box center [597, 227] width 516 height 15
click at [490, 408] on img at bounding box center [493, 408] width 31 height 31
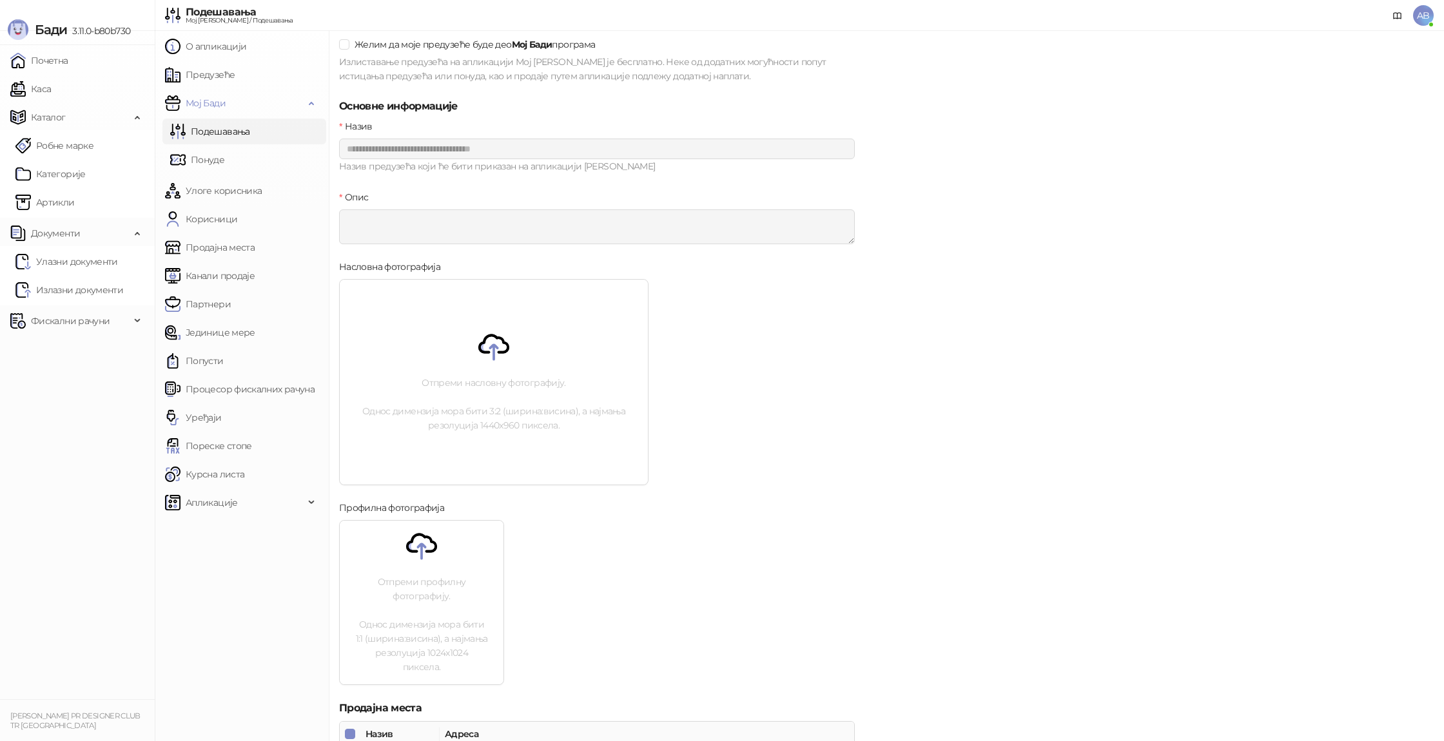
click at [451, 643] on p "Отпреми профилну фотографију. Однос димензија мора бити 1:1 (ширина:висина), а …" at bounding box center [422, 624] width 164 height 99
click at [421, 552] on img at bounding box center [421, 547] width 31 height 31
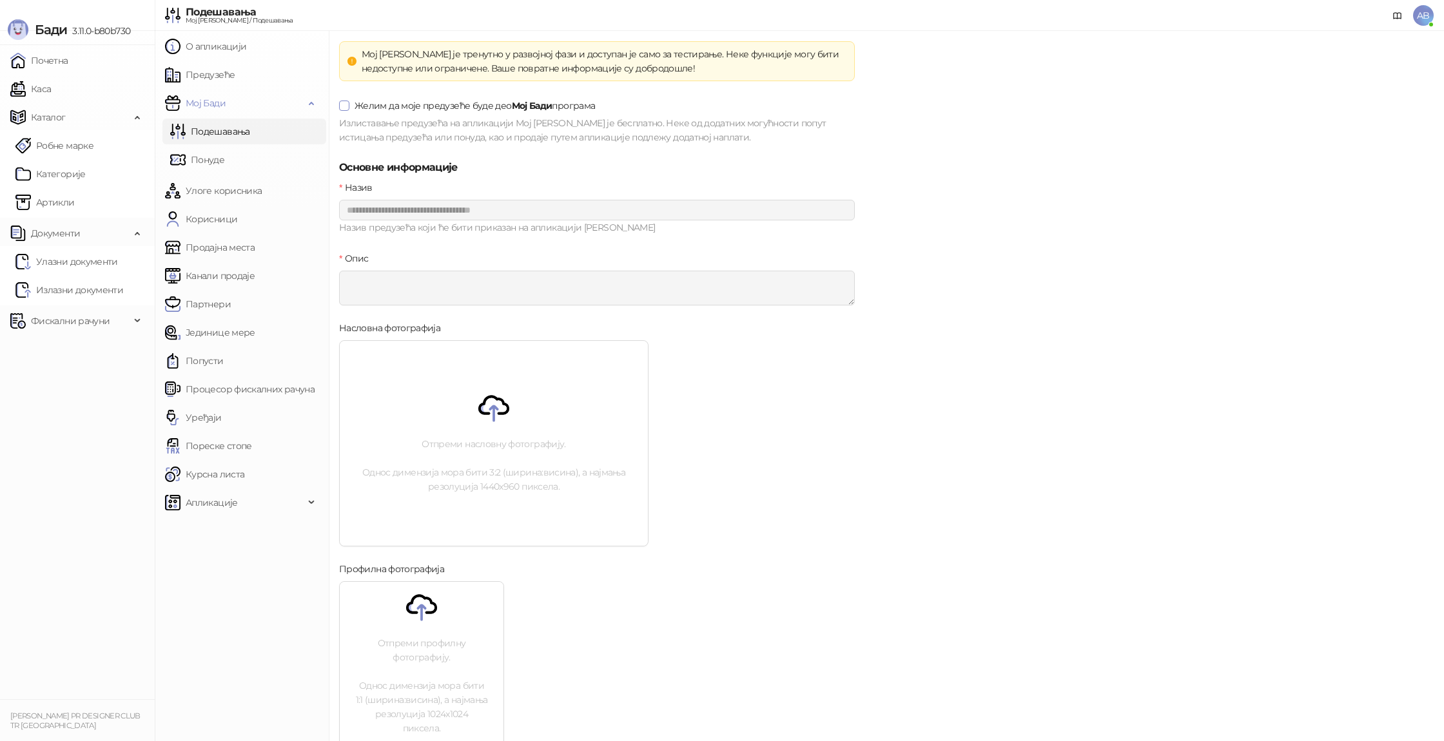
click at [352, 106] on span "Желим да моје предузеће буде део Мој Бади програма" at bounding box center [474, 106] width 251 height 14
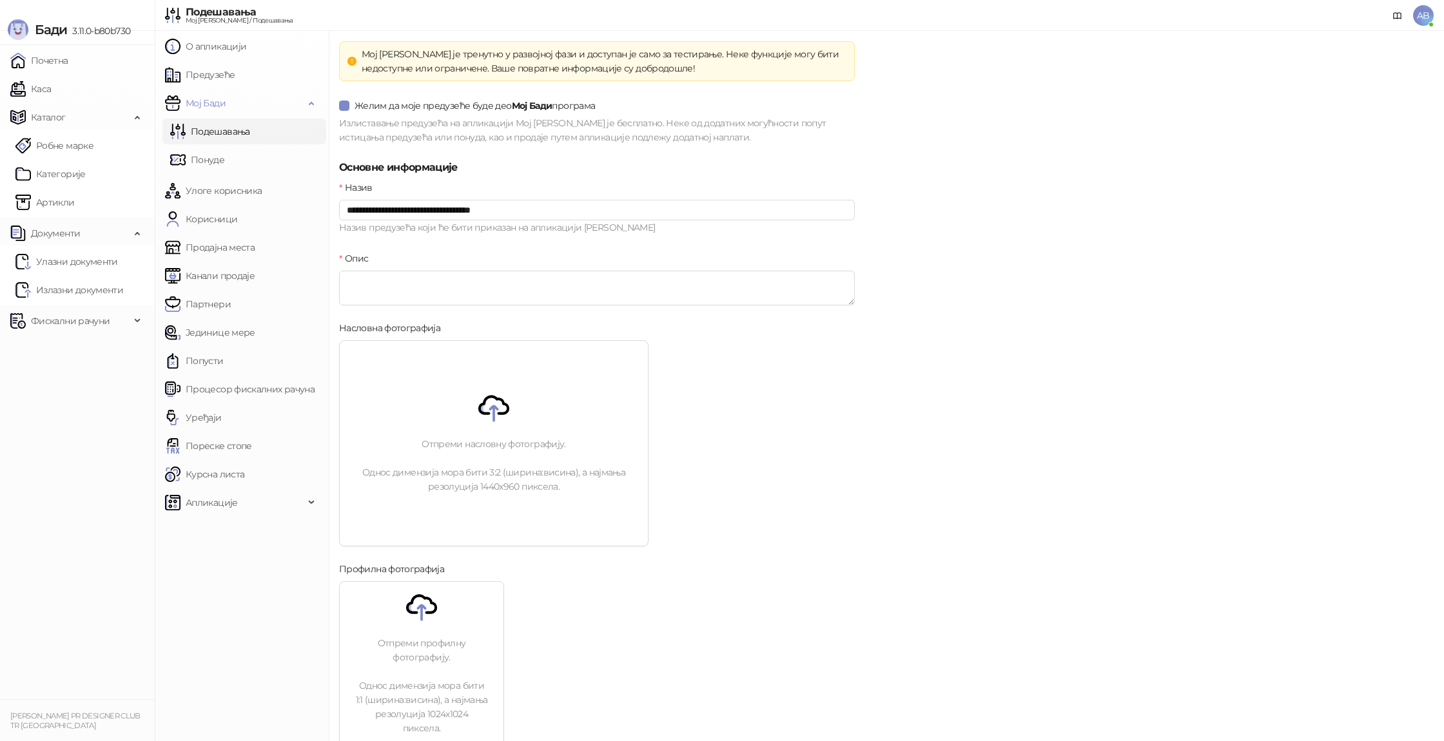
click at [489, 431] on div "Отпреми насловну фотографију. Однос димензија мора бити 3:2 (ширина:висина), а …" at bounding box center [494, 443] width 308 height 205
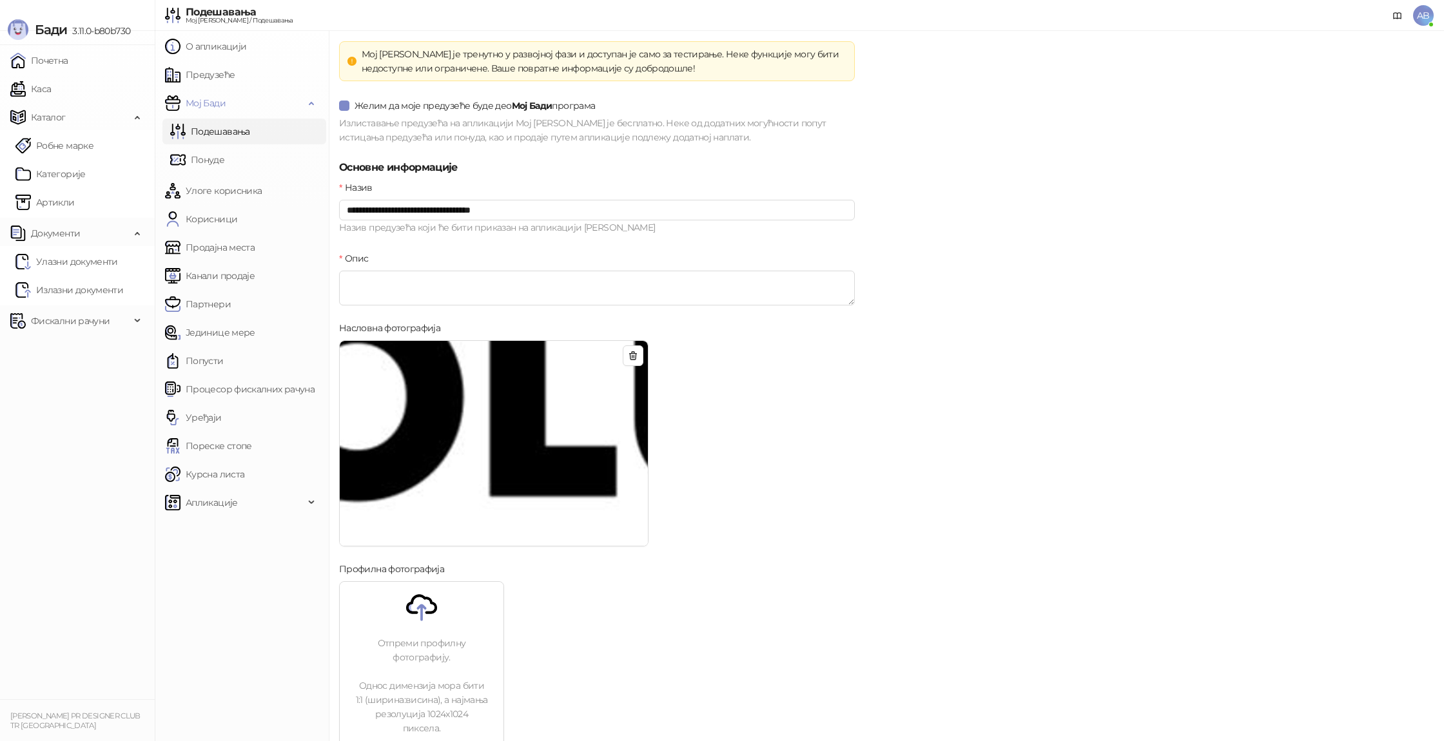
click at [533, 488] on img at bounding box center [494, 444] width 308 height 206
click at [572, 422] on img at bounding box center [494, 444] width 308 height 206
click at [422, 465] on img at bounding box center [494, 444] width 308 height 206
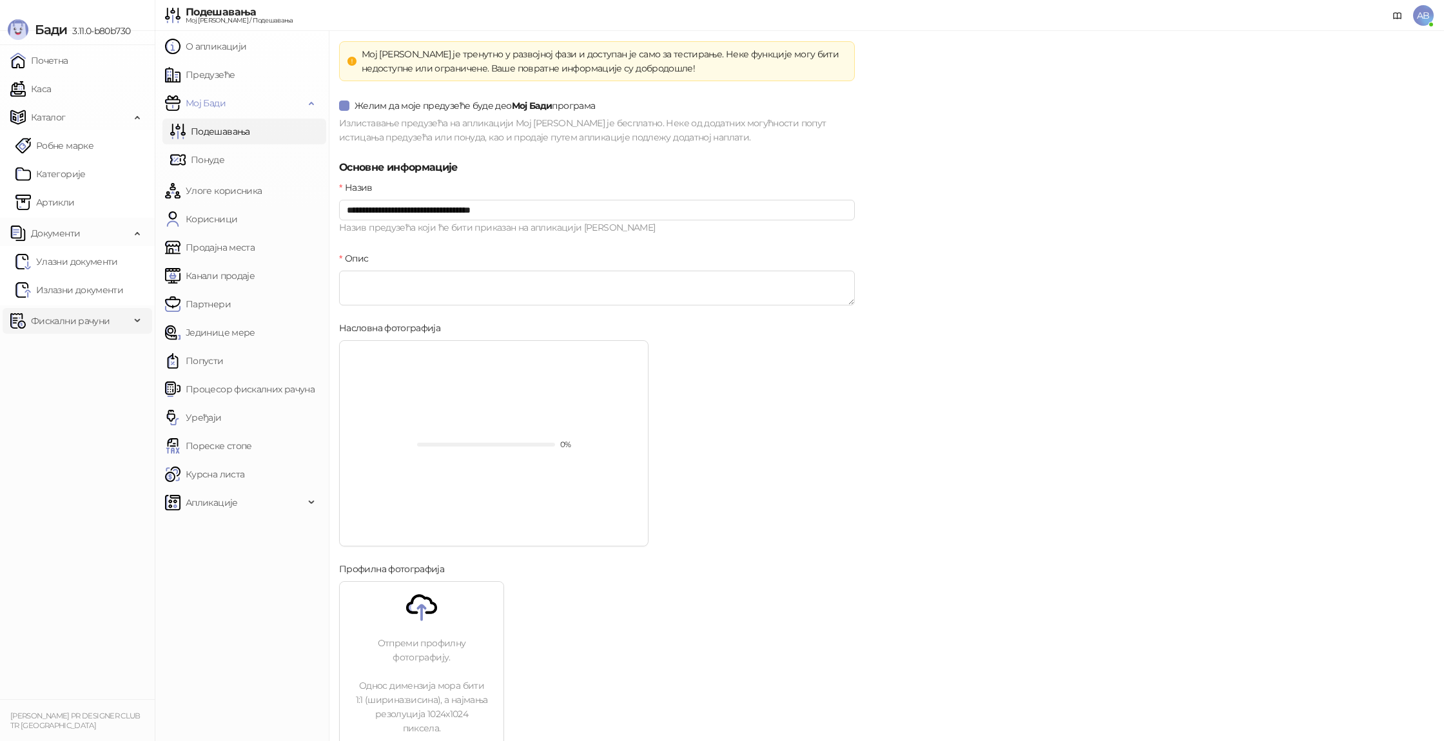
click at [63, 315] on span "Фискални рачуни" at bounding box center [70, 321] width 79 height 26
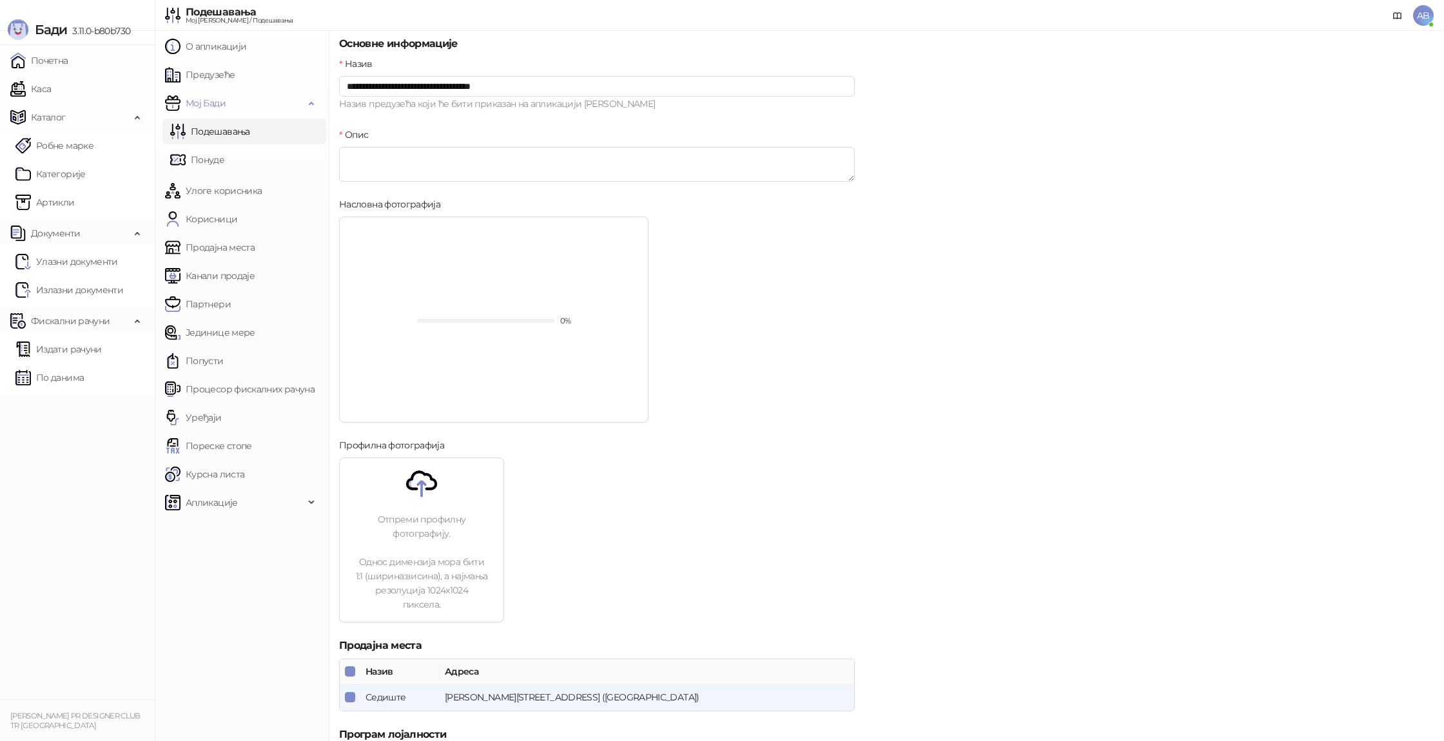
scroll to position [126, 0]
click at [418, 497] on img at bounding box center [421, 481] width 31 height 31
click at [512, 332] on div "0%" at bounding box center [494, 317] width 308 height 205
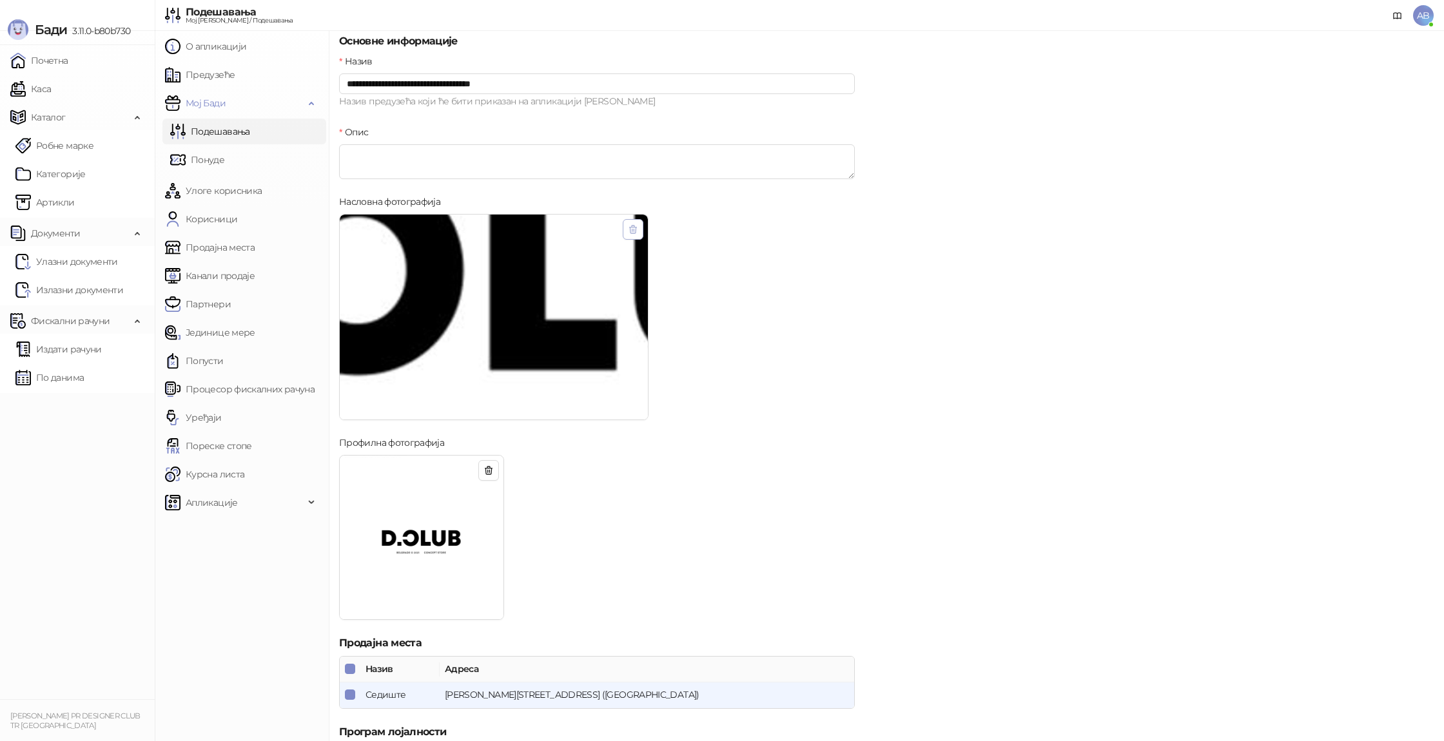
click at [638, 229] on button "button" at bounding box center [633, 229] width 21 height 21
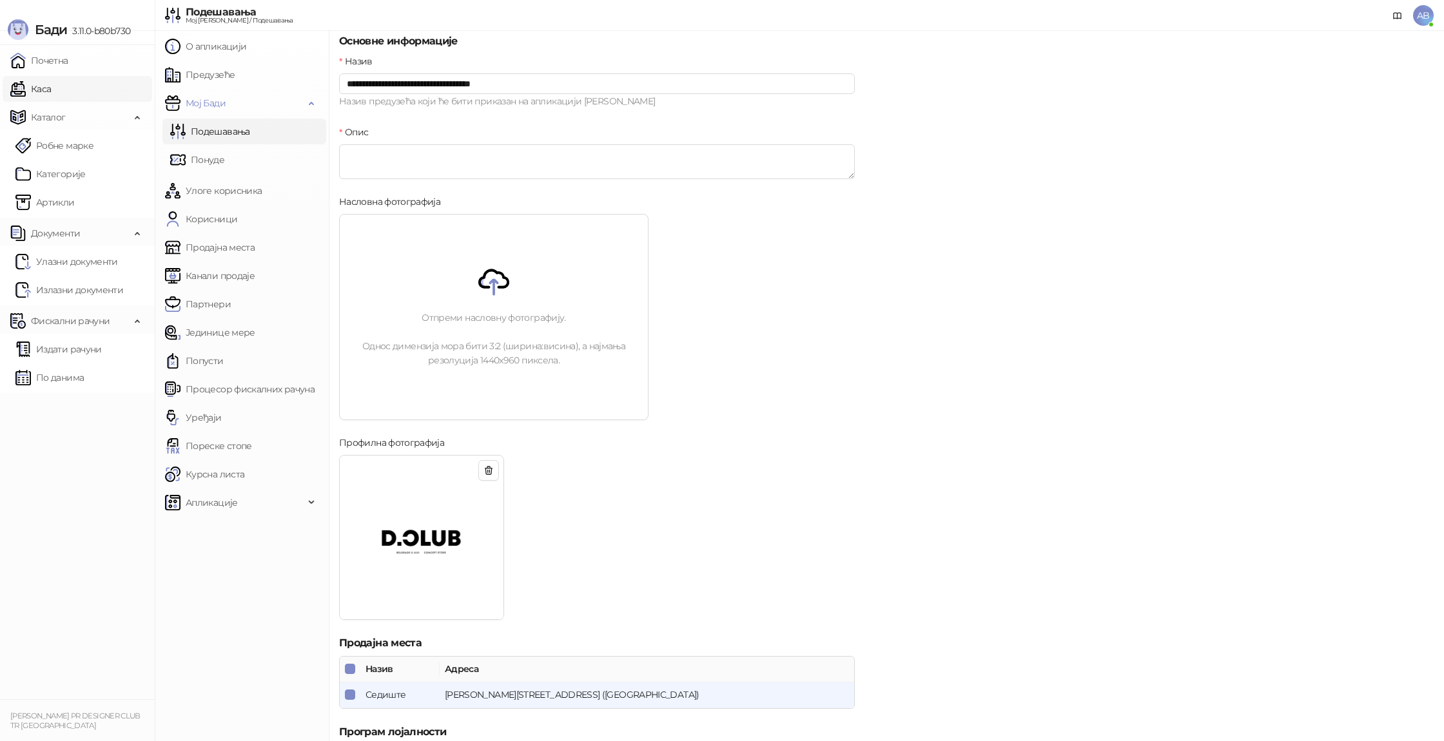
click at [51, 89] on link "Каса" at bounding box center [30, 89] width 41 height 26
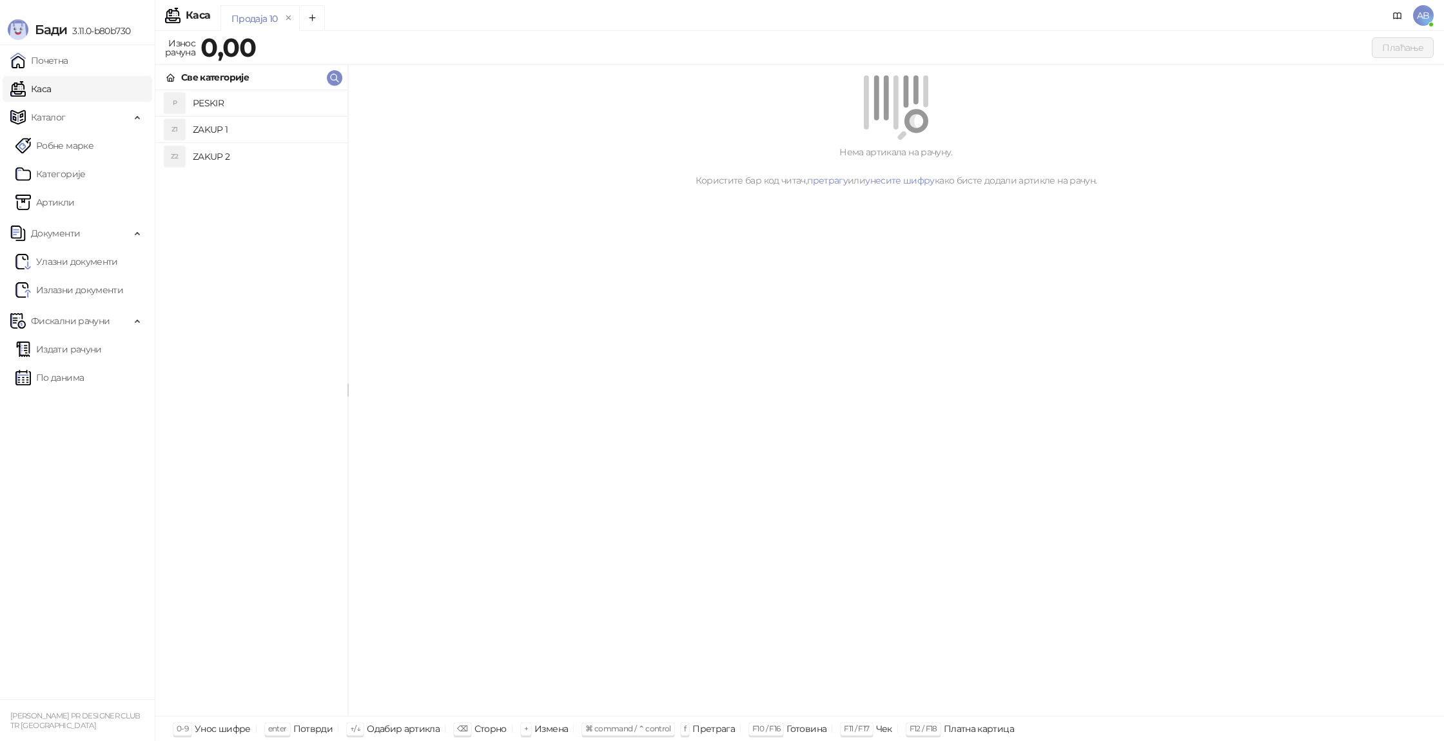
click at [248, 97] on h4 "PESKIR" at bounding box center [265, 103] width 144 height 21
click at [1408, 46] on button "Плаћање" at bounding box center [1403, 47] width 62 height 21
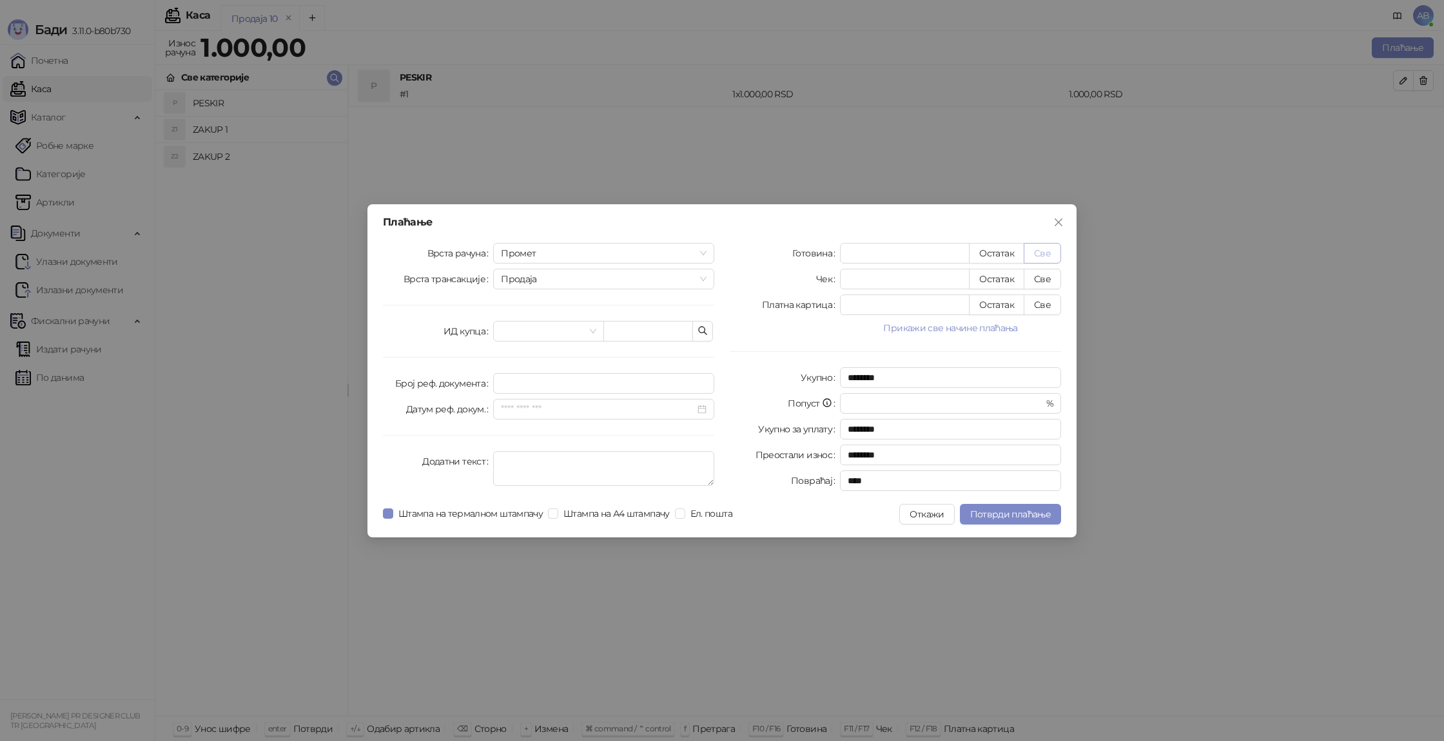
click at [1040, 257] on button "Све" at bounding box center [1042, 253] width 37 height 21
type input "****"
click at [1032, 516] on span "Потврди плаћање" at bounding box center [1010, 515] width 81 height 12
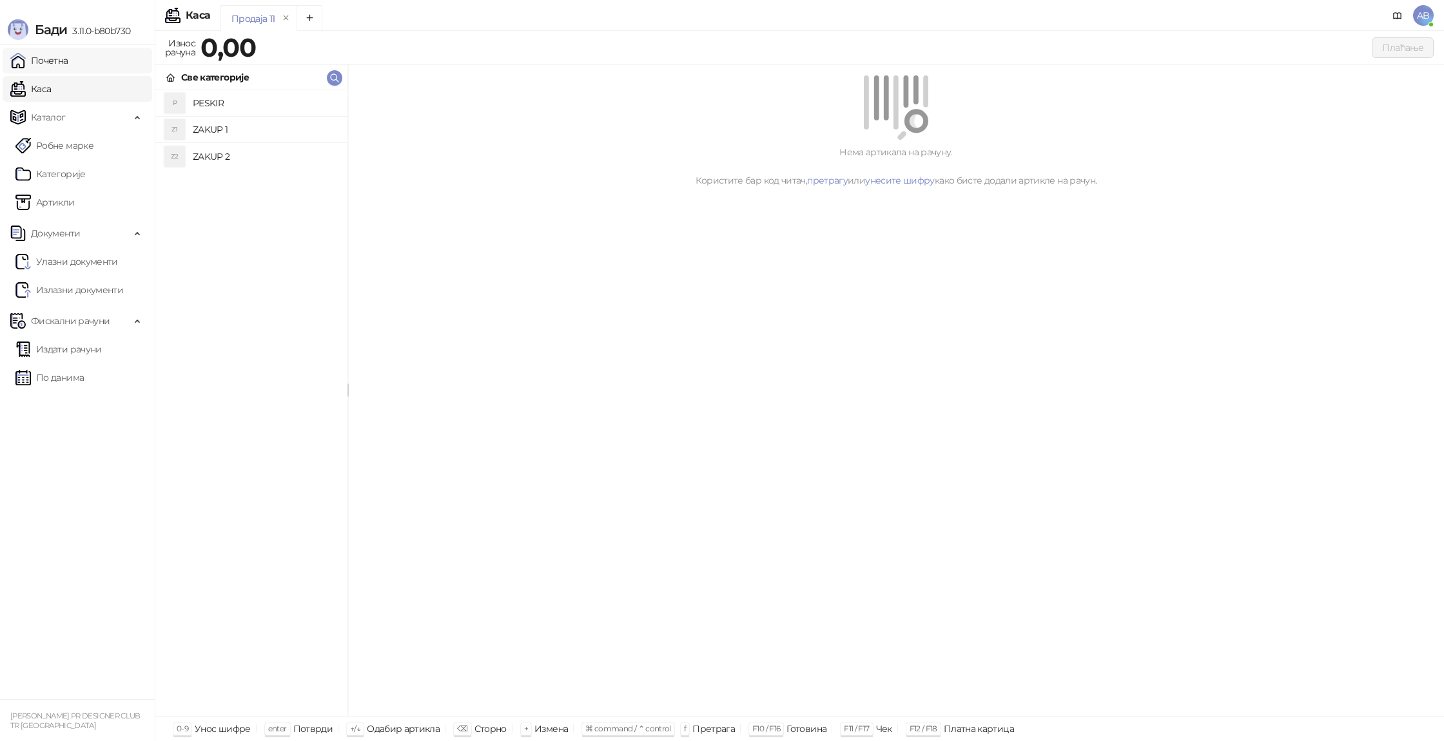
click at [65, 64] on link "Почетна" at bounding box center [39, 61] width 58 height 26
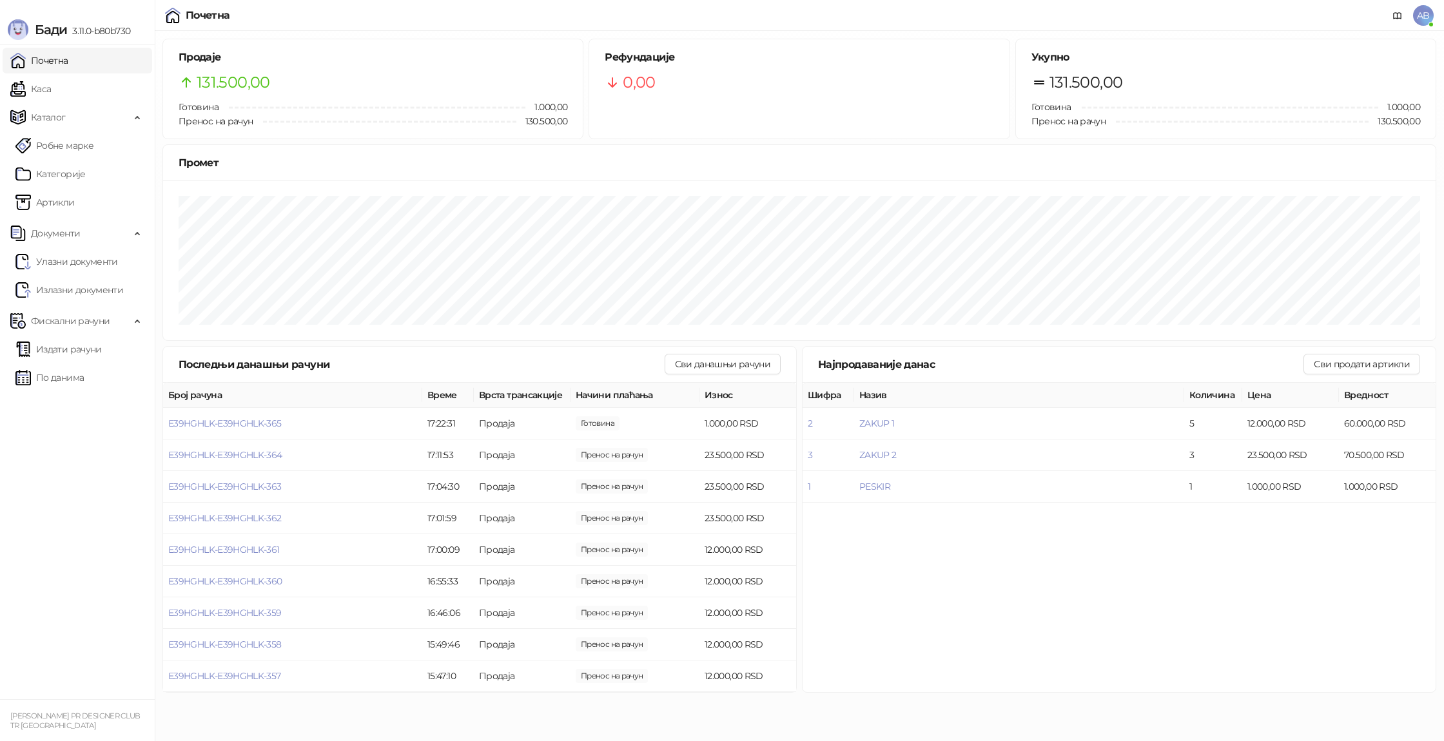
click at [1420, 16] on span "AB" at bounding box center [1423, 15] width 21 height 21
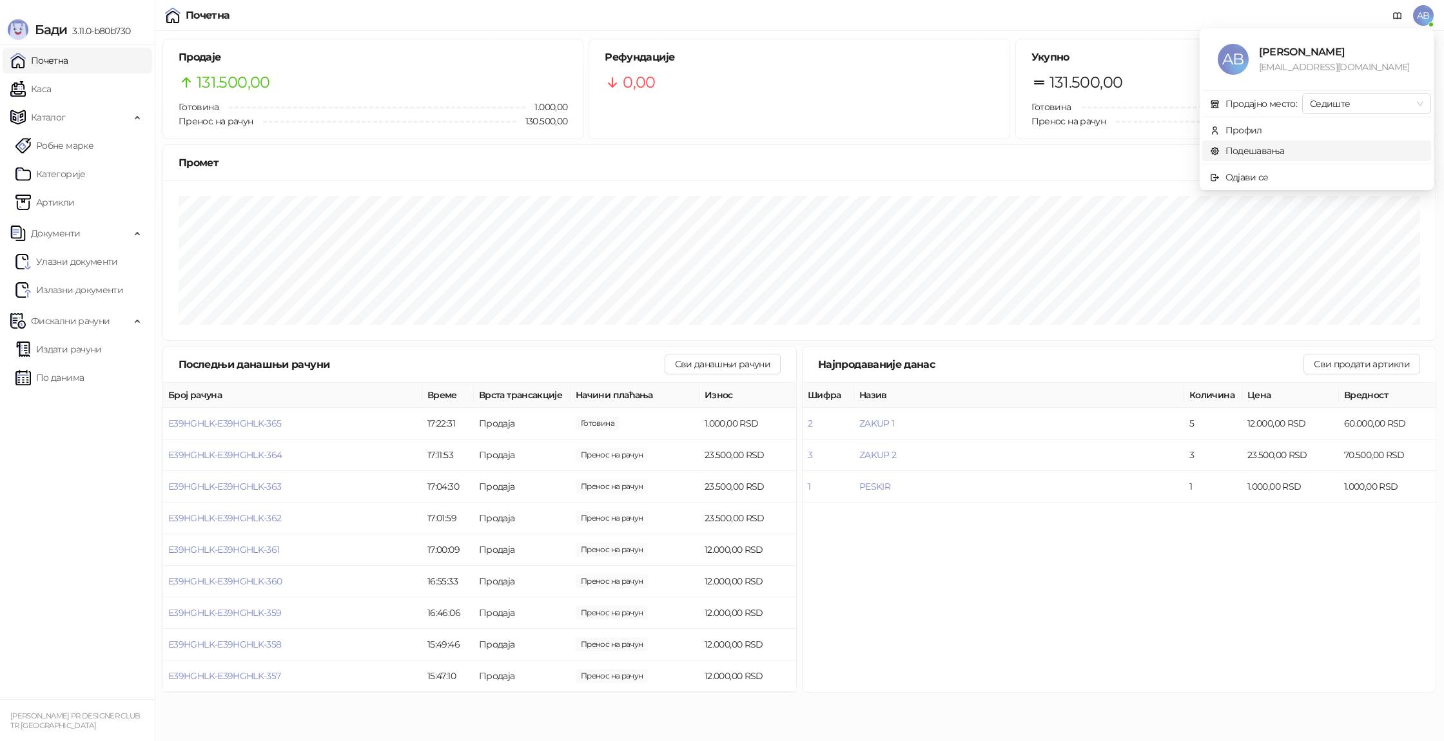
click at [1261, 157] on link "Подешавања" at bounding box center [1247, 151] width 75 height 12
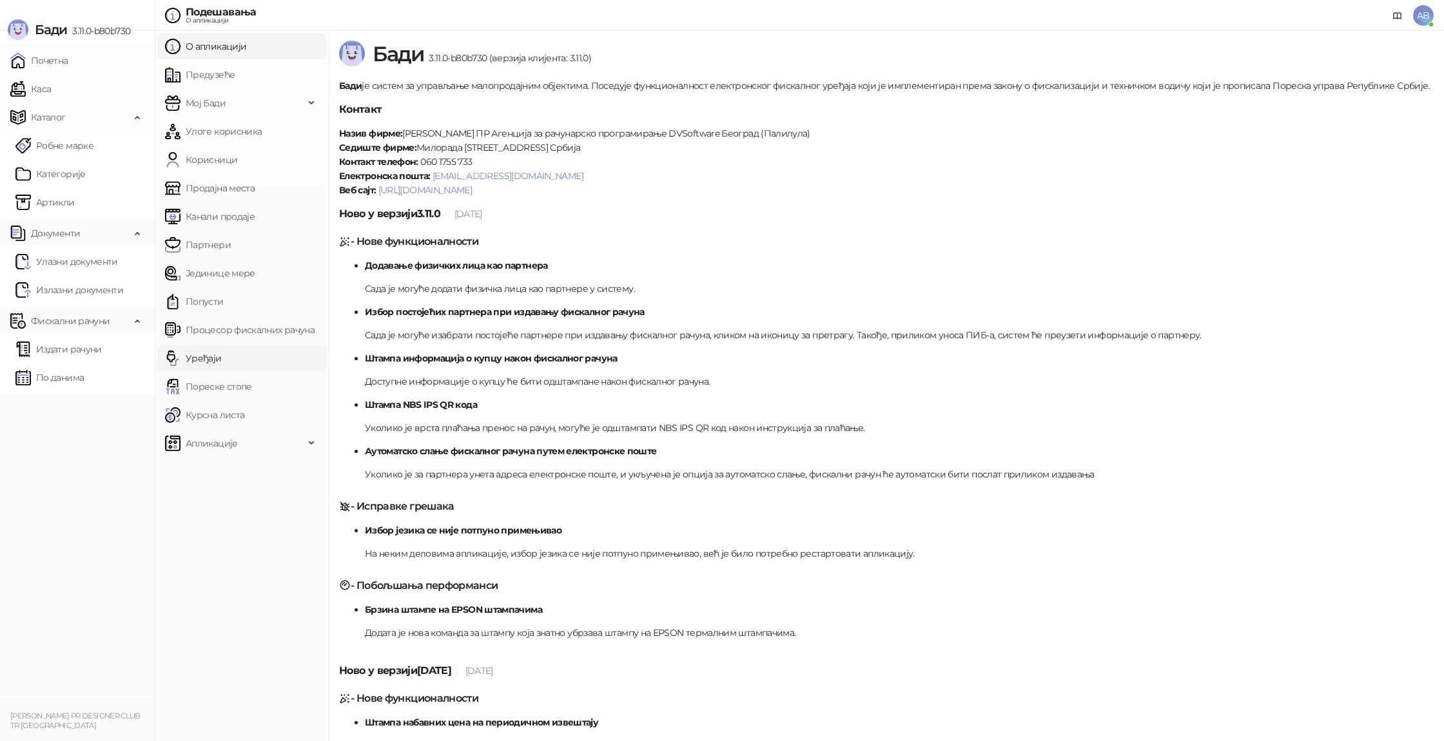
click at [217, 358] on link "Уређаји" at bounding box center [193, 358] width 57 height 26
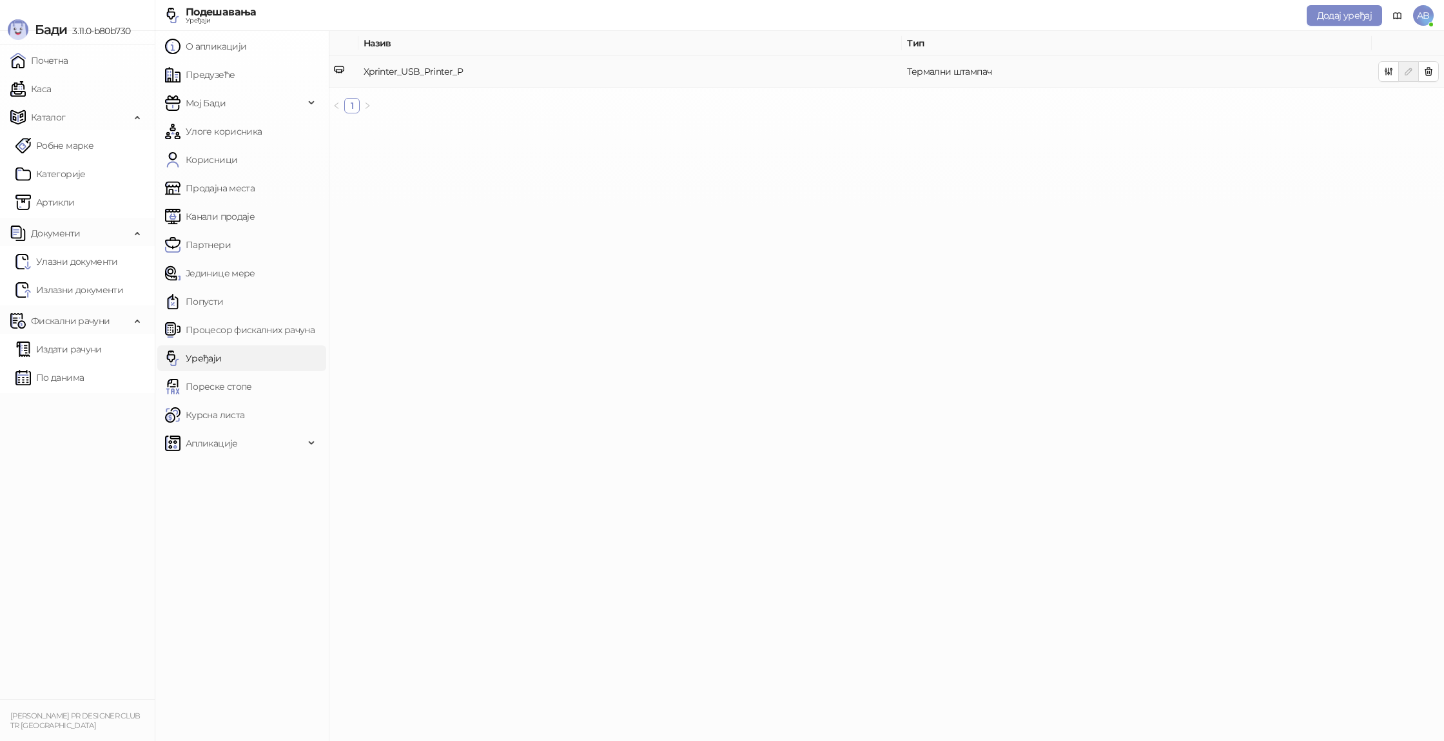
click at [512, 80] on td "Xprinter_USB_Printer_P" at bounding box center [629, 72] width 543 height 32
click at [1383, 71] on icon "button" at bounding box center [1388, 71] width 10 height 10
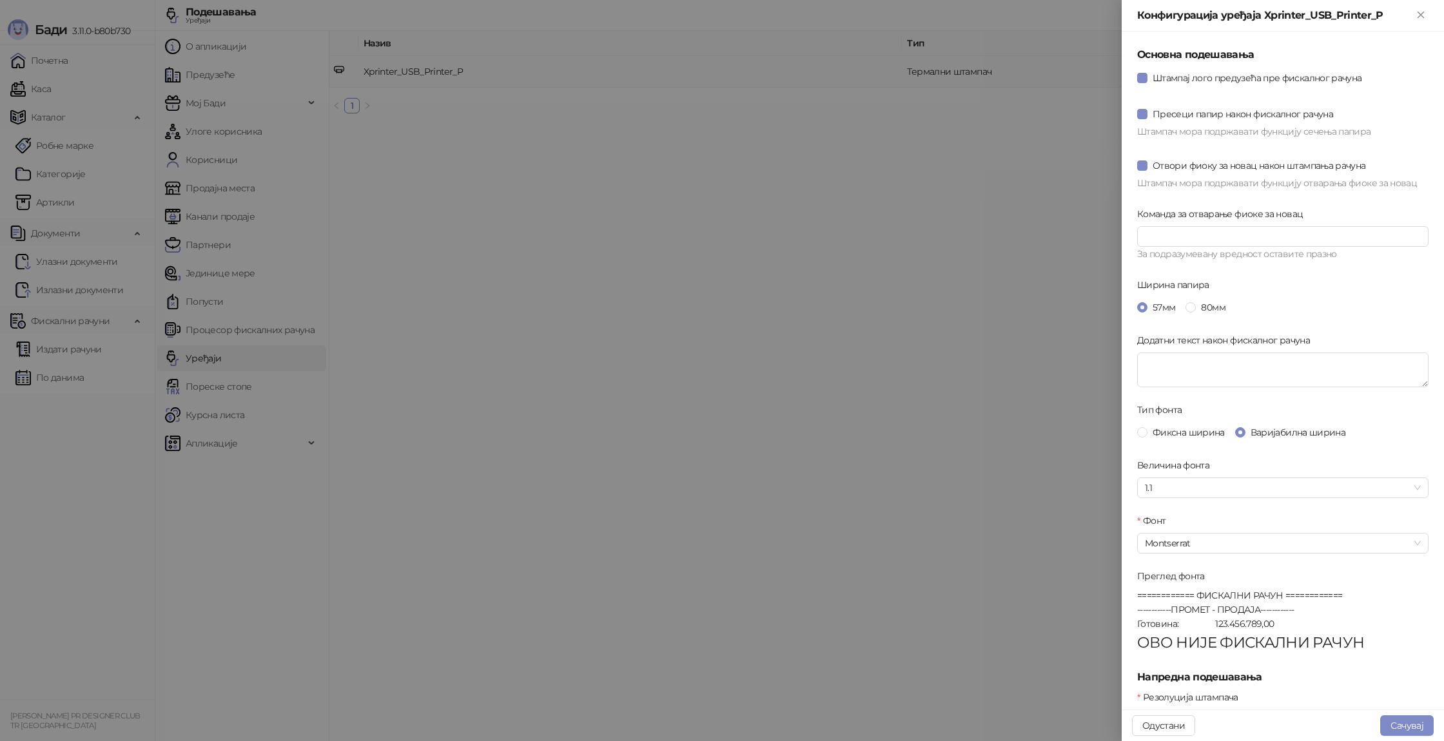
scroll to position [219, 0]
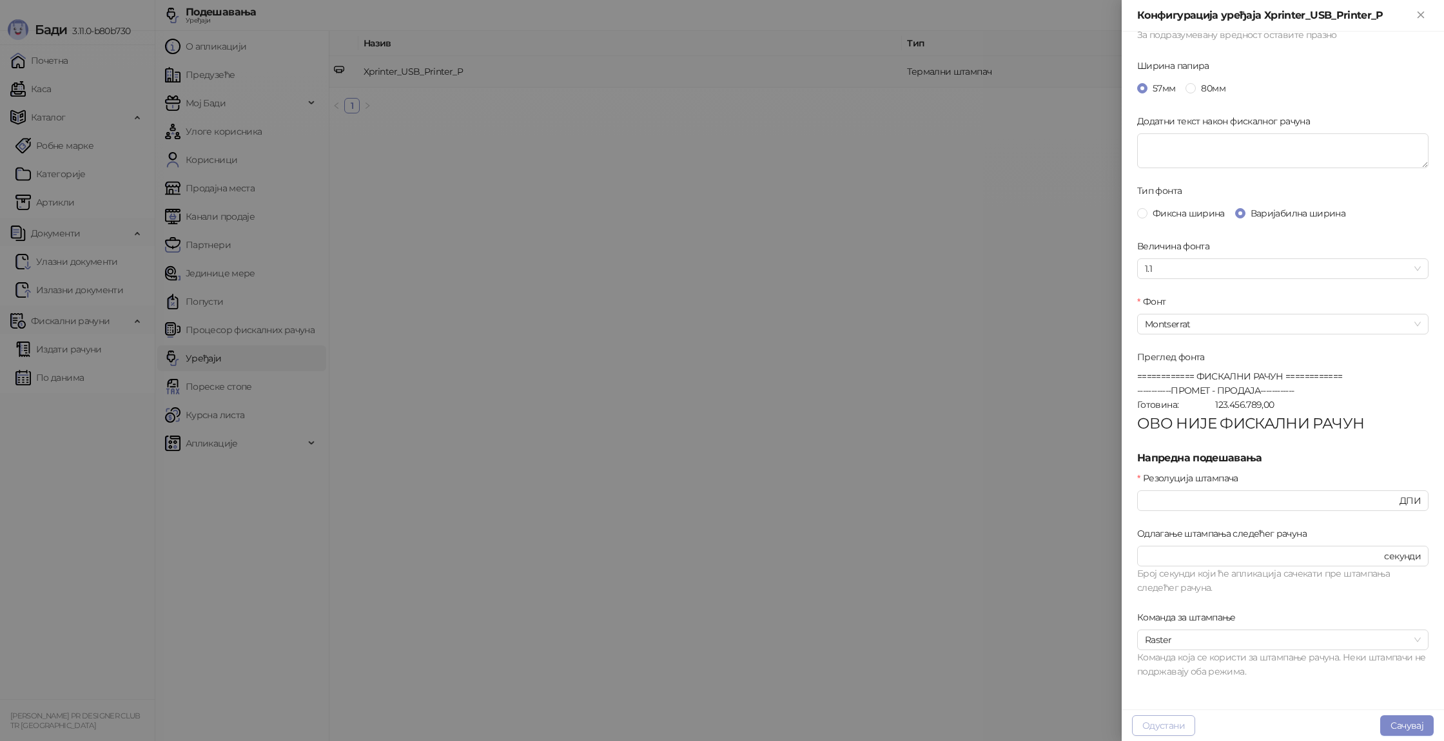
click at [1163, 725] on button "Одустани" at bounding box center [1163, 725] width 63 height 21
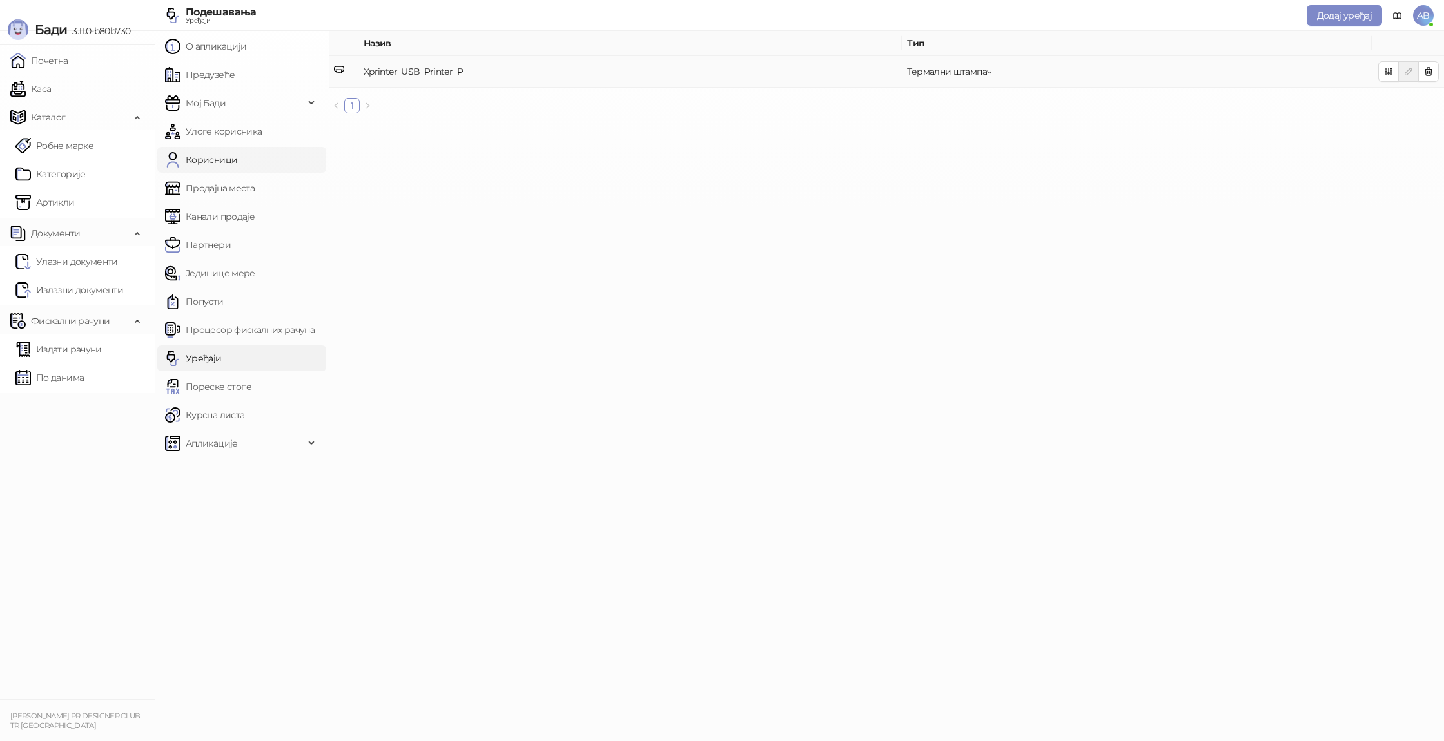
click at [233, 164] on link "Корисници" at bounding box center [201, 160] width 72 height 26
click at [230, 77] on link "Предузеће" at bounding box center [200, 75] width 70 height 26
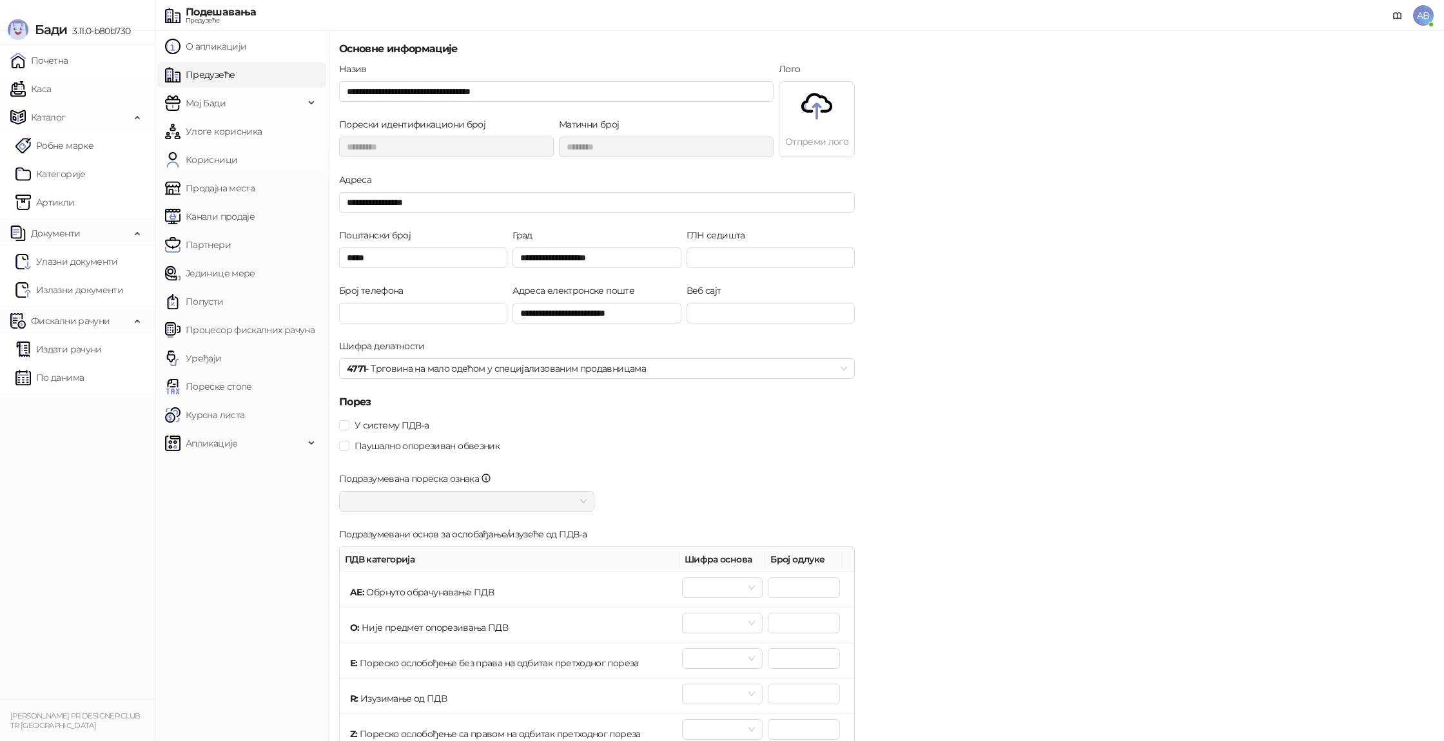
click at [824, 146] on p "Отпреми лого" at bounding box center [816, 142] width 75 height 14
click at [61, 59] on link "Почетна" at bounding box center [39, 61] width 58 height 26
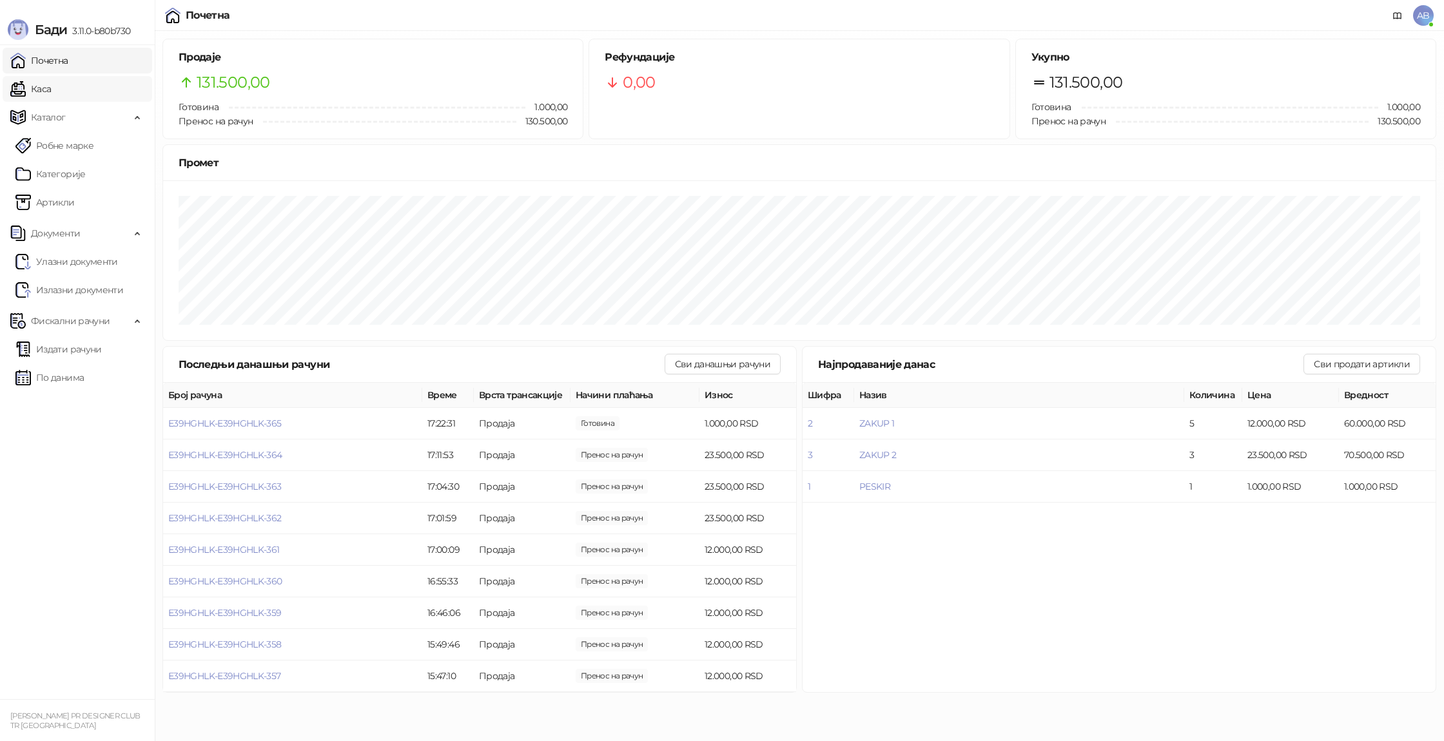
click at [51, 90] on link "Каса" at bounding box center [30, 89] width 41 height 26
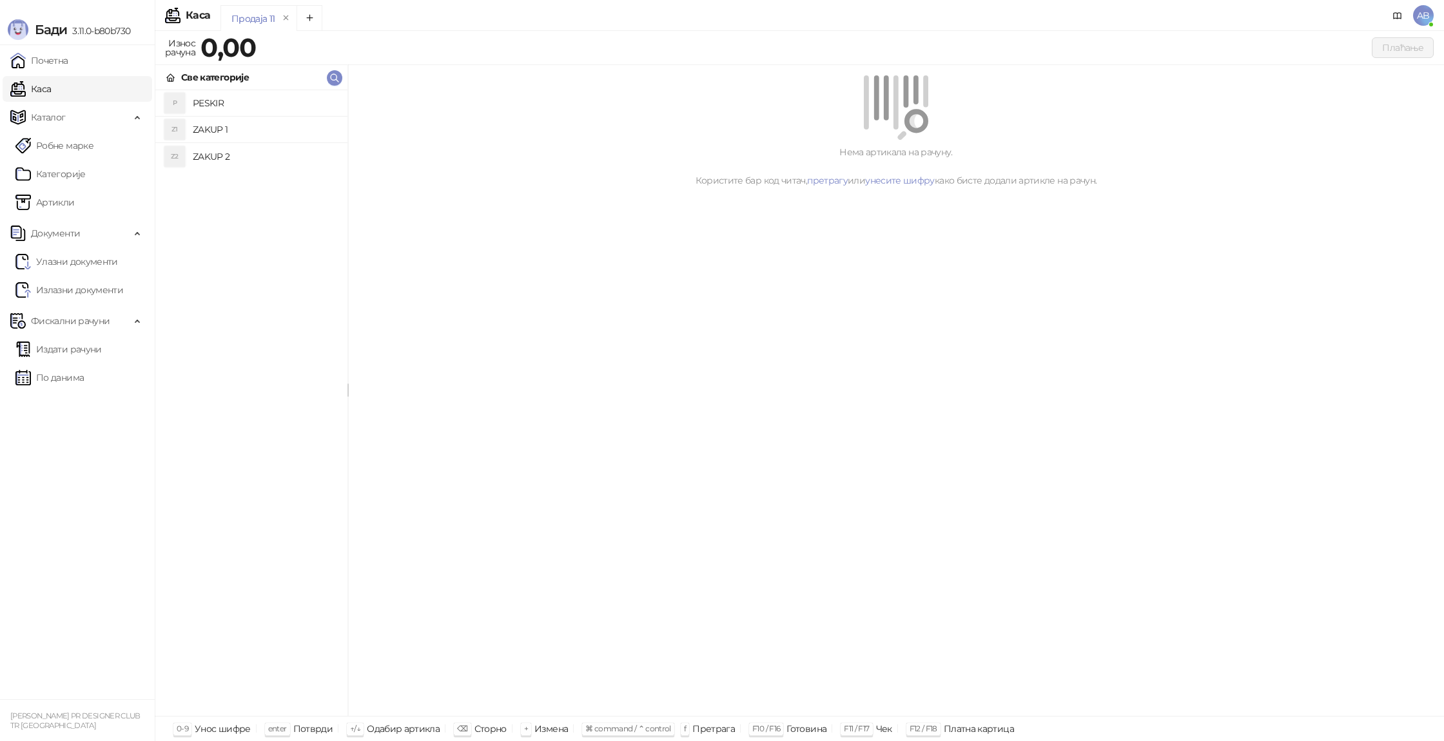
click at [247, 102] on h4 "PESKIR" at bounding box center [265, 103] width 144 height 21
click at [1394, 51] on button "Плаћање" at bounding box center [1403, 47] width 62 height 21
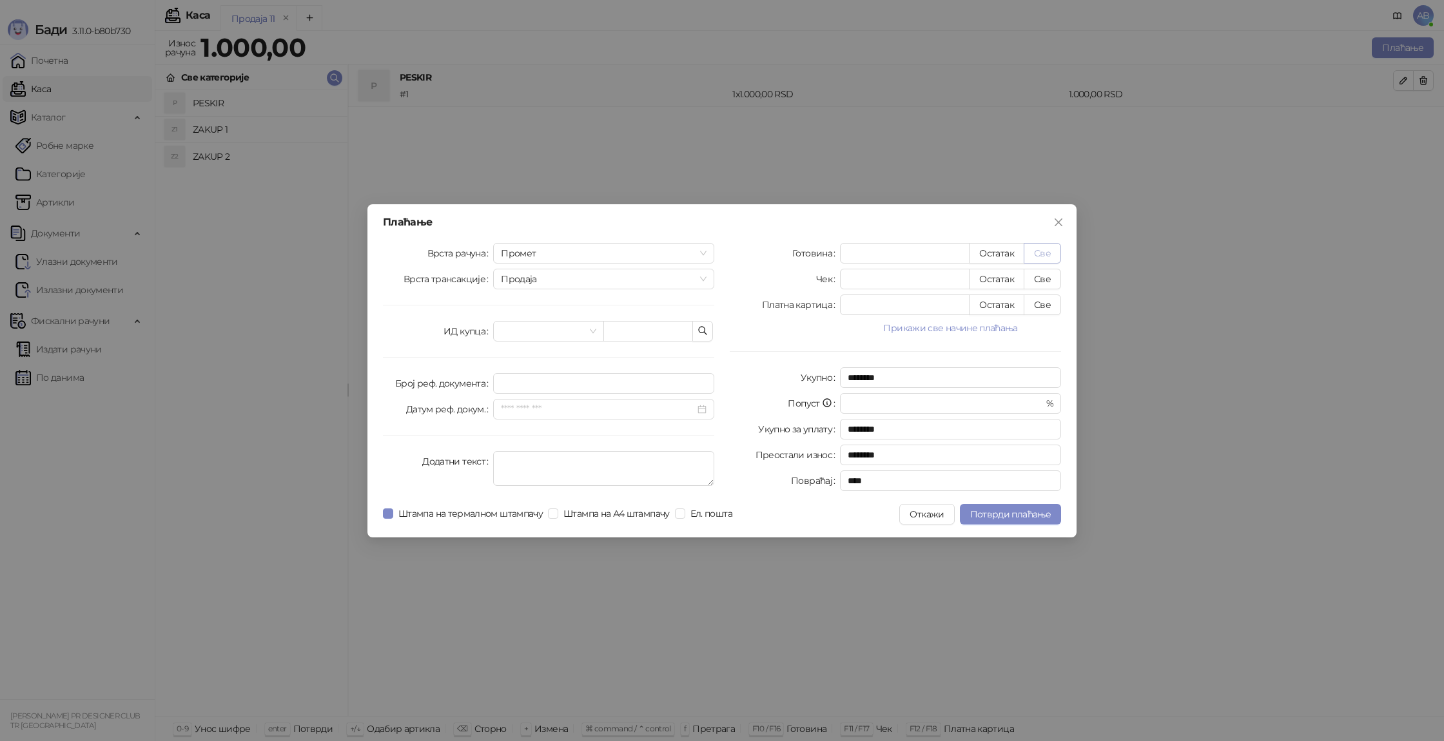
click at [1033, 253] on button "Све" at bounding box center [1042, 253] width 37 height 21
type input "****"
click at [996, 516] on span "Потврди плаћање" at bounding box center [1010, 515] width 81 height 12
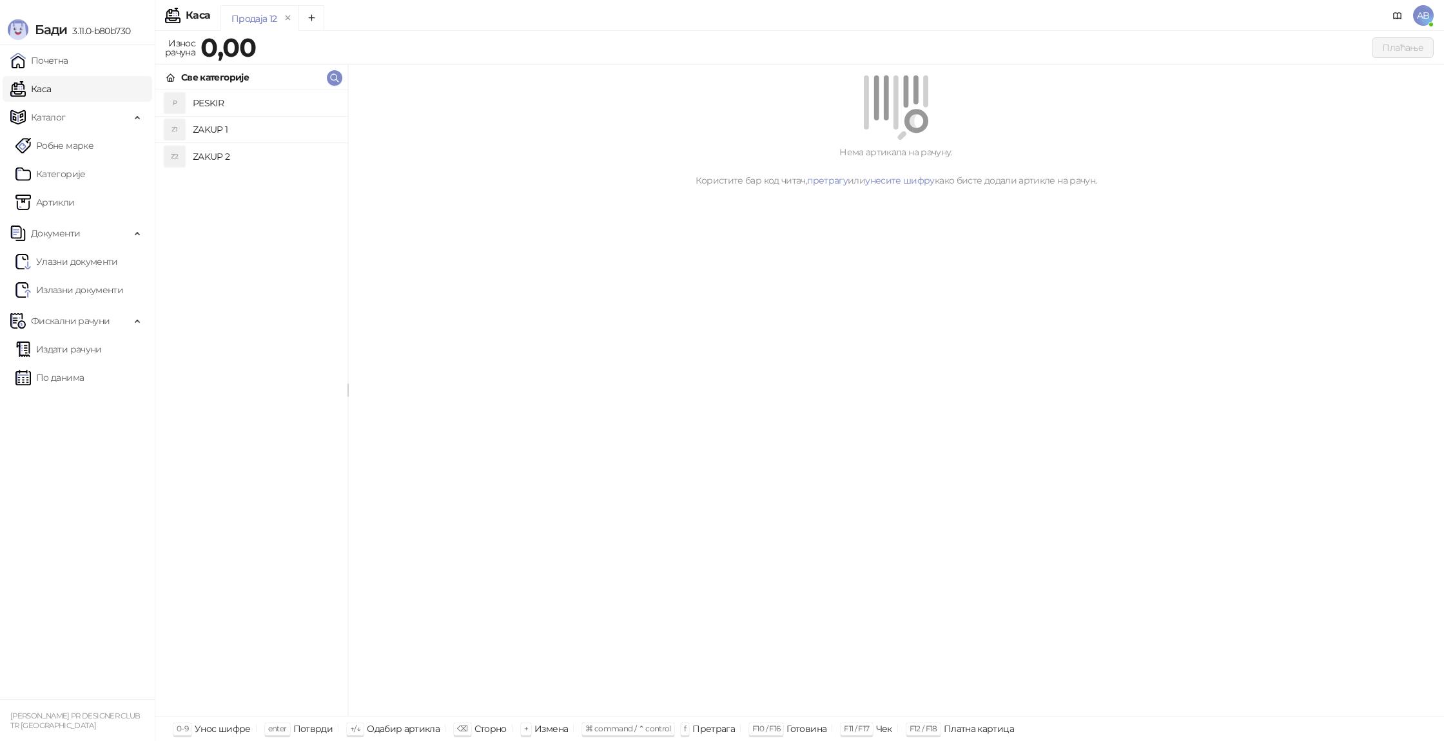
click at [1421, 7] on span "AB" at bounding box center [1423, 15] width 21 height 21
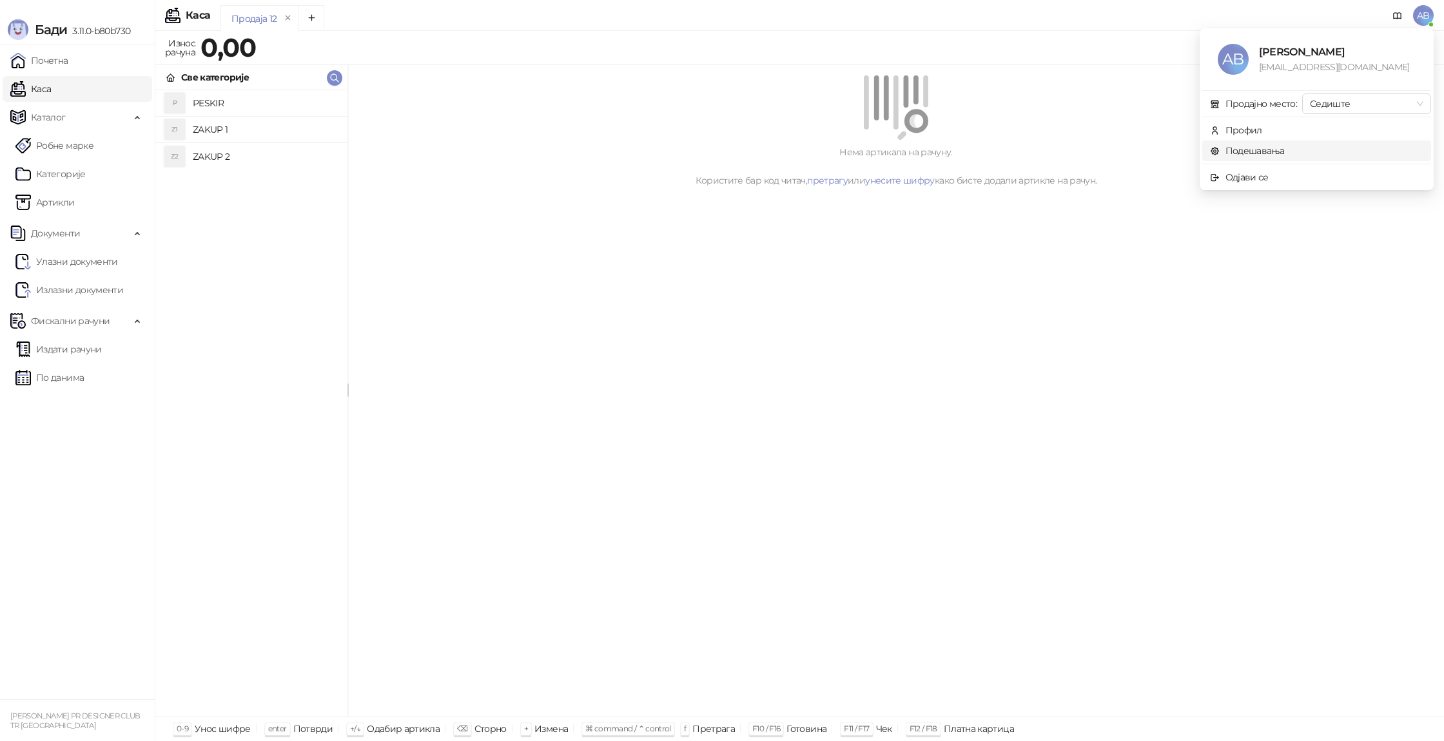
click at [1283, 155] on link "Подешавања" at bounding box center [1247, 151] width 75 height 12
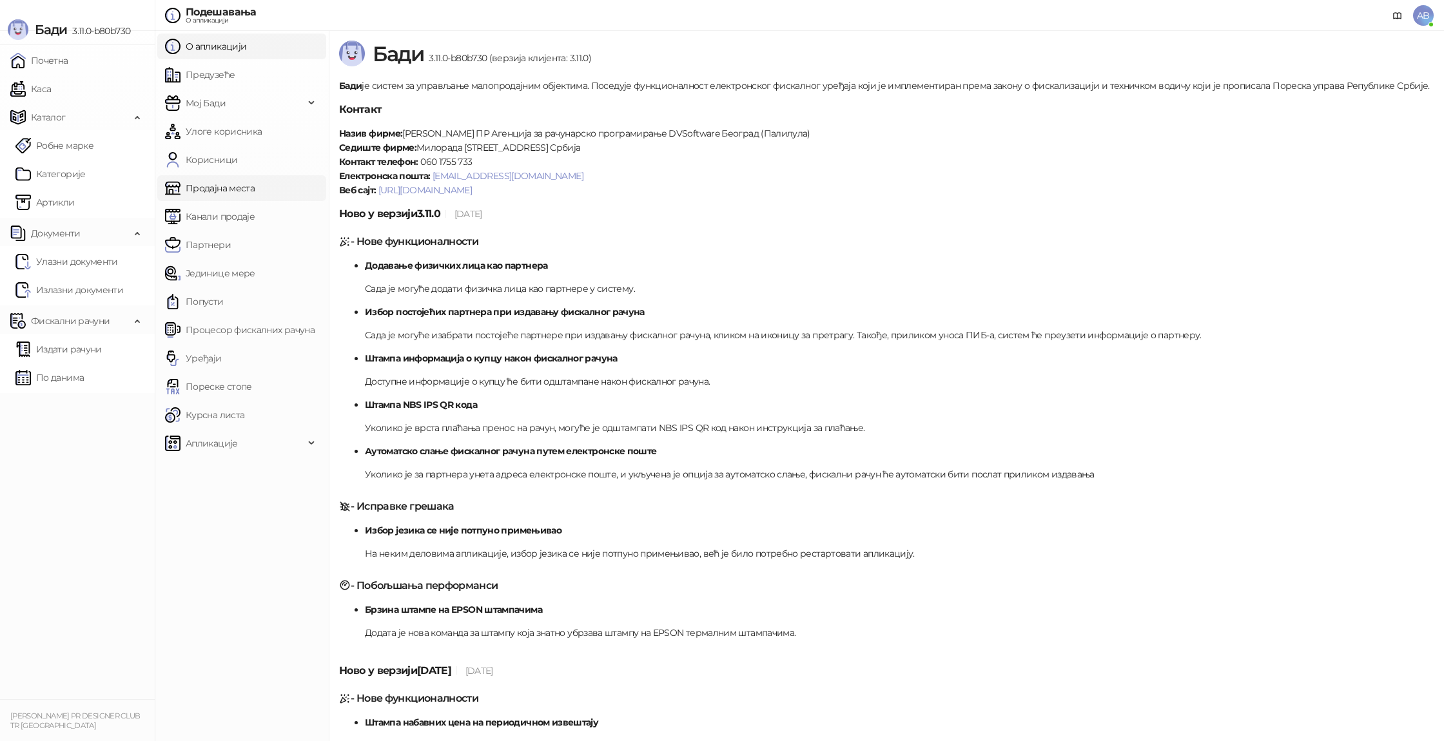
click at [220, 190] on link "Продајна места" at bounding box center [210, 188] width 90 height 26
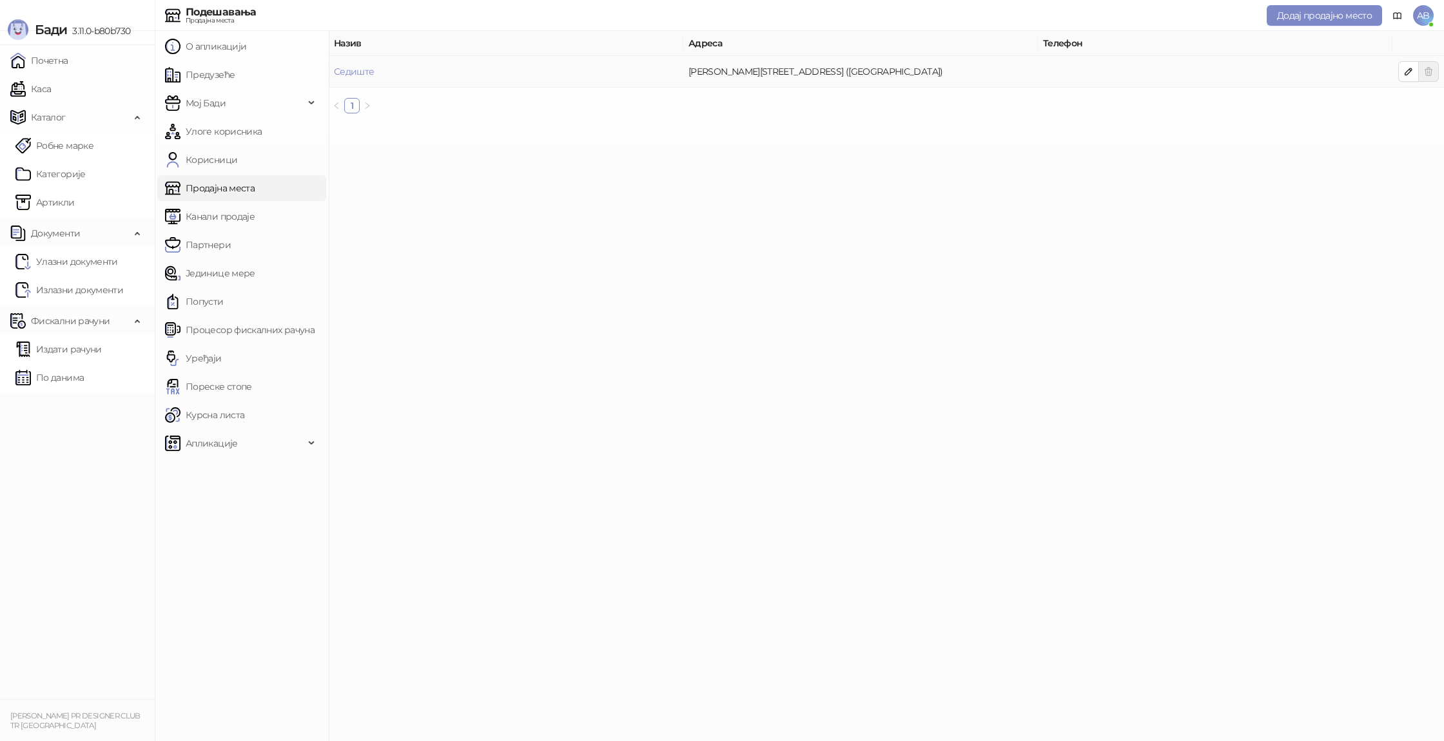
click at [971, 79] on td "UZUN MIRKOVA 5 7, 11000 BEOGRAD (STARI GRAD)" at bounding box center [860, 72] width 355 height 32
click at [237, 151] on link "Корисници" at bounding box center [201, 160] width 72 height 26
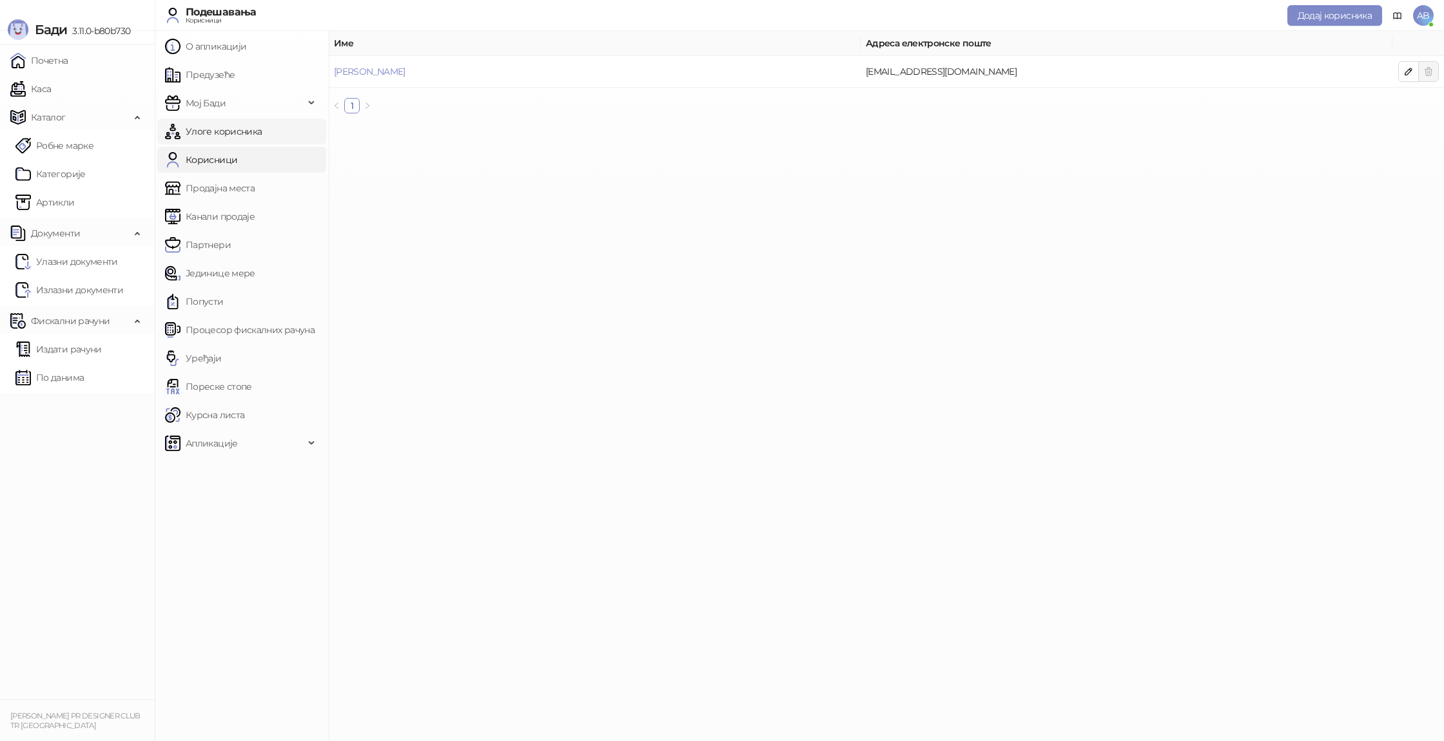
click at [262, 138] on link "Улоге корисника" at bounding box center [213, 132] width 97 height 26
click at [234, 91] on span "Мој Бади" at bounding box center [234, 103] width 139 height 26
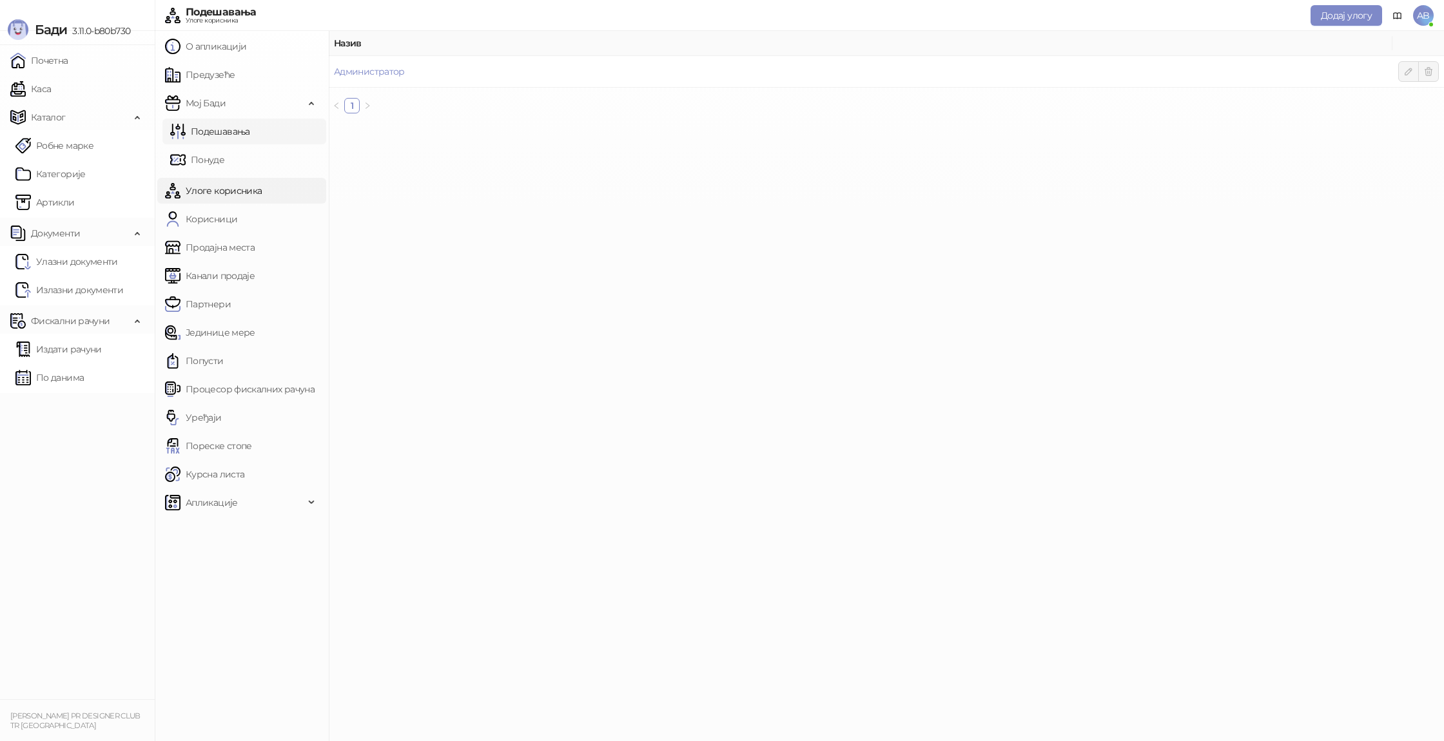
click at [235, 128] on link "Подешавања" at bounding box center [210, 132] width 80 height 26
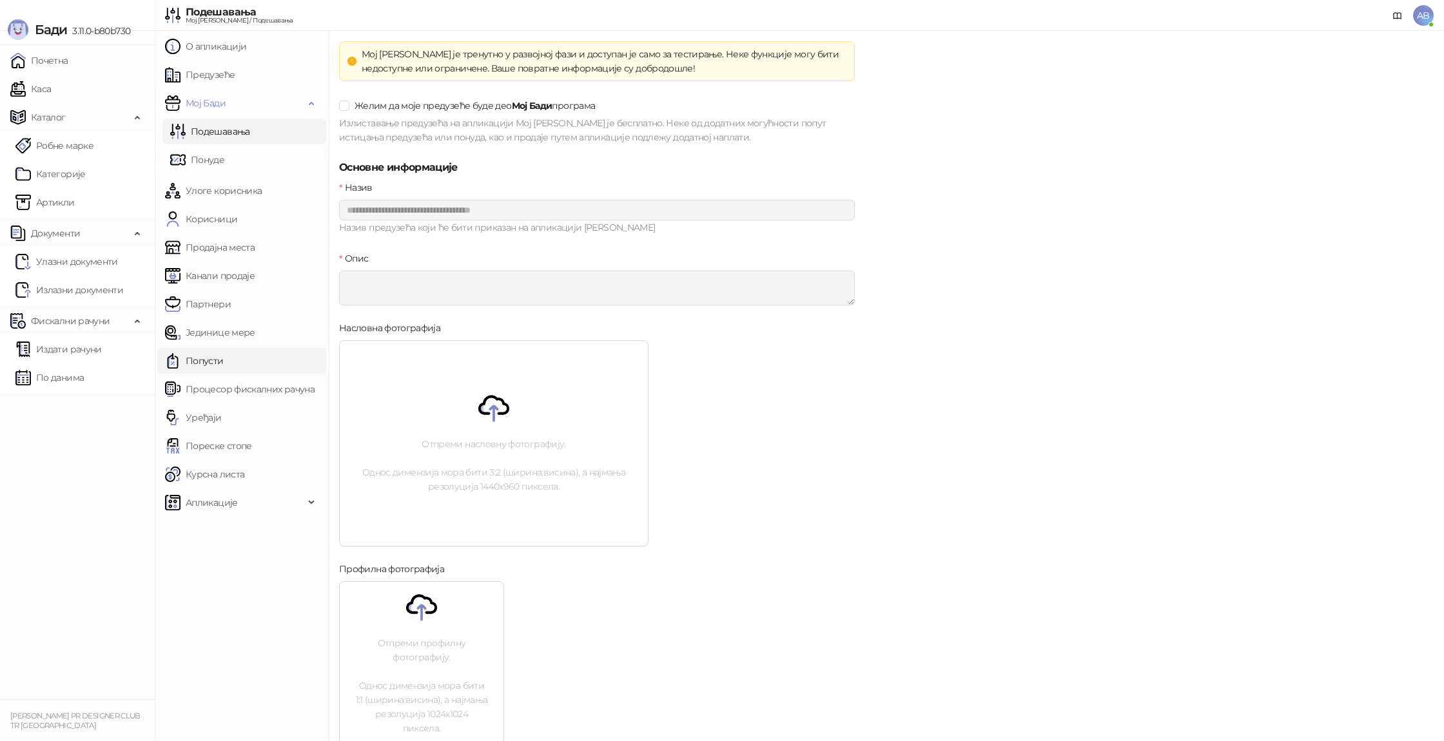
click at [224, 356] on link "Попусти" at bounding box center [194, 361] width 59 height 26
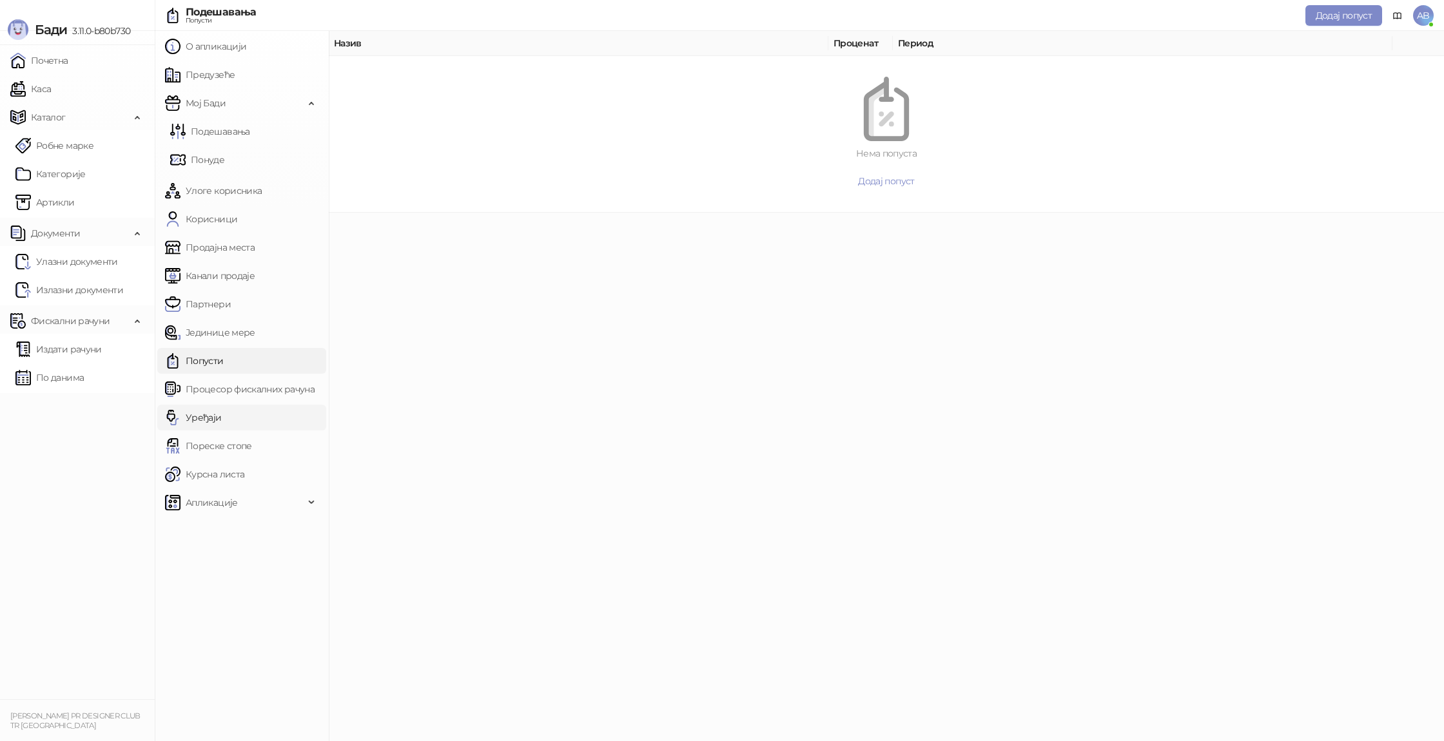
click at [222, 420] on link "Уређаји" at bounding box center [193, 418] width 57 height 26
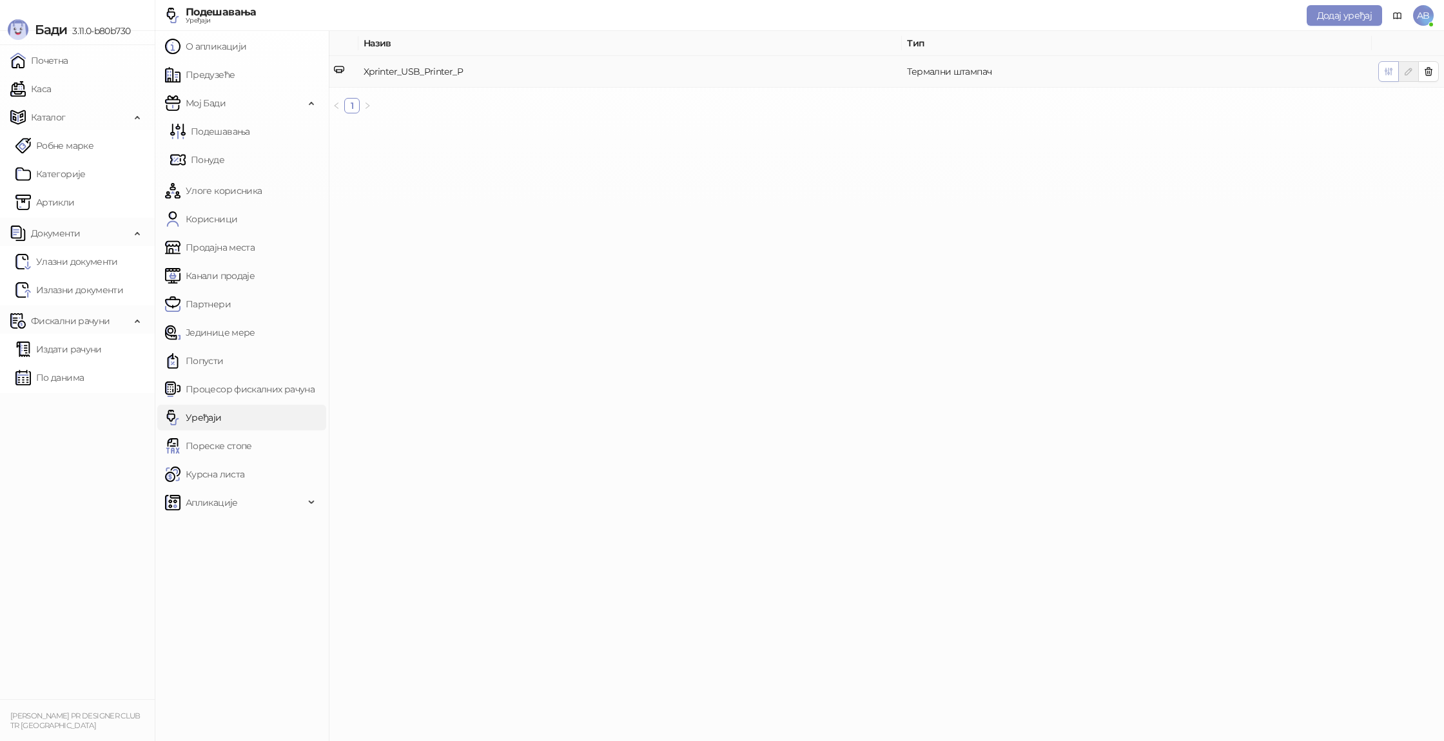
click at [1381, 75] on button "button" at bounding box center [1388, 71] width 21 height 21
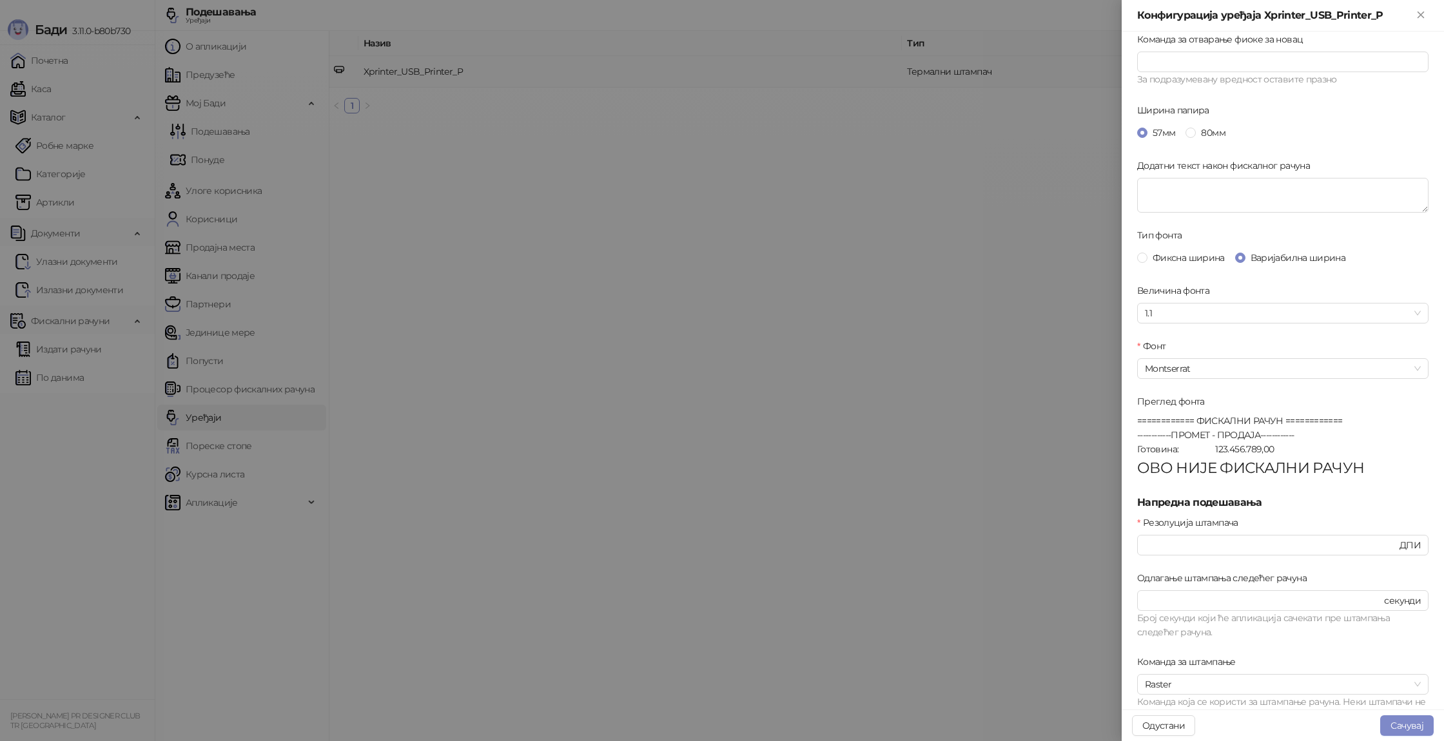
scroll to position [219, 0]
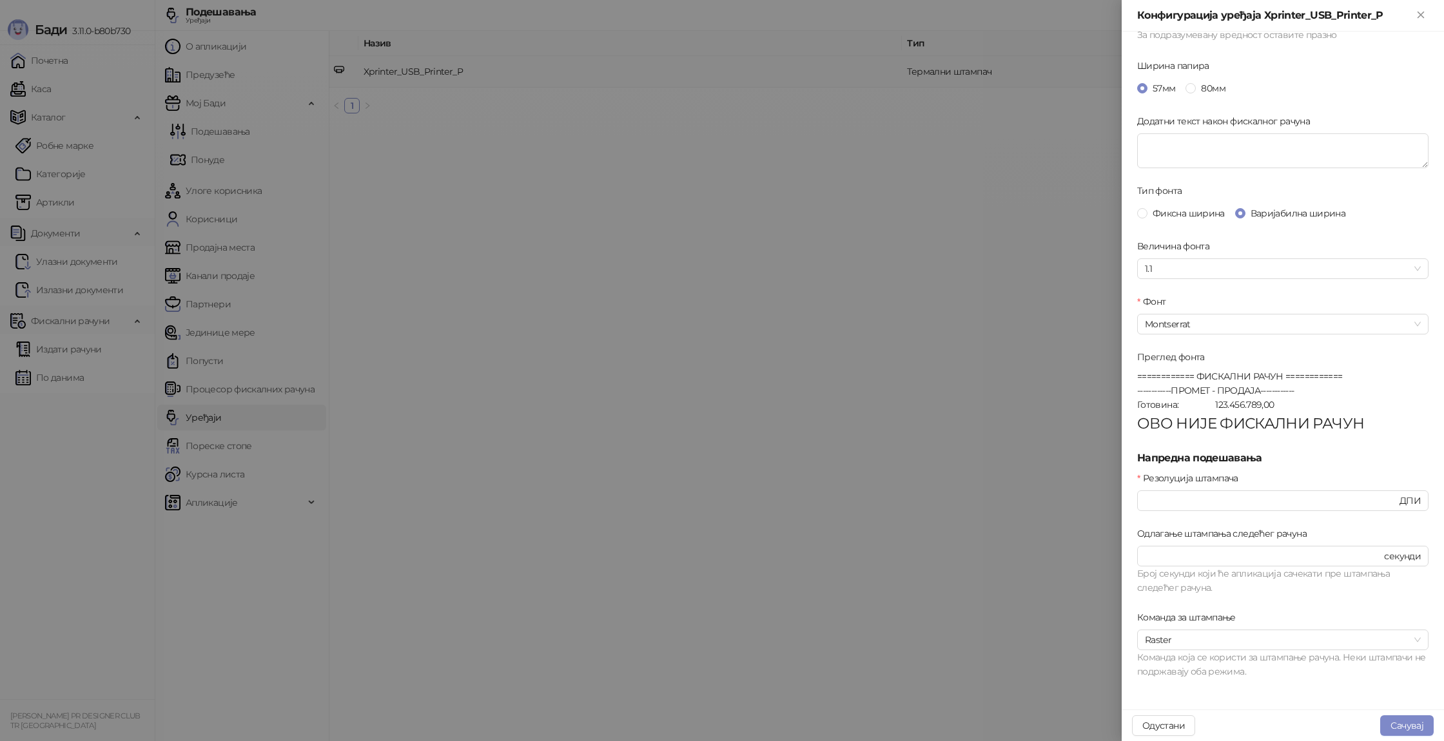
click at [11, 188] on div at bounding box center [722, 370] width 1444 height 741
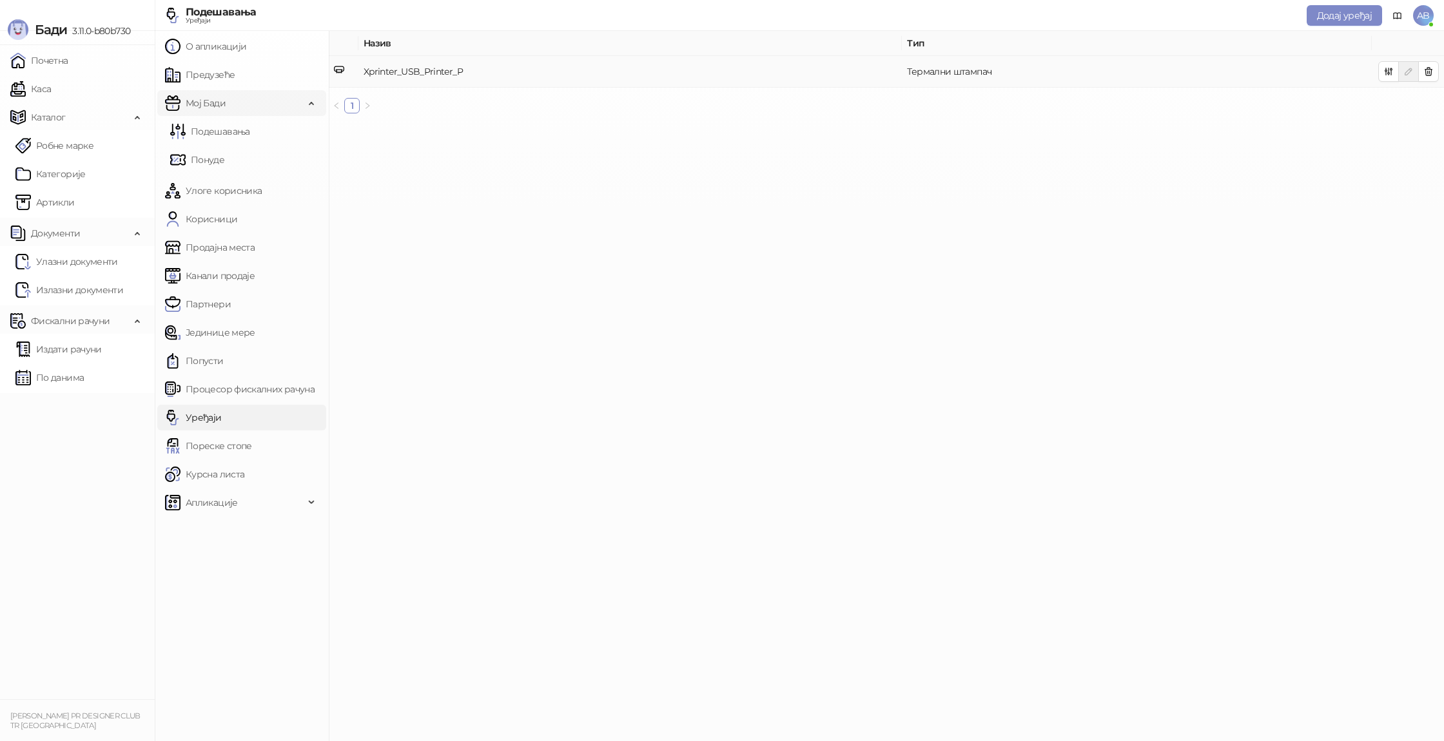
click at [275, 100] on span "Мој Бади" at bounding box center [234, 103] width 139 height 26
click at [250, 131] on link "Подешавања" at bounding box center [210, 132] width 80 height 26
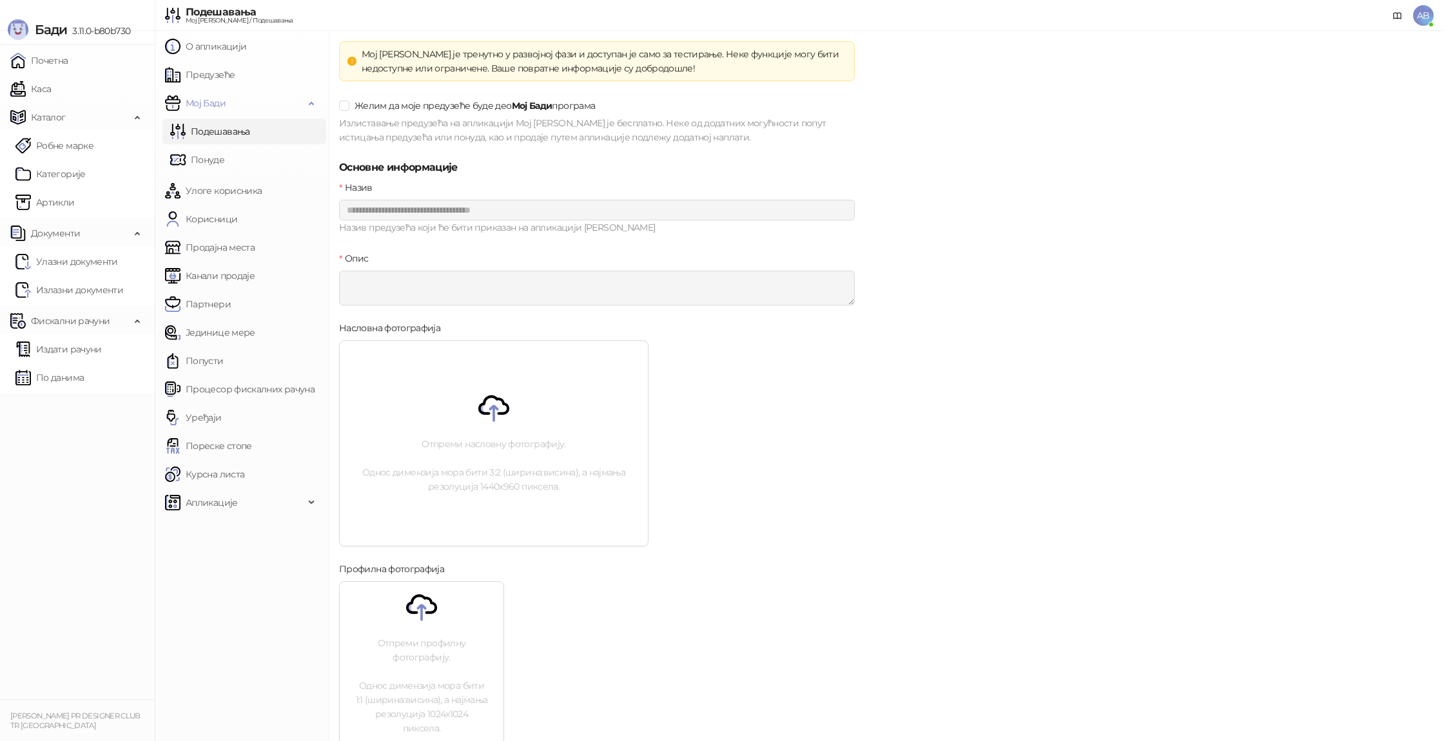
click at [250, 131] on link "Подешавања" at bounding box center [210, 132] width 80 height 26
click at [259, 97] on span "Мој Бади" at bounding box center [234, 103] width 139 height 26
click at [235, 81] on link "Предузеће" at bounding box center [200, 75] width 70 height 26
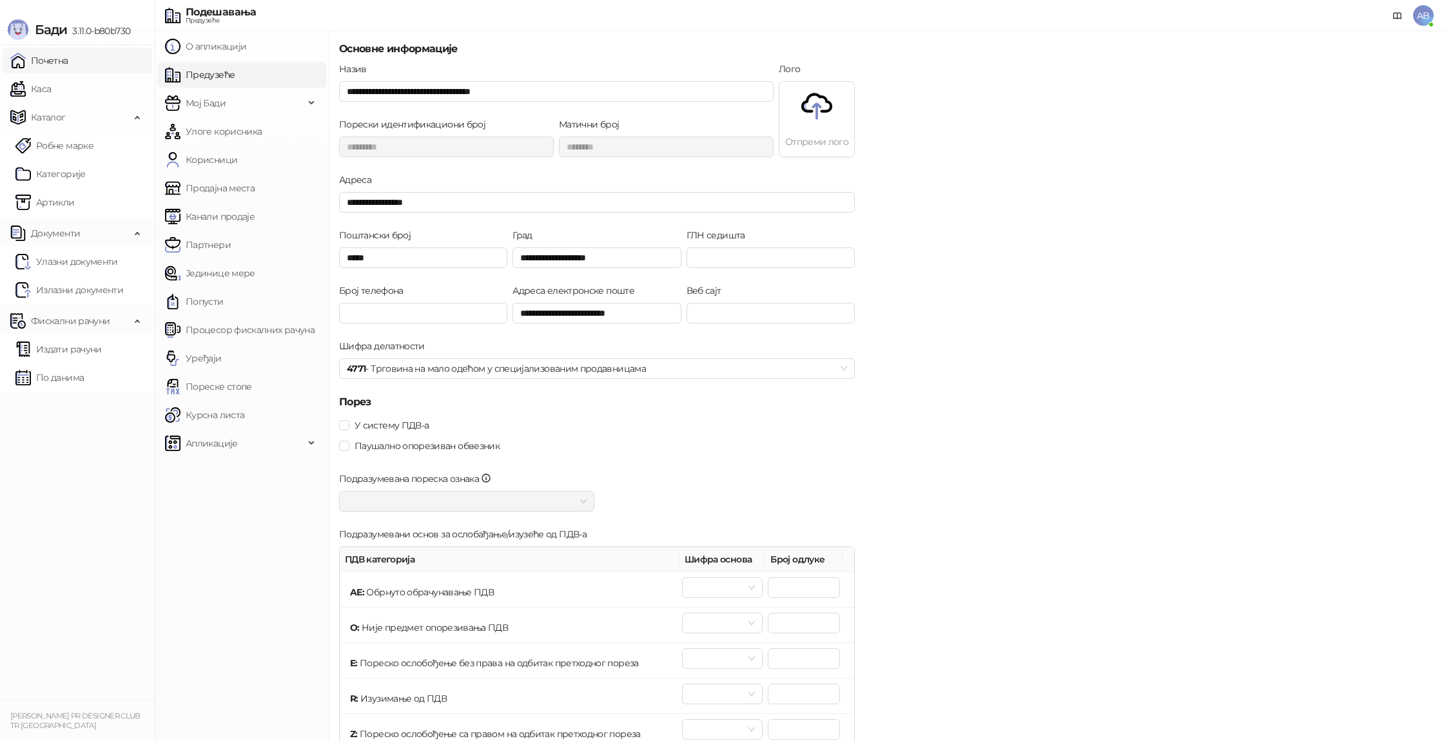
click at [30, 65] on link "Почетна" at bounding box center [39, 61] width 58 height 26
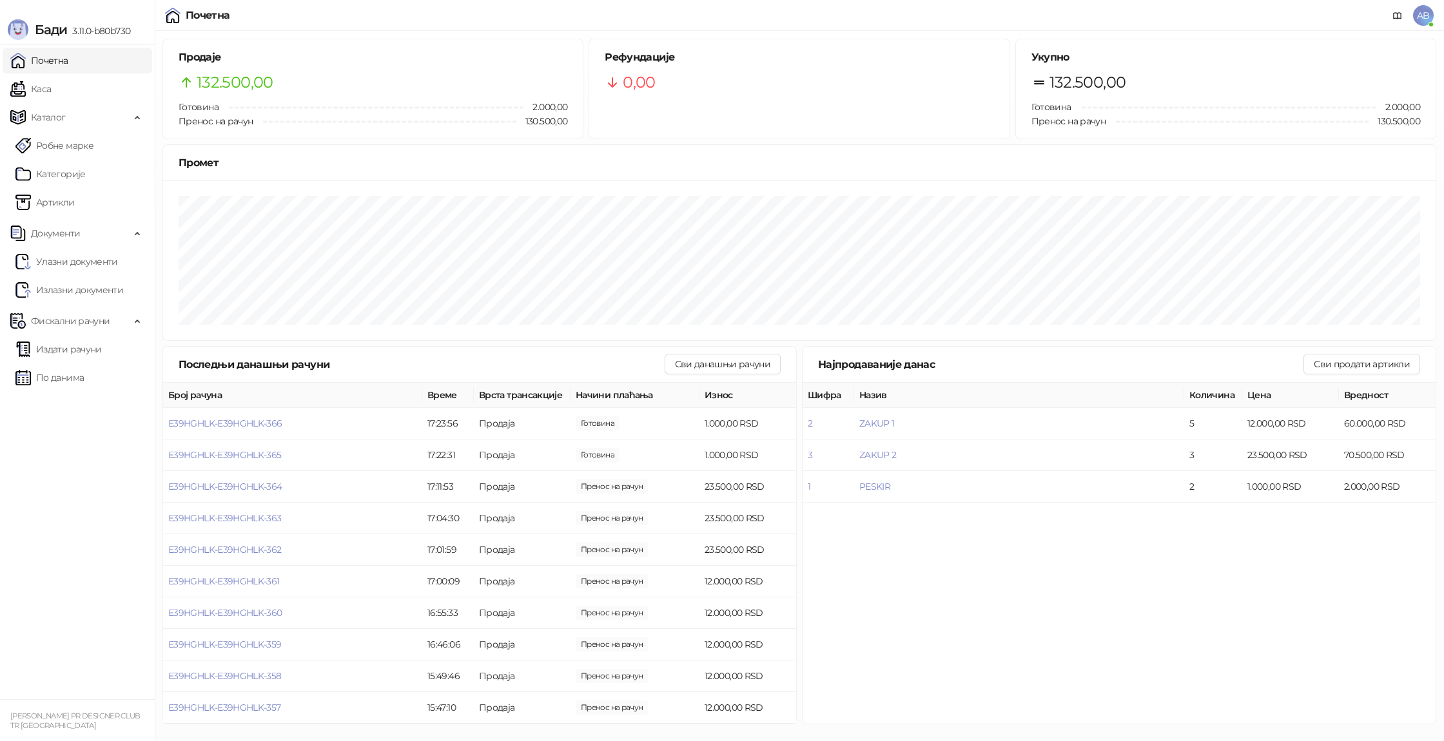
click at [68, 61] on link "Почетна" at bounding box center [39, 61] width 58 height 26
click at [51, 95] on link "Каса" at bounding box center [30, 89] width 41 height 26
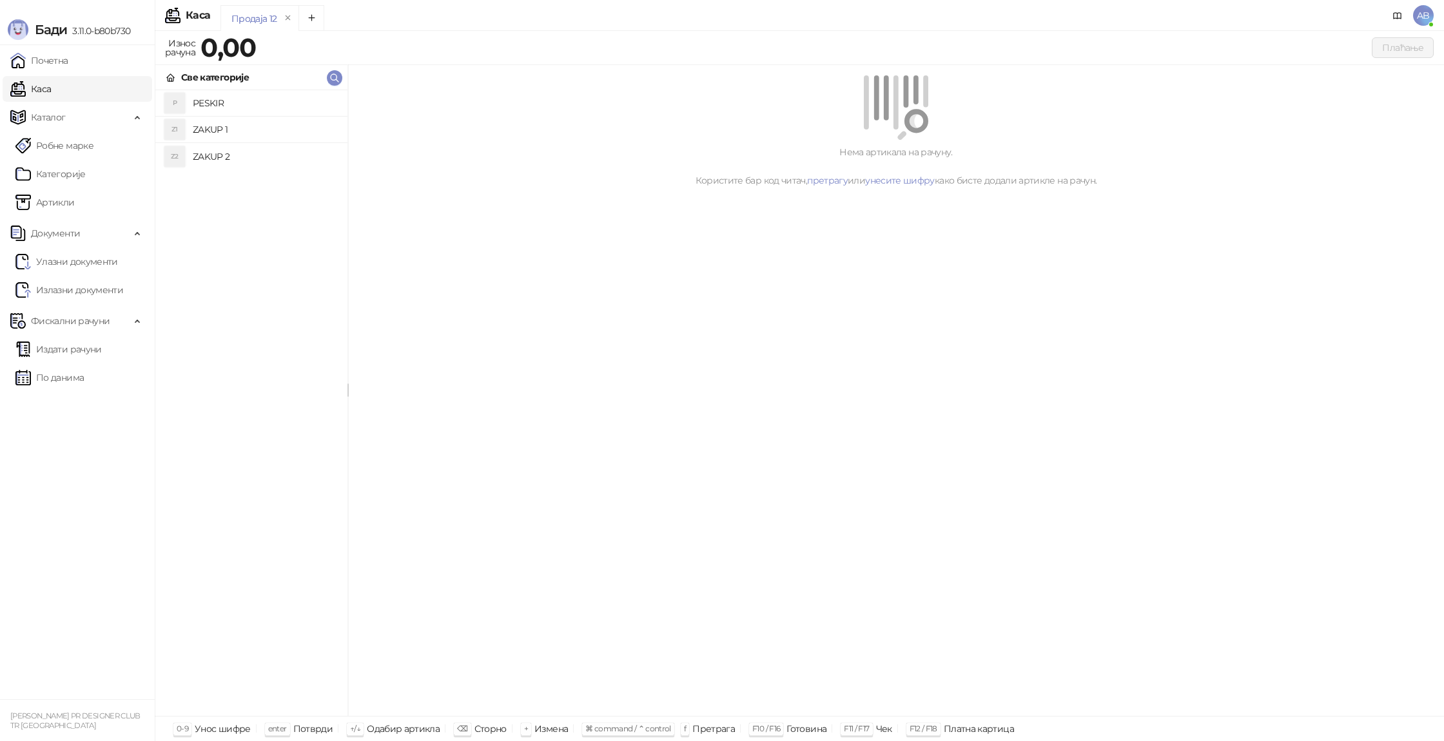
click at [220, 101] on h4 "PESKIR" at bounding box center [265, 103] width 144 height 21
click at [1379, 52] on button "Плаћање" at bounding box center [1403, 47] width 62 height 21
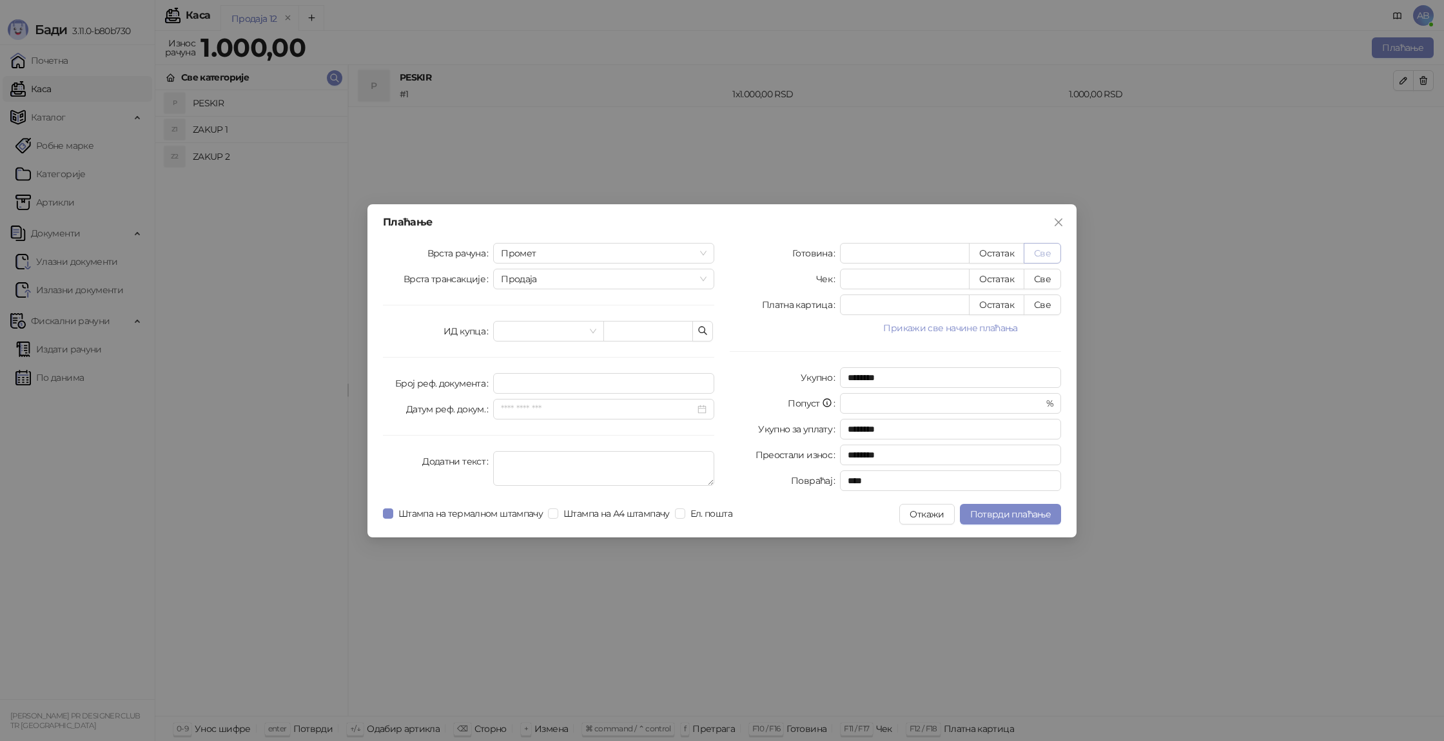
click at [1032, 249] on button "Све" at bounding box center [1042, 253] width 37 height 21
type input "****"
click at [1015, 517] on span "Потврди плаћање" at bounding box center [1010, 515] width 81 height 12
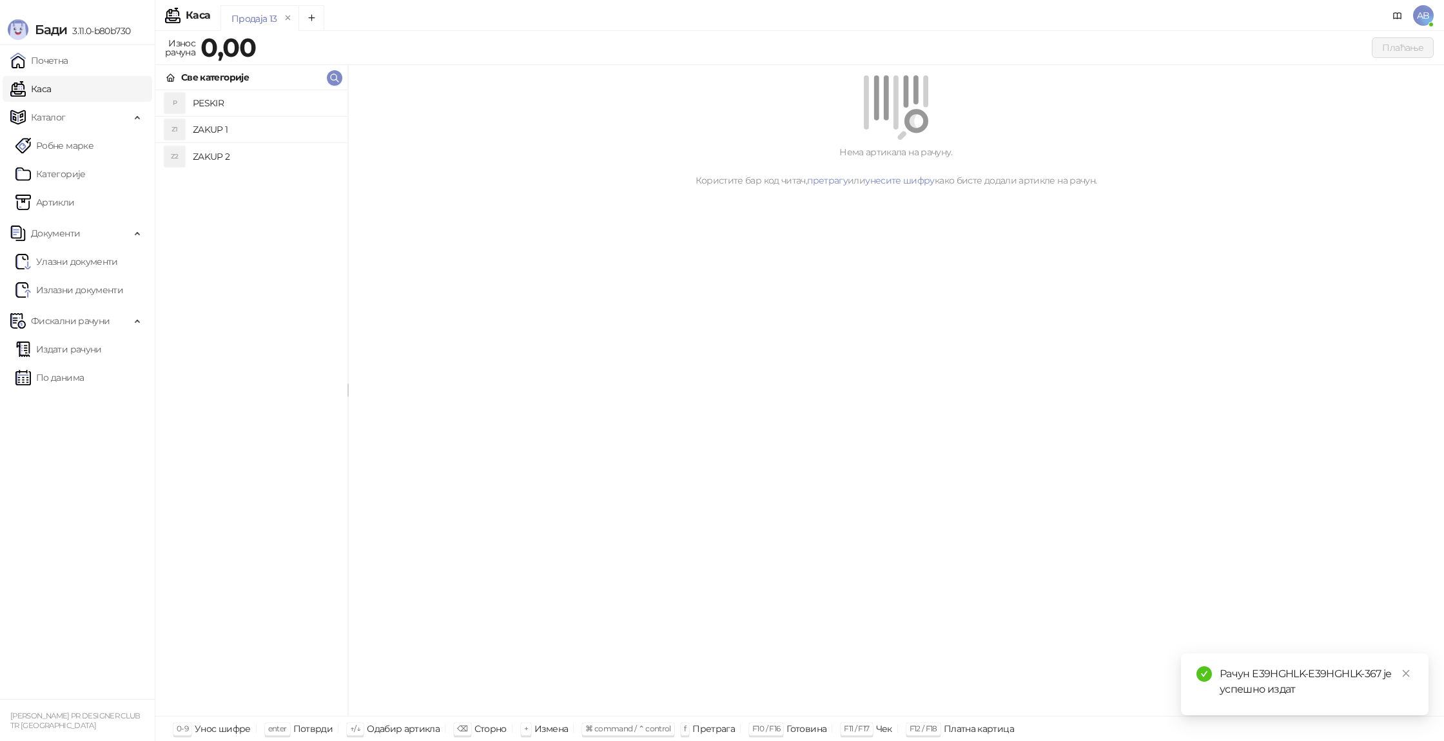
click at [1421, 17] on span "AB" at bounding box center [1423, 15] width 21 height 21
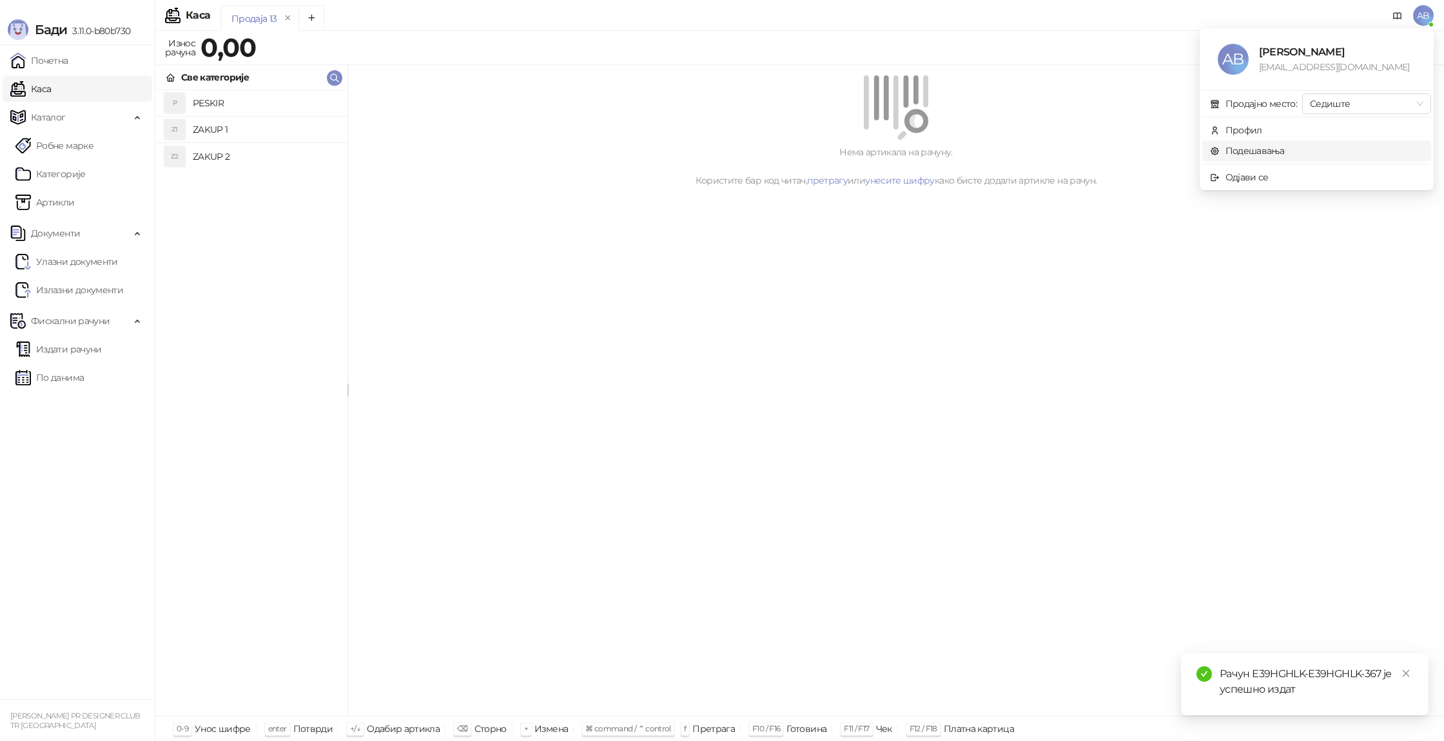
click at [1285, 146] on link "Подешавања" at bounding box center [1247, 151] width 75 height 12
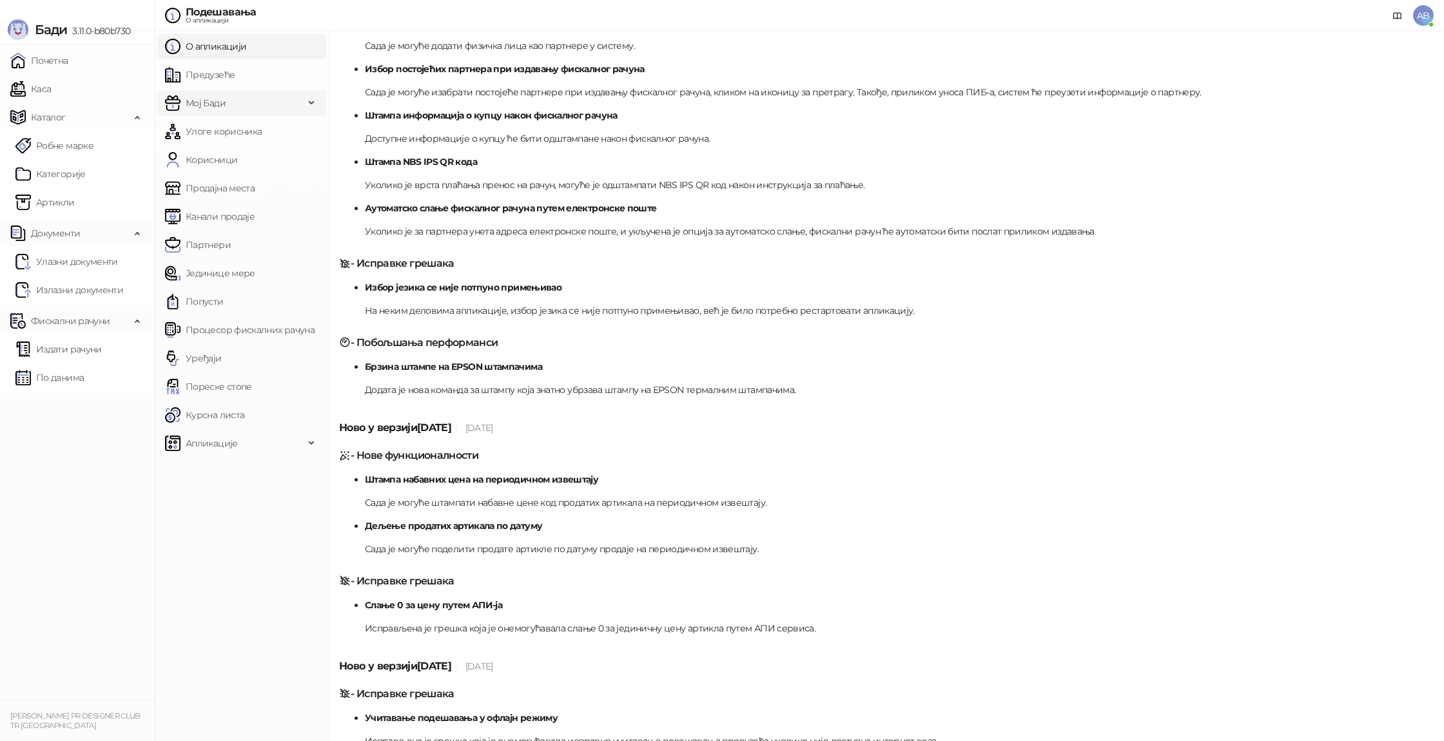
scroll to position [222, 0]
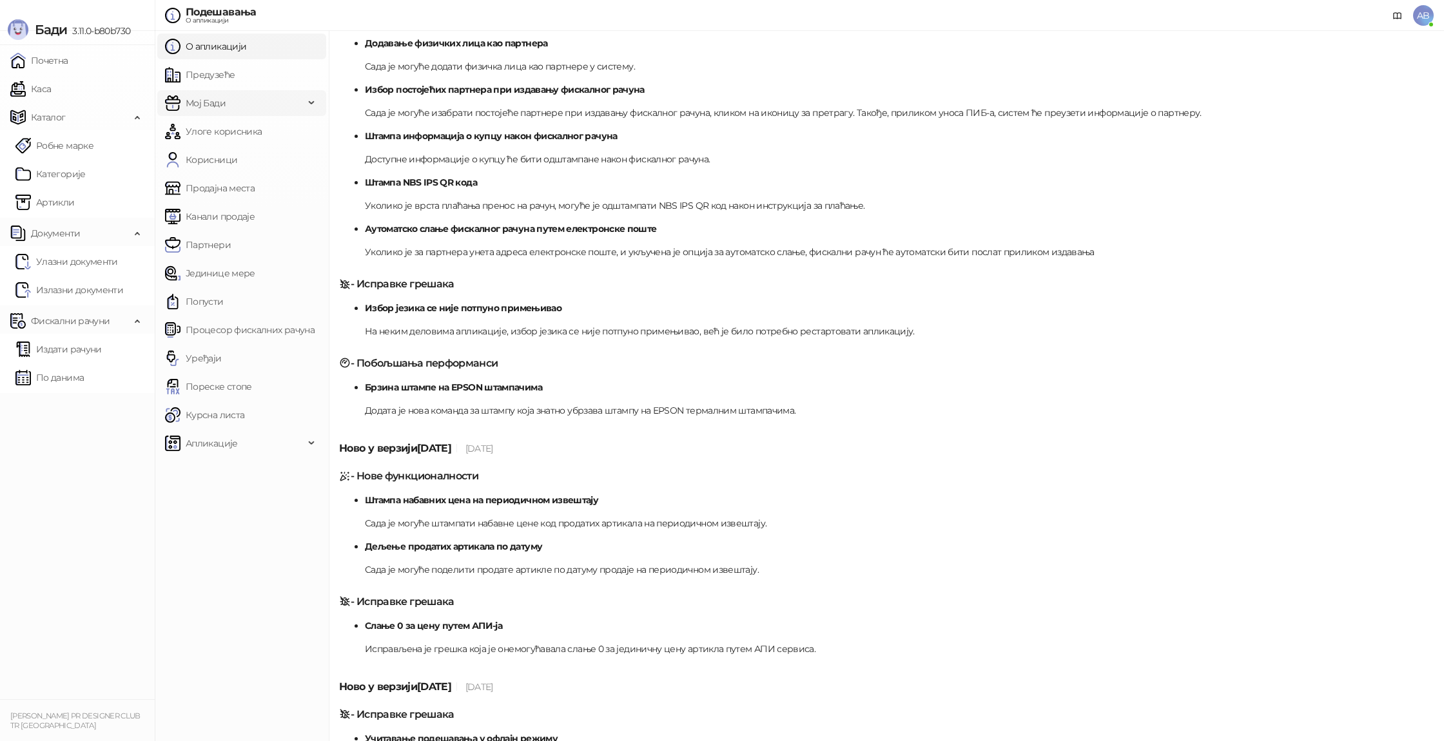
click at [253, 103] on span "Мој Бади" at bounding box center [234, 103] width 139 height 26
click at [245, 126] on link "Подешавања" at bounding box center [210, 132] width 80 height 26
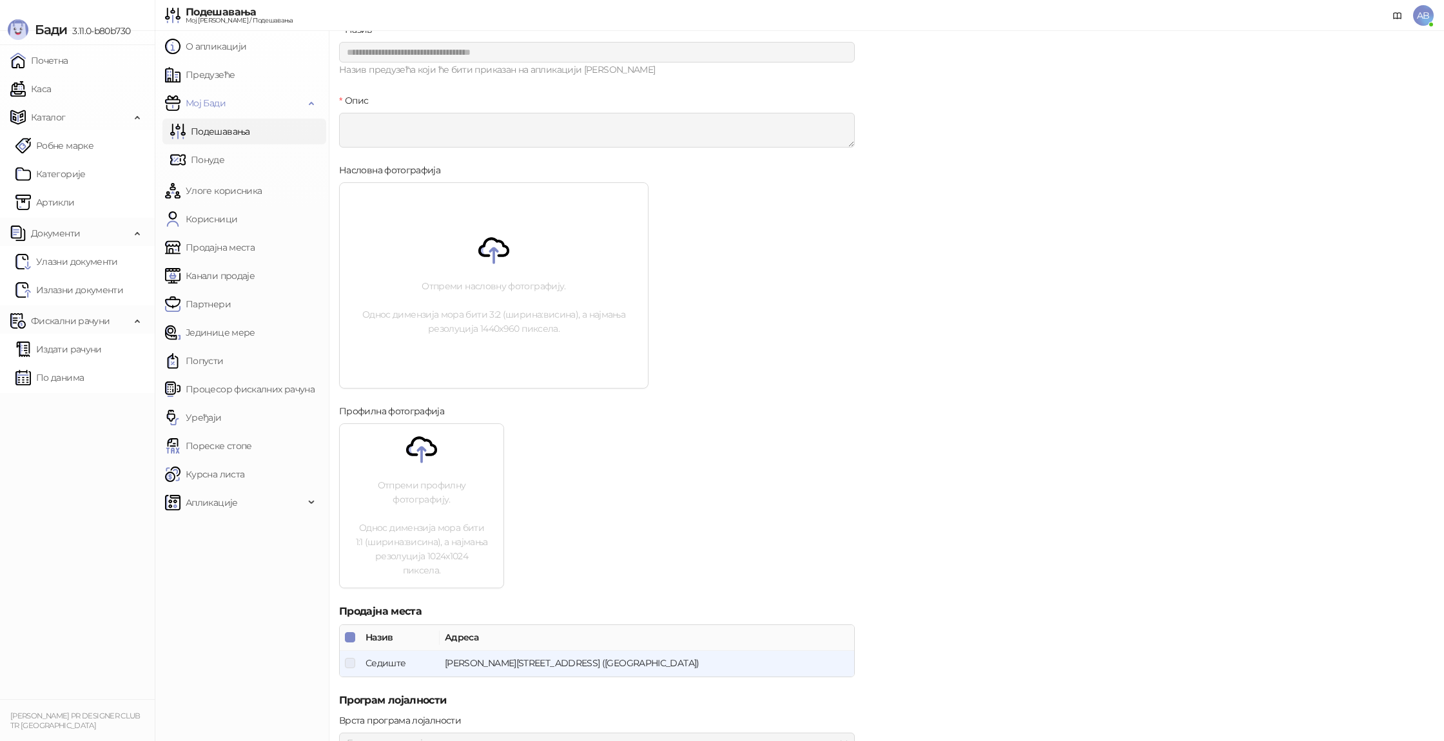
scroll to position [127, 0]
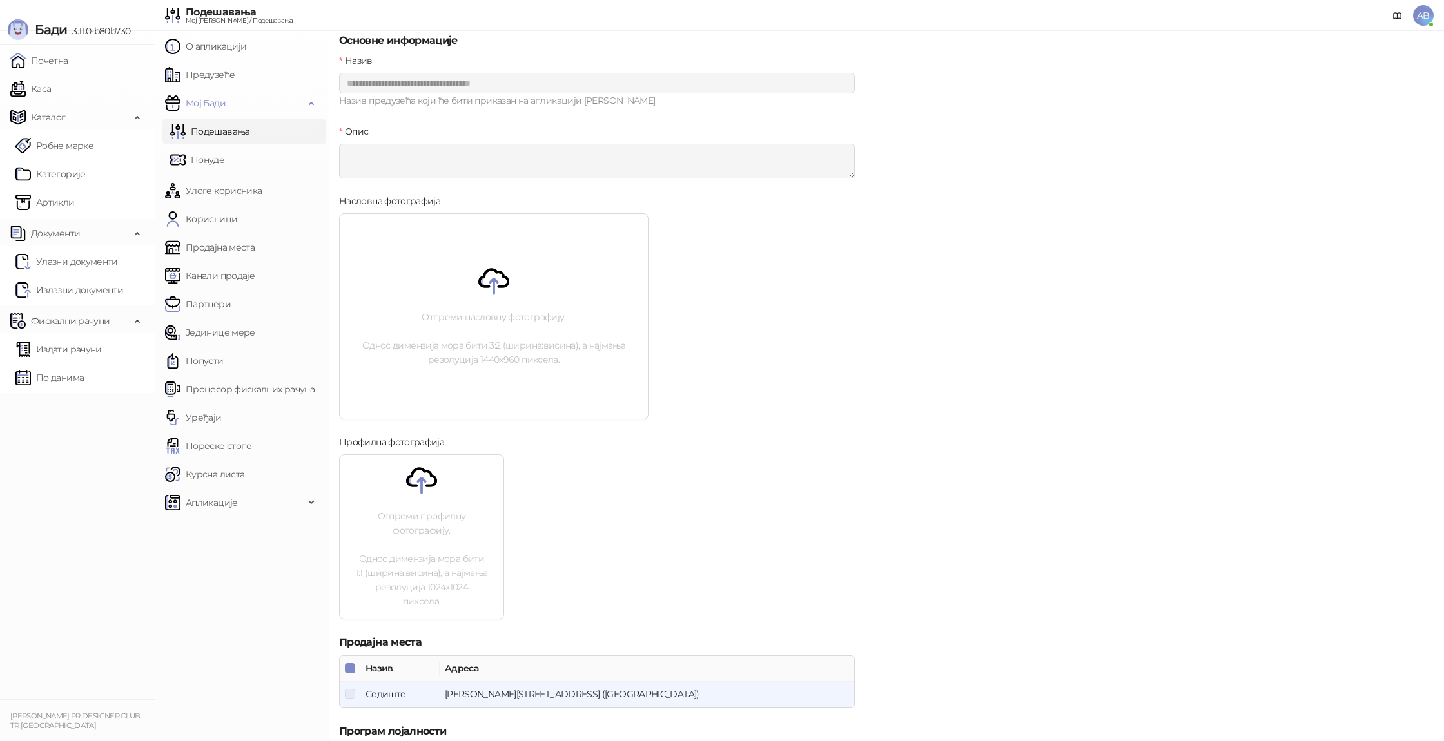
click at [381, 566] on p "Отпреми профилну фотографију. Однос димензија мора бити 1:1 (ширина:висина), а …" at bounding box center [422, 558] width 164 height 99
click at [435, 342] on p "Отпреми насловну фотографију. Однос димензија мора бити 3:2 (ширина:висина), а …" at bounding box center [494, 338] width 308 height 57
click at [470, 341] on p "Отпреми насловну фотографију. Однос димензија мора бити 3:2 (ширина:висина), а …" at bounding box center [494, 338] width 308 height 57
click at [463, 378] on div "Отпреми насловну фотографију. Однос димензија мора бити 3:2 (ширина:висина), а …" at bounding box center [494, 316] width 308 height 205
drag, startPoint x: 426, startPoint y: 509, endPoint x: 420, endPoint y: 520, distance: 11.8
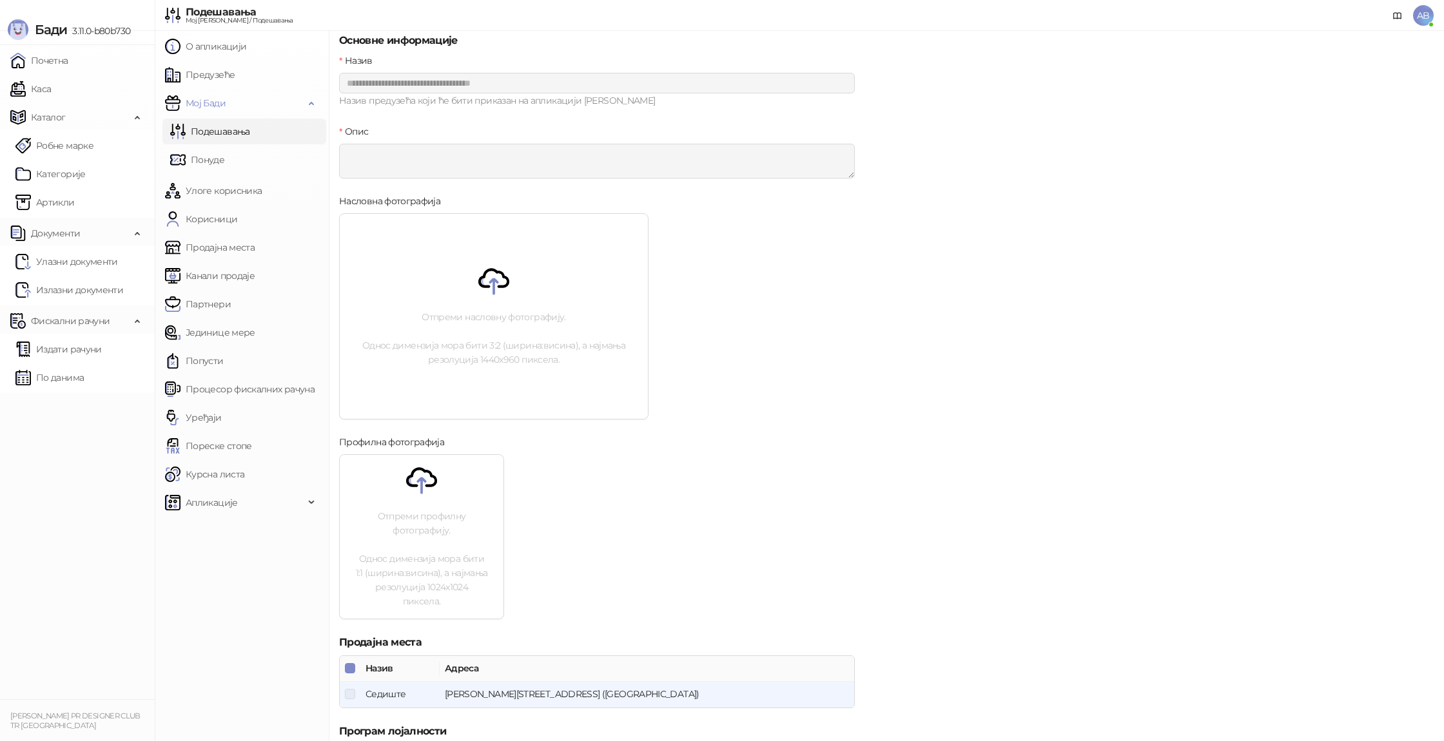
click at [425, 511] on div "Отпреми профилну фотографију. Однос димензија мора бити 1:1 (ширина:висина), а …" at bounding box center [422, 537] width 164 height 164
drag, startPoint x: 418, startPoint y: 525, endPoint x: 347, endPoint y: 436, distance: 113.7
click at [418, 525] on p "Отпреми профилну фотографију. Однос димензија мора бити 1:1 (ширина:висина), а …" at bounding box center [422, 558] width 164 height 99
click at [235, 84] on link "Предузеће" at bounding box center [200, 75] width 70 height 26
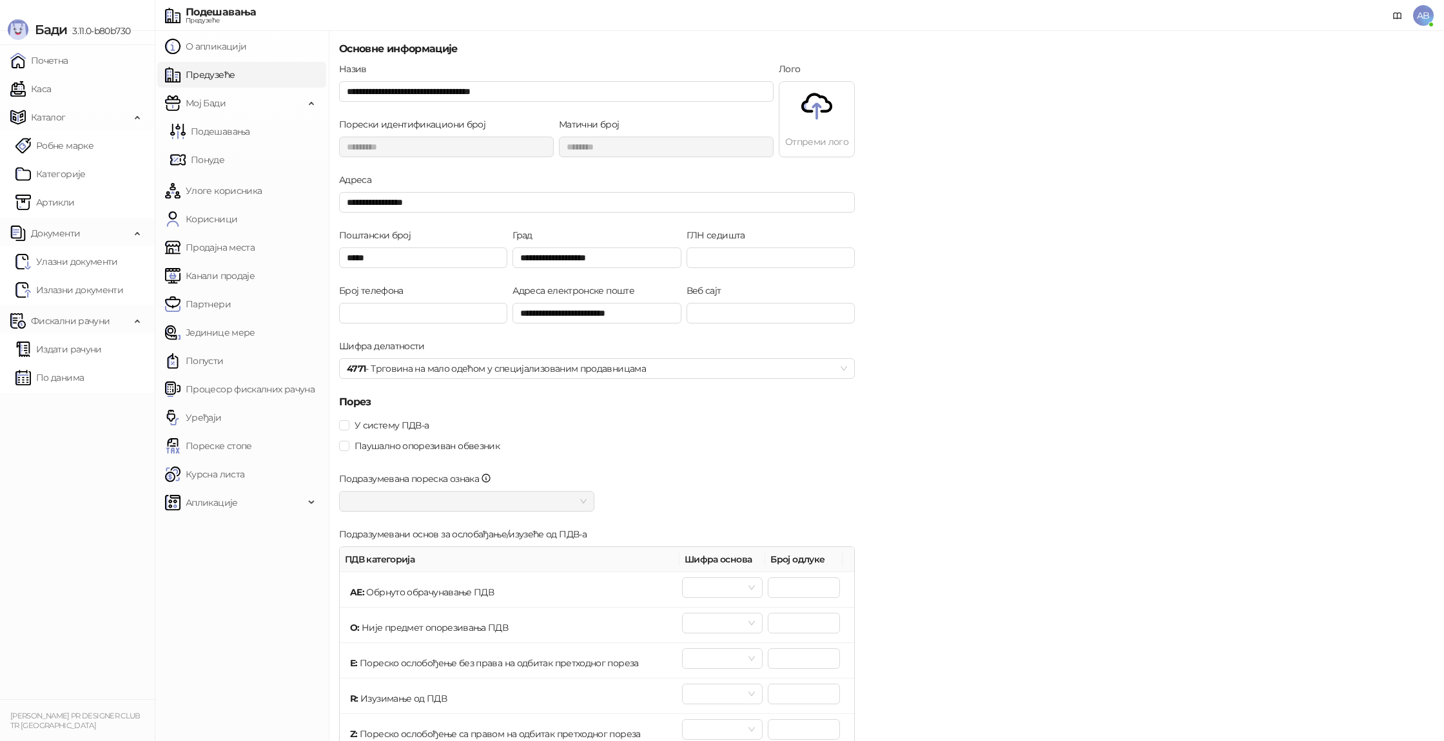
click at [808, 120] on img at bounding box center [816, 106] width 31 height 31
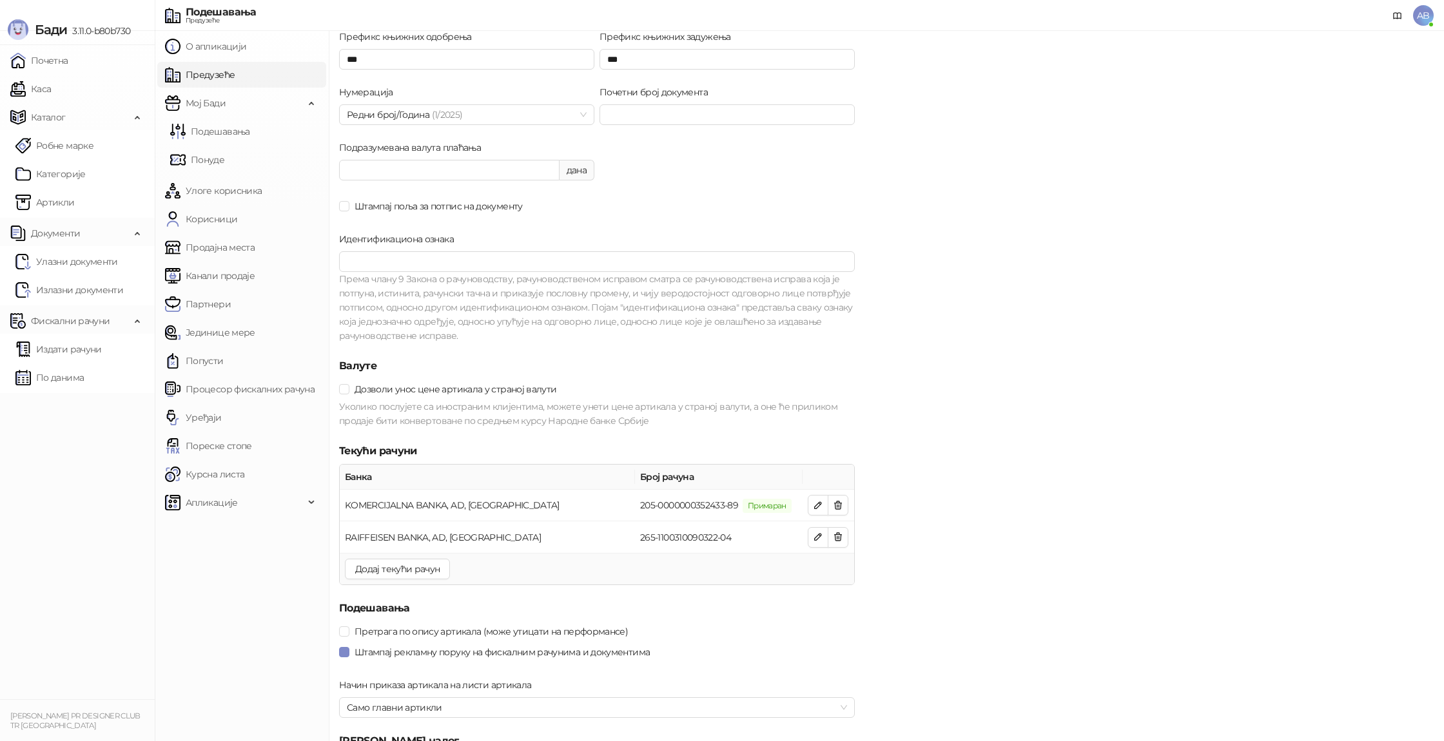
scroll to position [919, 0]
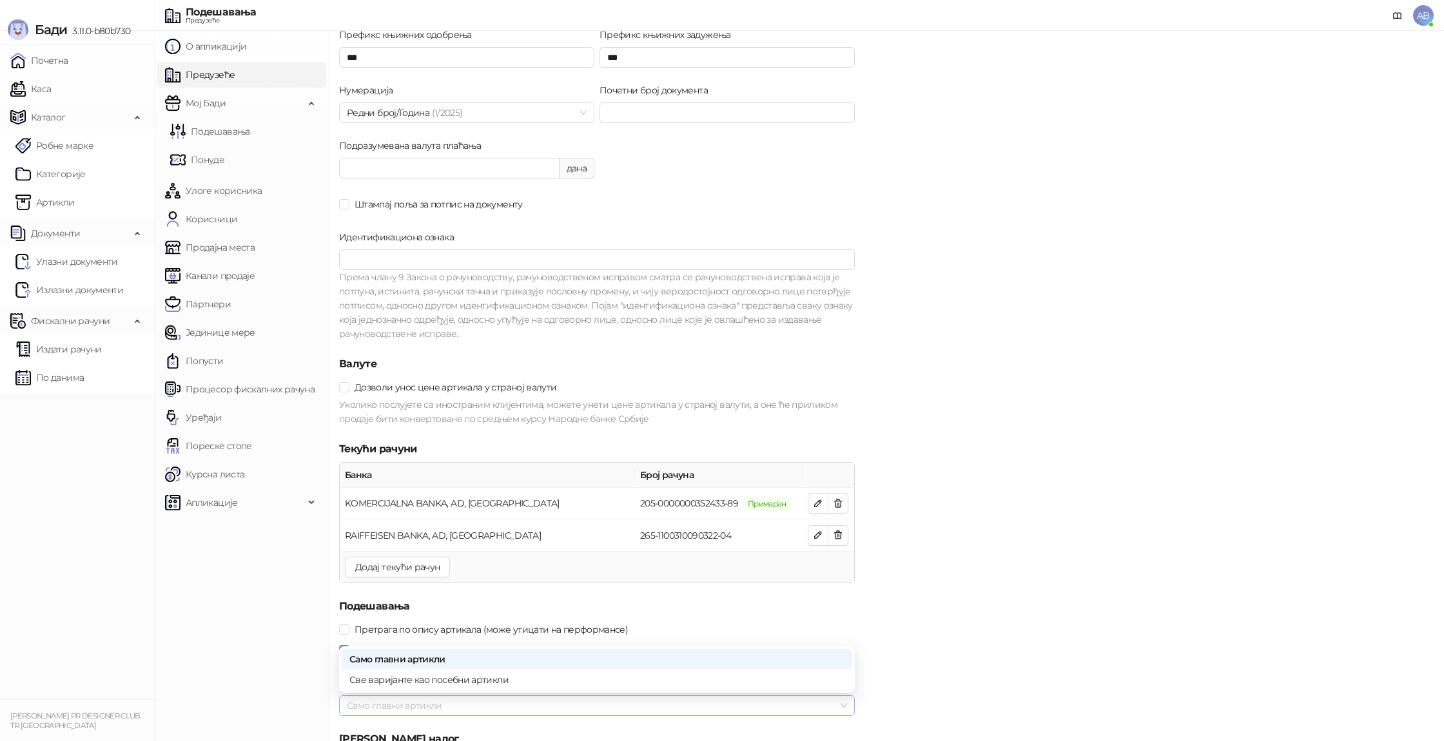
click at [542, 699] on span "Само главни артикли" at bounding box center [597, 705] width 500 height 19
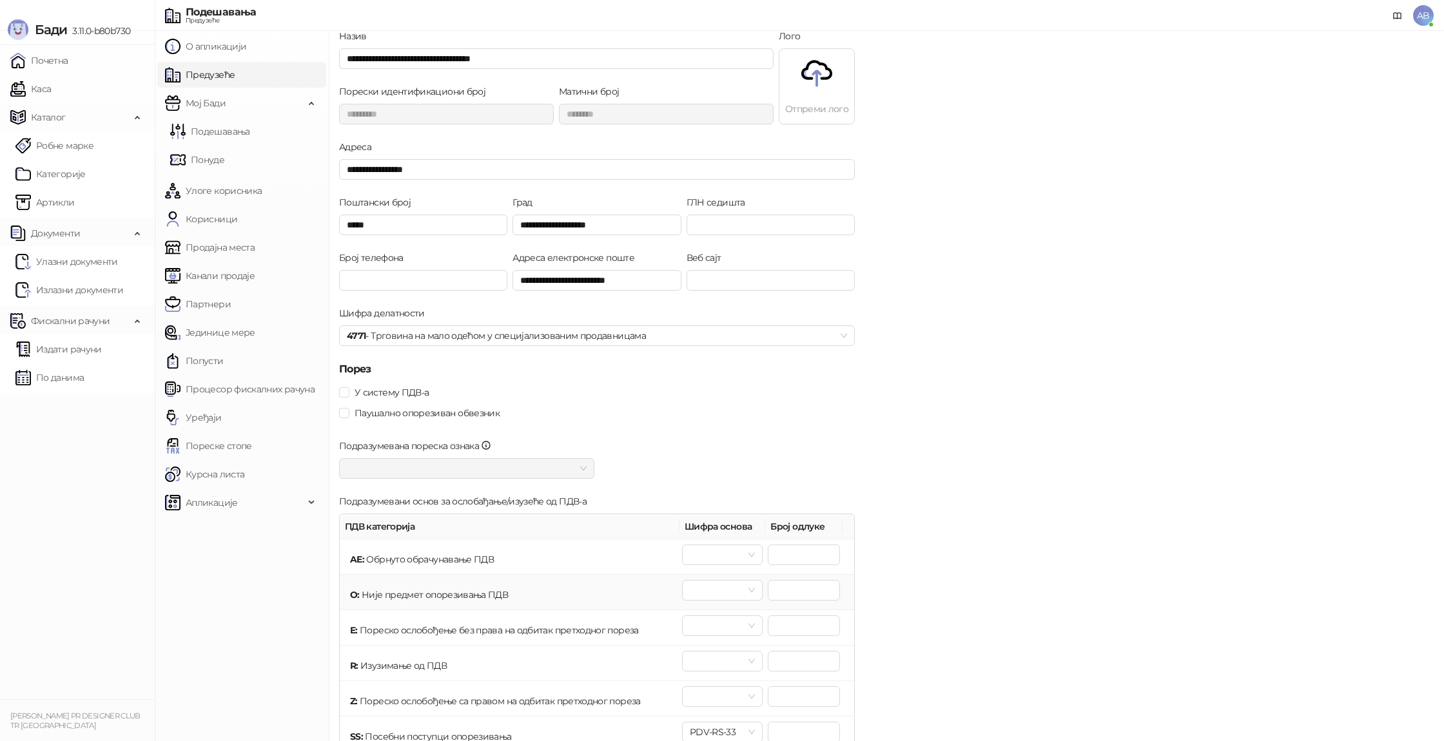
scroll to position [0, 0]
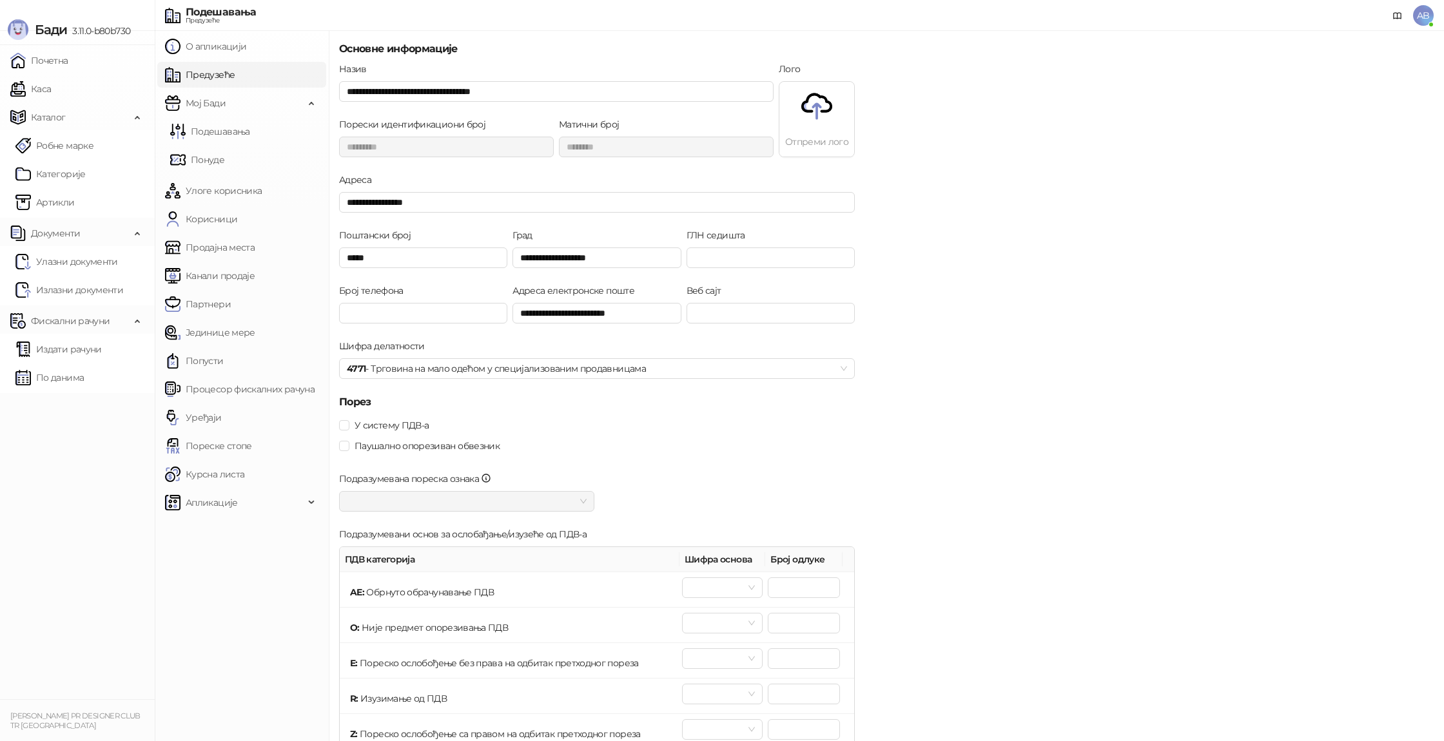
click at [824, 138] on p "Отпреми лого" at bounding box center [816, 142] width 75 height 14
click at [824, 104] on img at bounding box center [816, 106] width 31 height 31
click at [794, 70] on label "Лого" at bounding box center [794, 69] width 30 height 14
click at [817, 128] on div "Отпреми лого" at bounding box center [816, 120] width 75 height 76
click at [808, 100] on img at bounding box center [816, 106] width 31 height 31
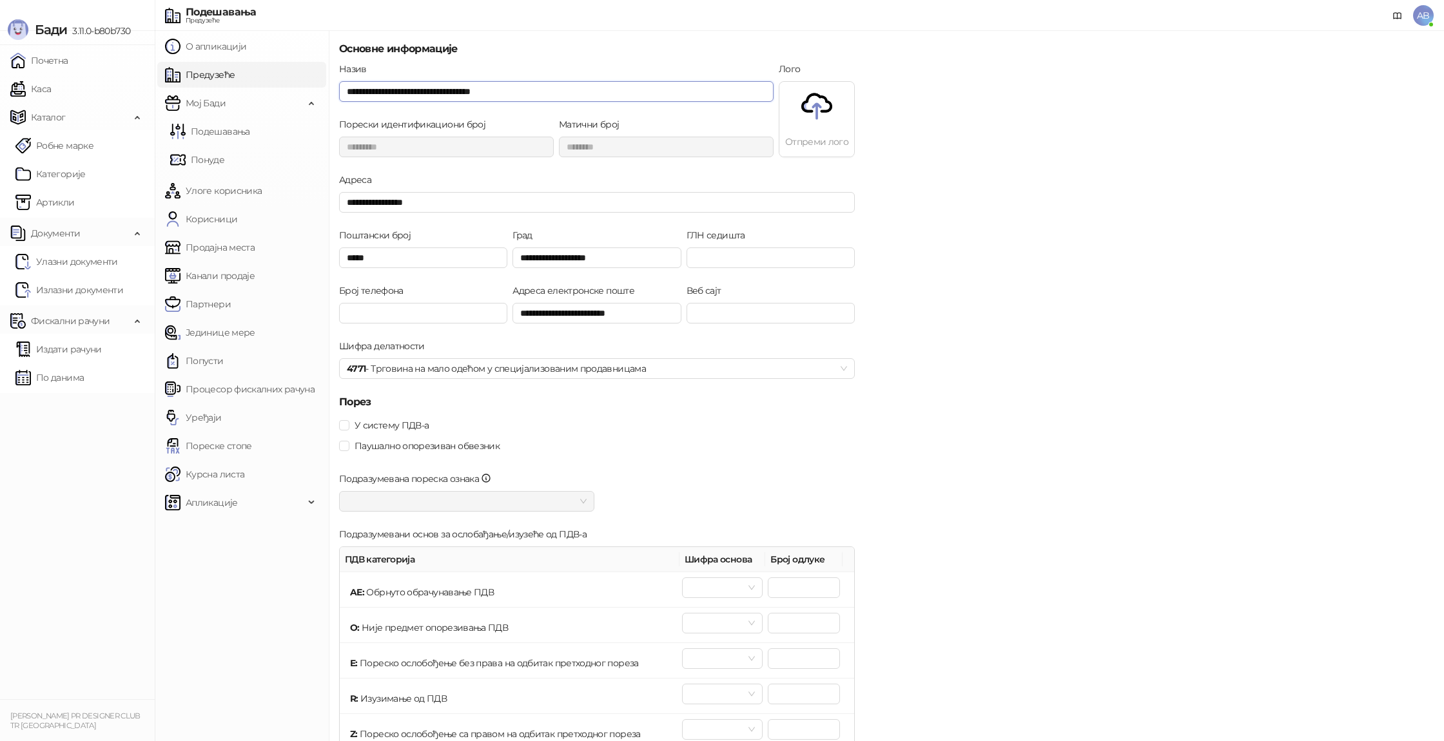
click at [722, 92] on input "**********" at bounding box center [556, 91] width 434 height 21
click at [220, 108] on span "Мој Бади" at bounding box center [206, 103] width 40 height 26
click at [51, 91] on link "Каса" at bounding box center [30, 89] width 41 height 26
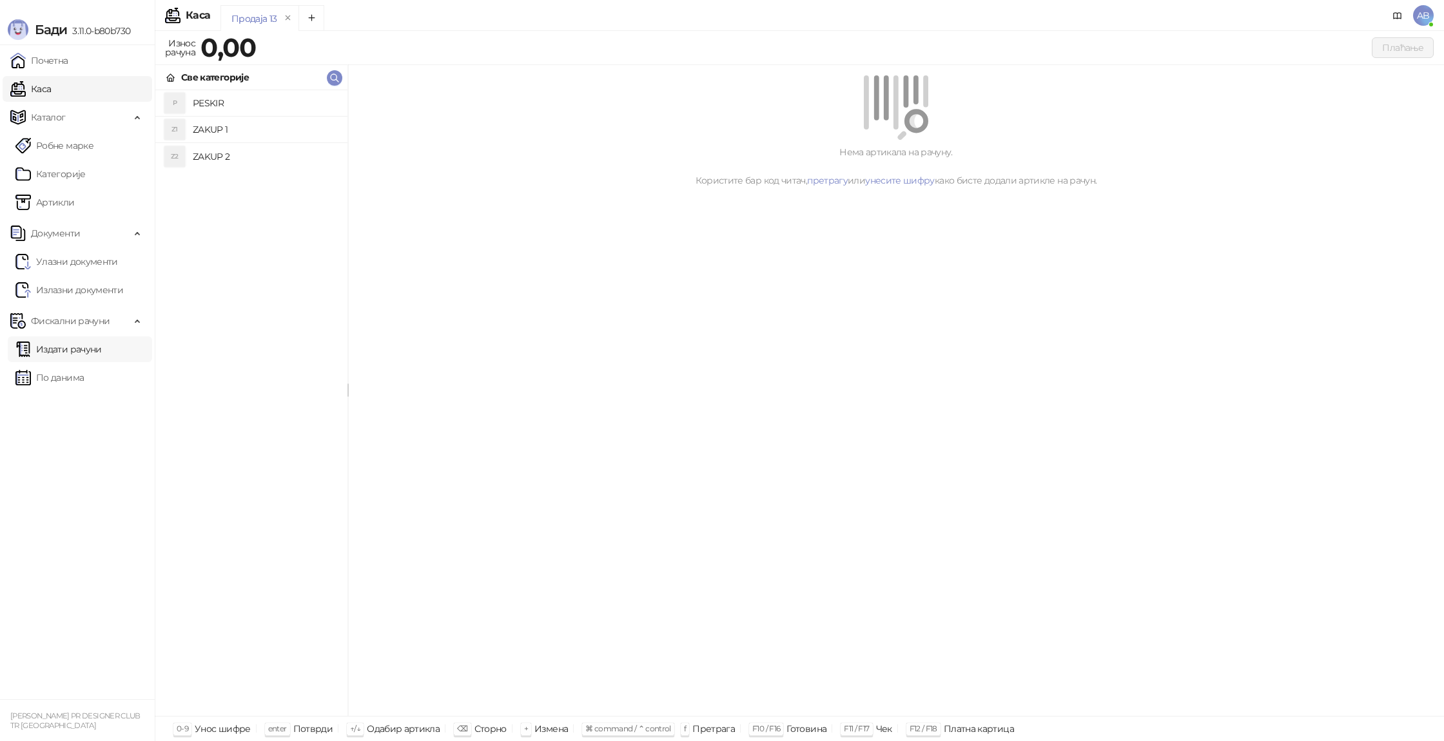
click at [80, 353] on link "Издати рачуни" at bounding box center [58, 349] width 86 height 26
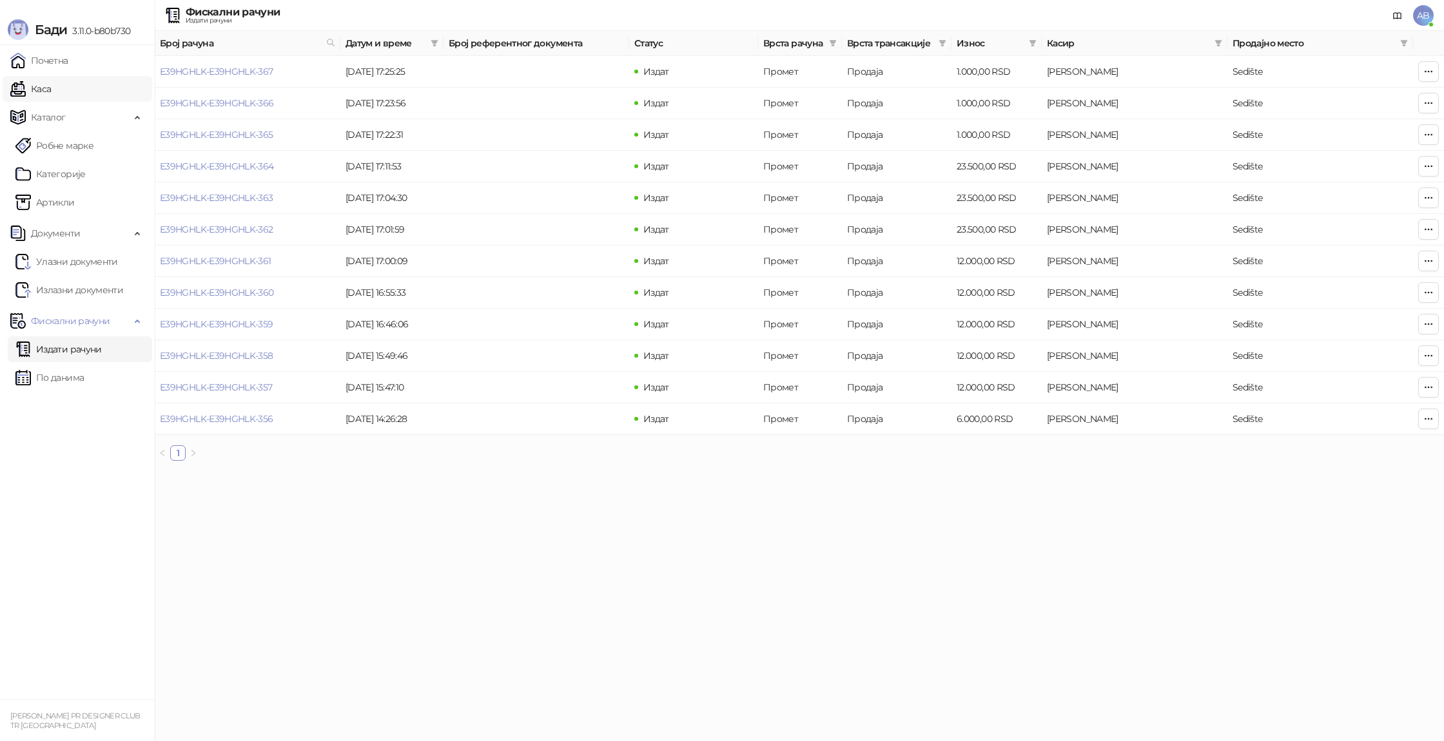
click at [51, 93] on link "Каса" at bounding box center [30, 89] width 41 height 26
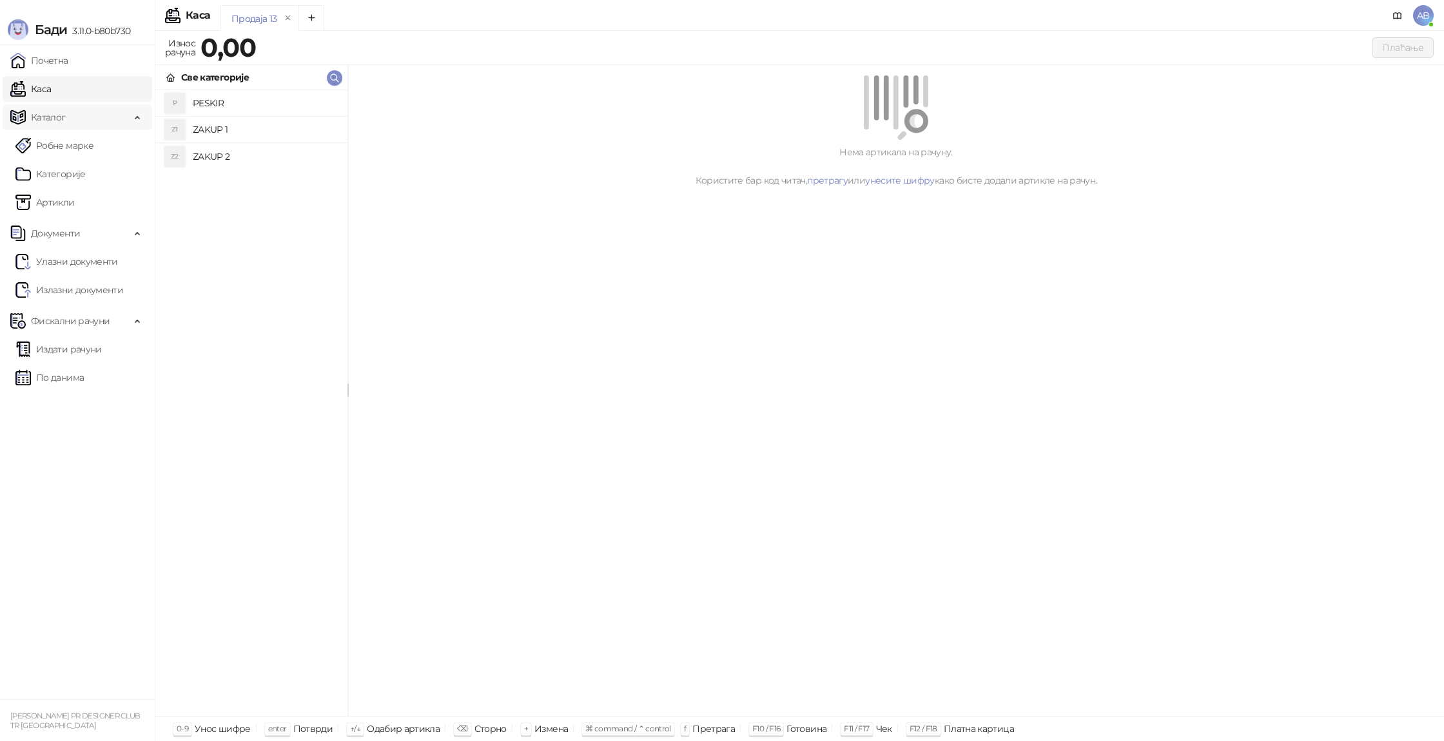
click at [50, 115] on span "Каталог" at bounding box center [48, 117] width 35 height 26
click at [51, 92] on link "Каса" at bounding box center [30, 89] width 41 height 26
click at [1425, 19] on span "AB" at bounding box center [1423, 15] width 21 height 21
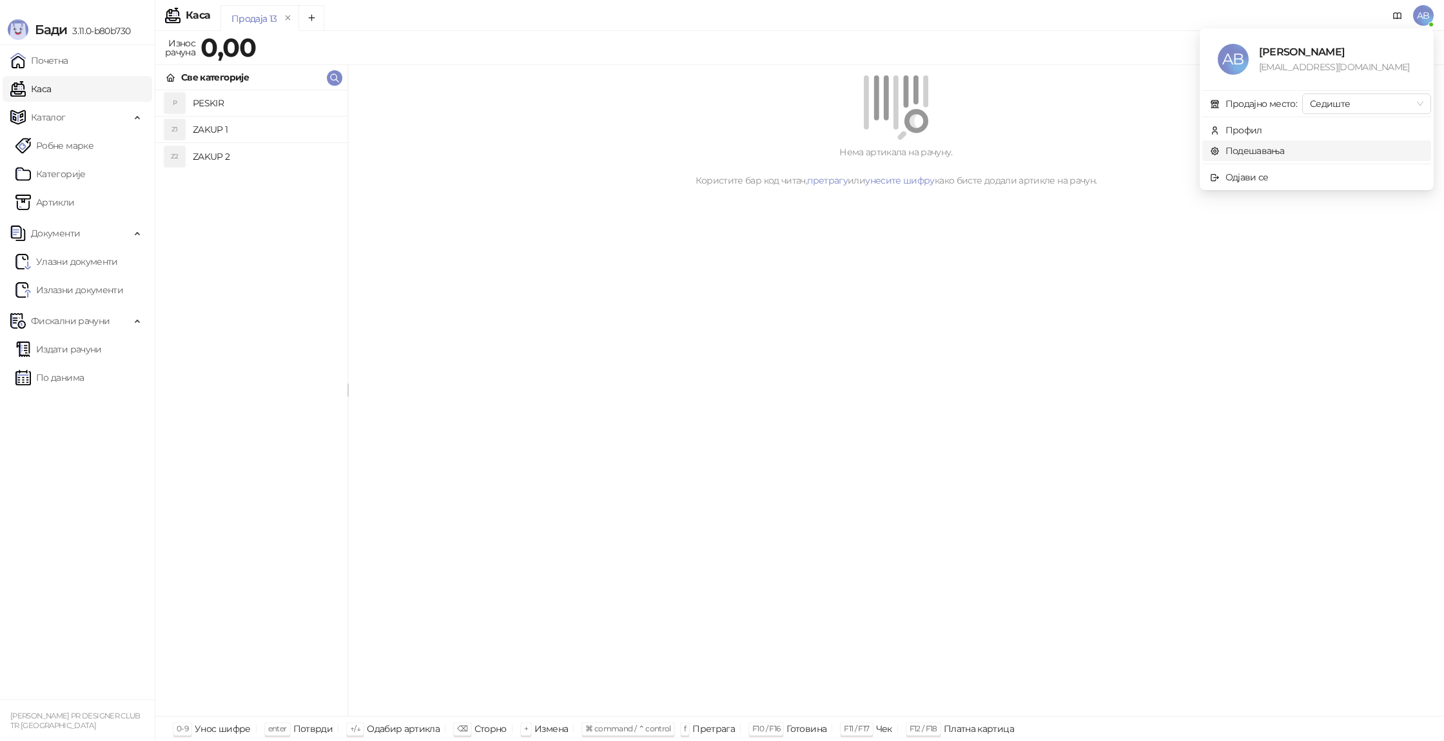
click at [1285, 152] on link "Подешавања" at bounding box center [1247, 151] width 75 height 12
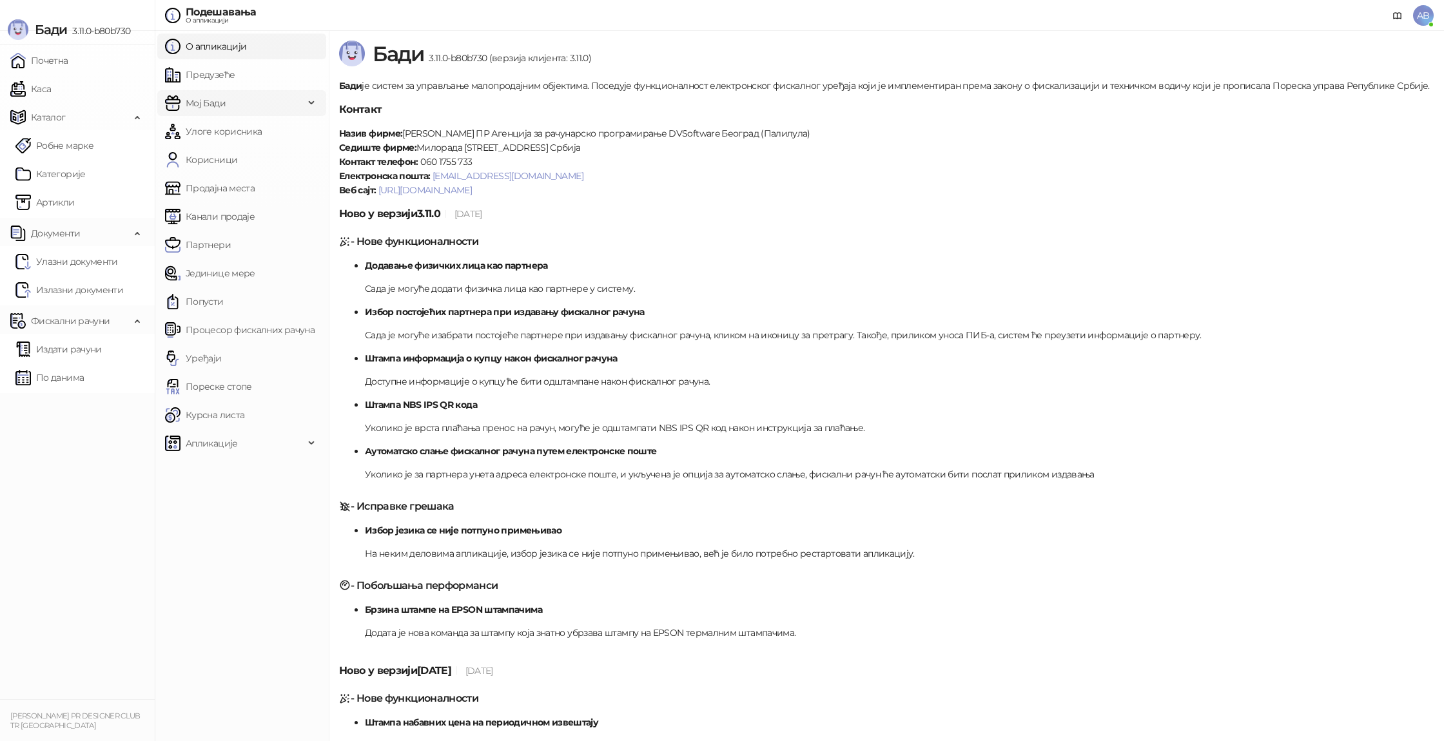
click at [223, 101] on span "Мој Бади" at bounding box center [206, 103] width 40 height 26
click at [228, 125] on link "Подешавања" at bounding box center [210, 132] width 80 height 26
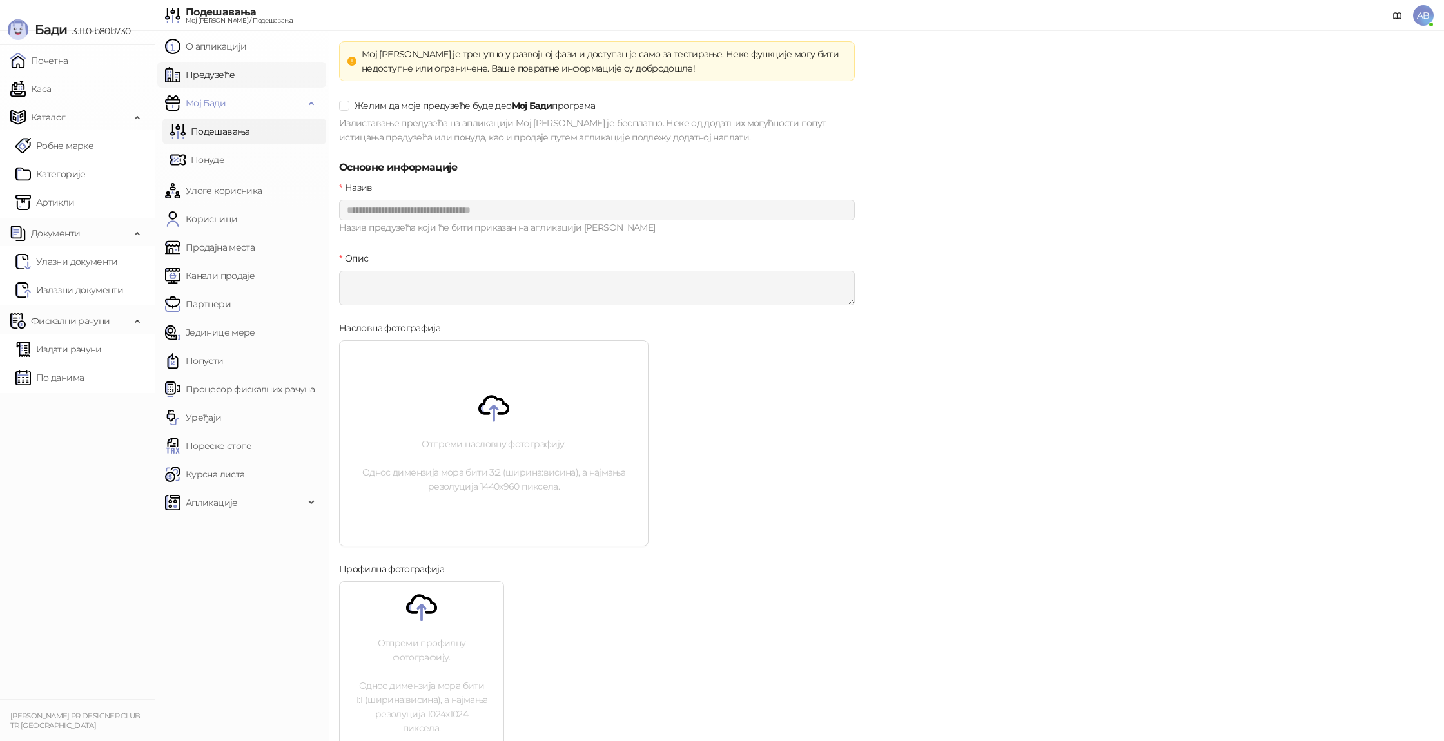
click at [235, 67] on link "Предузеће" at bounding box center [200, 75] width 70 height 26
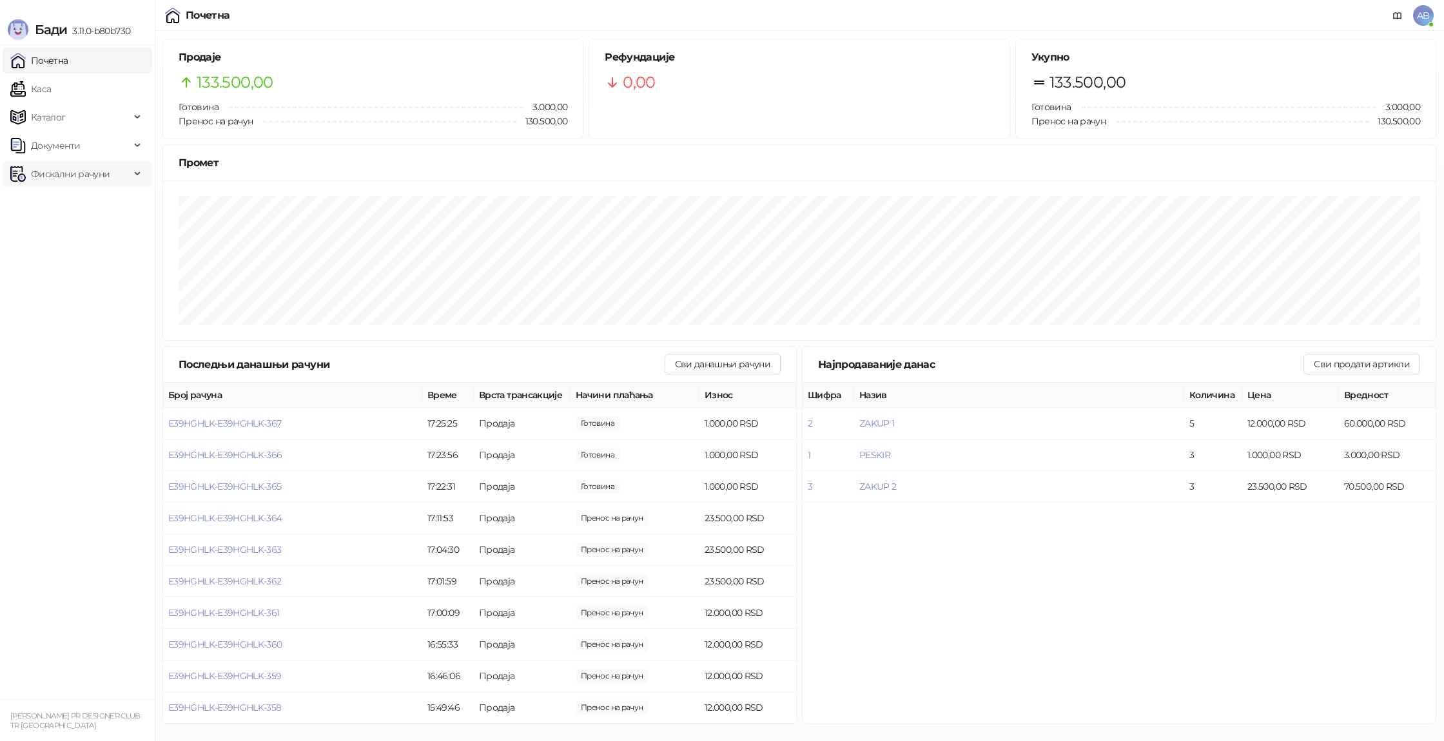
click at [98, 171] on span "Фискални рачуни" at bounding box center [70, 174] width 79 height 26
click at [81, 214] on link "Издати рачуни" at bounding box center [58, 203] width 86 height 26
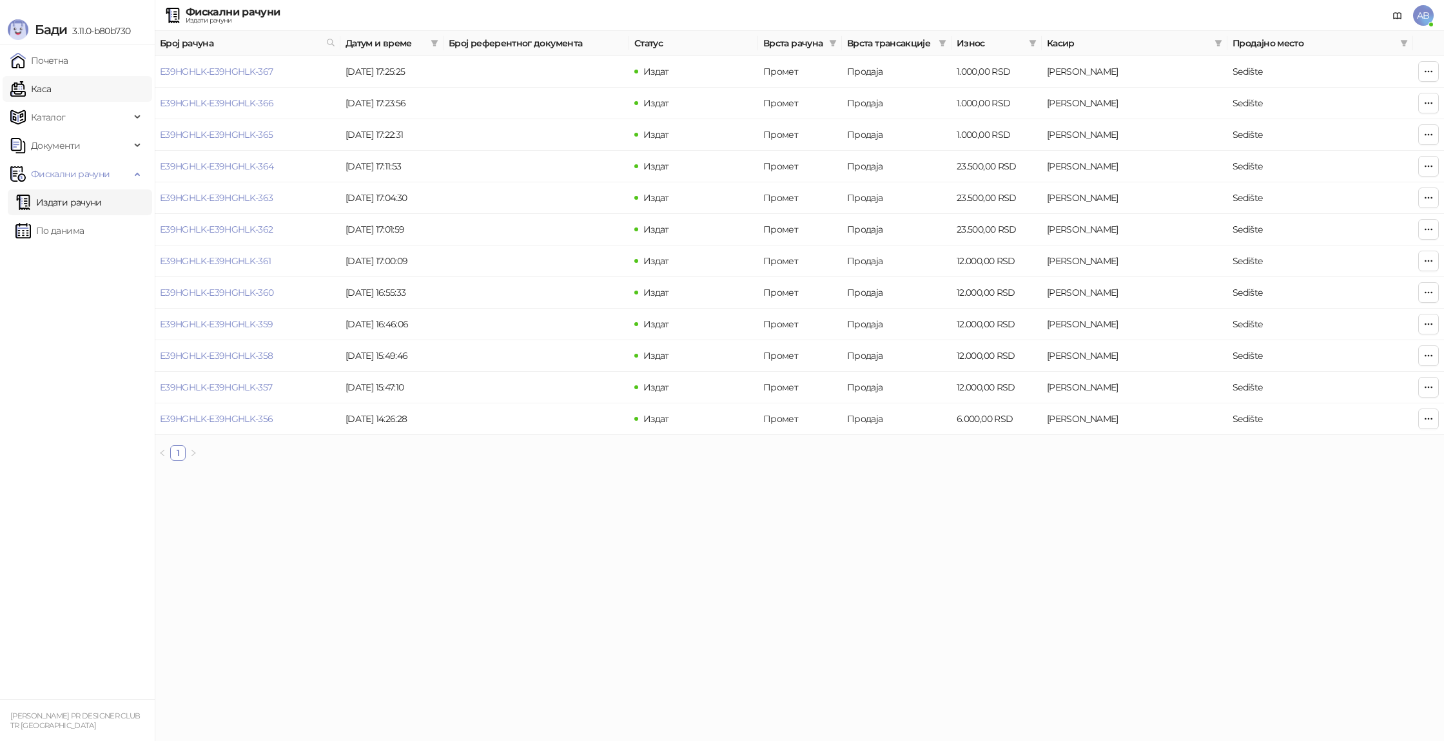
click at [51, 81] on link "Каса" at bounding box center [30, 89] width 41 height 26
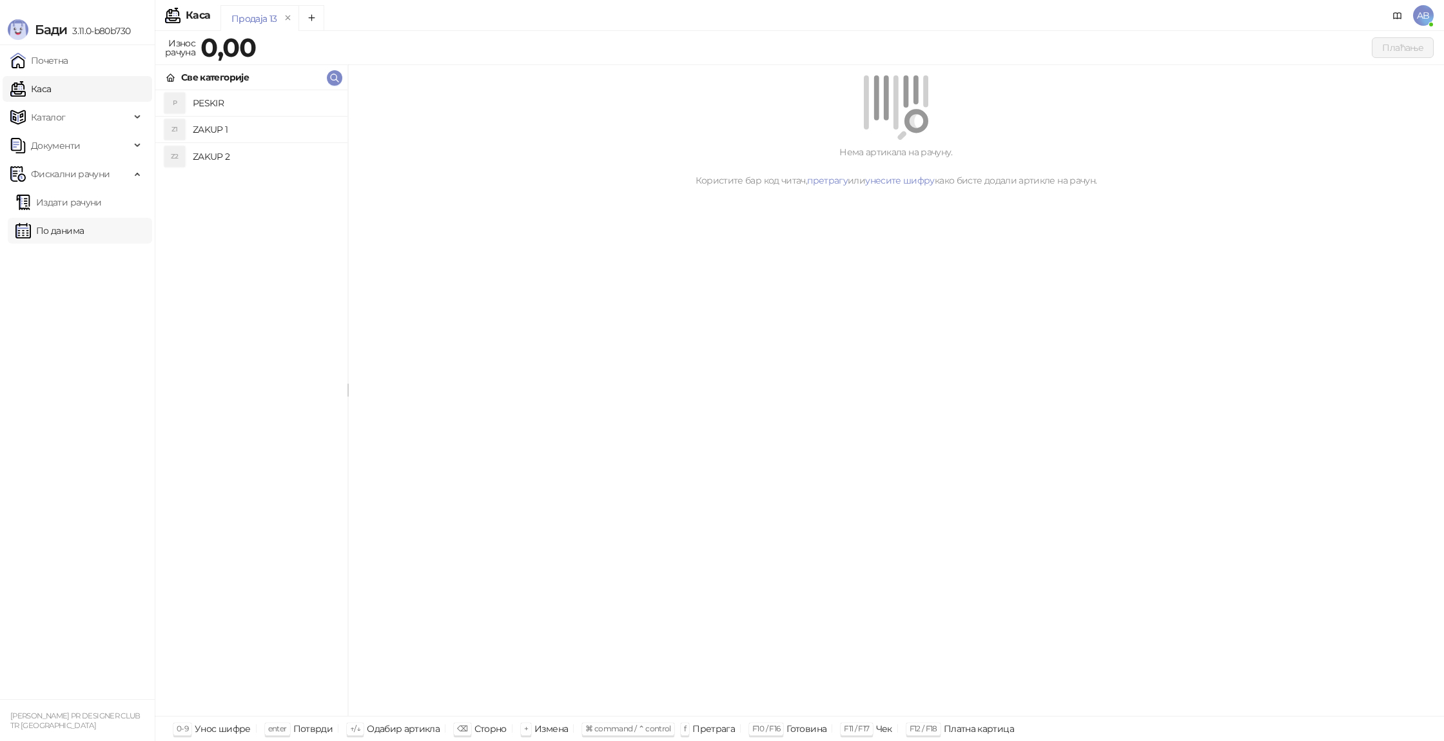
click at [19, 235] on link "По данима" at bounding box center [49, 231] width 68 height 26
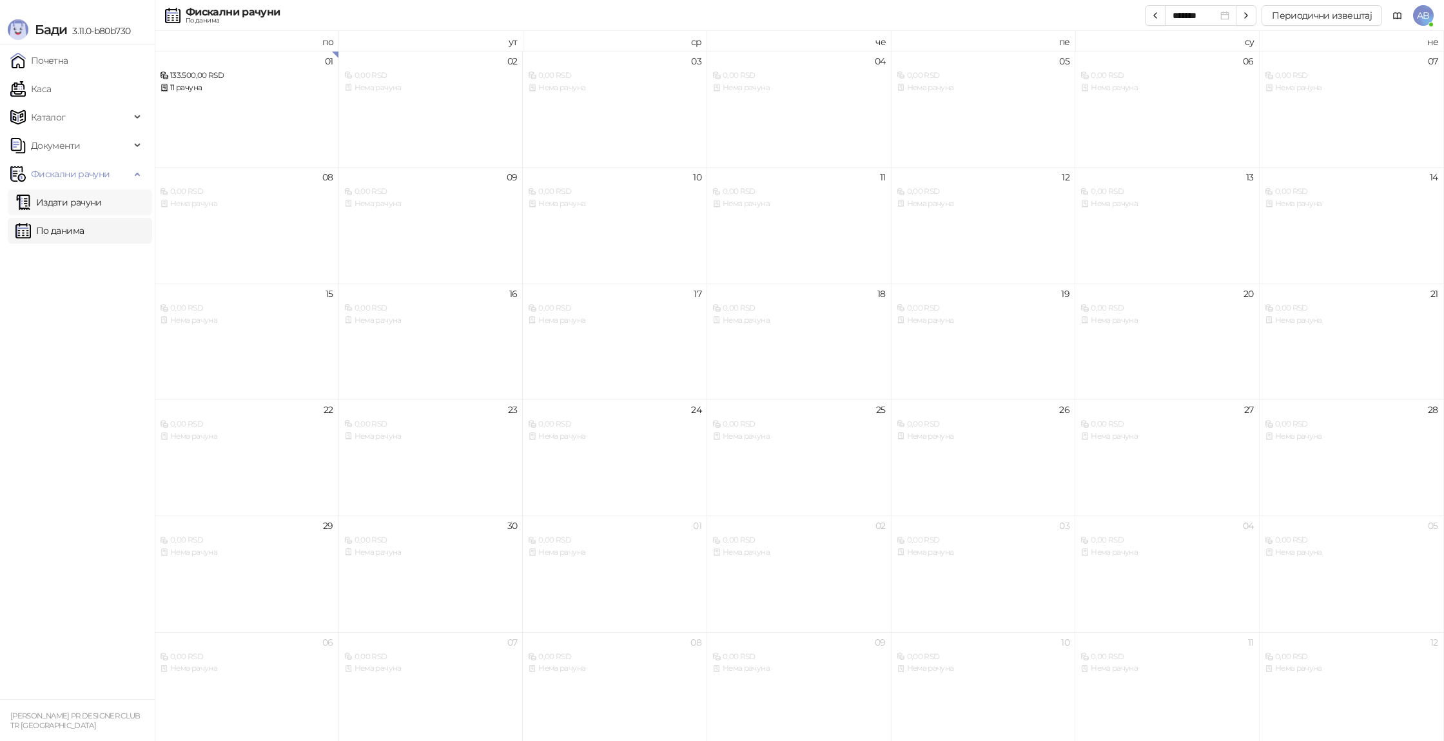
click at [49, 209] on link "Издати рачуни" at bounding box center [58, 203] width 86 height 26
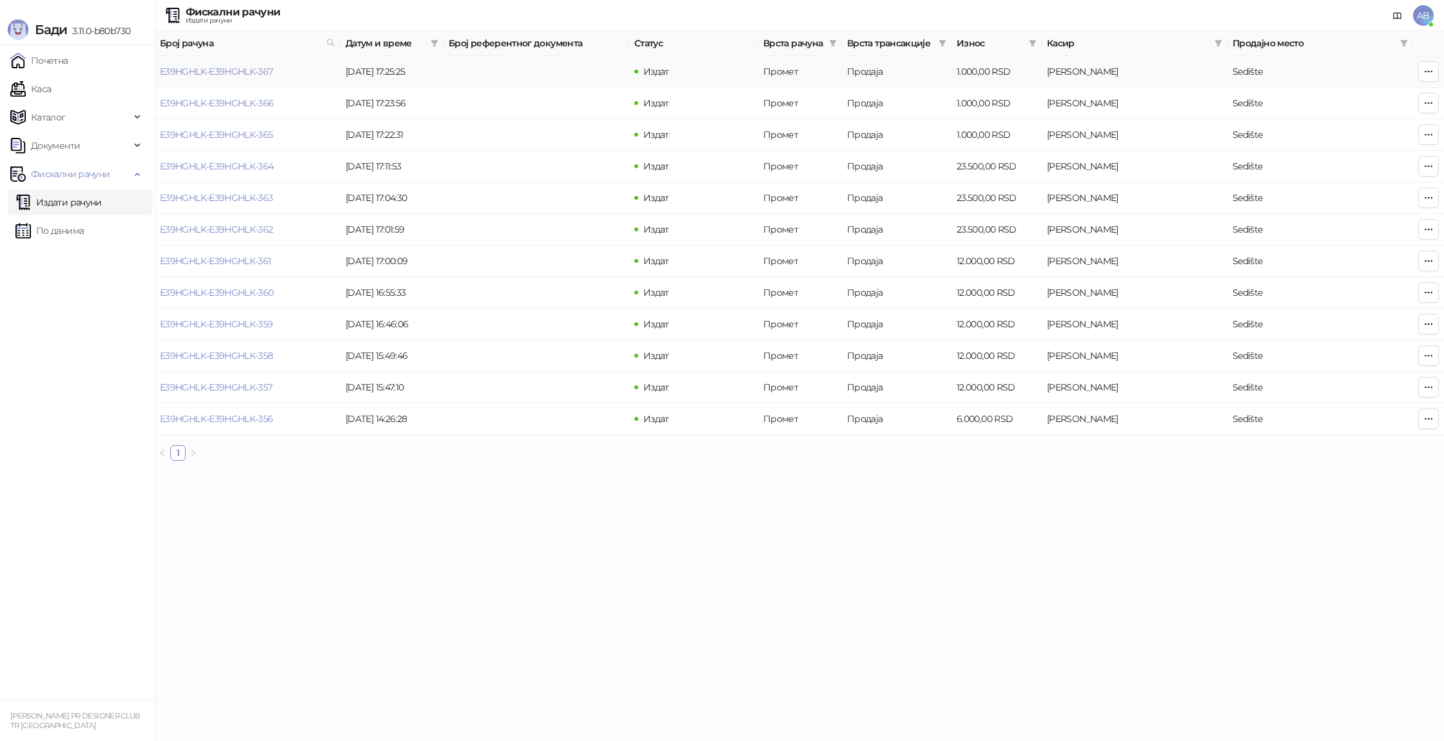
click at [1317, 79] on td "Sedište" at bounding box center [1320, 72] width 186 height 32
click at [1422, 77] on button "button" at bounding box center [1428, 71] width 21 height 21
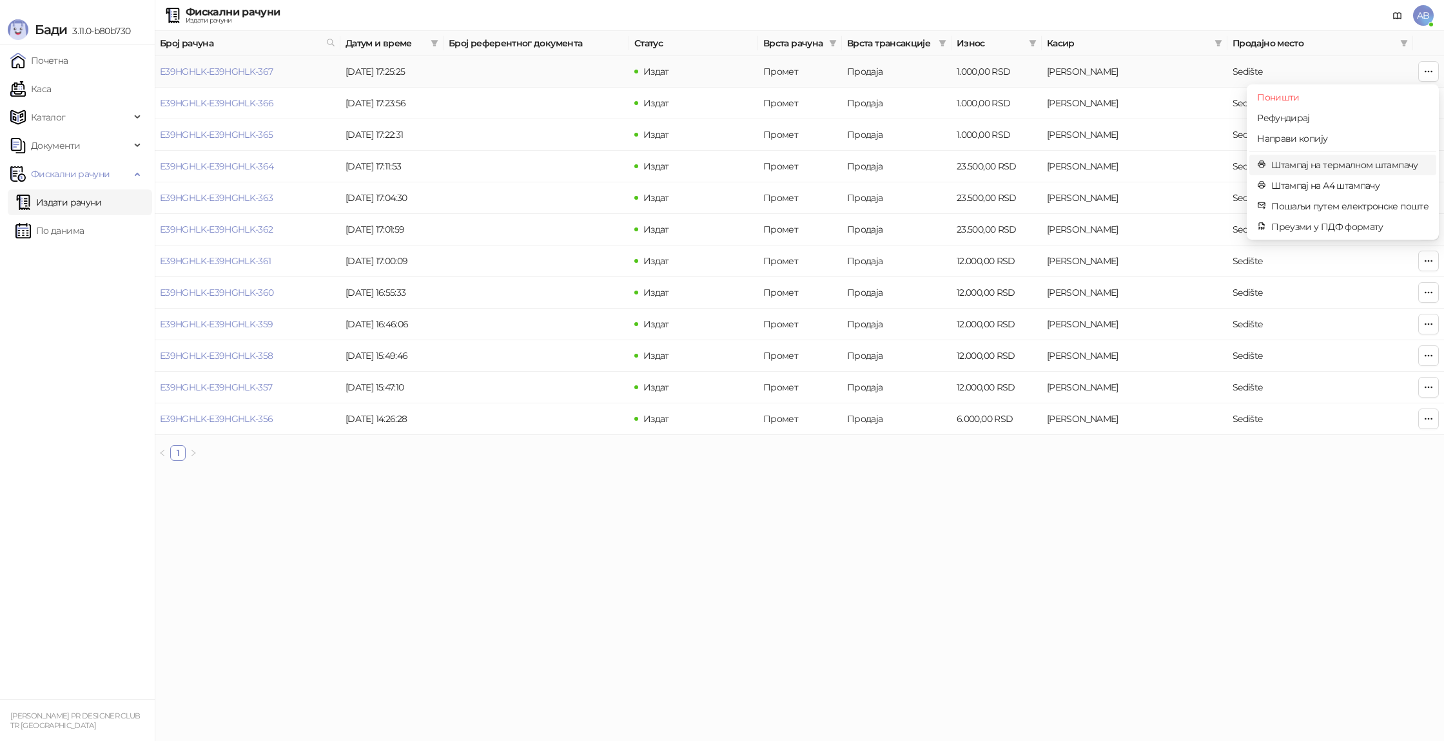
click at [1353, 171] on span "Штампај на термалном штампачу" at bounding box center [1349, 165] width 157 height 14
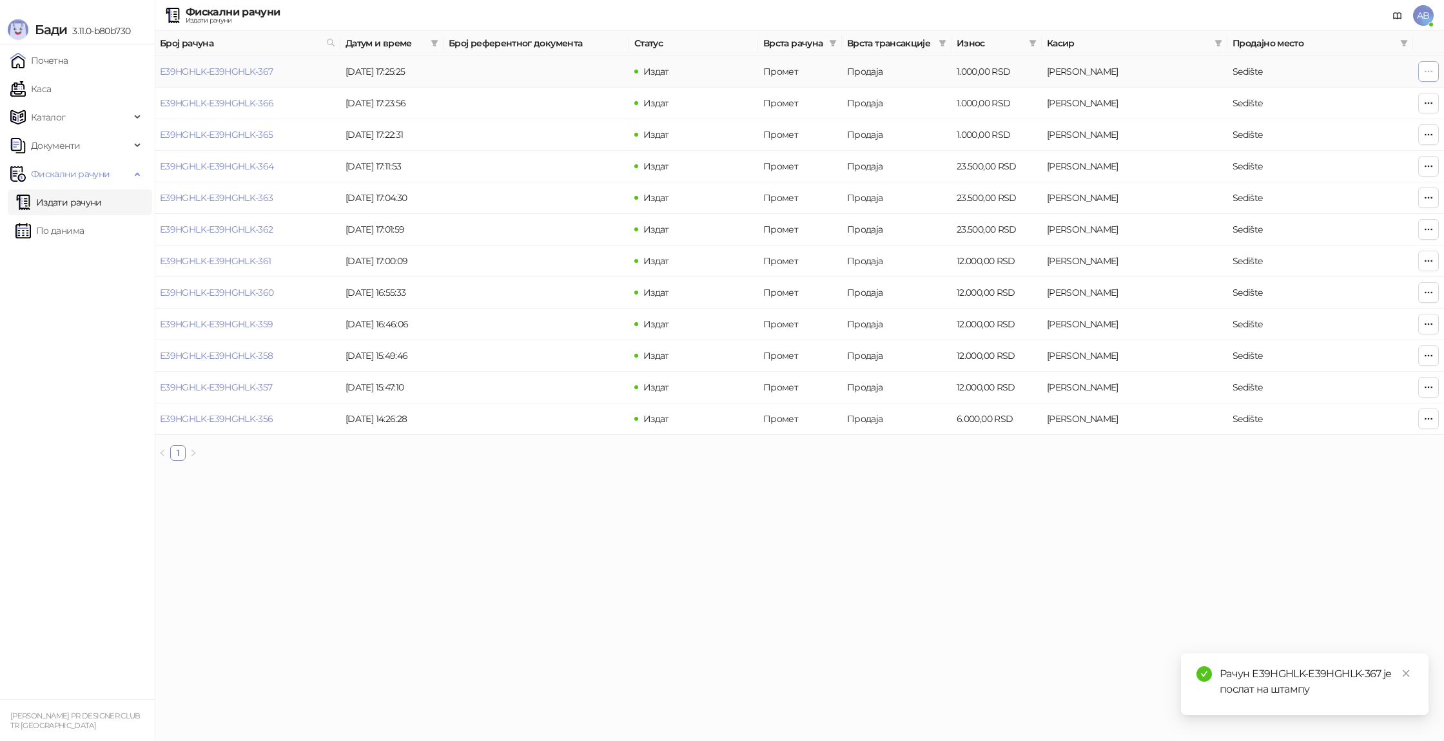
click at [1432, 76] on span "button" at bounding box center [1428, 71] width 10 height 12
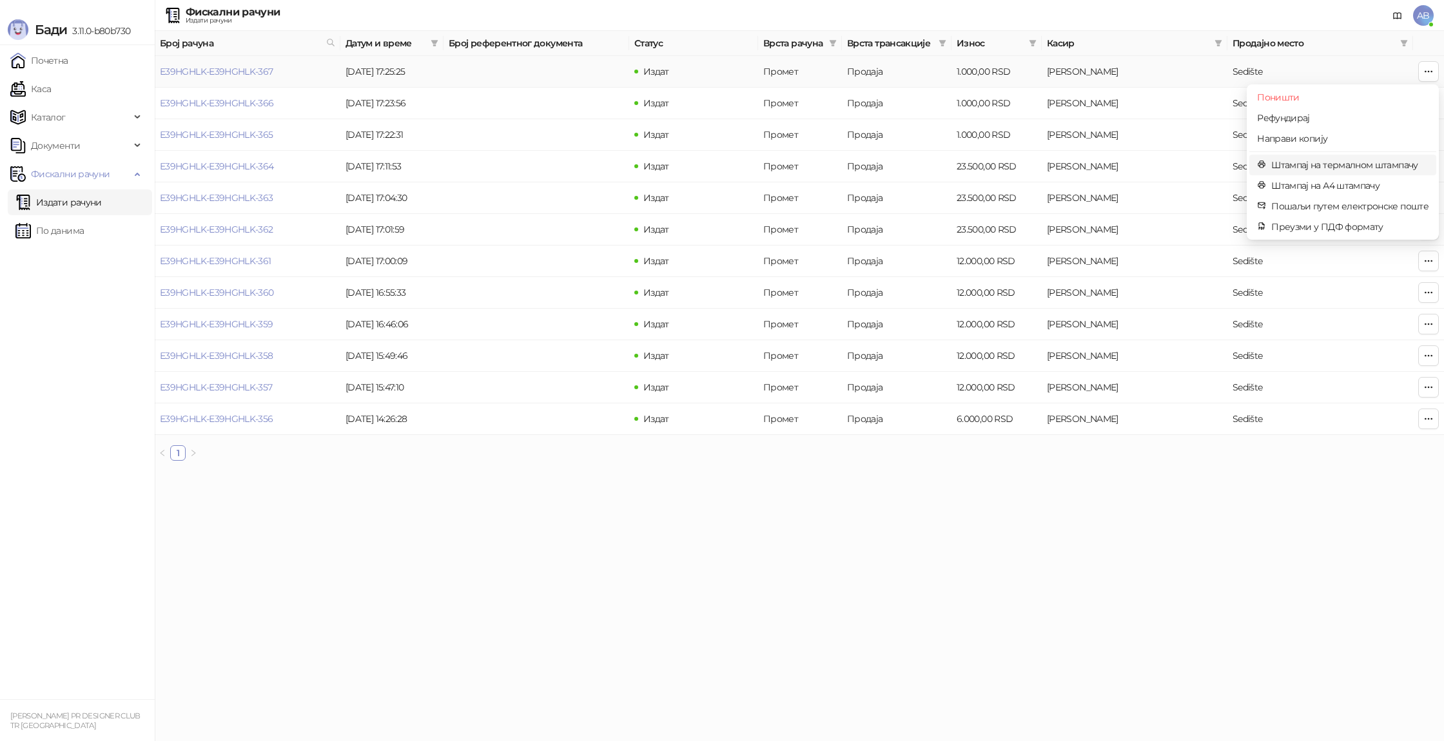
click at [1332, 170] on span "Штампај на термалном штампачу" at bounding box center [1349, 165] width 157 height 14
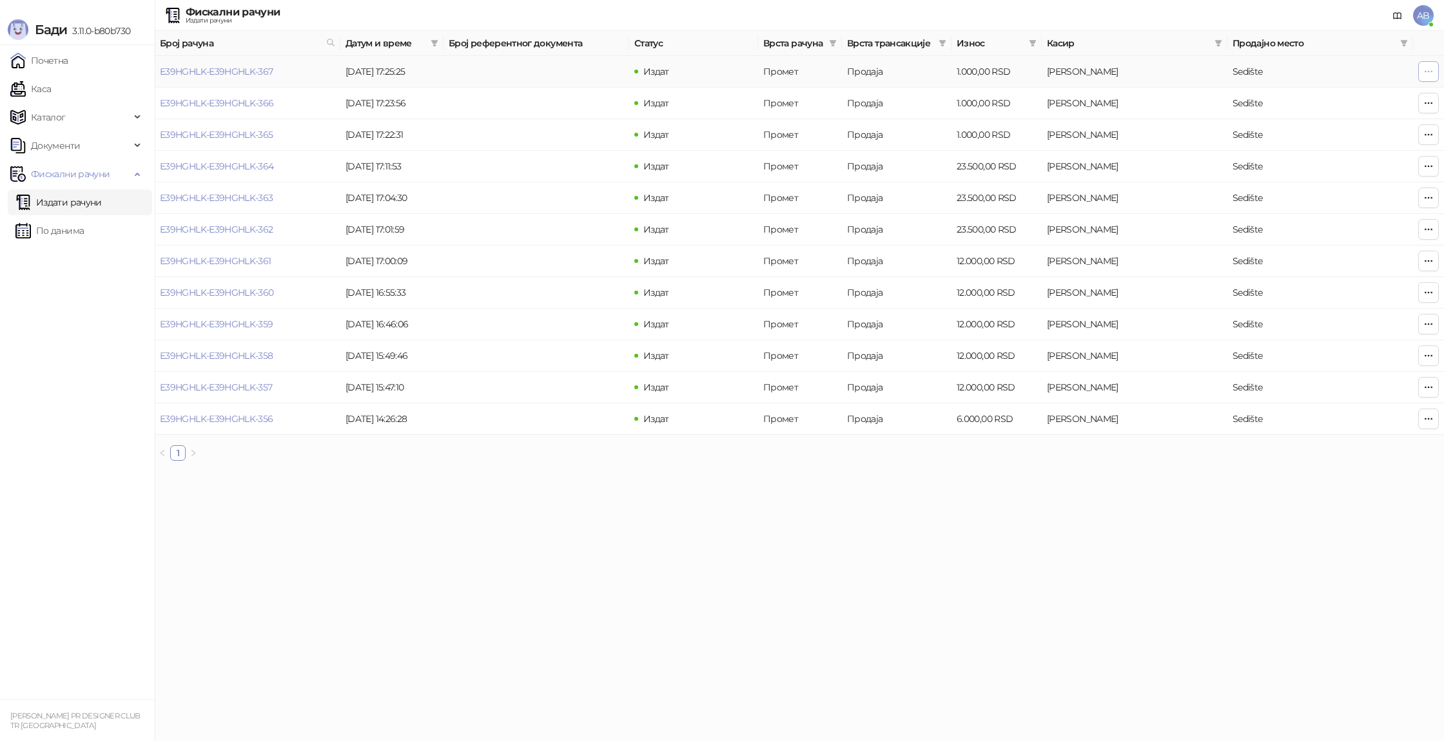
click at [1433, 69] on icon "button" at bounding box center [1428, 71] width 10 height 10
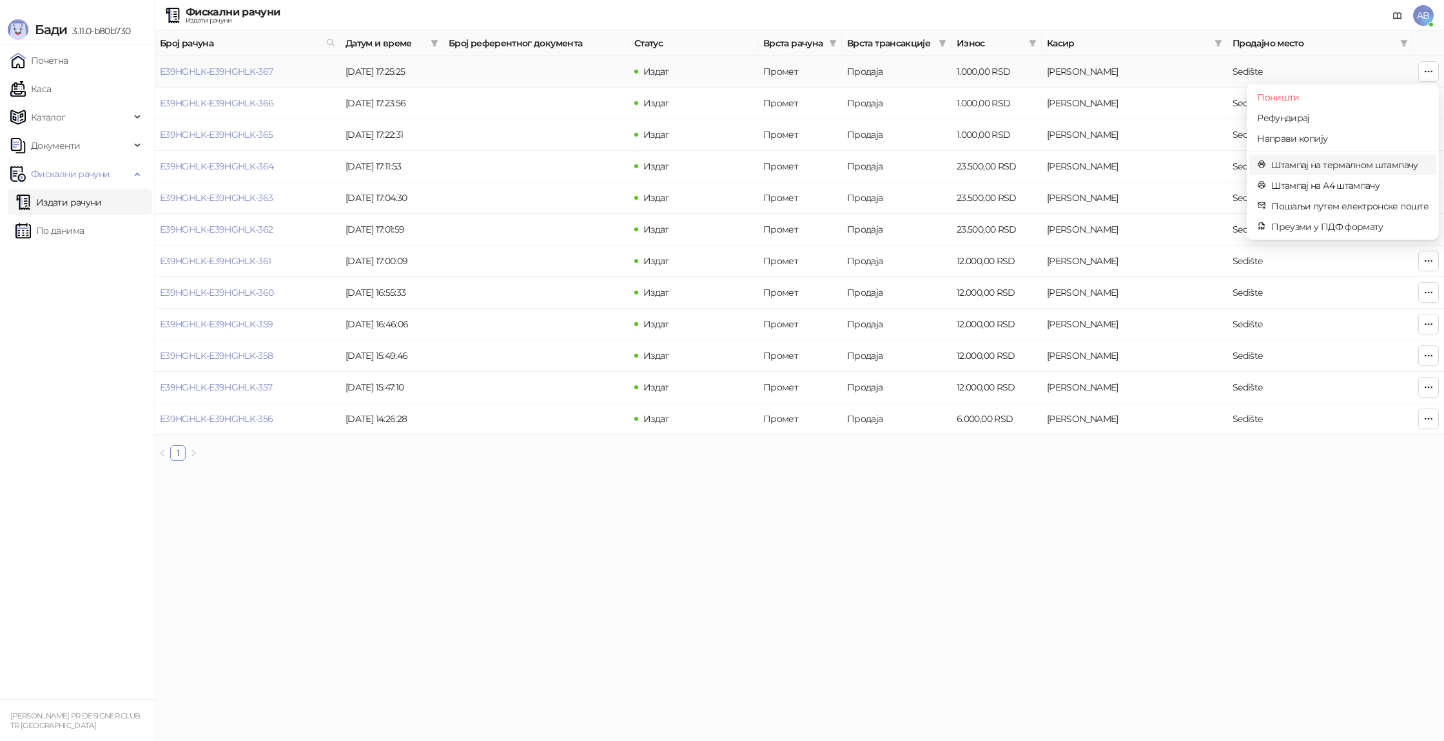
click at [1310, 173] on li "Штампај на термалном штампачу" at bounding box center [1342, 165] width 187 height 21
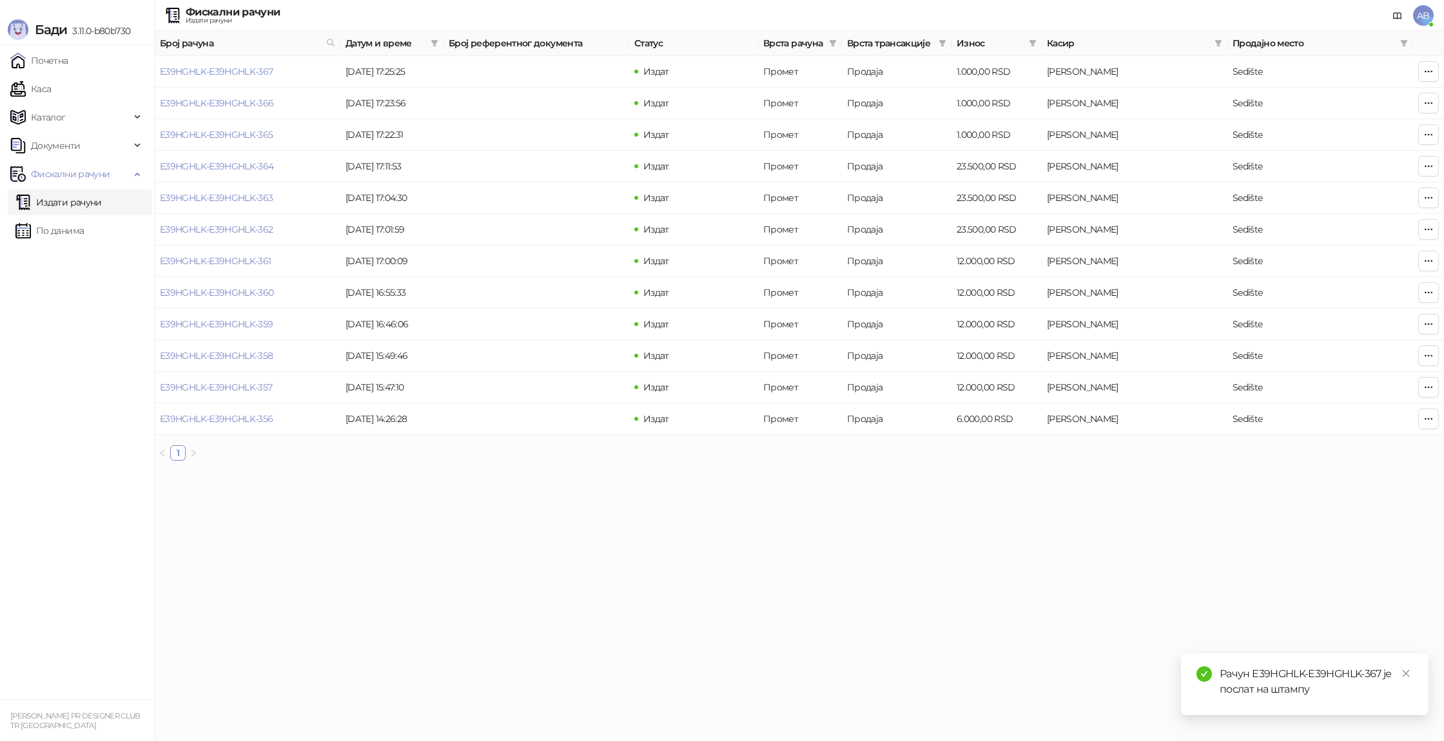
click at [1298, 678] on div "Рачун E39HGHLK-E39HGHLK-367 је послат на штампу" at bounding box center [1316, 682] width 193 height 31
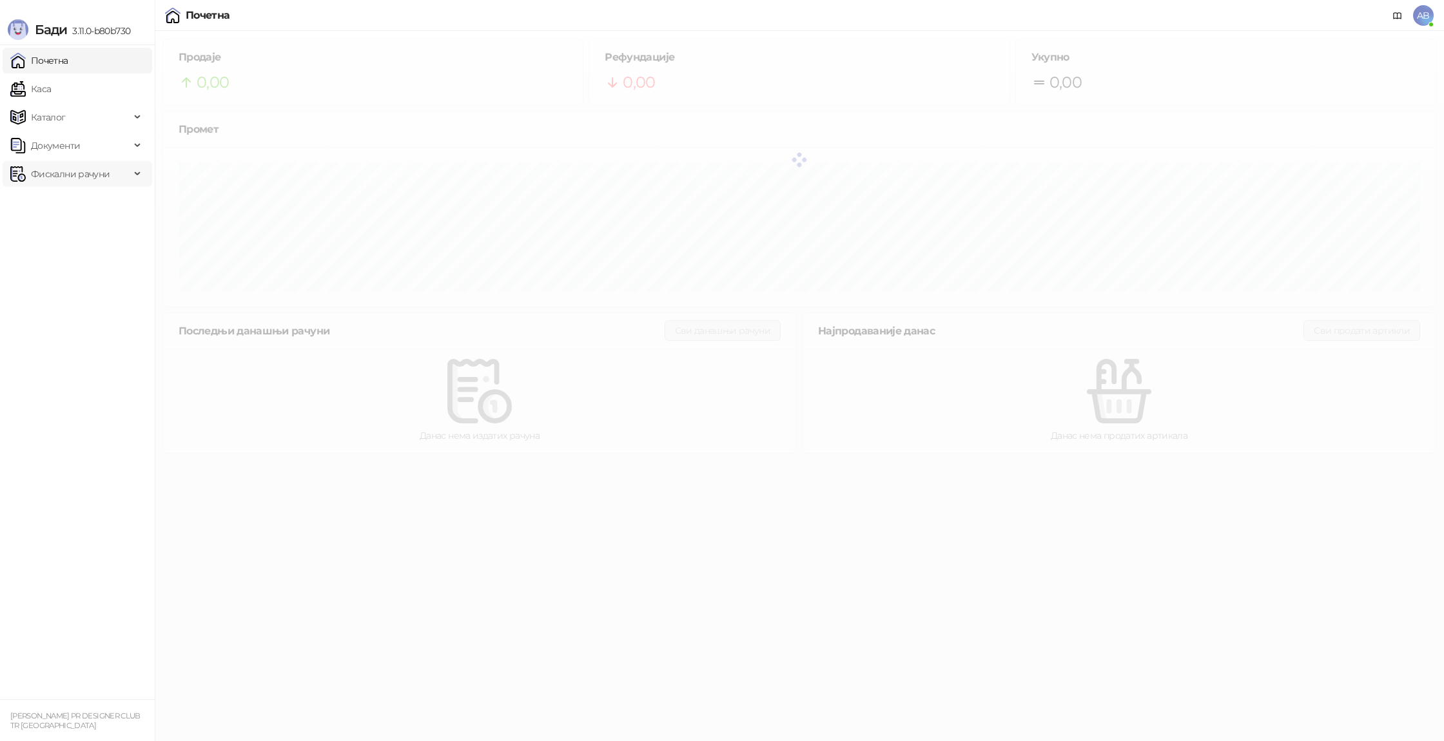
click at [74, 182] on span "Фискални рачуни" at bounding box center [70, 174] width 79 height 26
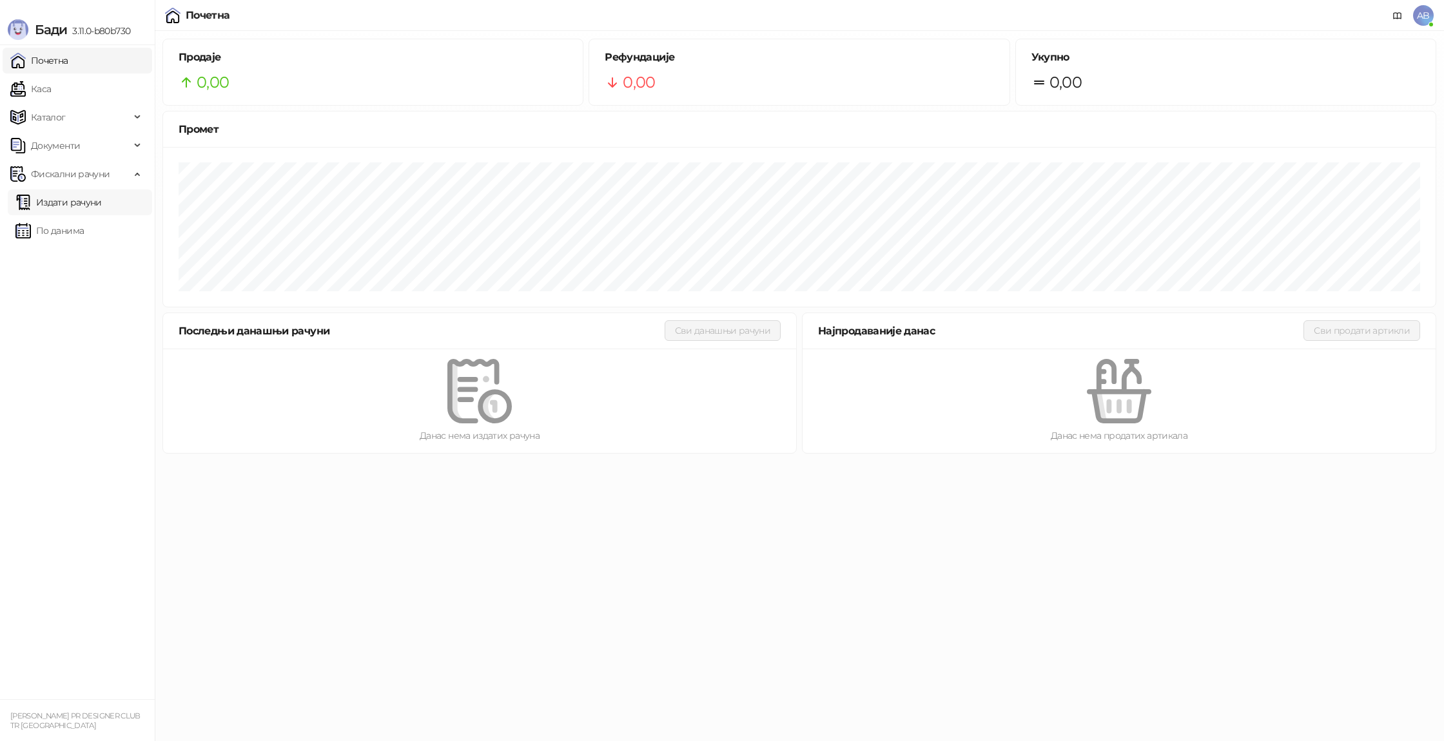
click at [88, 200] on link "Издати рачуни" at bounding box center [58, 203] width 86 height 26
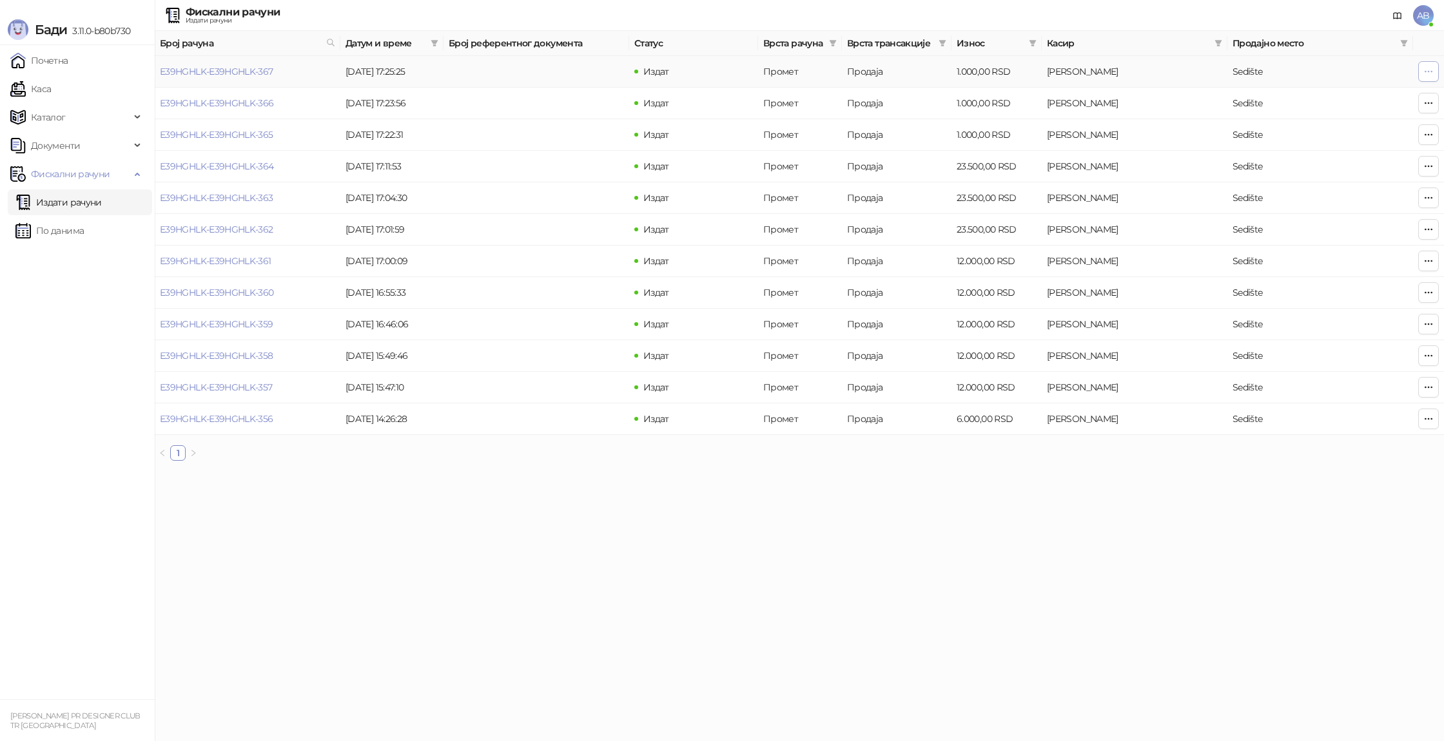
click at [1430, 75] on icon "button" at bounding box center [1428, 71] width 10 height 10
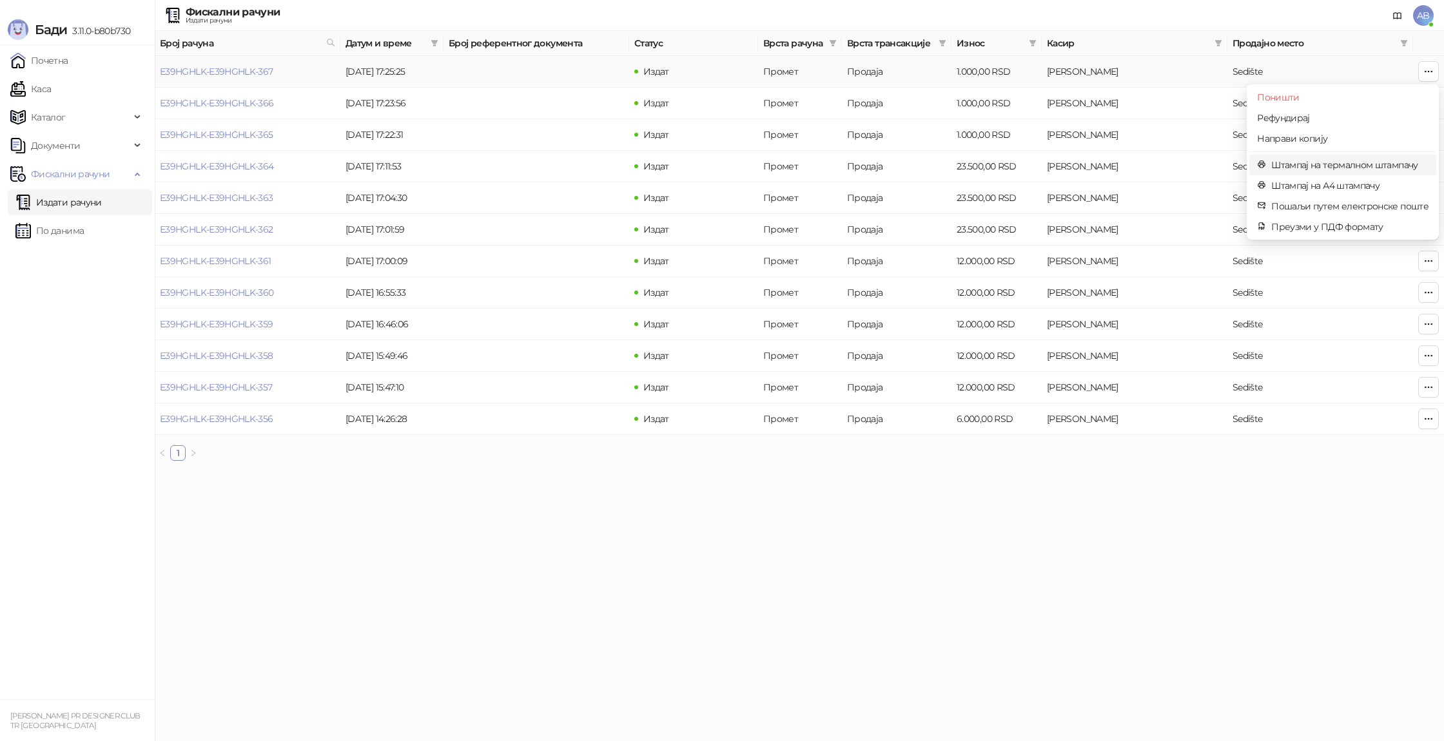
click at [1338, 164] on span "Штампај на термалном штампачу" at bounding box center [1349, 165] width 157 height 14
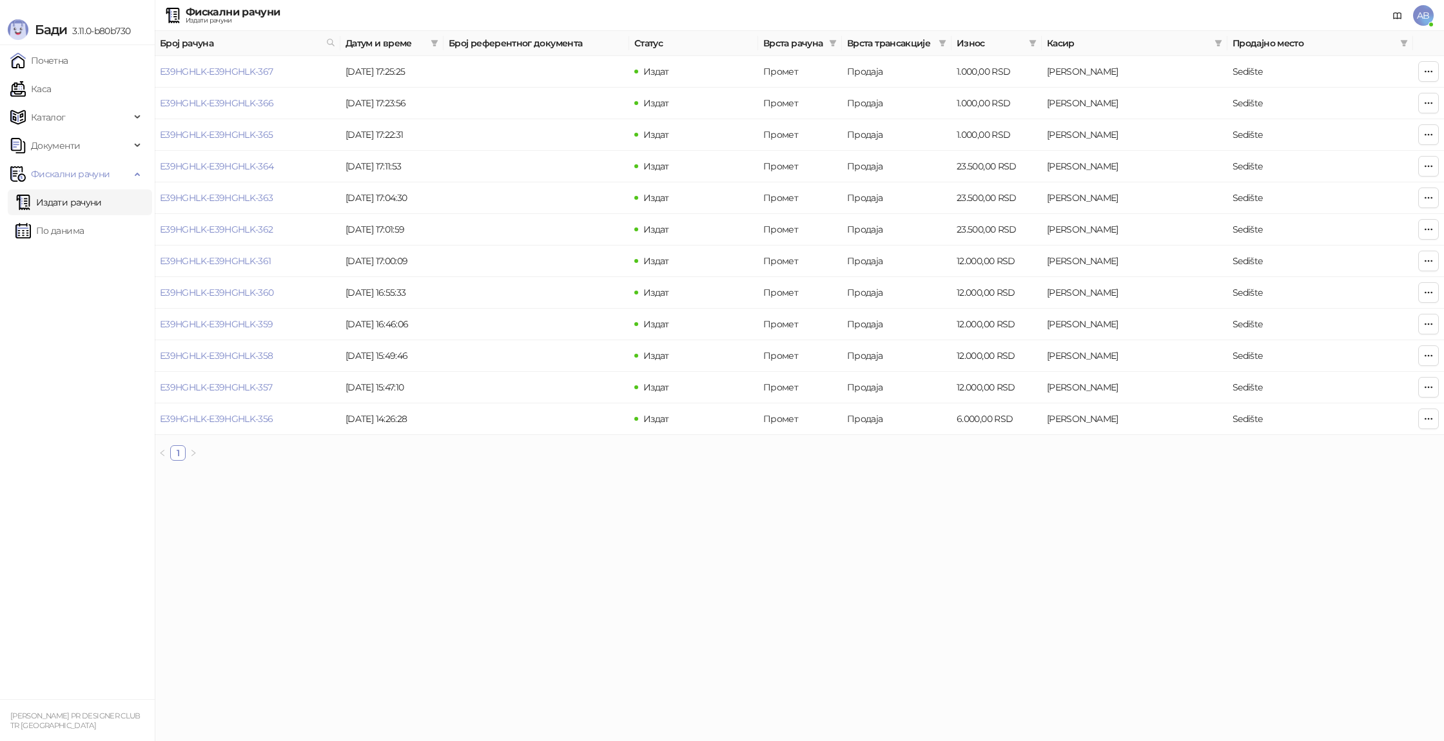
click at [1414, 19] on span "AB" at bounding box center [1423, 15] width 21 height 21
click at [1422, 77] on button "button" at bounding box center [1428, 71] width 21 height 21
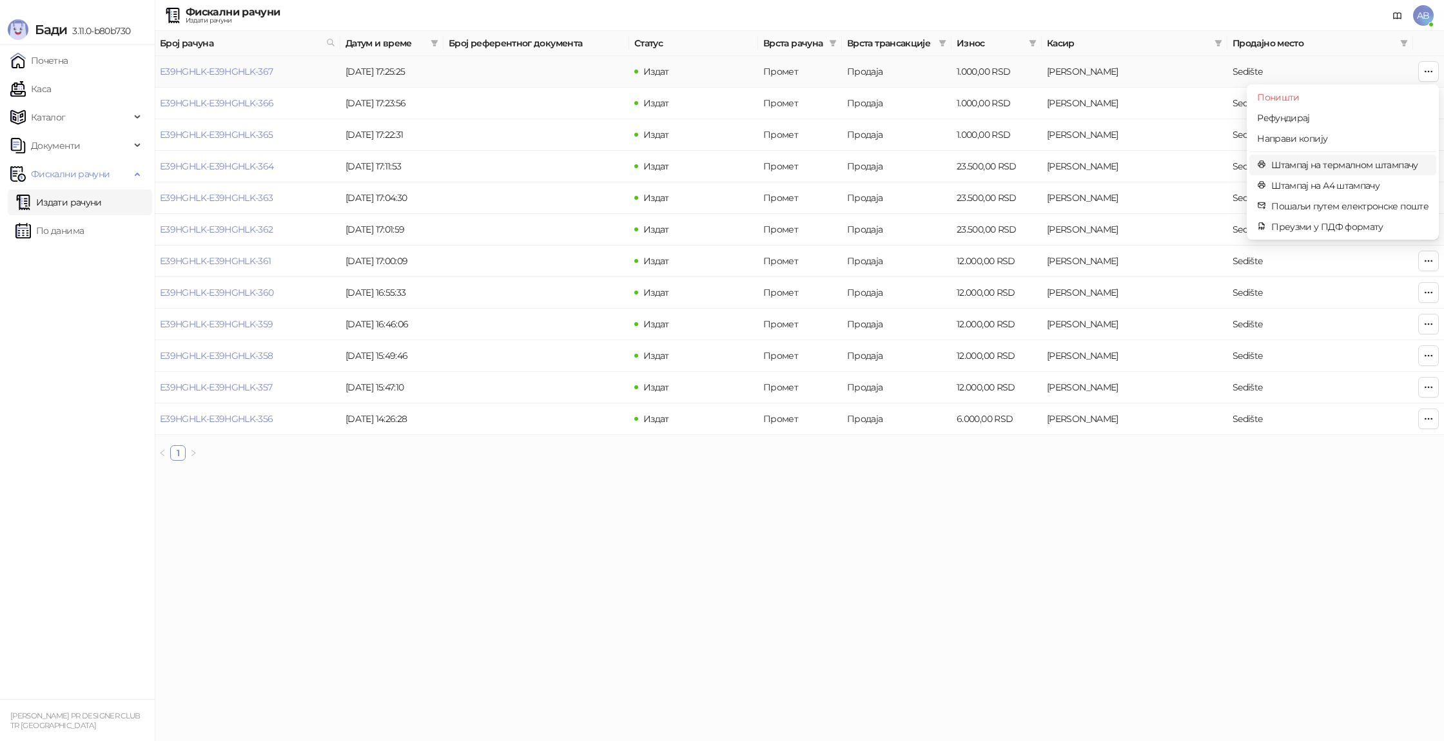
click at [1349, 170] on span "Штампај на термалном штампачу" at bounding box center [1349, 165] width 157 height 14
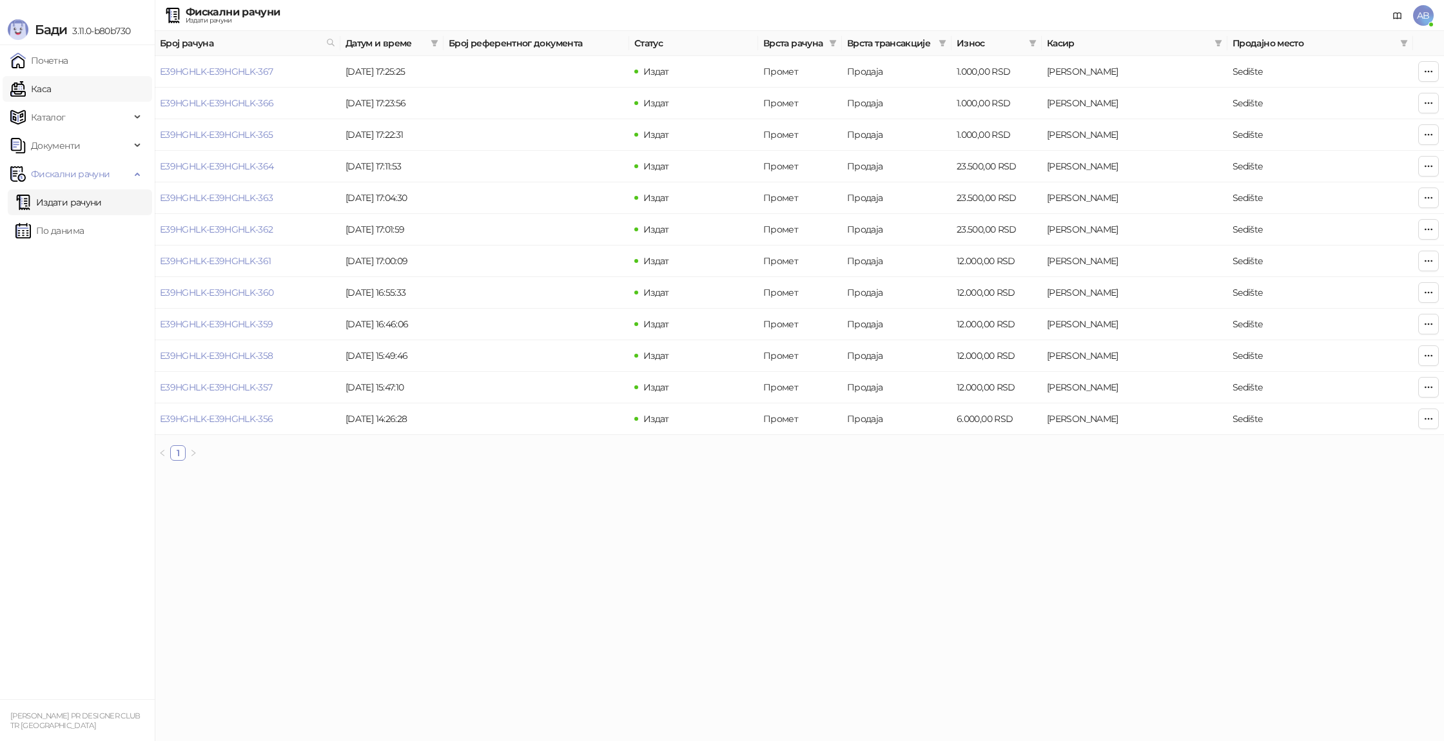
click at [51, 95] on link "Каса" at bounding box center [30, 89] width 41 height 26
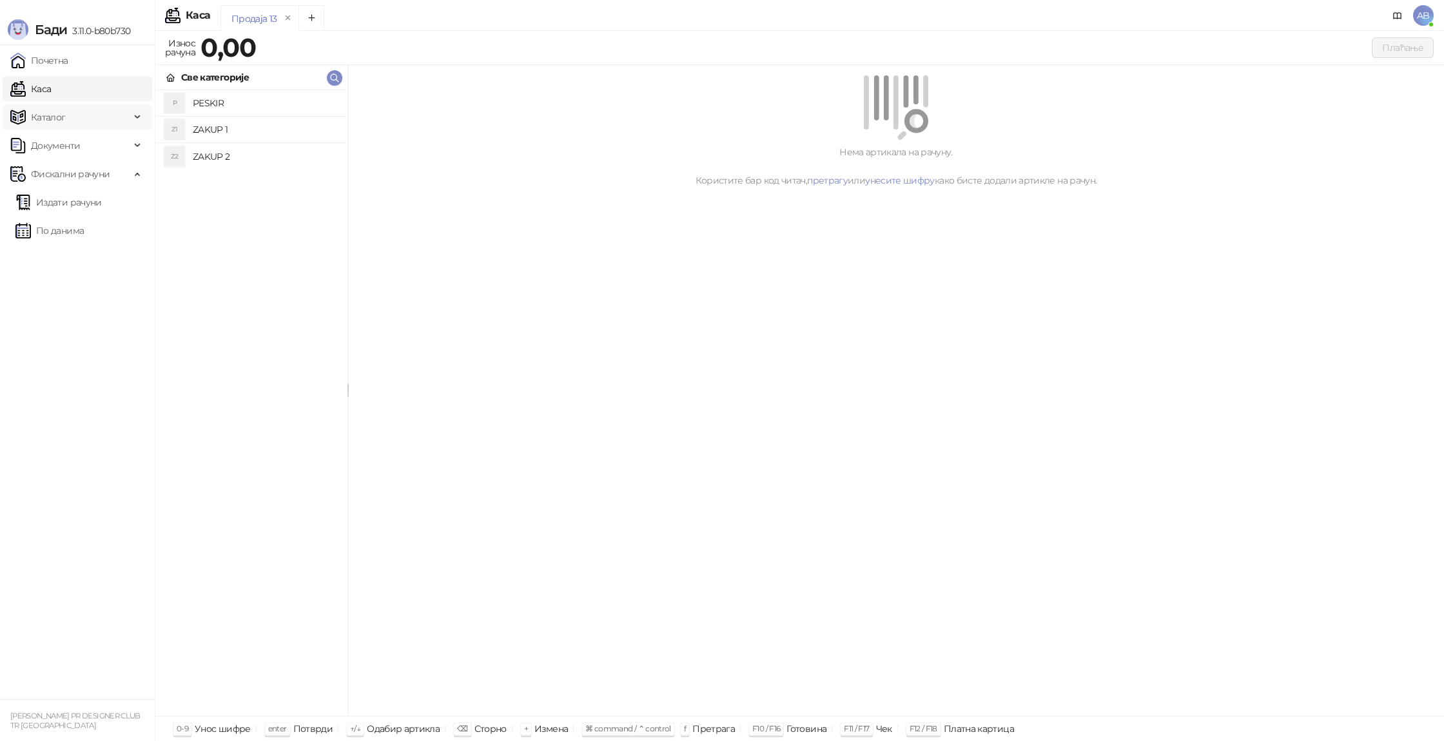
click at [121, 114] on span "Каталог" at bounding box center [70, 117] width 120 height 26
click at [1425, 14] on span "AB" at bounding box center [1423, 15] width 21 height 21
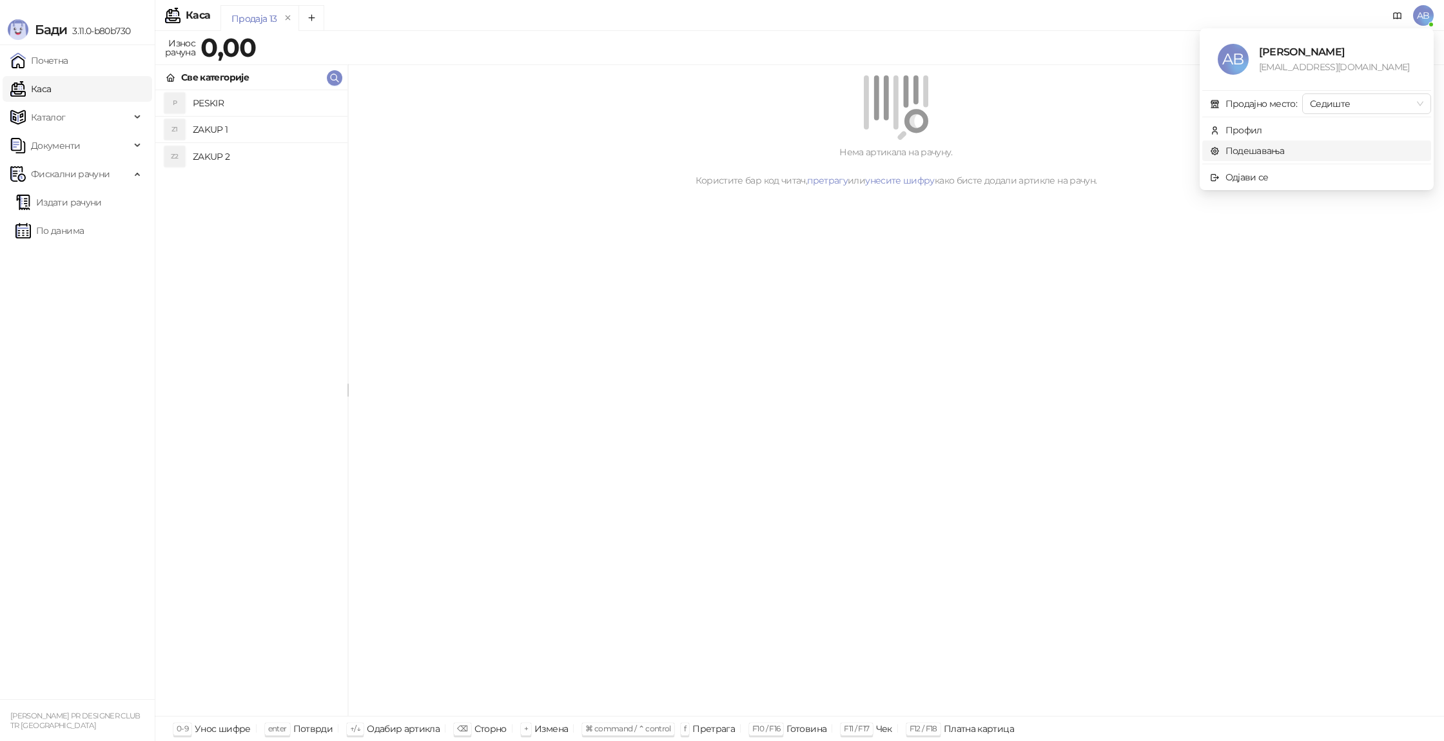
click at [1252, 154] on link "Подешавања" at bounding box center [1247, 151] width 75 height 12
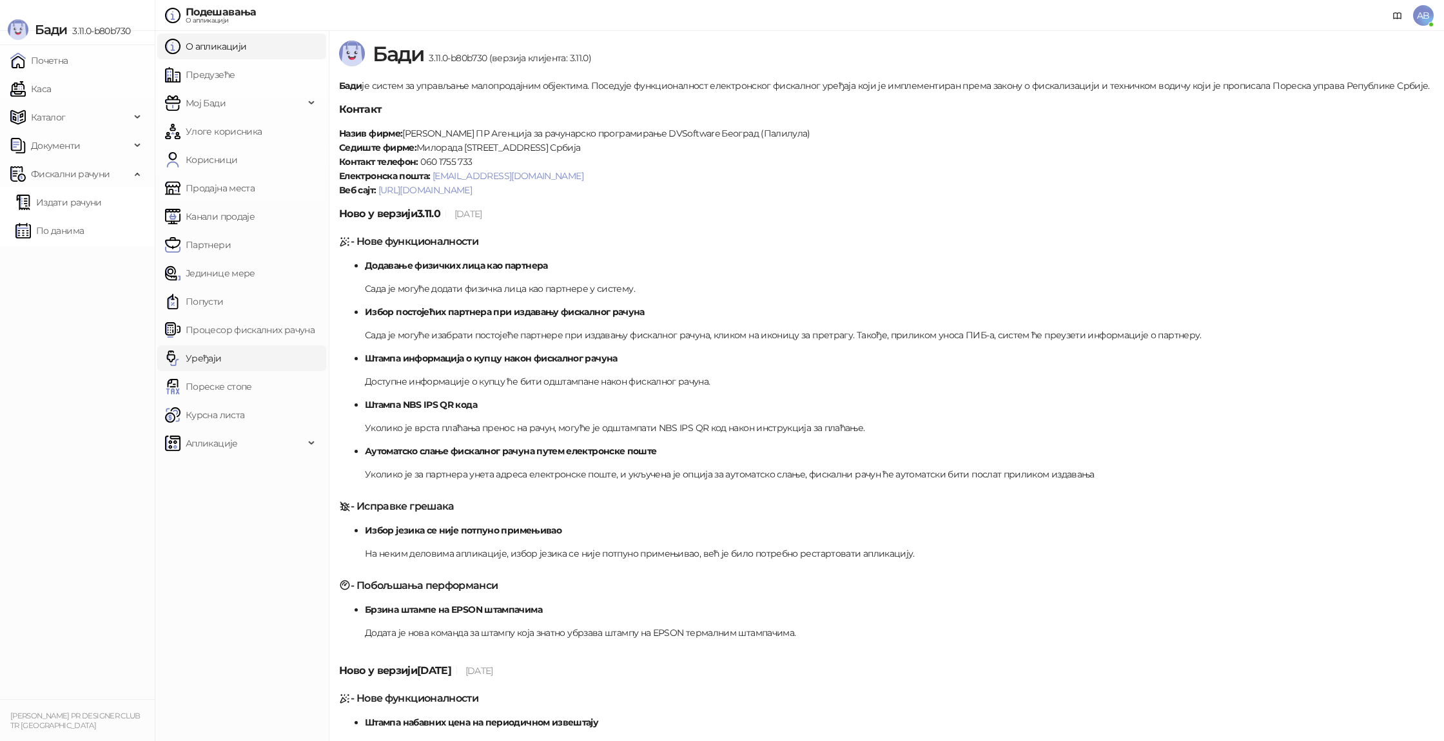
click at [208, 349] on link "Уређаји" at bounding box center [193, 358] width 57 height 26
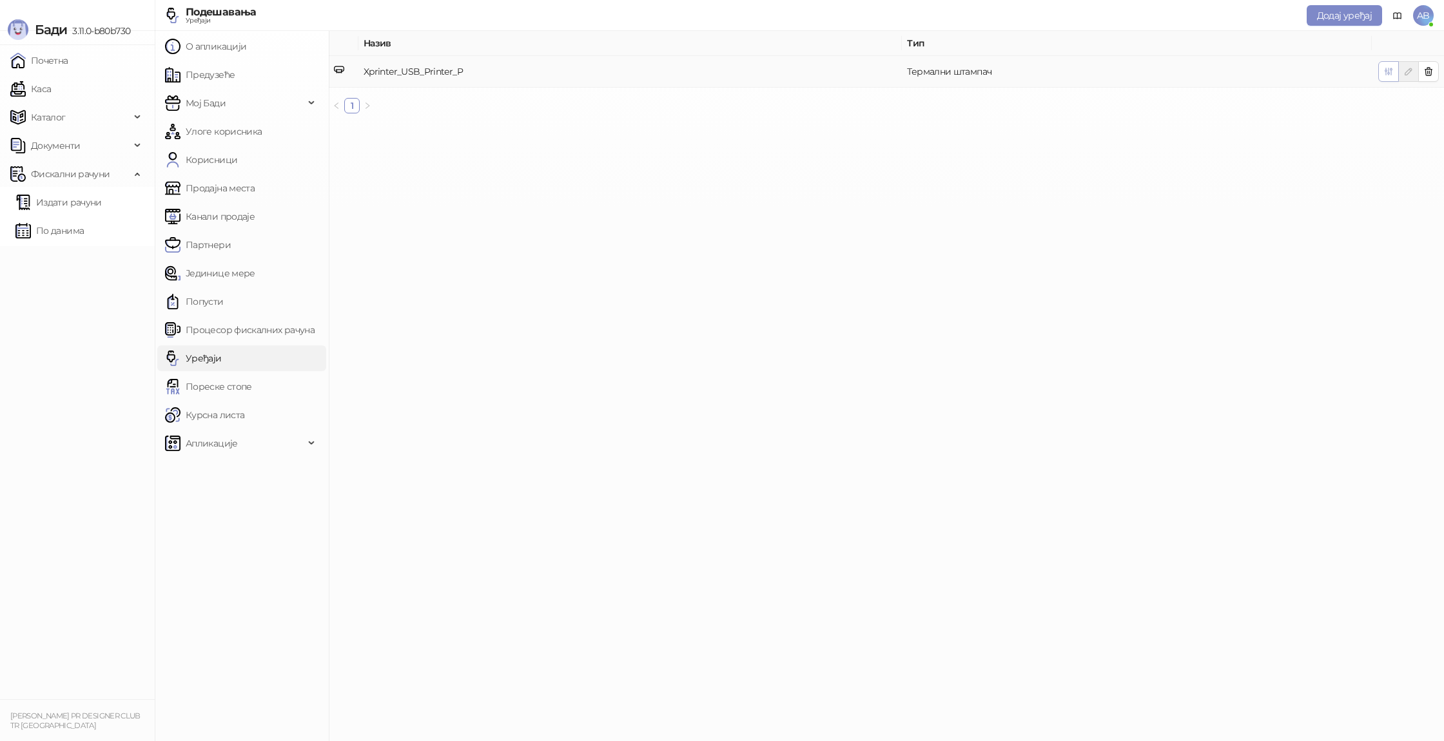
click at [1390, 67] on icon "button" at bounding box center [1388, 71] width 10 height 10
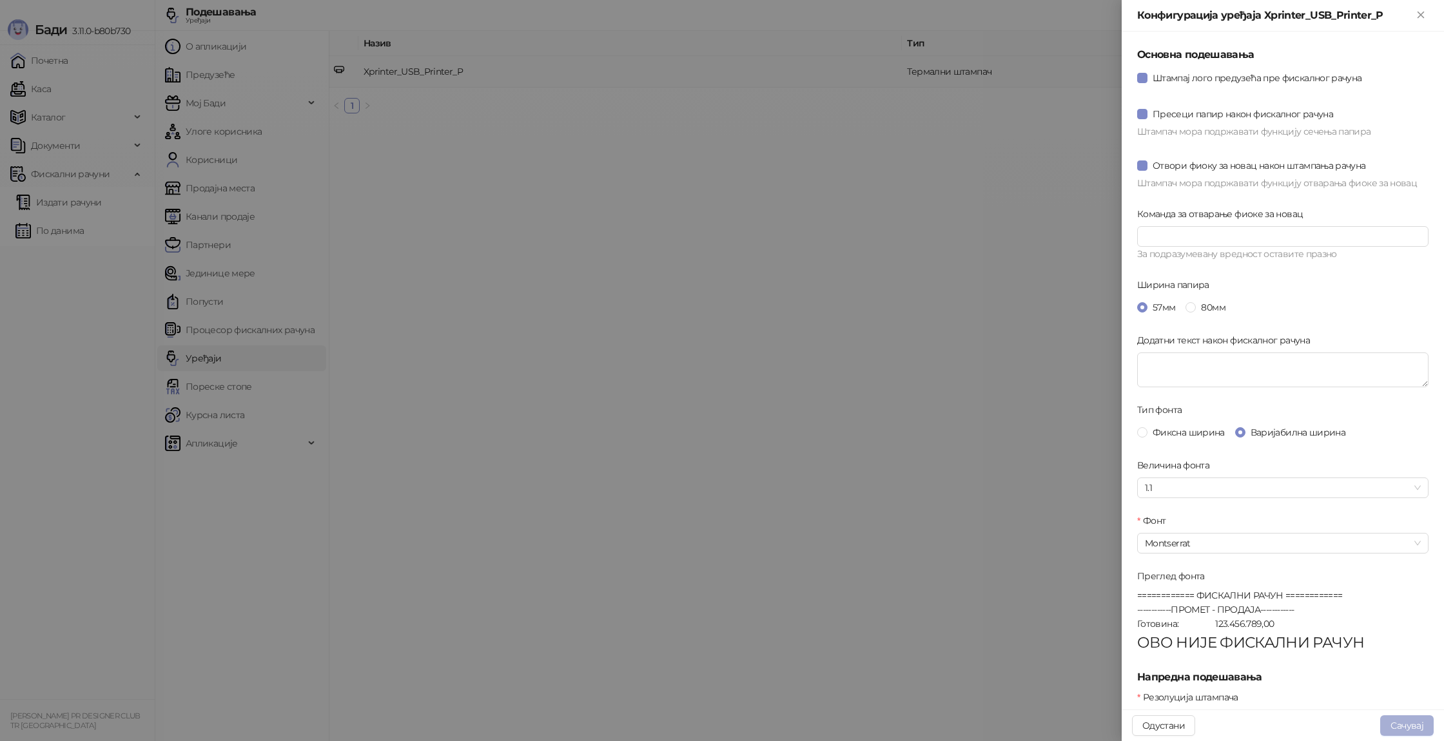
click at [1404, 722] on button "Сачувај" at bounding box center [1407, 725] width 54 height 21
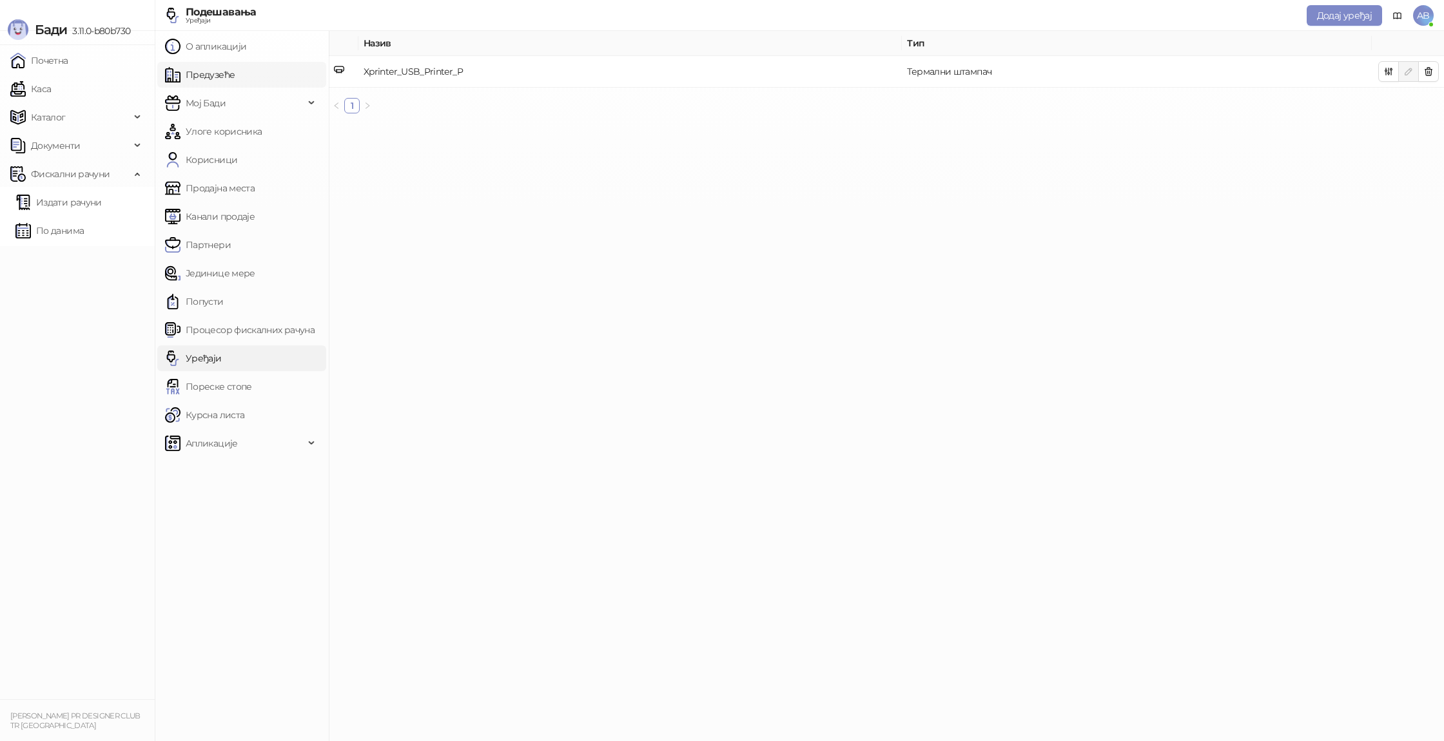
click at [235, 81] on link "Предузеће" at bounding box center [200, 75] width 70 height 26
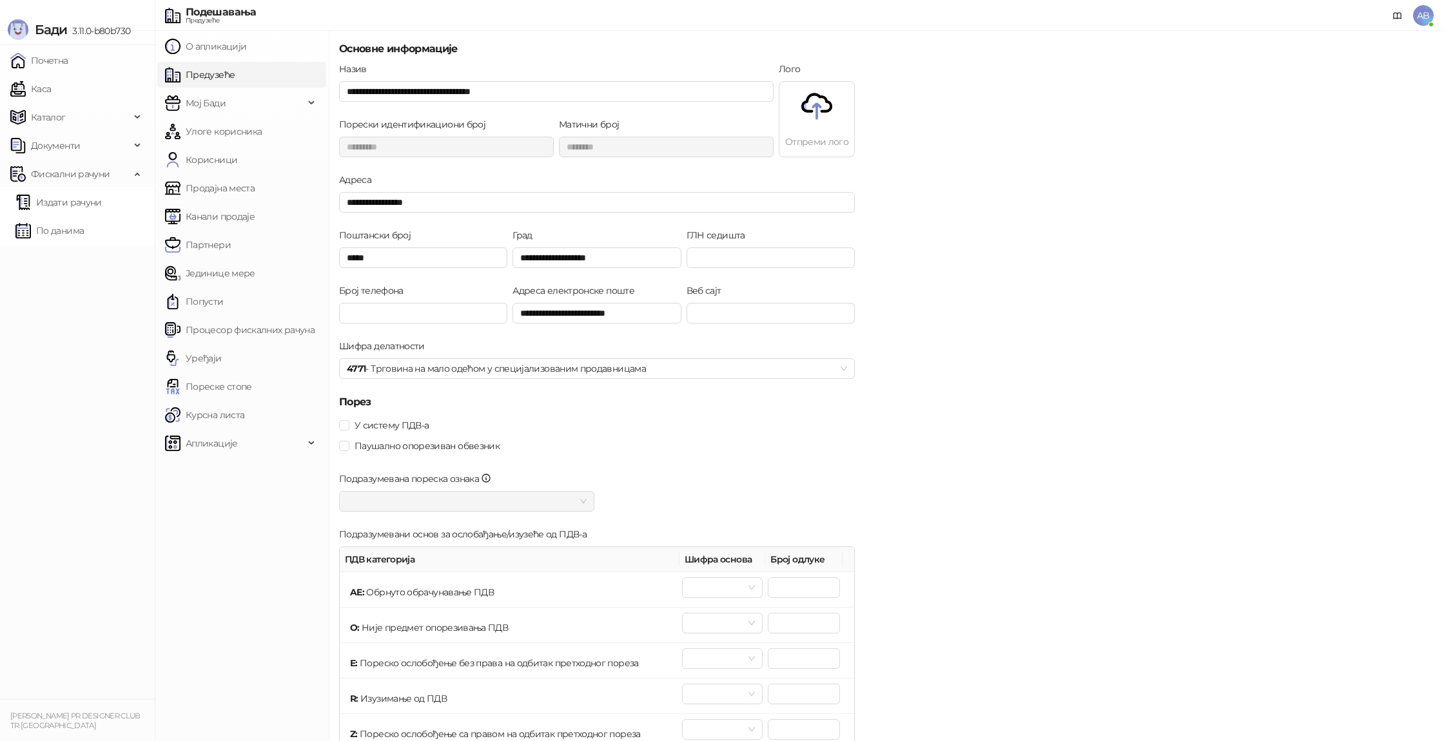
click at [822, 112] on img at bounding box center [816, 106] width 31 height 31
click at [821, 125] on p at bounding box center [816, 108] width 75 height 35
click at [809, 78] on div "Лого" at bounding box center [817, 71] width 76 height 19
click at [824, 117] on img at bounding box center [816, 106] width 31 height 31
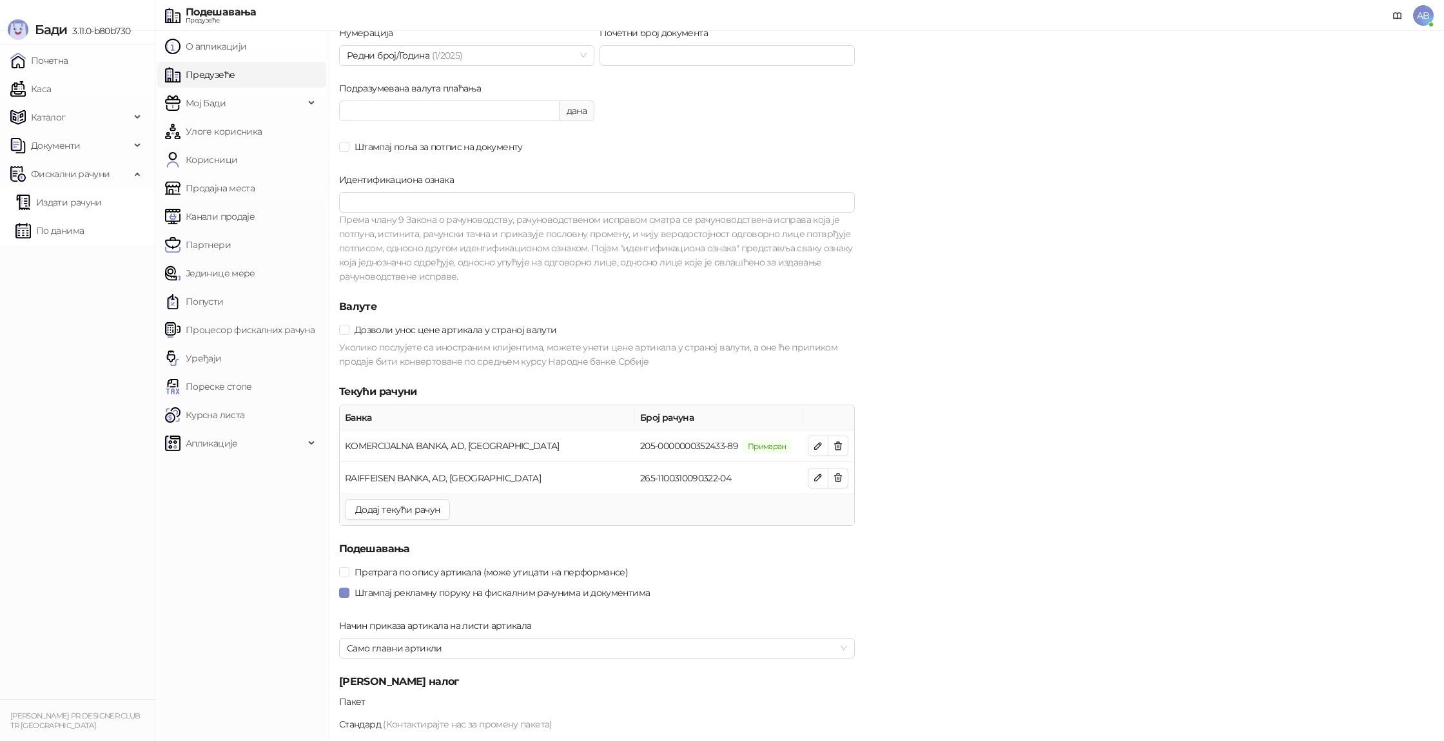
scroll to position [1038, 0]
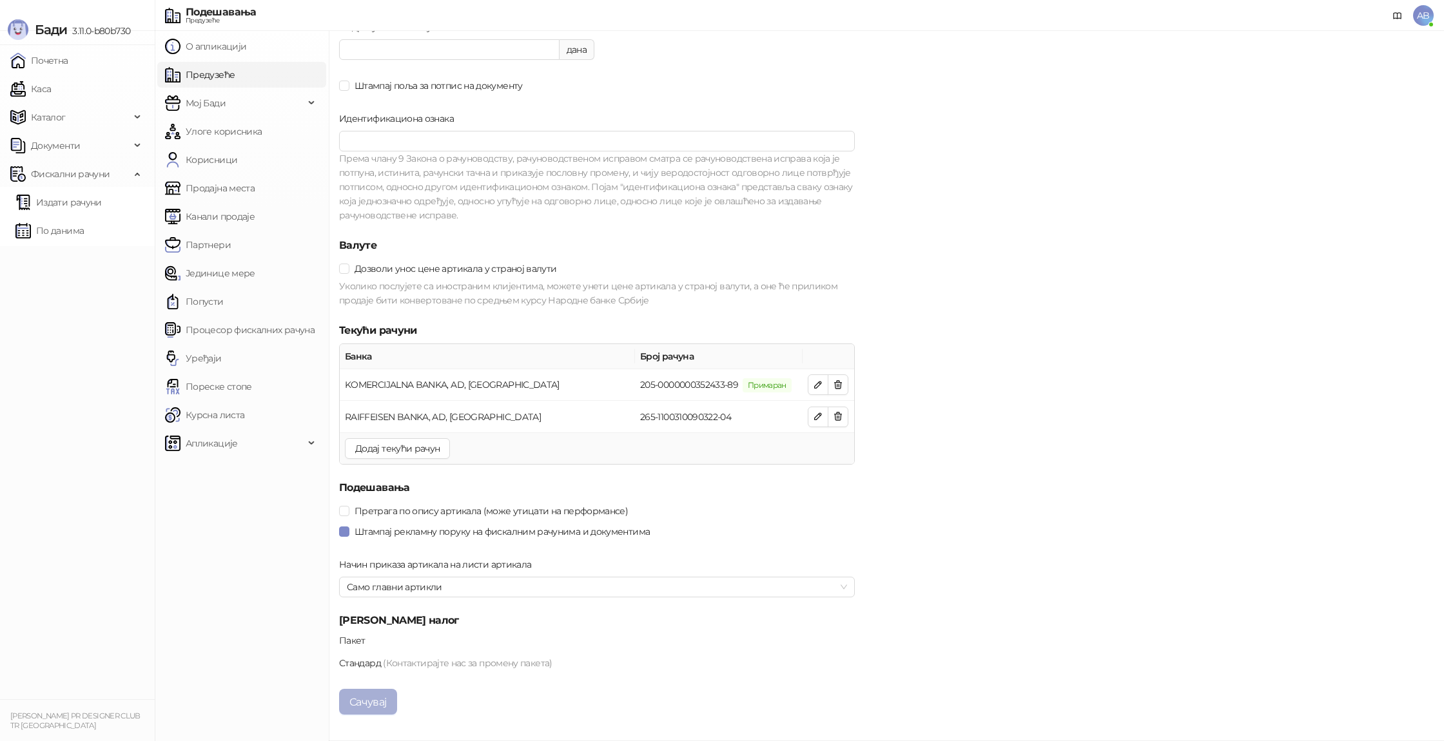
click at [356, 699] on button "Сачувај" at bounding box center [368, 702] width 58 height 26
click at [48, 177] on span "Фискални рачуни" at bounding box center [70, 174] width 79 height 26
click at [83, 211] on link "Издати рачуни" at bounding box center [58, 203] width 86 height 26
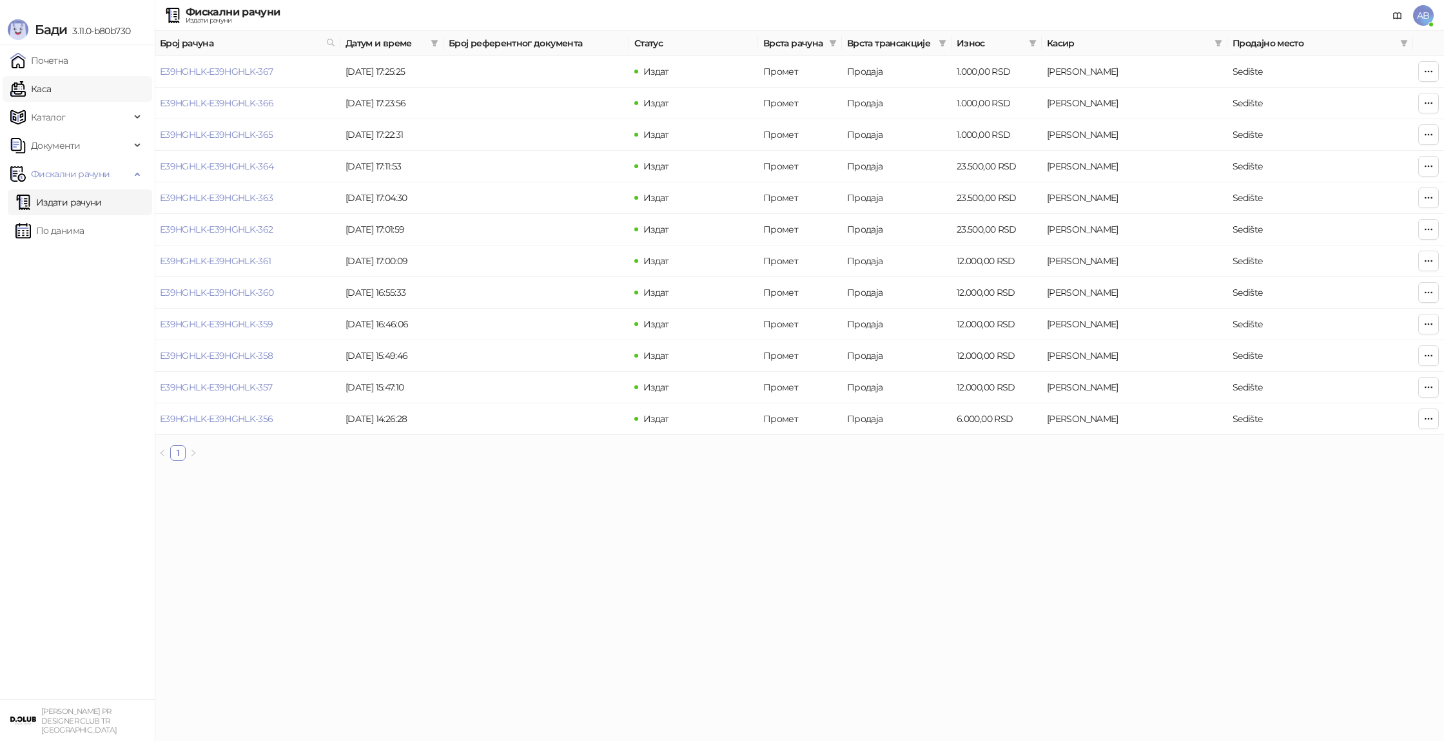
click at [51, 88] on link "Каса" at bounding box center [30, 89] width 41 height 26
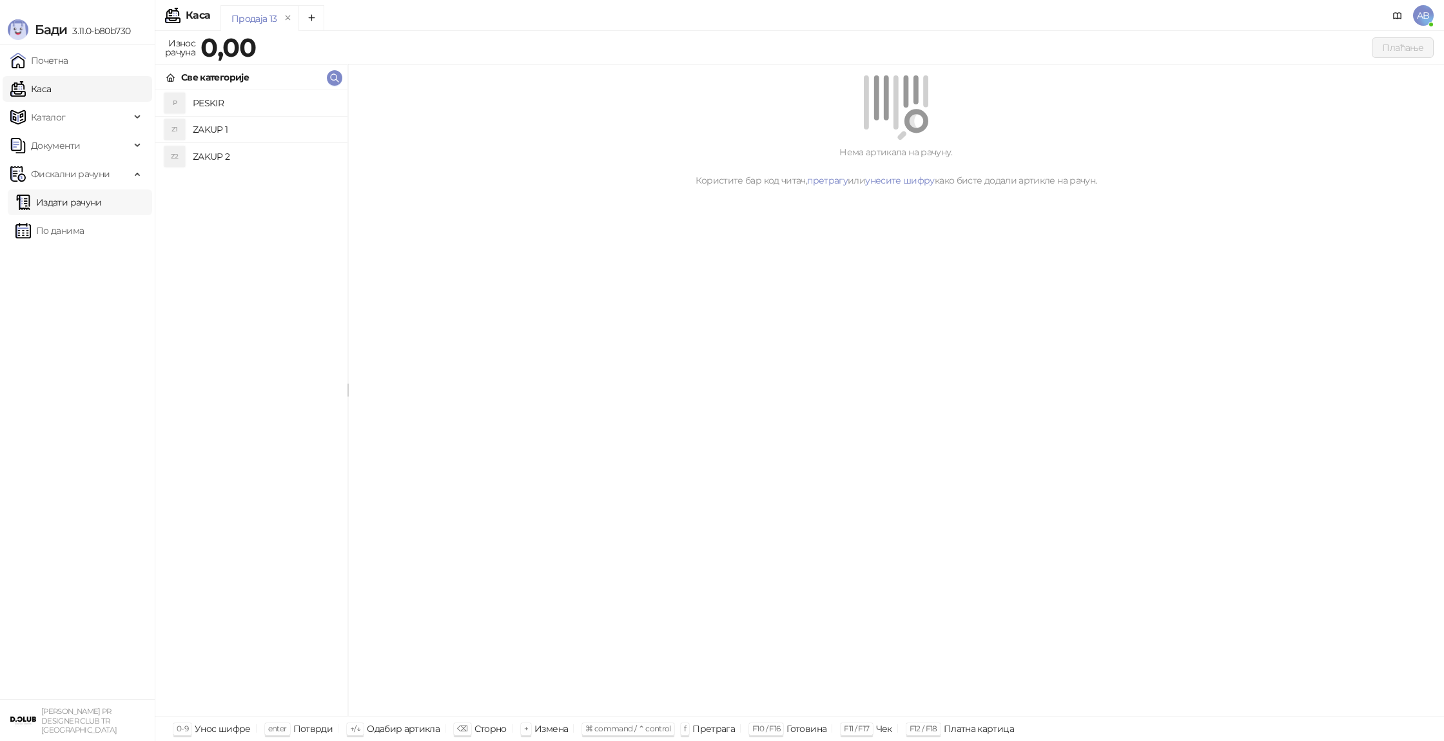
click at [48, 210] on link "Издати рачуни" at bounding box center [58, 203] width 86 height 26
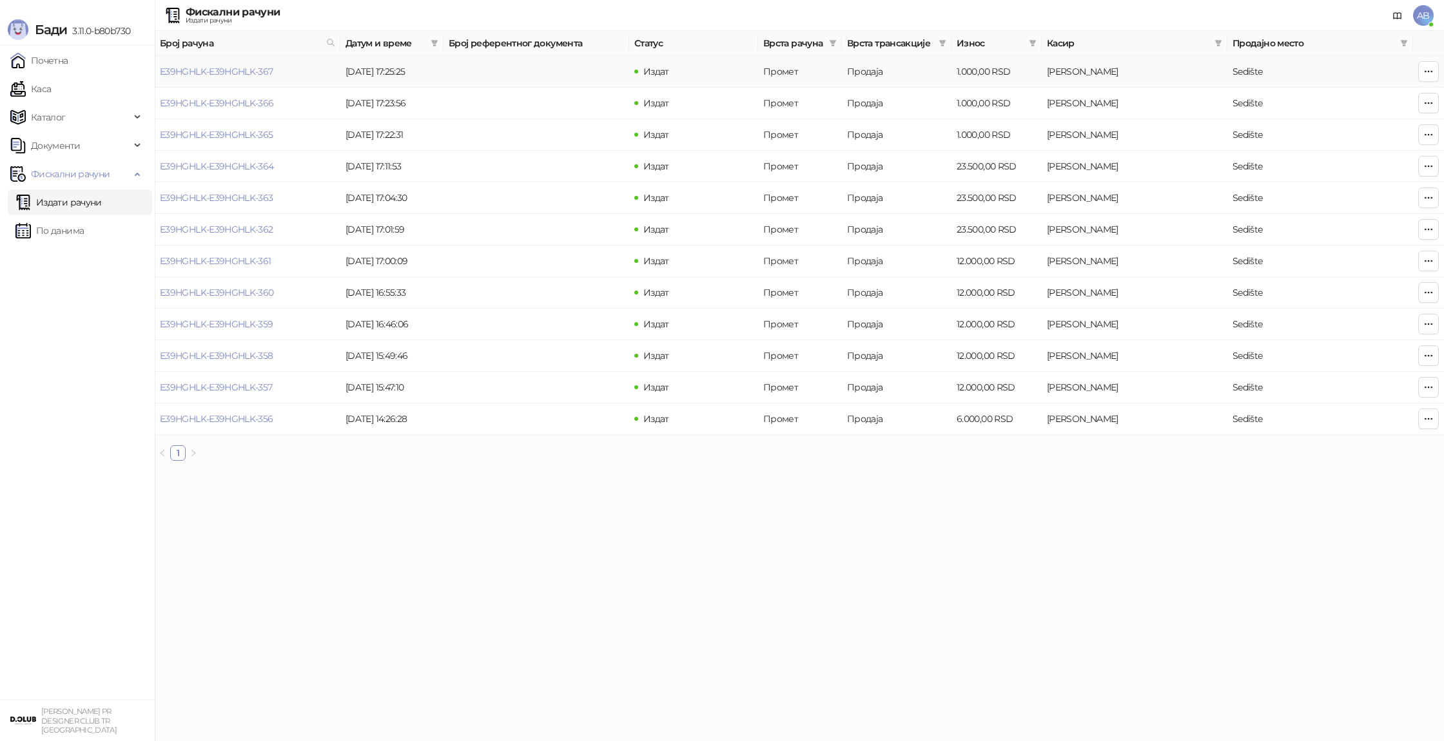
click at [1432, 83] on td at bounding box center [1428, 72] width 31 height 32
click at [1431, 80] on button "button" at bounding box center [1428, 71] width 21 height 21
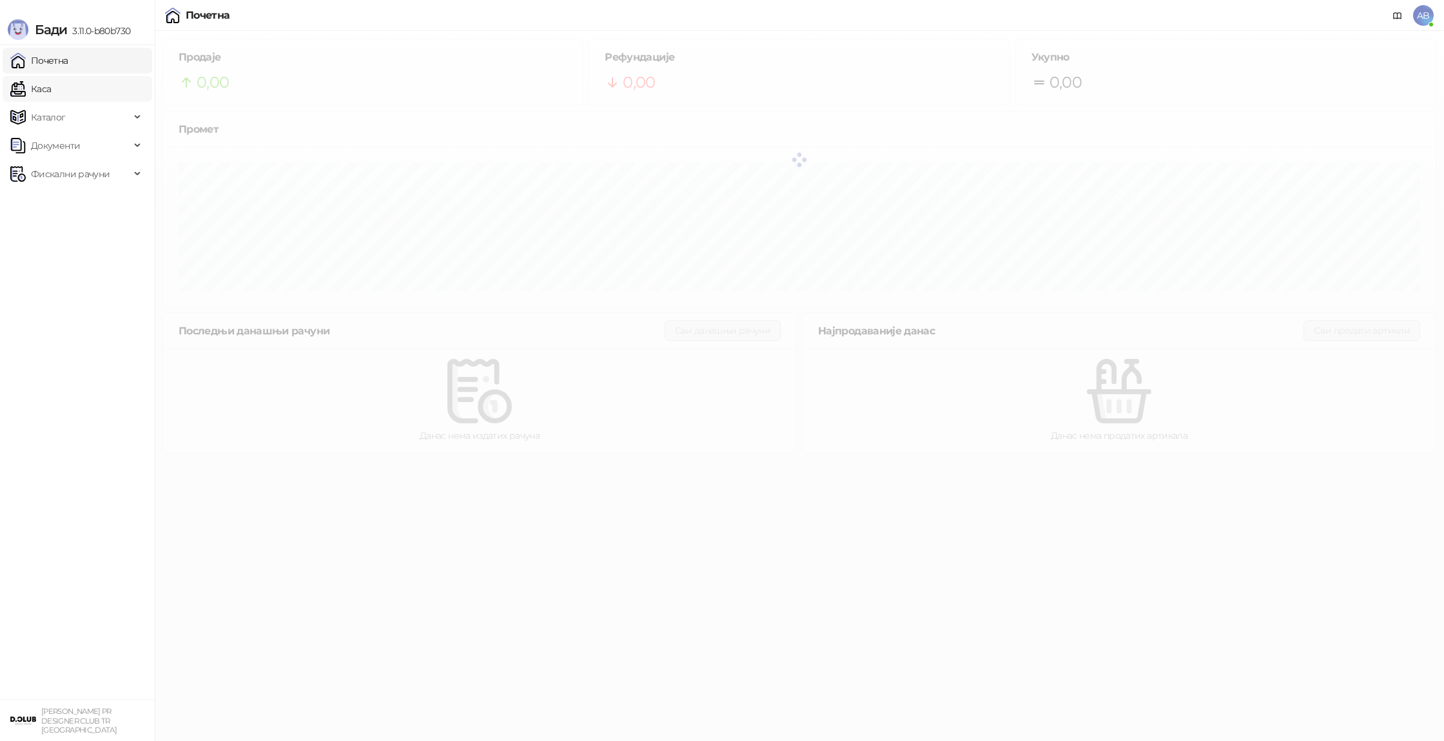
click at [51, 80] on link "Каса" at bounding box center [30, 89] width 41 height 26
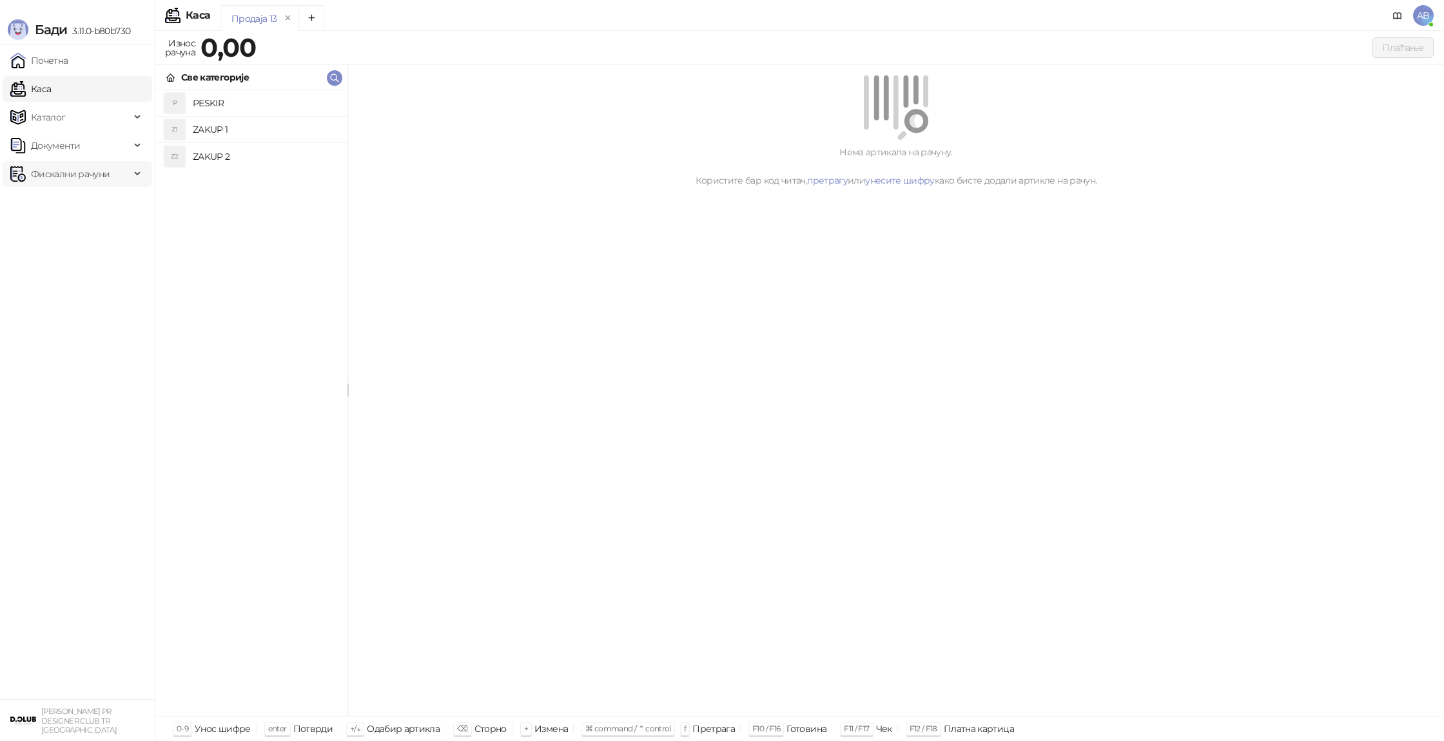
click at [92, 185] on span "Фискални рачуни" at bounding box center [70, 174] width 79 height 26
click at [91, 211] on link "Издати рачуни" at bounding box center [58, 203] width 86 height 26
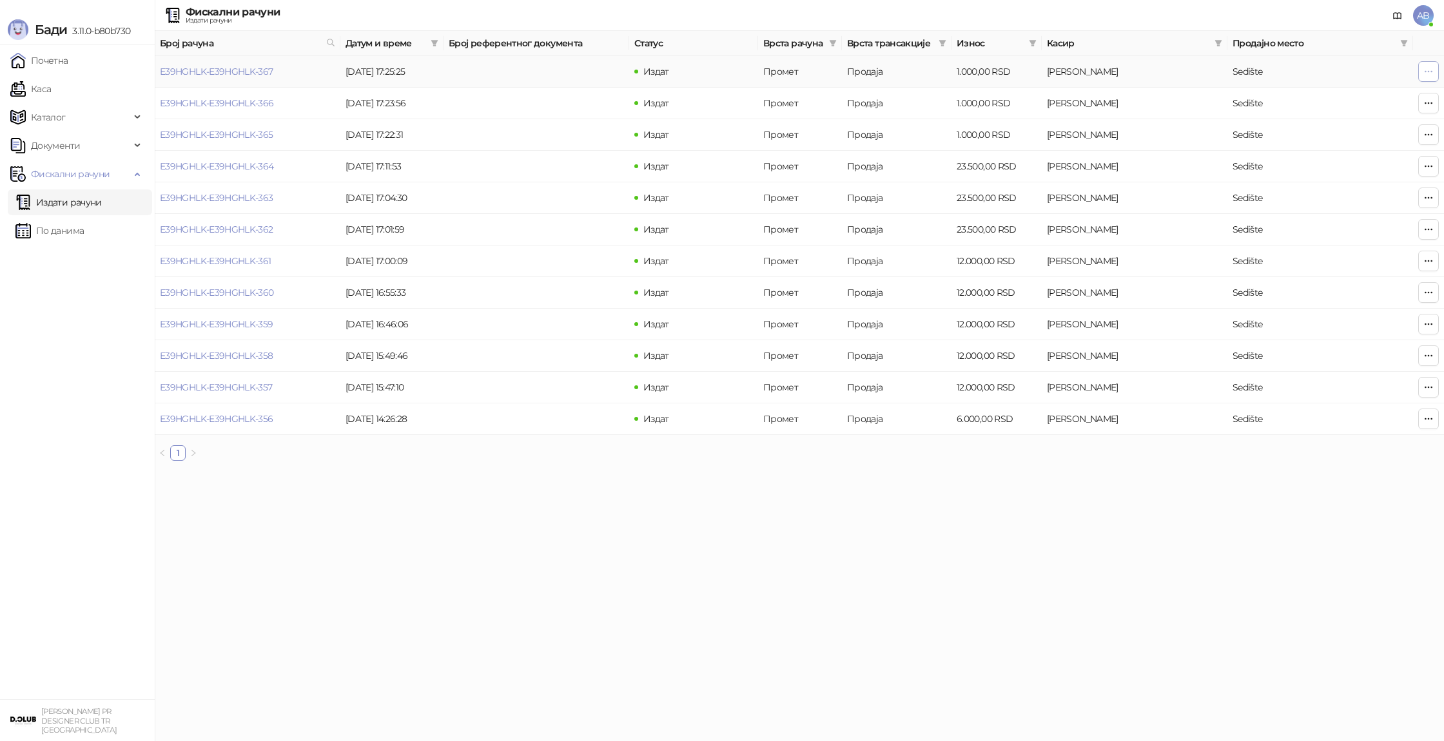
click at [1428, 70] on icon "button" at bounding box center [1428, 71] width 10 height 10
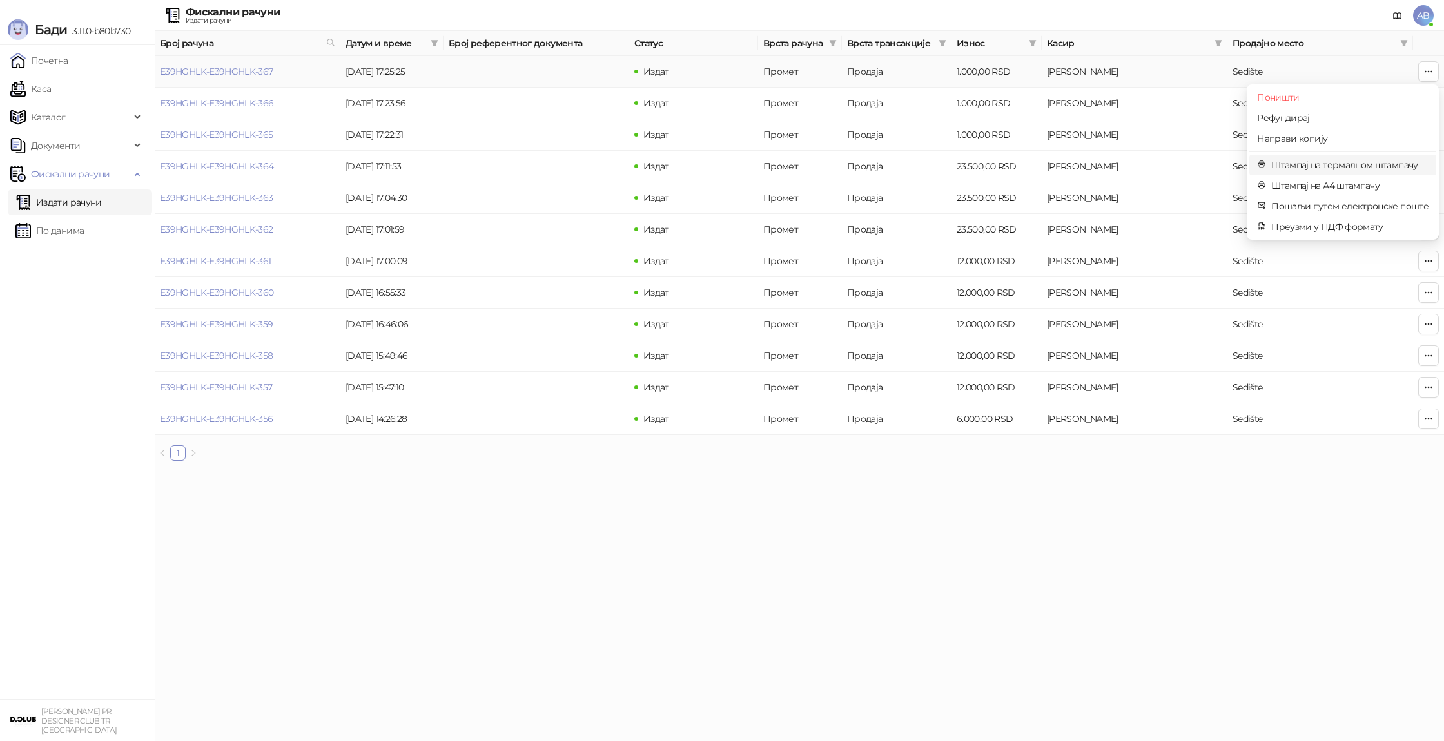
click at [1357, 170] on span "Штампај на термалном штампачу" at bounding box center [1349, 165] width 157 height 14
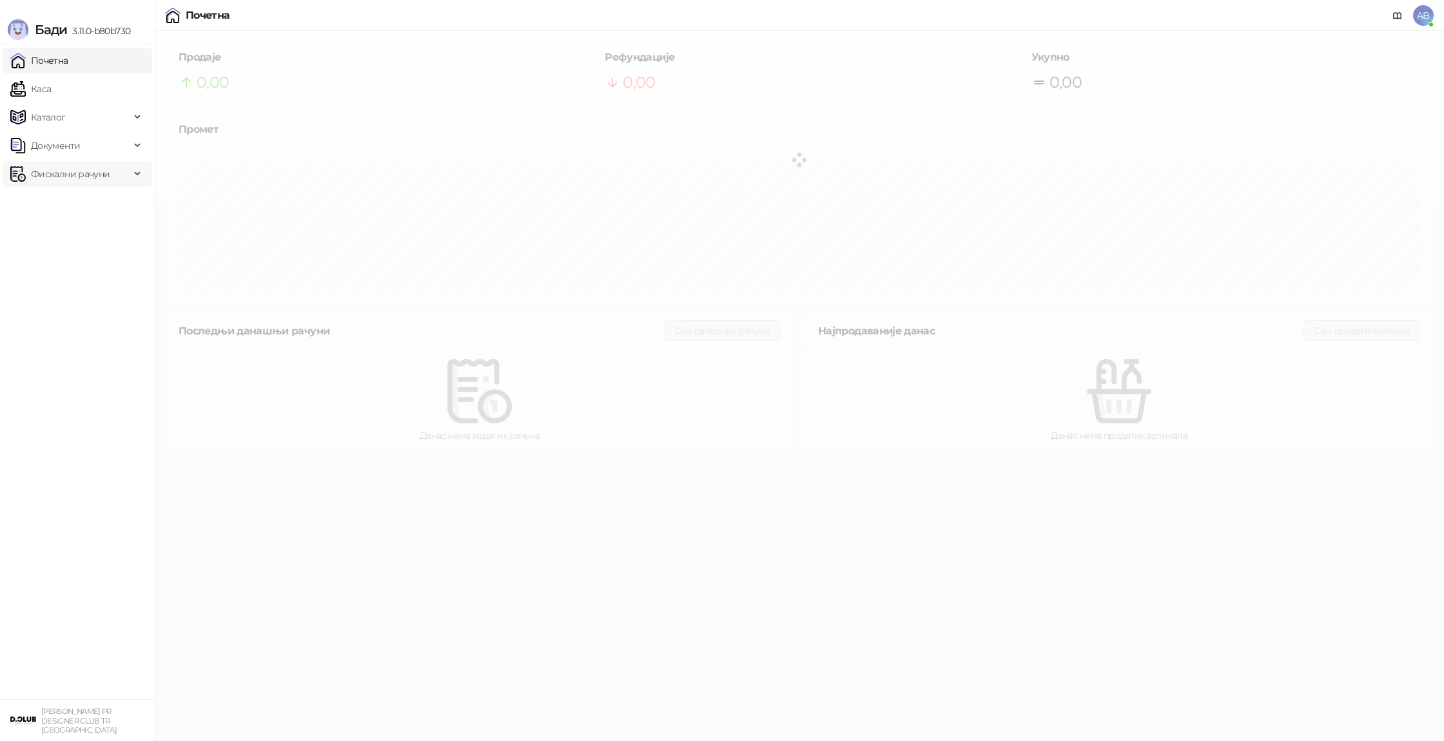
click at [70, 170] on span "Фискални рачуни" at bounding box center [70, 174] width 79 height 26
drag, startPoint x: 65, startPoint y: 177, endPoint x: 64, endPoint y: 184, distance: 7.2
click at [65, 177] on span "Фискални рачуни" at bounding box center [70, 174] width 79 height 26
click at [61, 199] on link "Издати рачуни" at bounding box center [58, 203] width 86 height 26
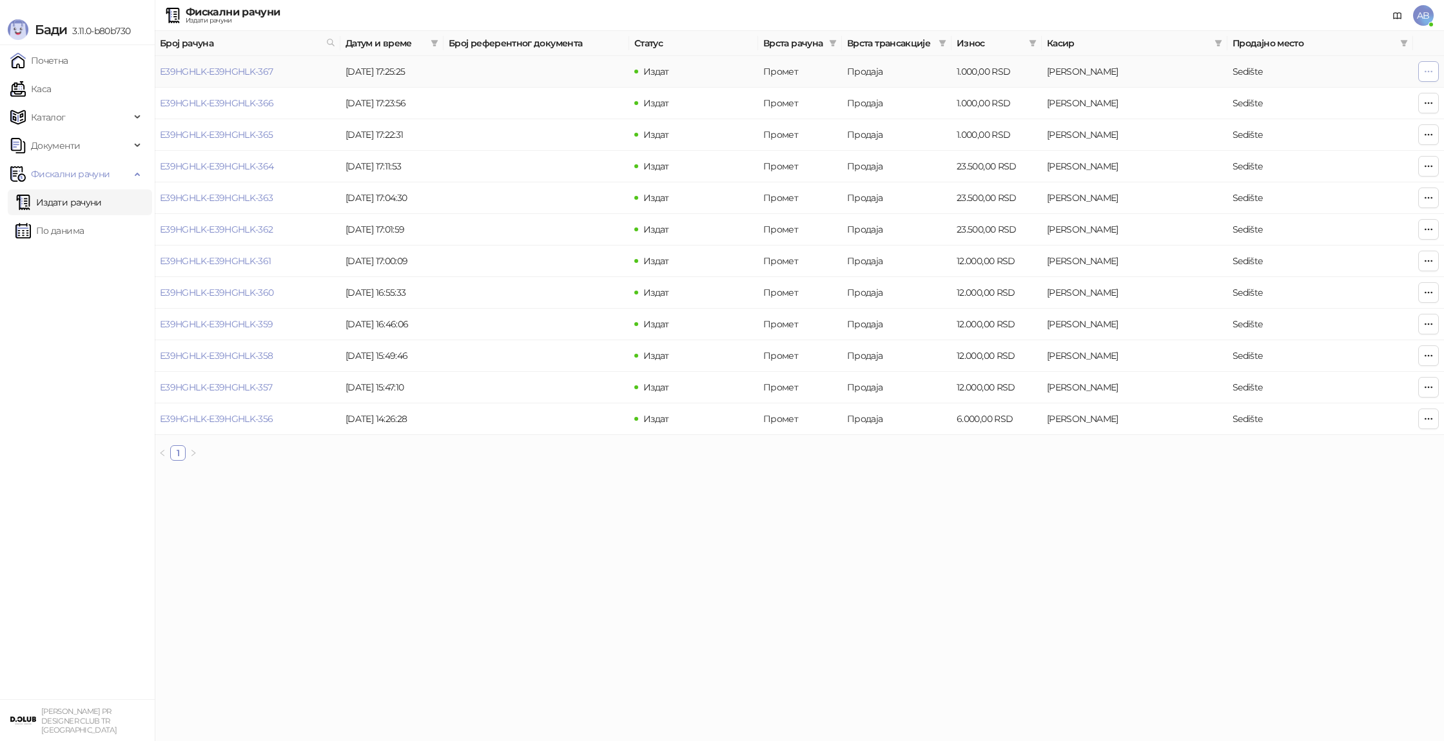
click at [1430, 74] on icon "button" at bounding box center [1428, 71] width 10 height 10
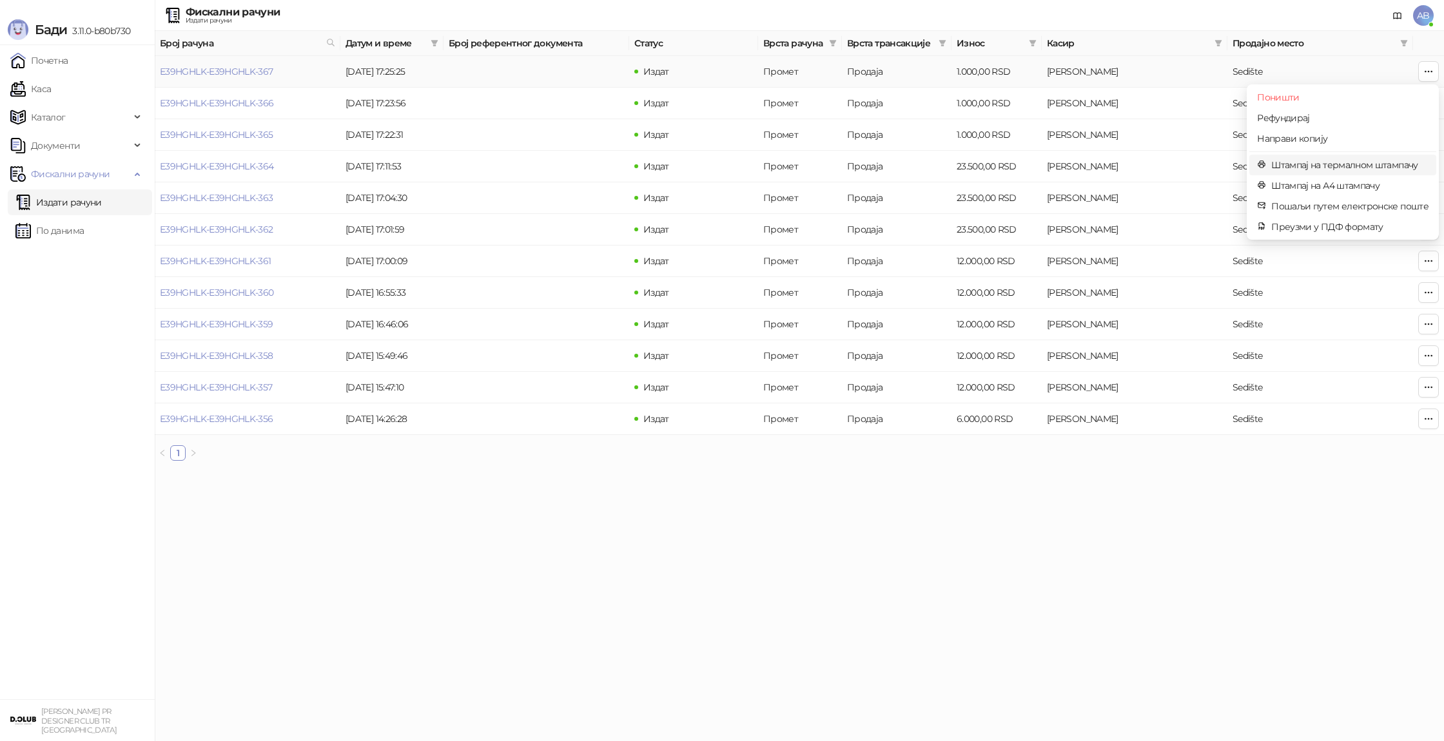
click at [1321, 163] on span "Штампај на термалном штампачу" at bounding box center [1349, 165] width 157 height 14
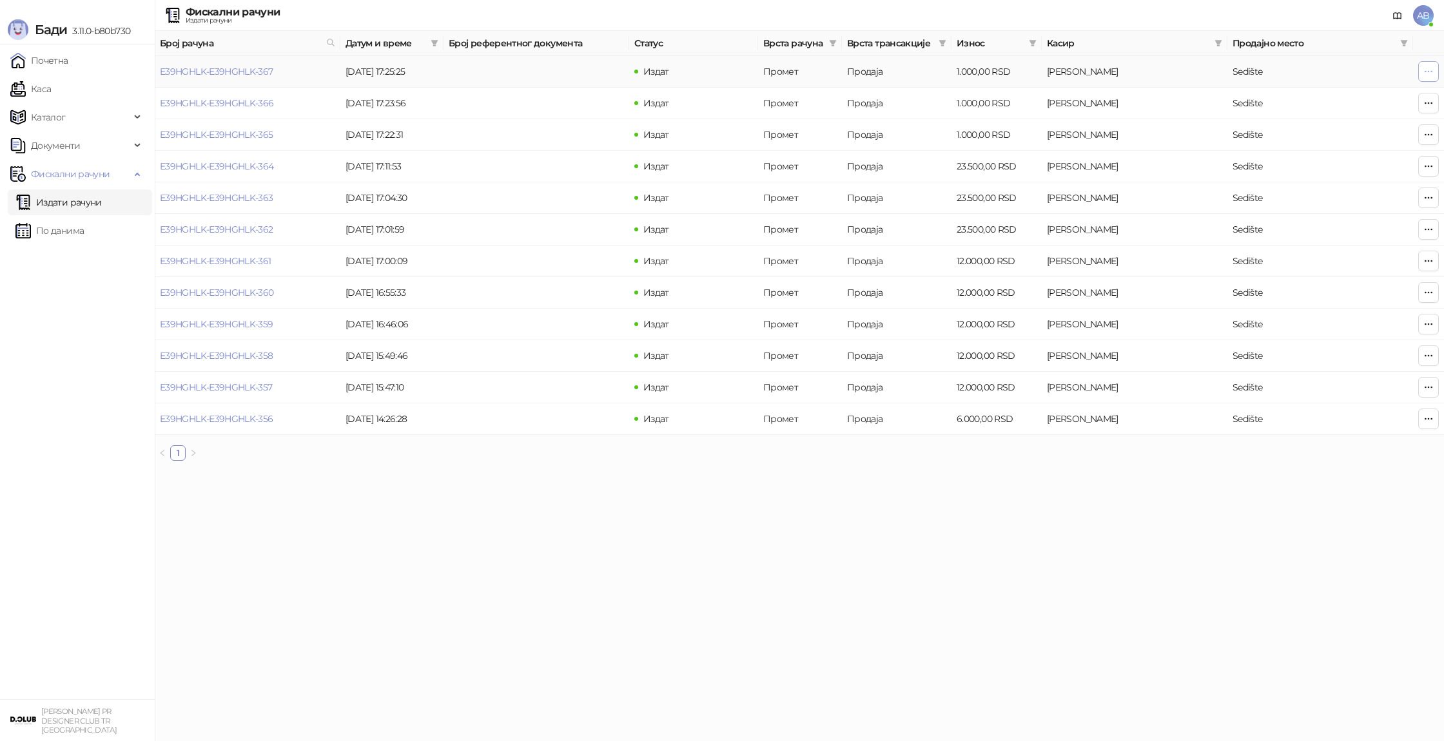
click at [1430, 77] on span "button" at bounding box center [1428, 71] width 10 height 12
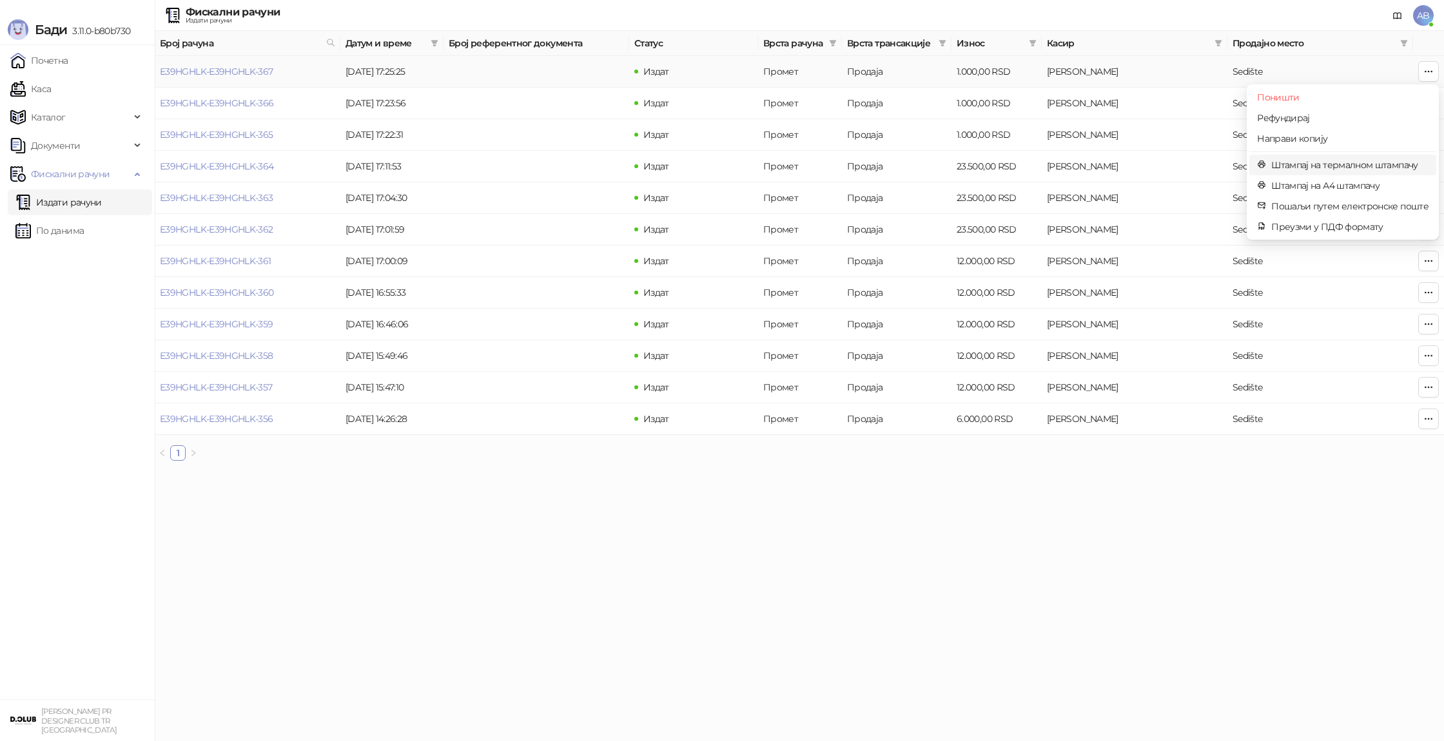
click at [1356, 172] on li "Штампај на термалном штампачу" at bounding box center [1342, 165] width 187 height 21
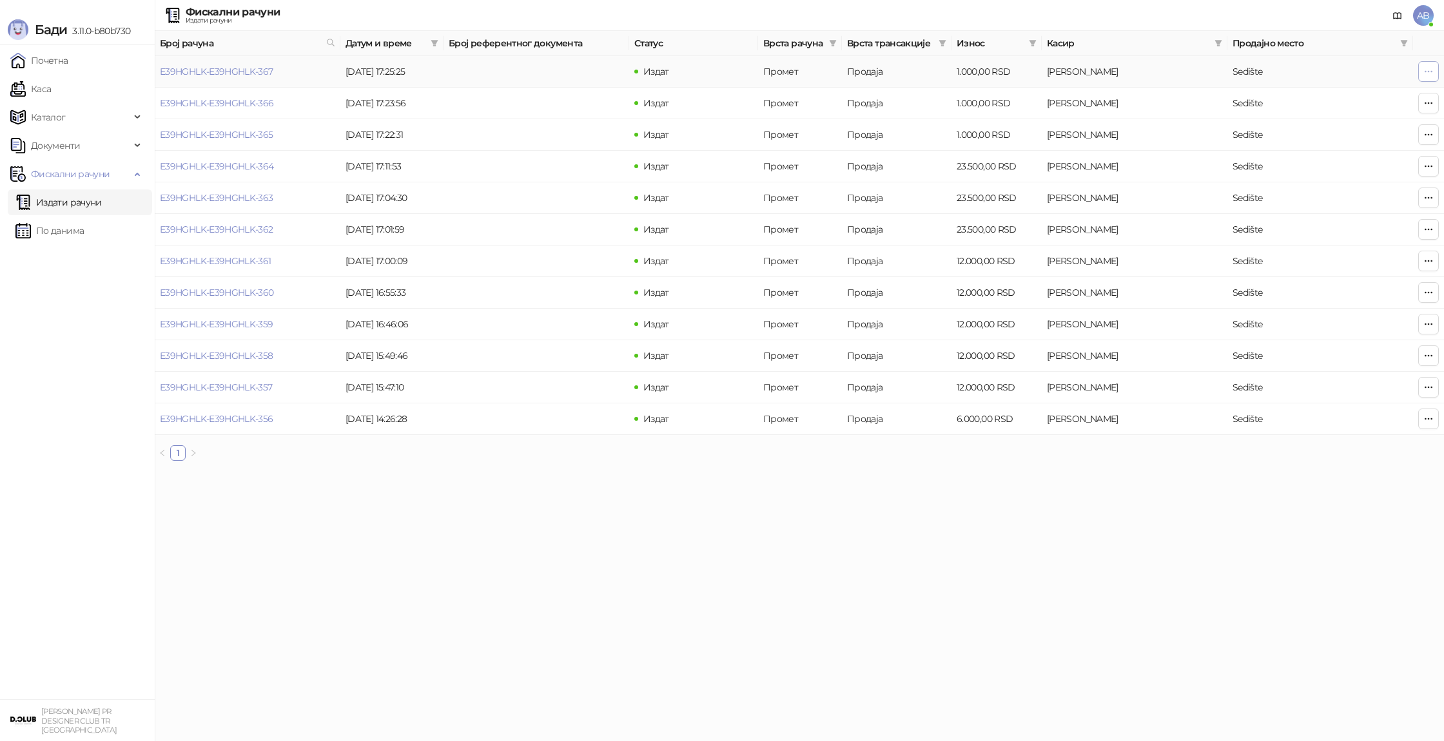
click at [1432, 73] on icon "button" at bounding box center [1428, 71] width 10 height 10
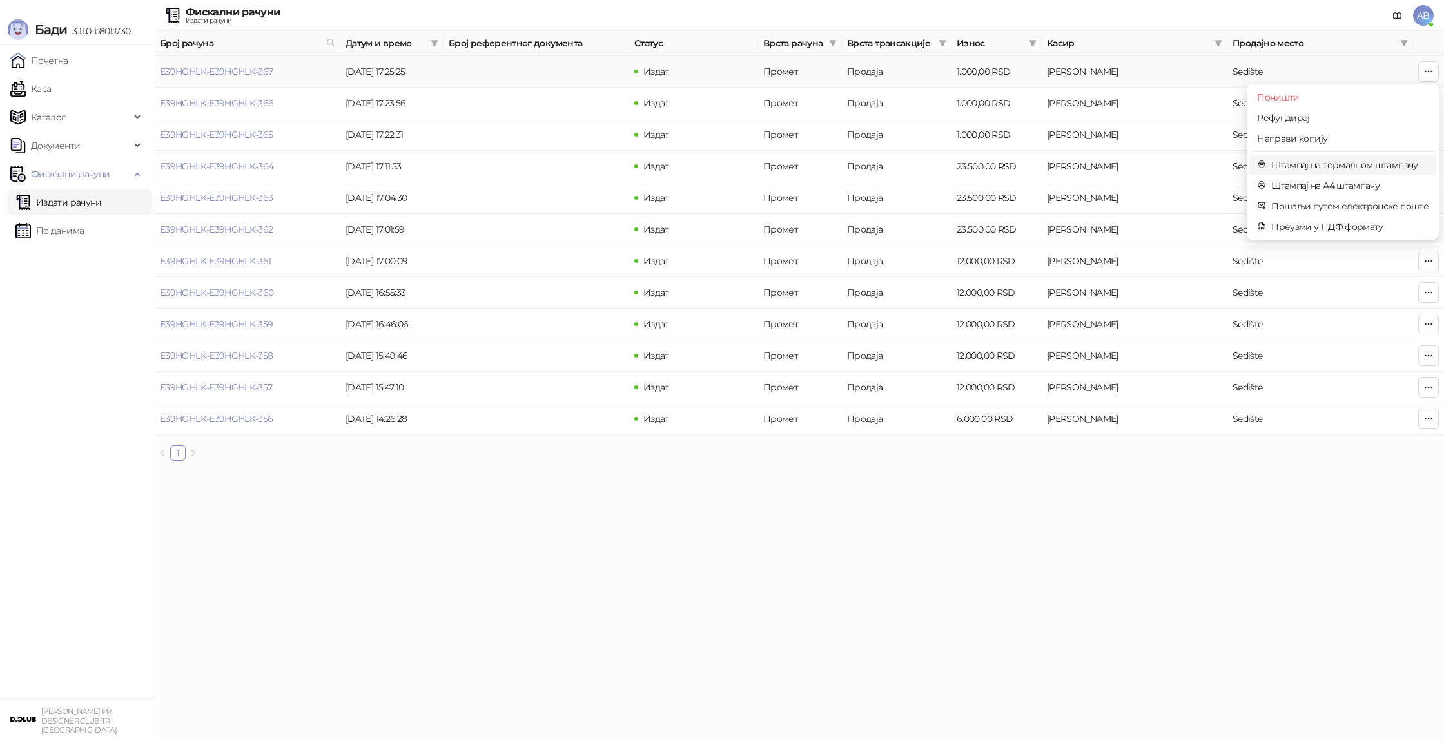
click at [1392, 164] on span "Штампај на термалном штампачу" at bounding box center [1349, 165] width 157 height 14
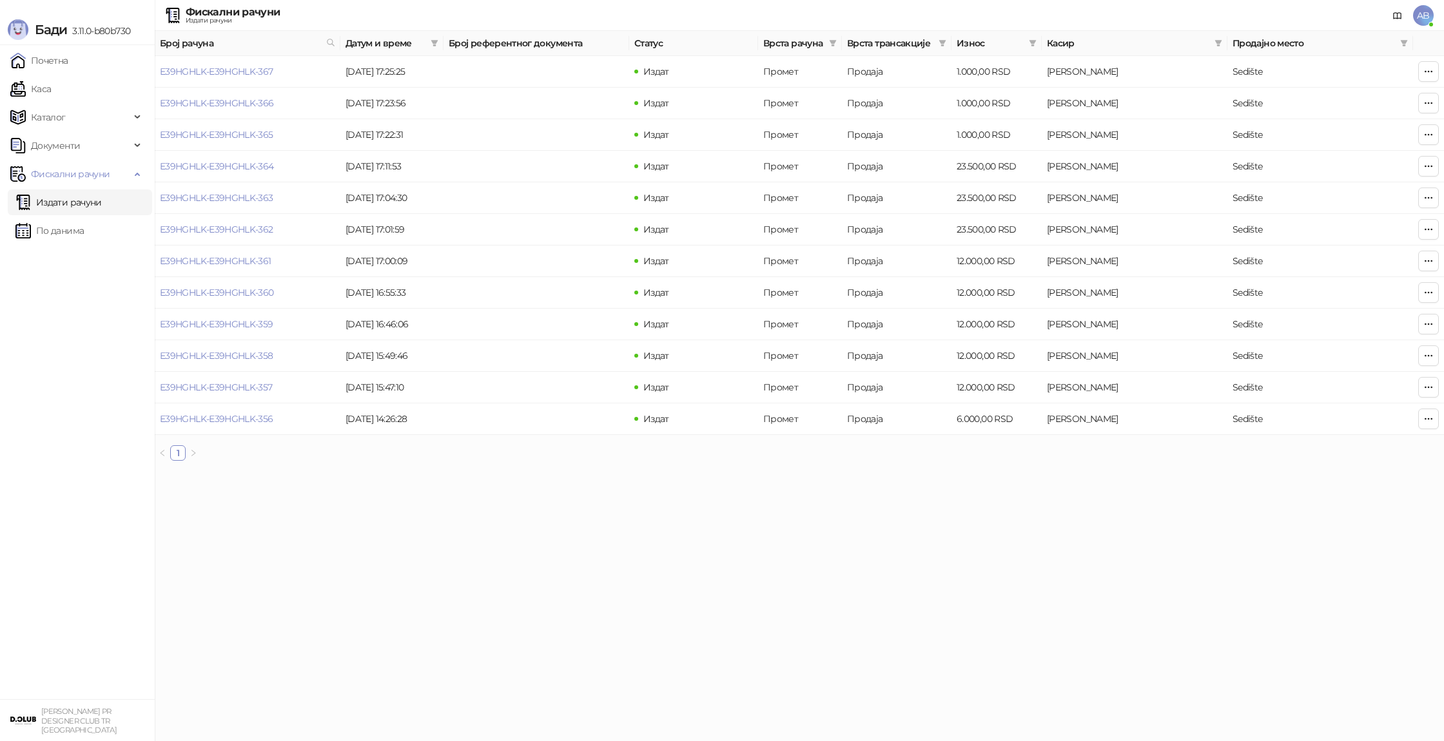
click at [1419, 15] on span "AB" at bounding box center [1423, 15] width 21 height 21
click at [1285, 146] on link "Подешавања" at bounding box center [1247, 151] width 75 height 12
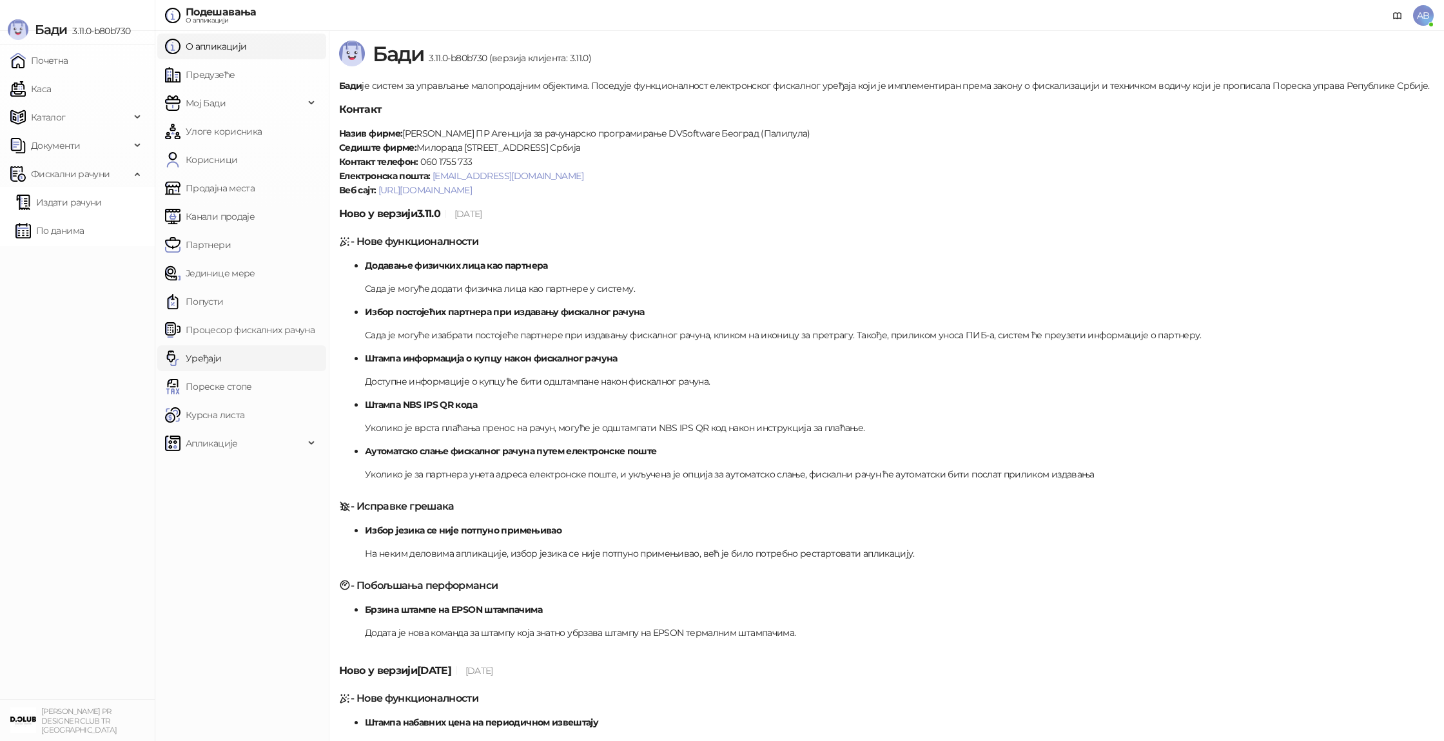
click at [199, 362] on link "Уређаји" at bounding box center [193, 358] width 57 height 26
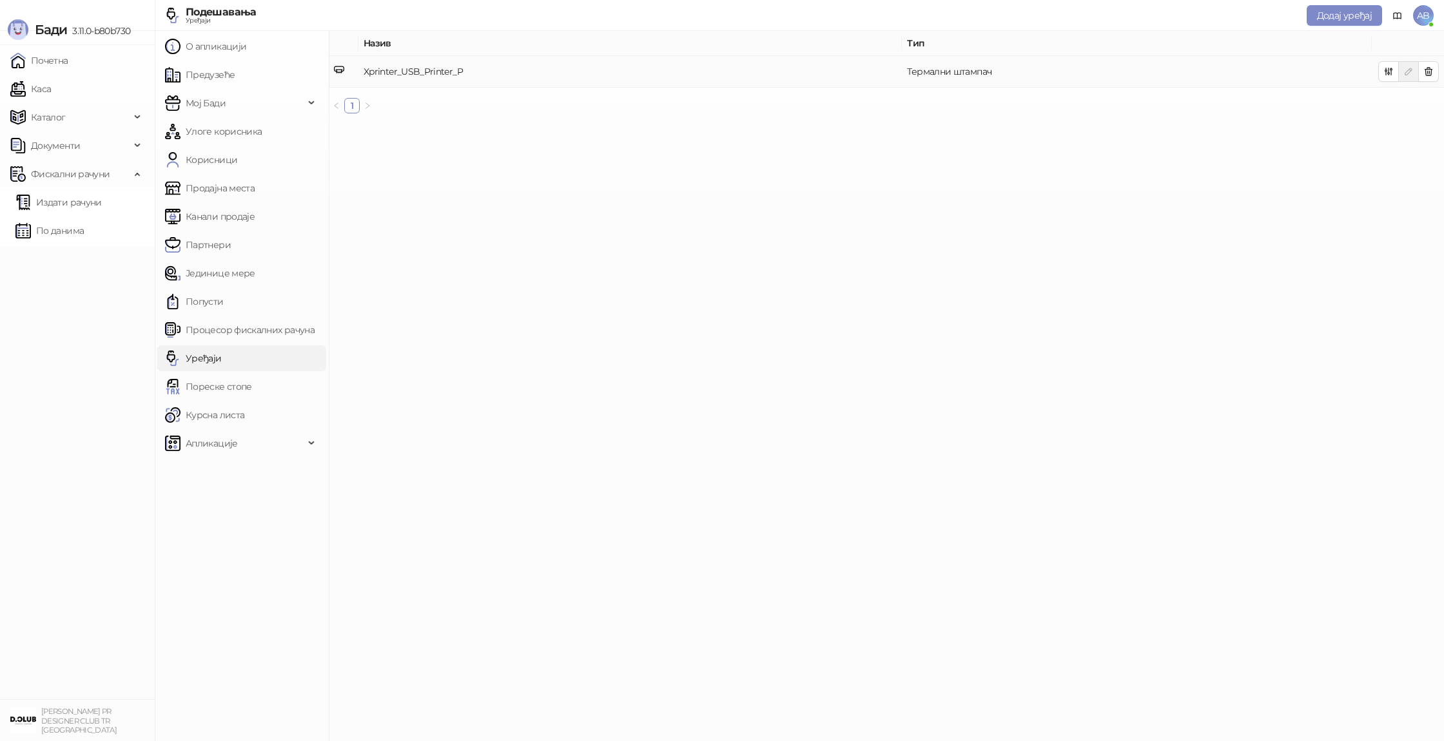
click at [456, 75] on td "Xprinter_USB_Printer_P" at bounding box center [629, 72] width 543 height 32
click at [1390, 75] on icon "button" at bounding box center [1388, 71] width 10 height 10
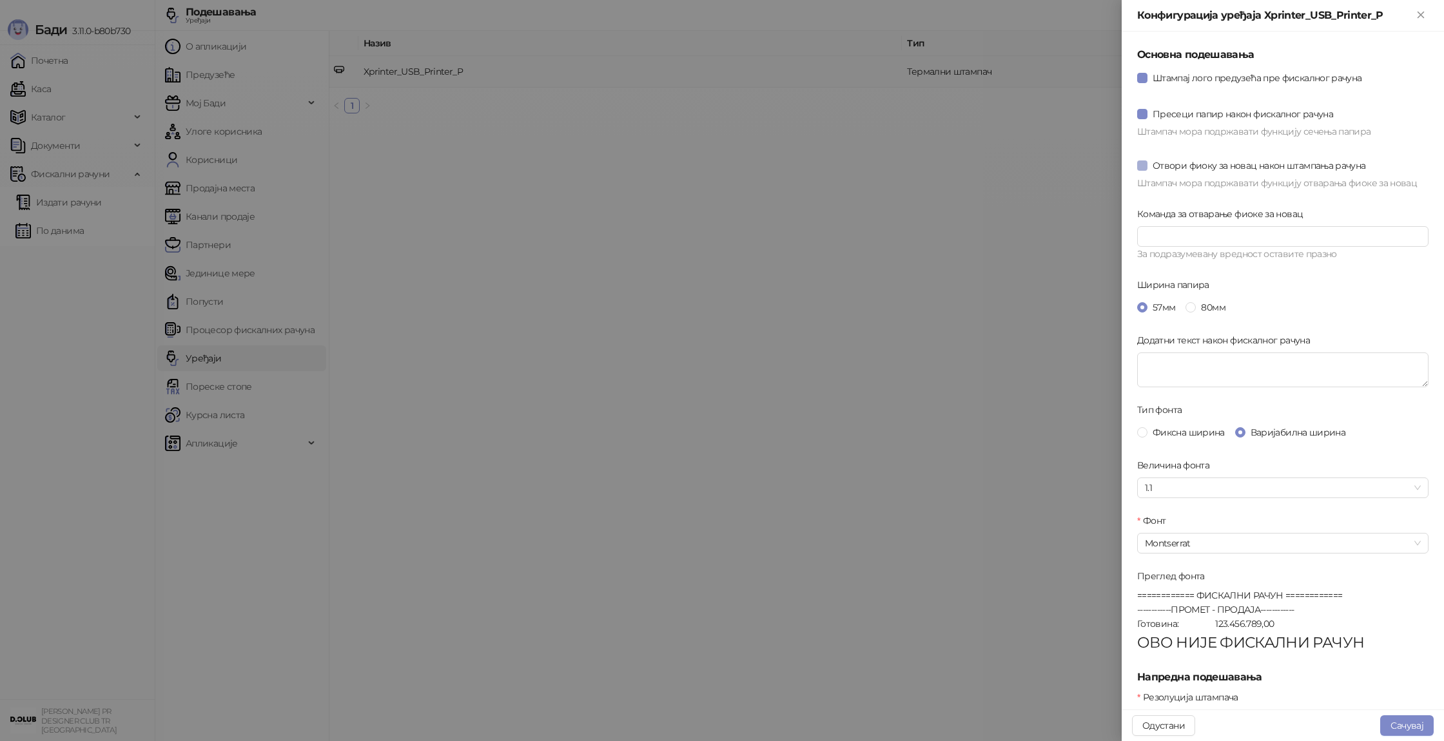
click at [1274, 164] on span "Отвори фиоку за новац након штампања рачуна" at bounding box center [1258, 166] width 223 height 14
click at [1167, 118] on span "Пресеци папир након фискалног рачуна" at bounding box center [1242, 114] width 191 height 14
click at [1410, 723] on button "Сачувај" at bounding box center [1407, 725] width 54 height 21
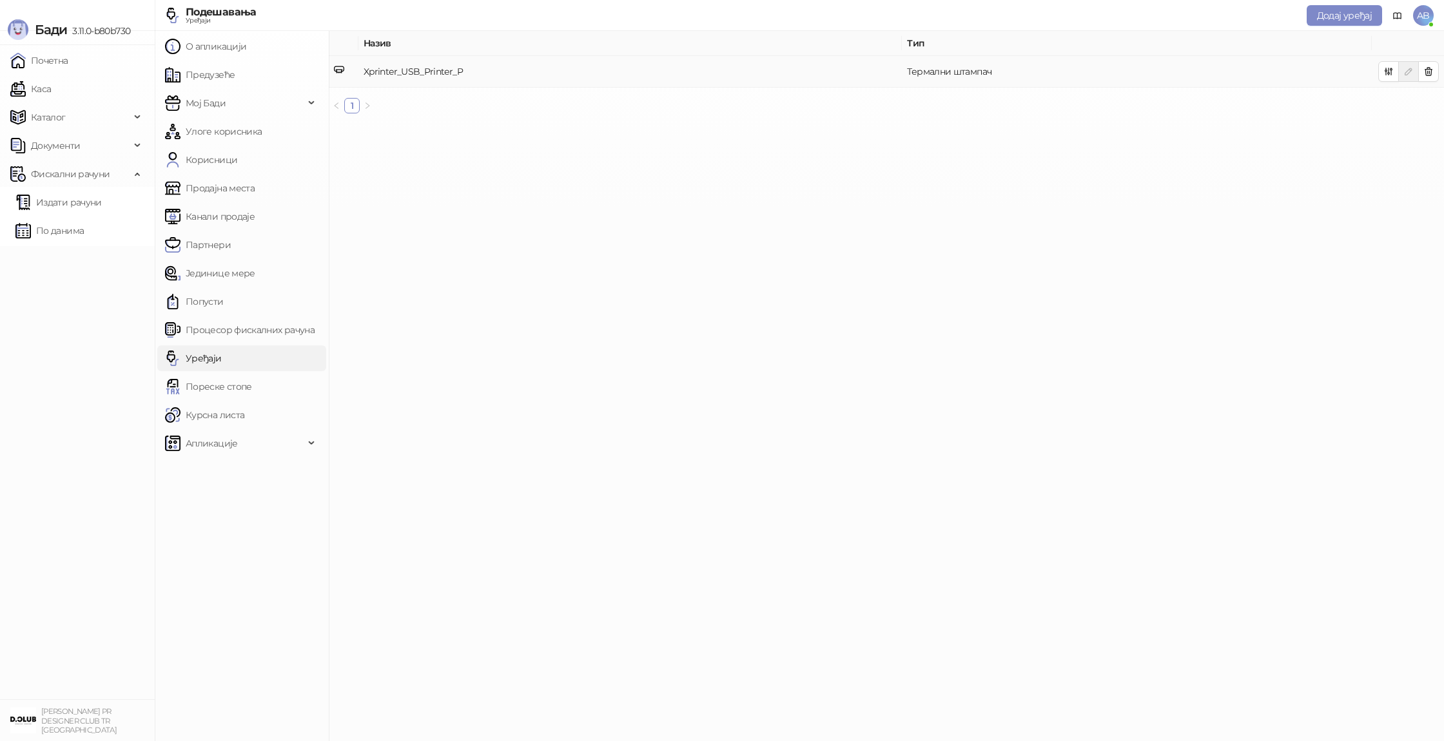
click at [467, 221] on main "Назив Тип Xprinter_USB_Printer_P Термални штампач 1" at bounding box center [886, 386] width 1115 height 710
click at [75, 206] on link "Издати рачуни" at bounding box center [58, 203] width 86 height 26
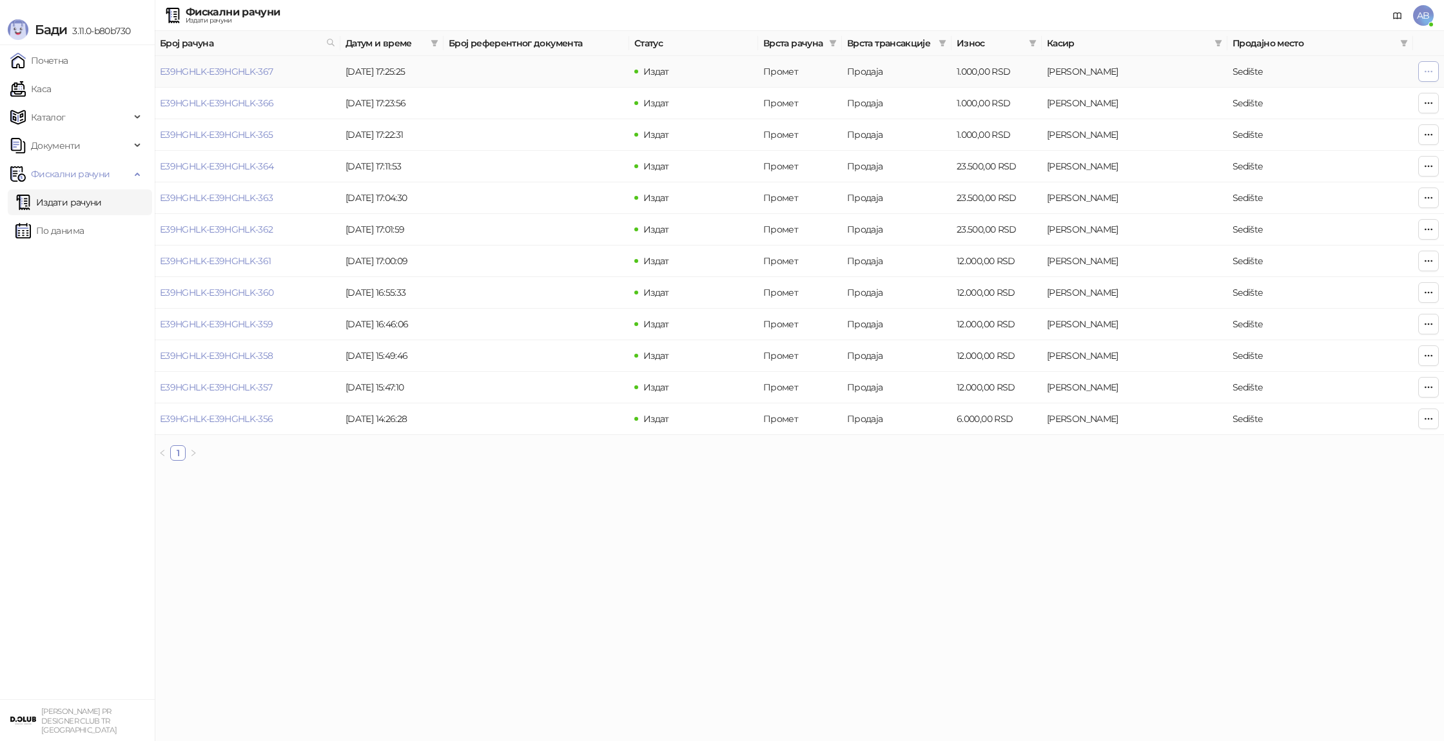
click at [1424, 77] on span "button" at bounding box center [1428, 71] width 10 height 12
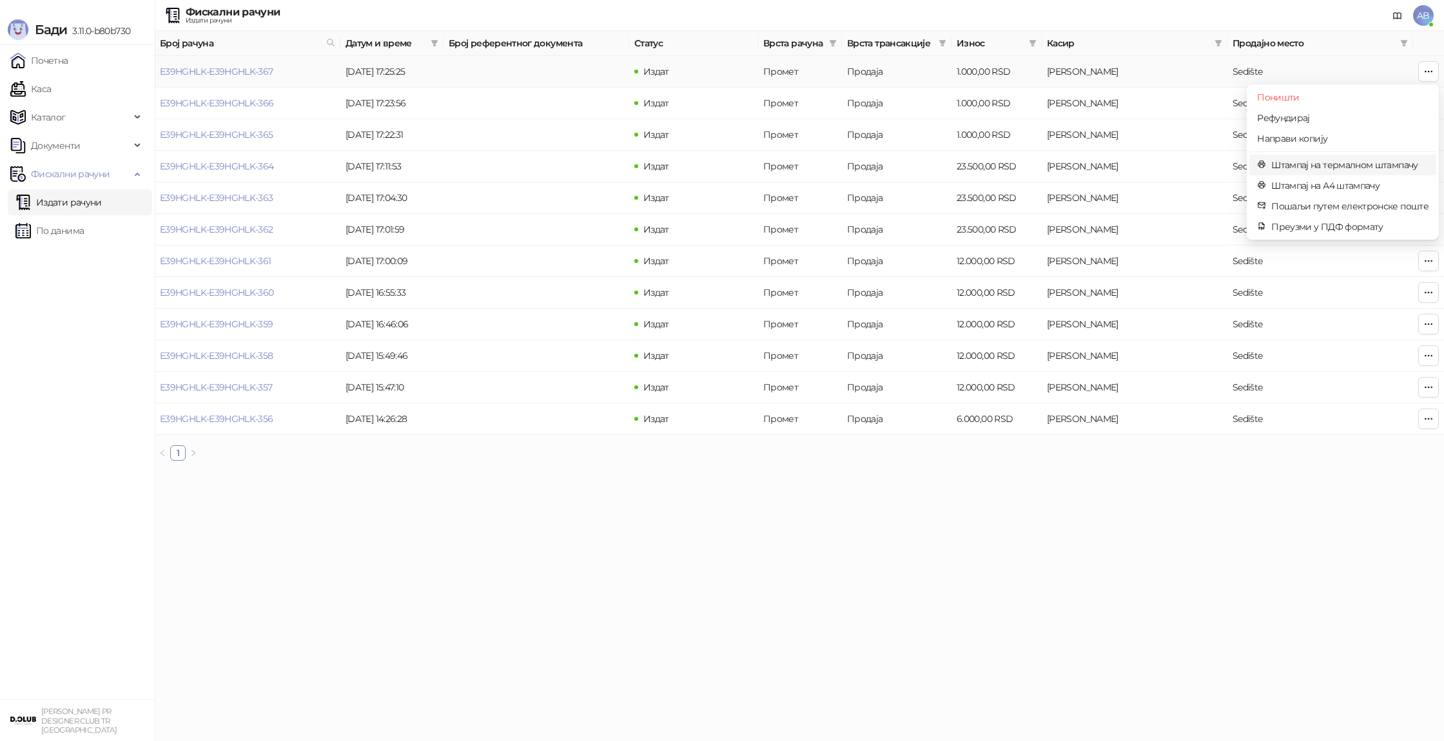
click at [1310, 161] on span "Штампај на термалном штампачу" at bounding box center [1349, 165] width 157 height 14
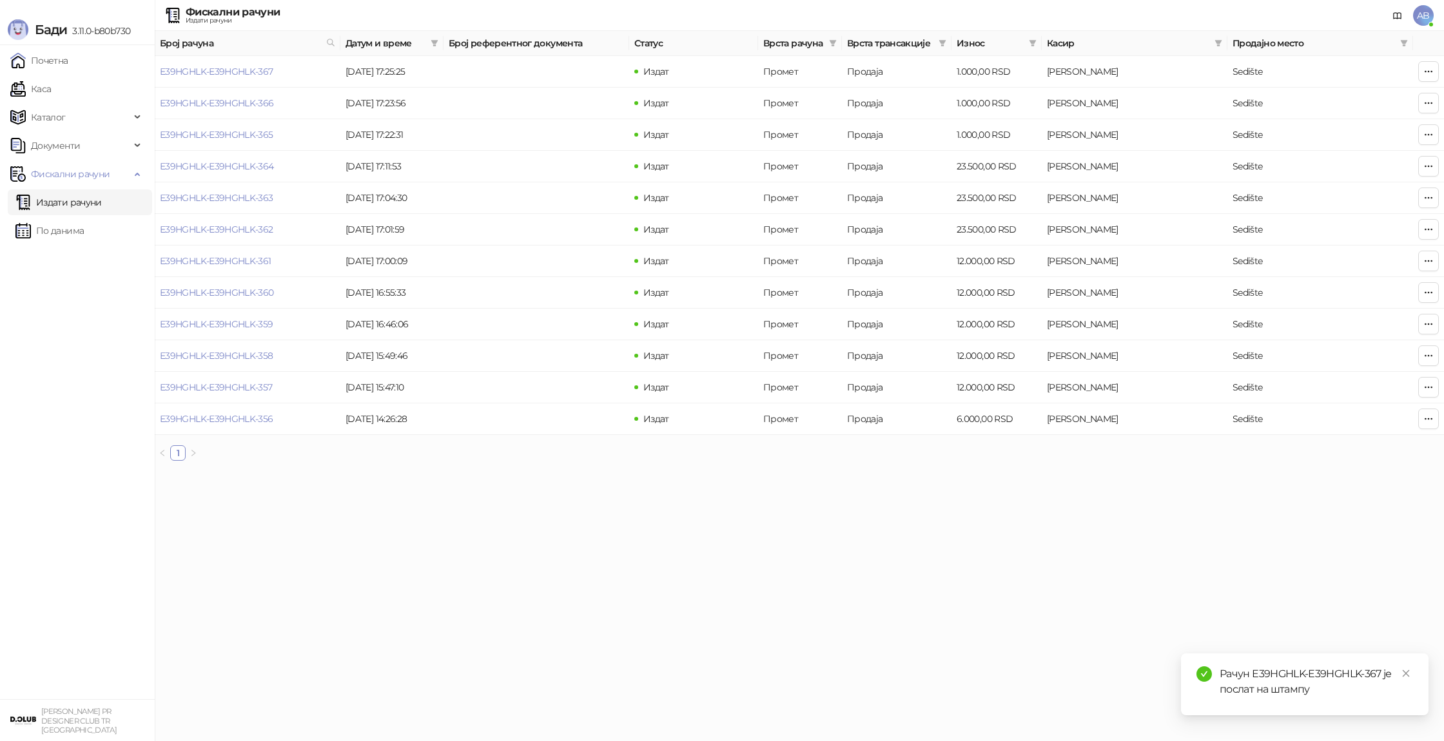
click at [1416, 676] on div "Рачун E39HGHLK-E39HGHLK-367 је послат на штампу" at bounding box center [1305, 685] width 248 height 62
click at [1401, 674] on icon "close" at bounding box center [1405, 673] width 9 height 9
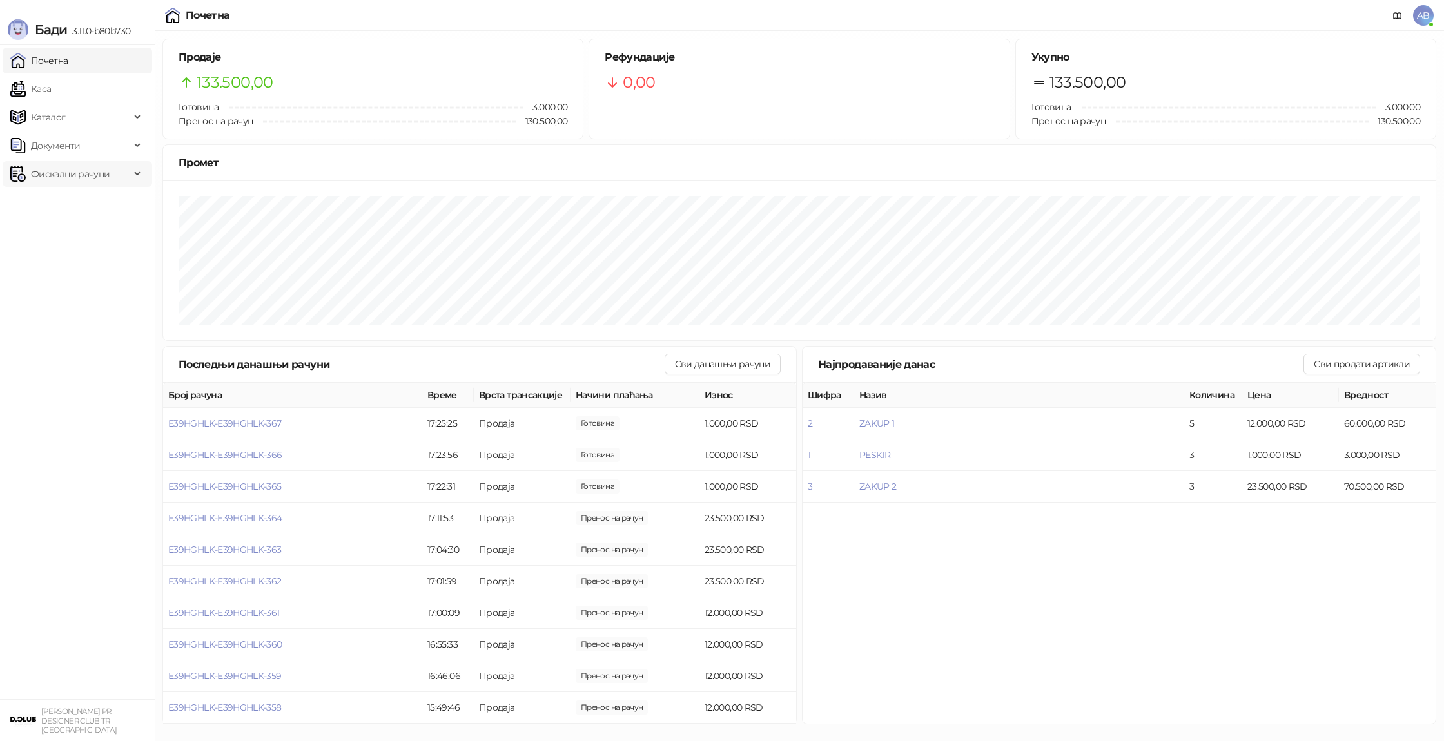
click at [109, 177] on span "Фискални рачуни" at bounding box center [70, 174] width 79 height 26
click at [102, 203] on link "Издати рачуни" at bounding box center [58, 203] width 86 height 26
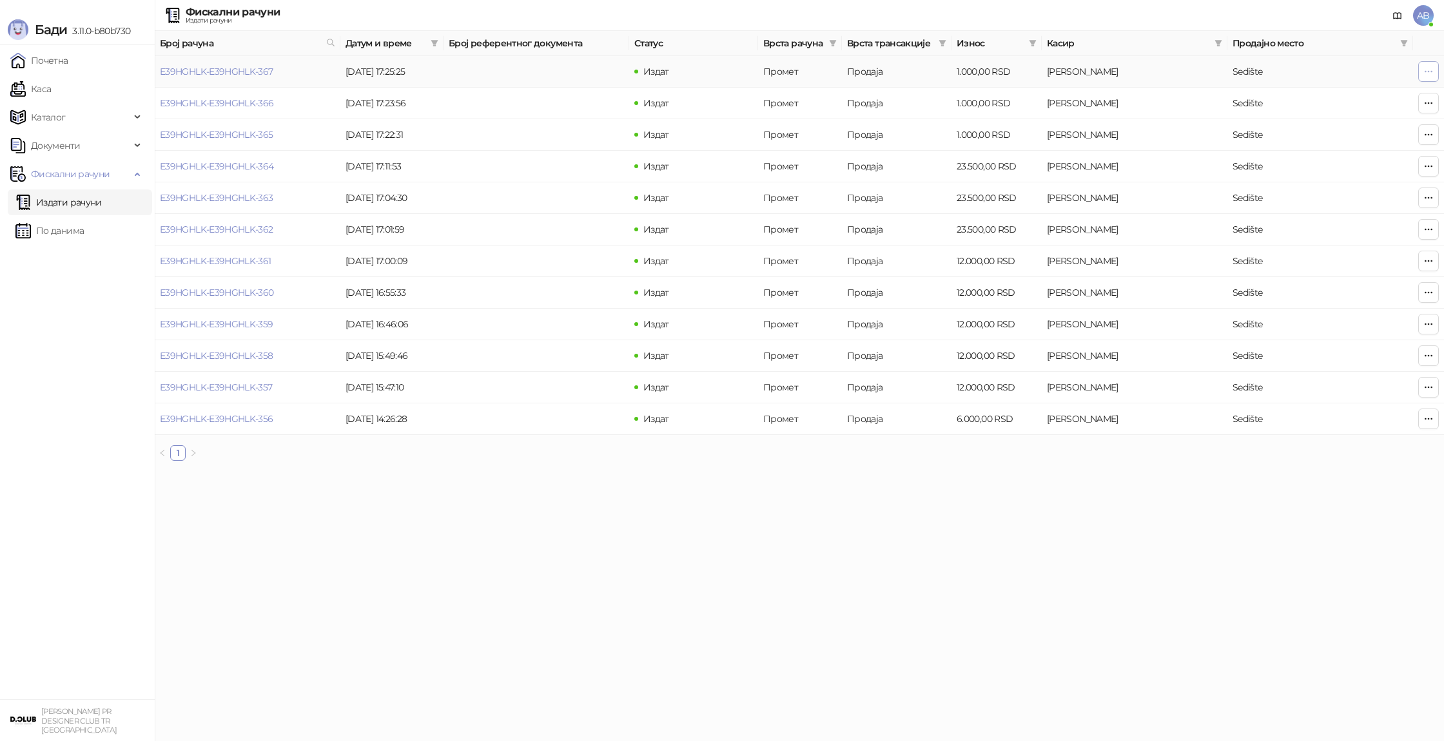
click at [1426, 75] on icon "button" at bounding box center [1428, 71] width 10 height 10
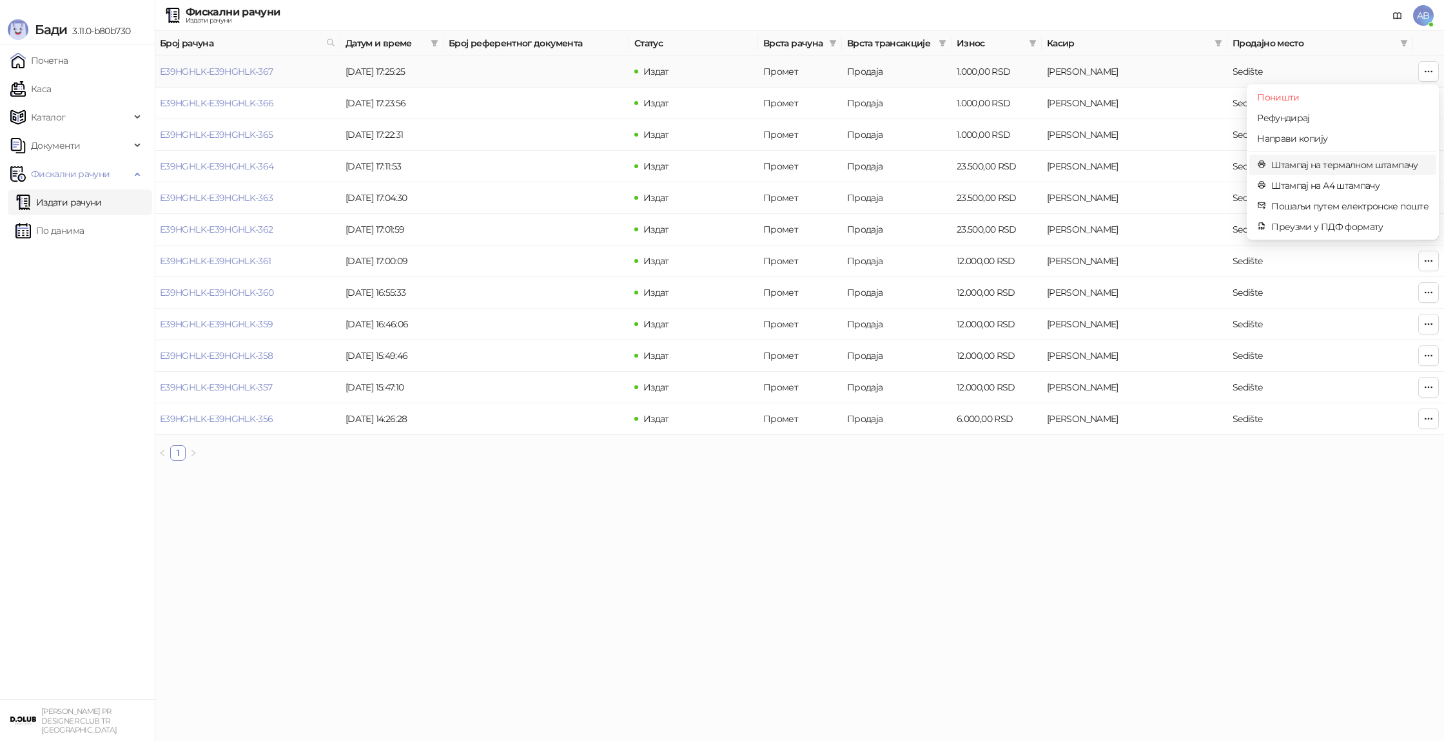
click at [1368, 170] on span "Штампај на термалном штампачу" at bounding box center [1349, 165] width 157 height 14
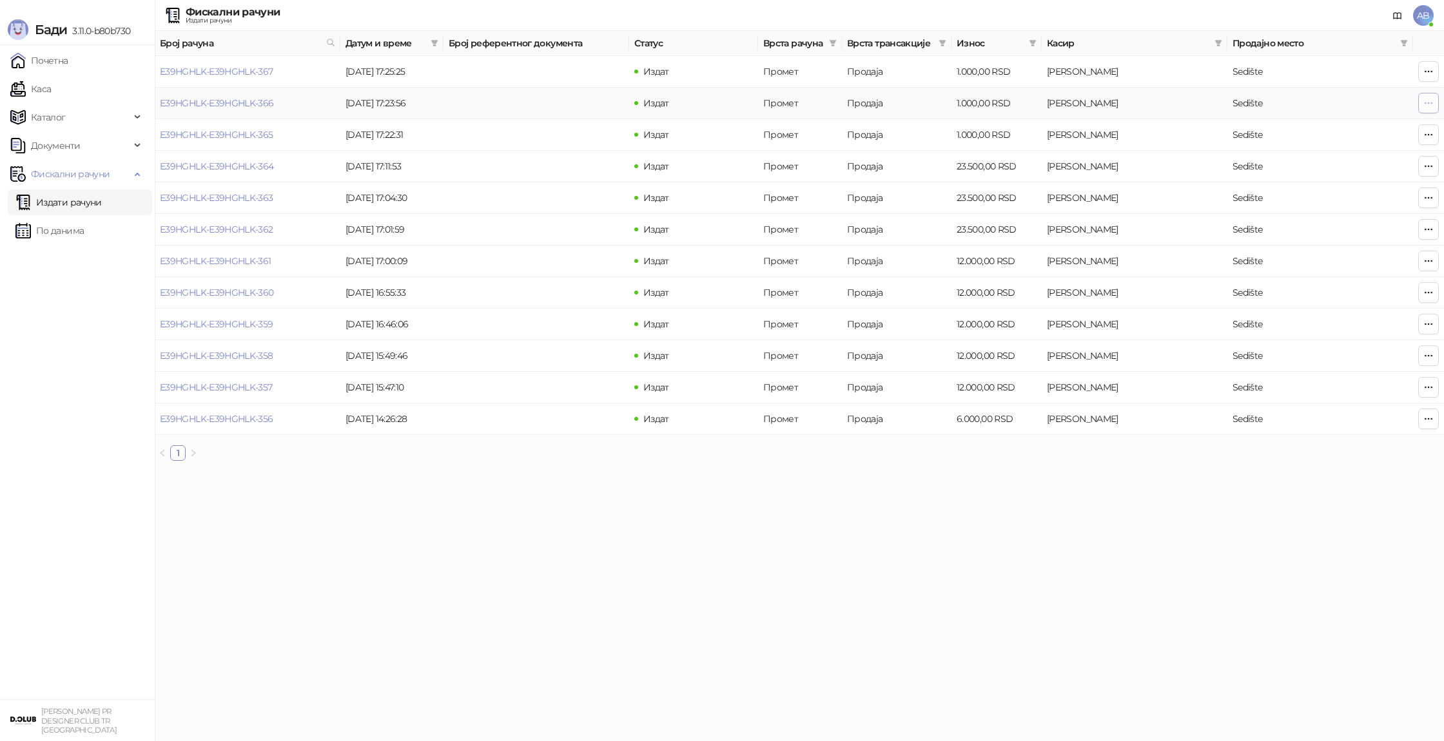
click at [1429, 101] on icon "button" at bounding box center [1428, 103] width 10 height 10
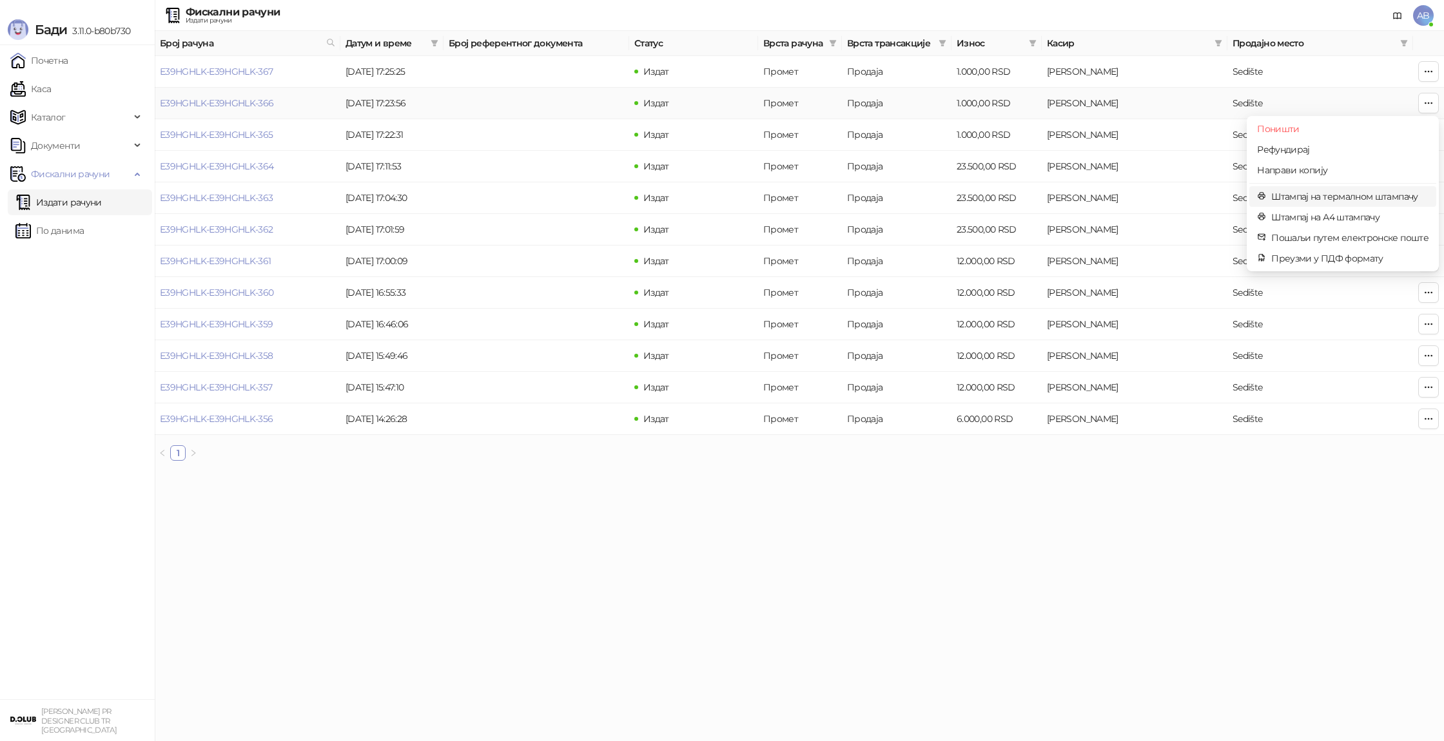
click at [1286, 198] on span "Штампај на термалном штампачу" at bounding box center [1349, 197] width 157 height 14
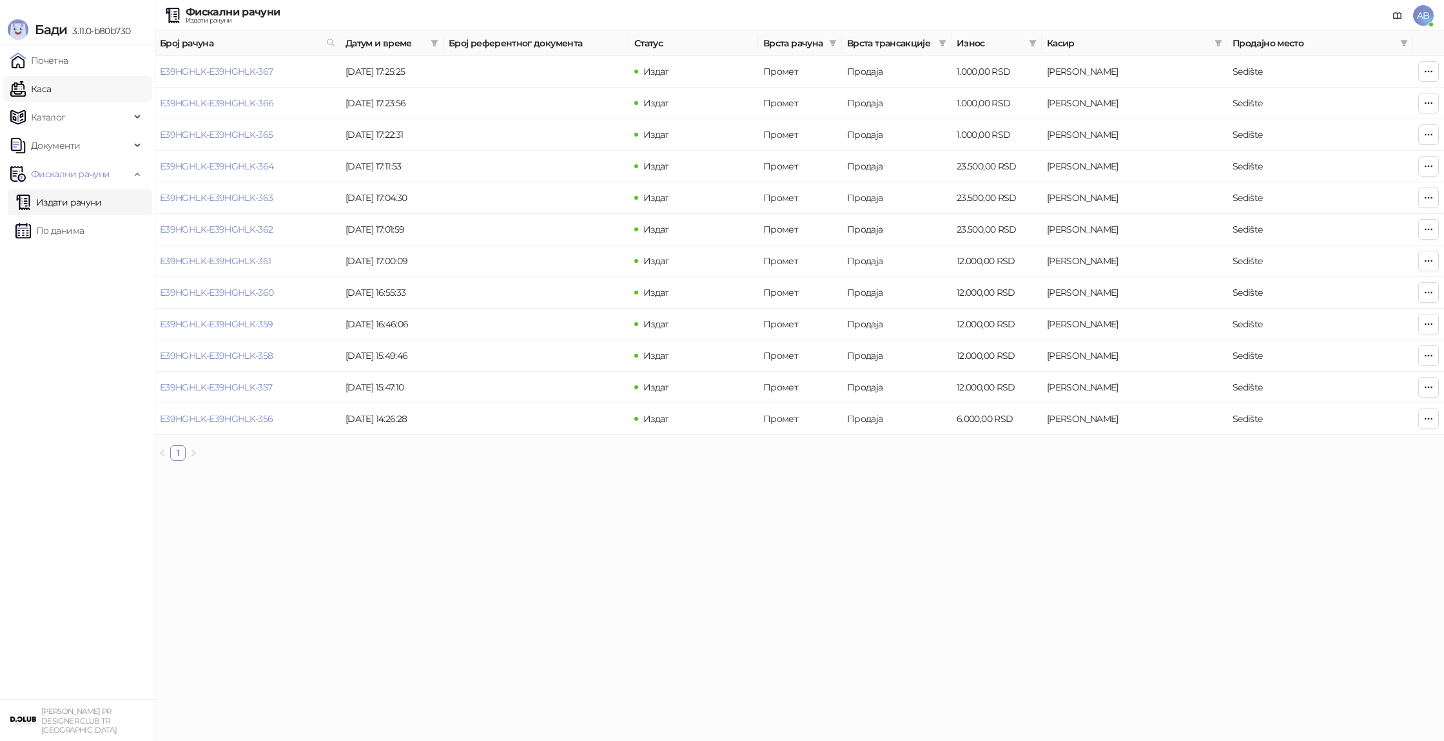
click at [51, 88] on link "Каса" at bounding box center [30, 89] width 41 height 26
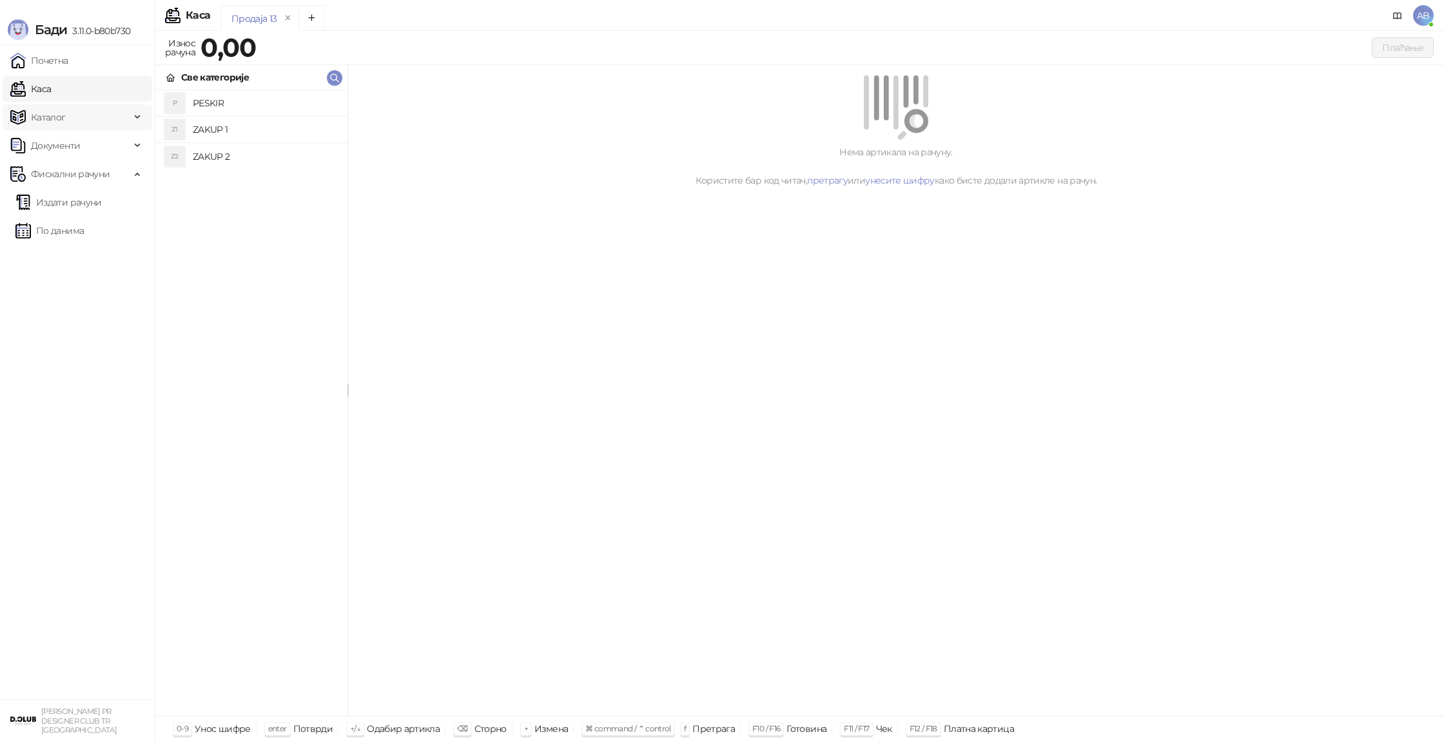
click at [65, 108] on span "Каталог" at bounding box center [70, 117] width 120 height 26
click at [68, 71] on link "Почетна" at bounding box center [39, 61] width 58 height 26
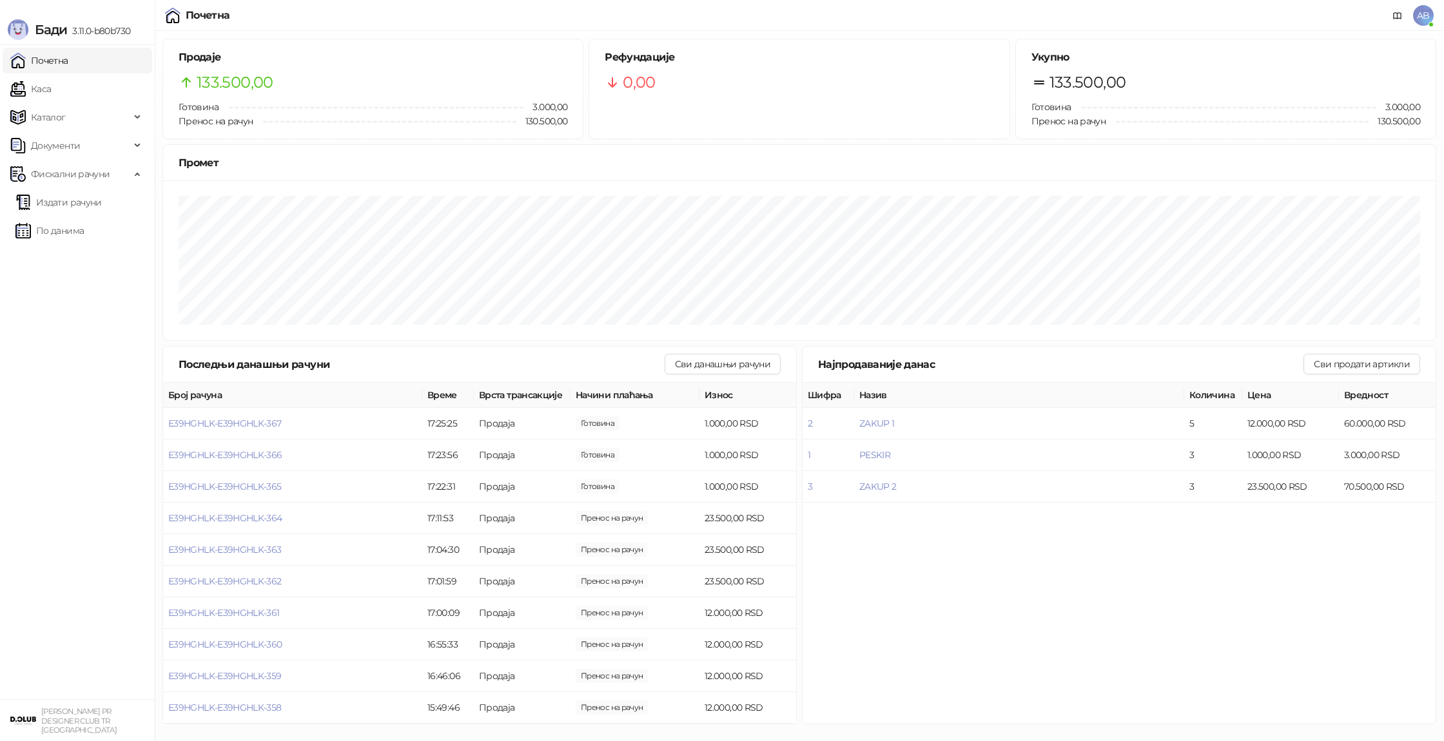
click at [1421, 22] on span "AB" at bounding box center [1423, 15] width 21 height 21
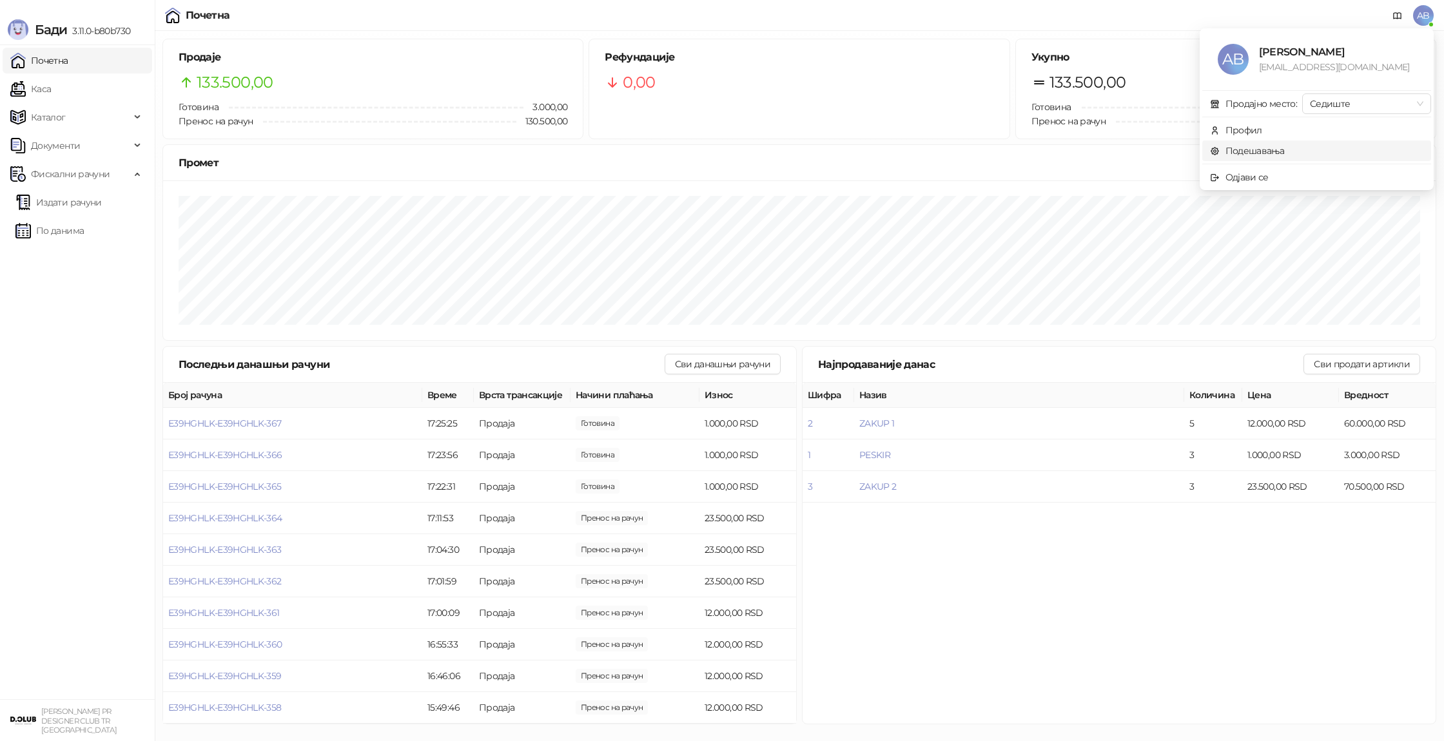
click at [1276, 154] on link "Подешавања" at bounding box center [1247, 151] width 75 height 12
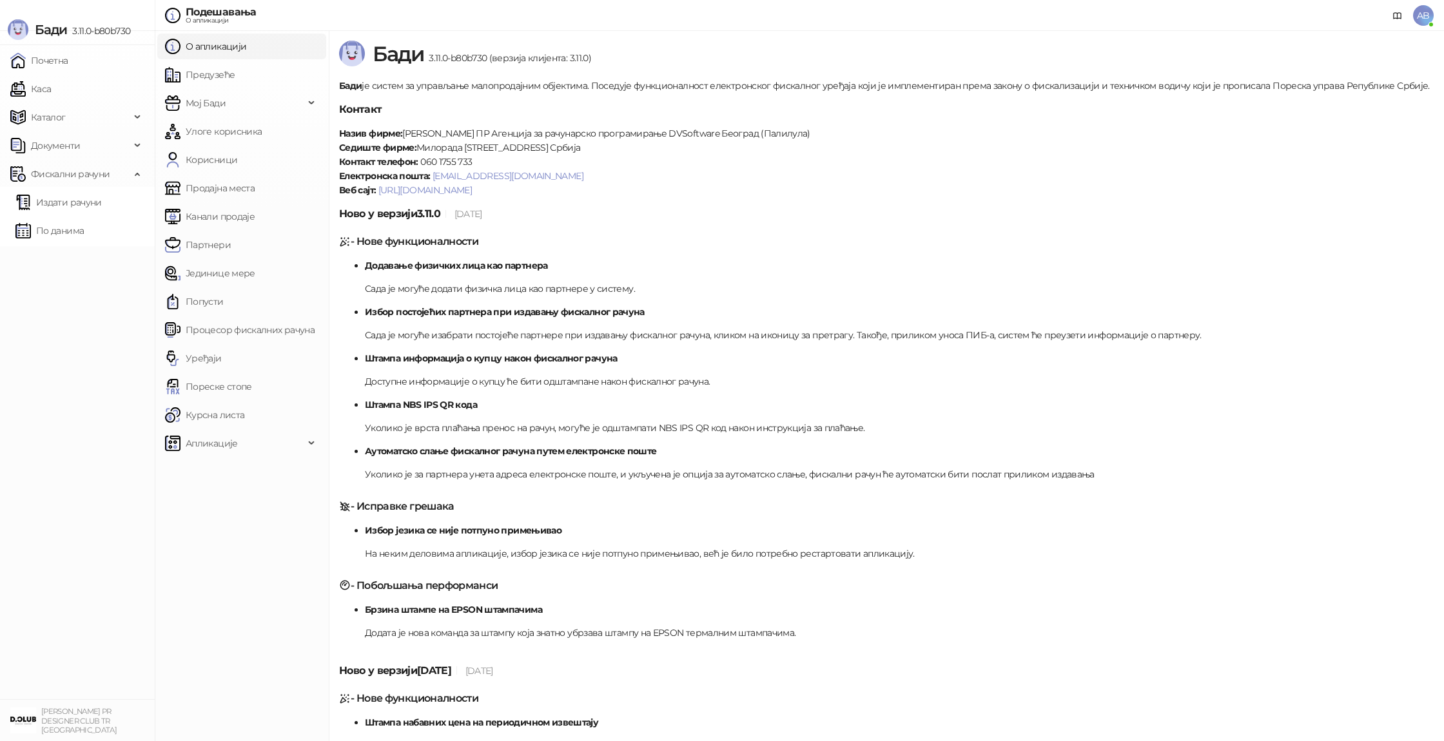
click at [1414, 19] on span "AB" at bounding box center [1423, 15] width 21 height 21
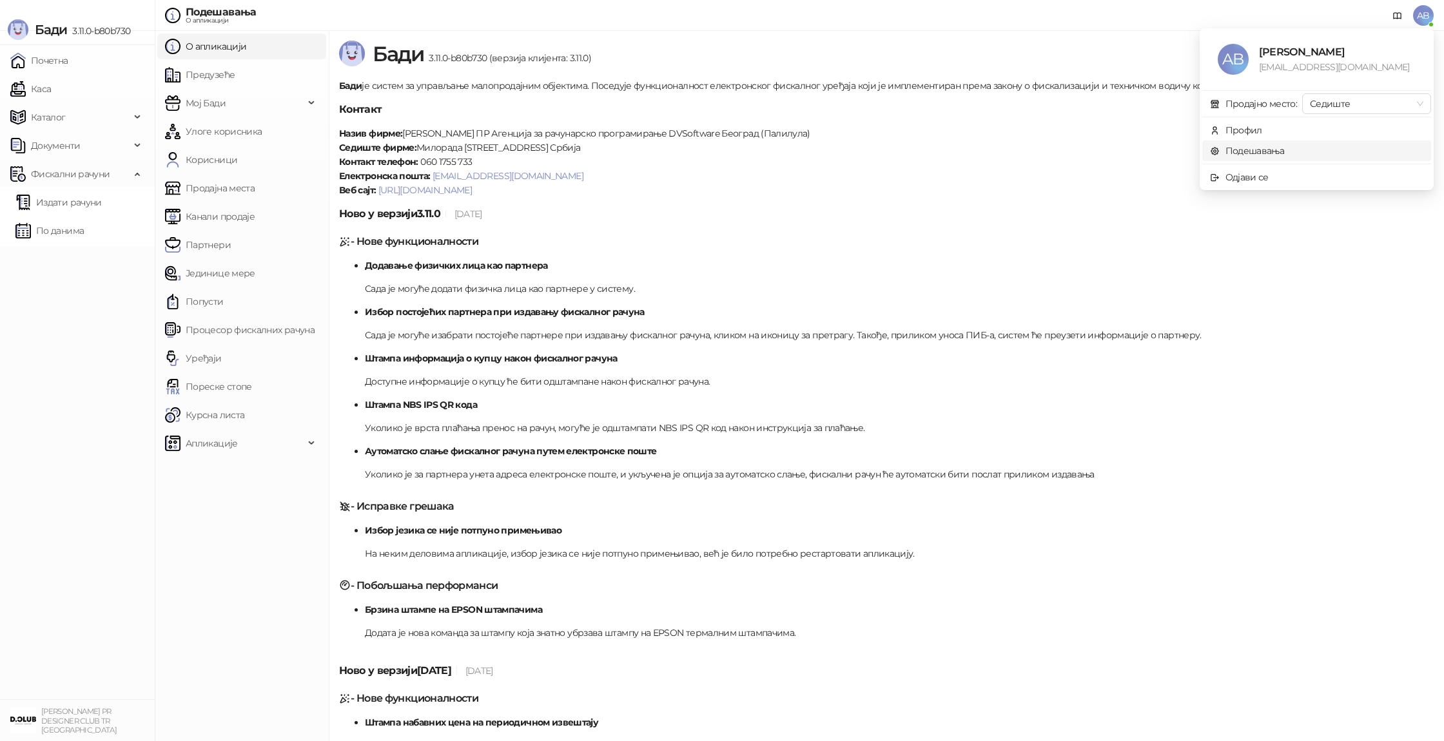
click at [1257, 150] on link "Подешавања" at bounding box center [1247, 151] width 75 height 12
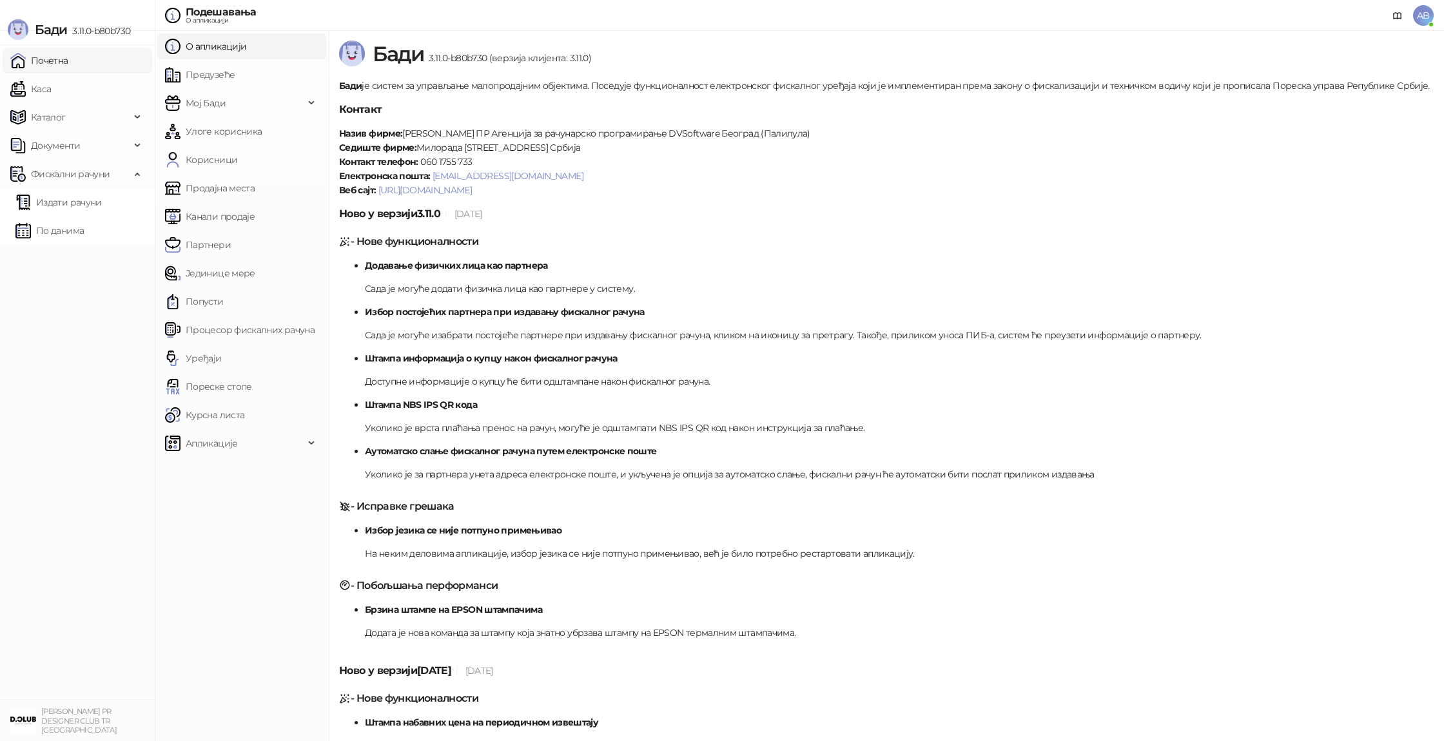
click at [68, 57] on link "Почетна" at bounding box center [39, 61] width 58 height 26
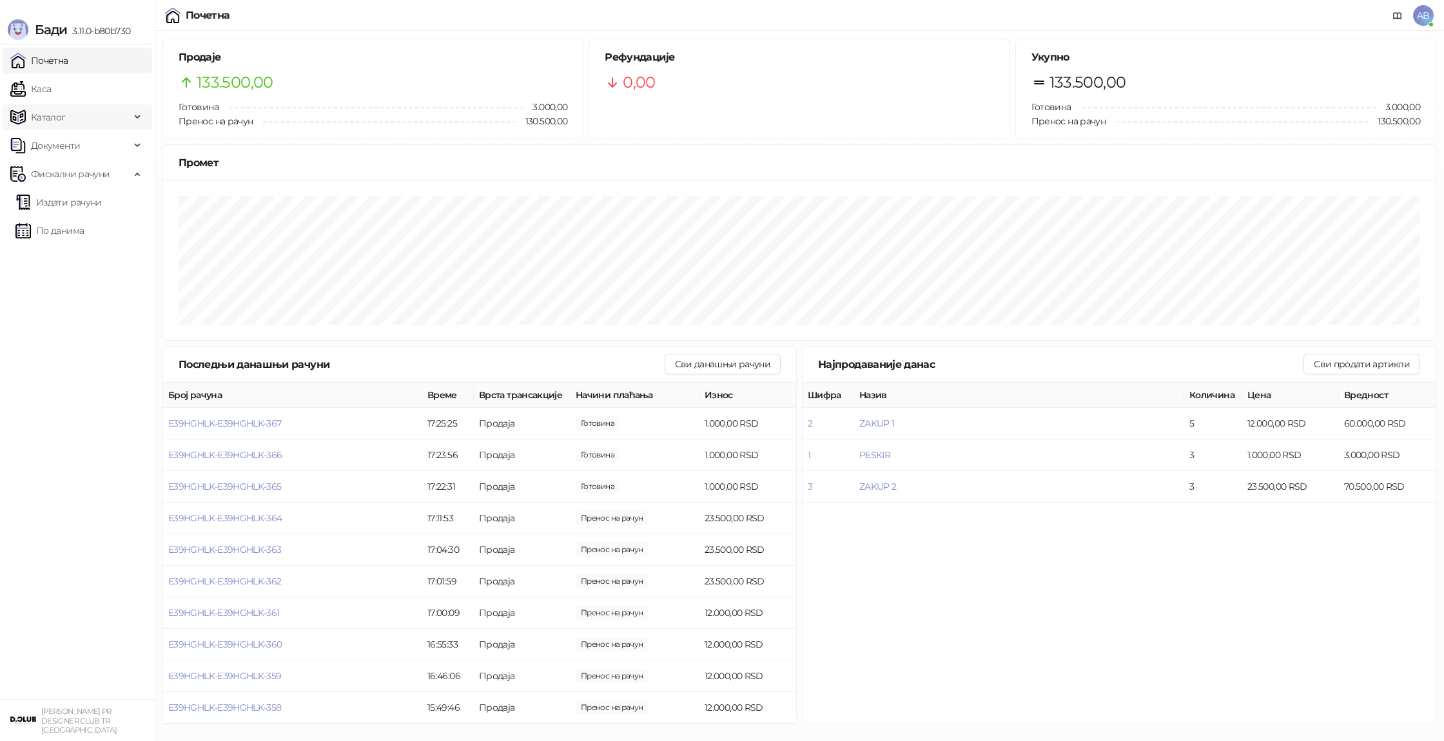
click at [119, 121] on span "Каталог" at bounding box center [70, 117] width 120 height 26
click at [1419, 19] on span "AB" at bounding box center [1423, 15] width 21 height 21
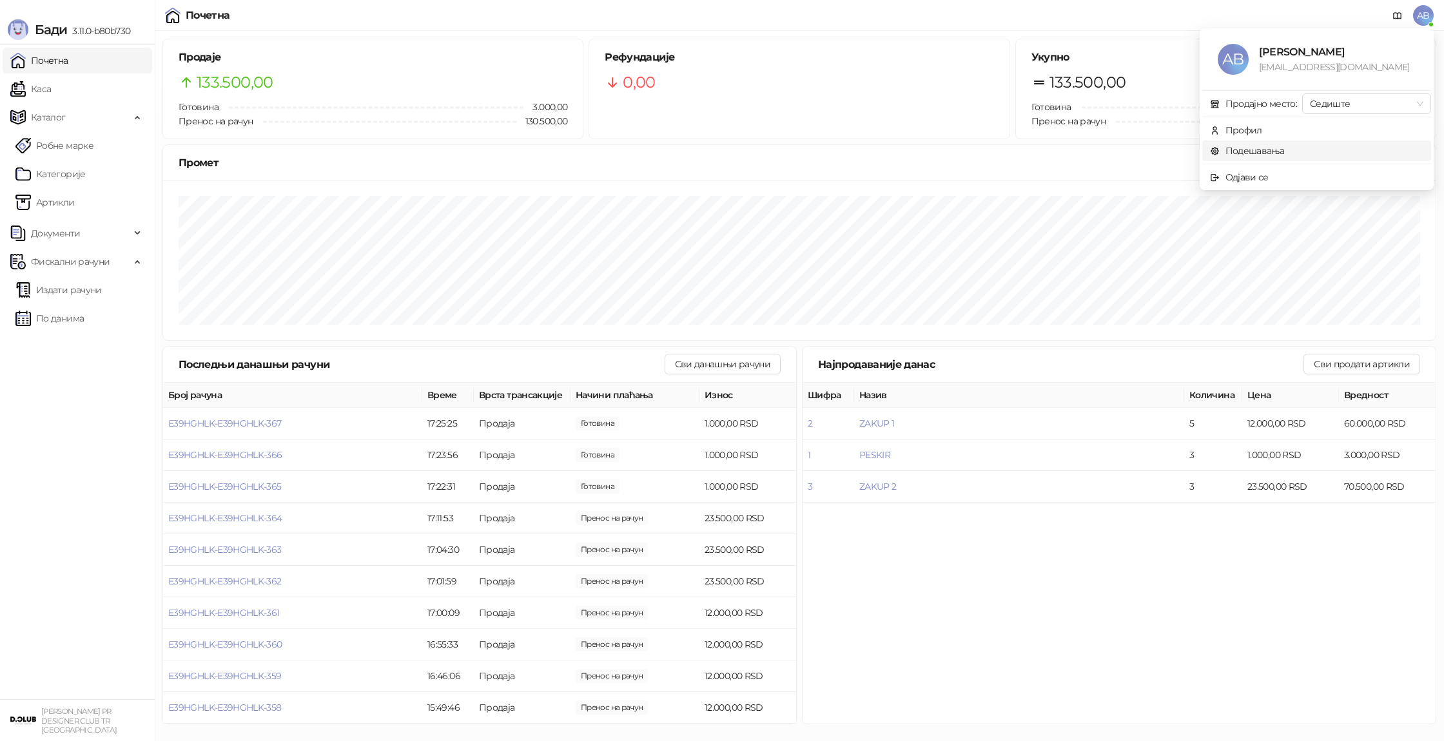
click at [1267, 157] on link "Подешавања" at bounding box center [1247, 151] width 75 height 12
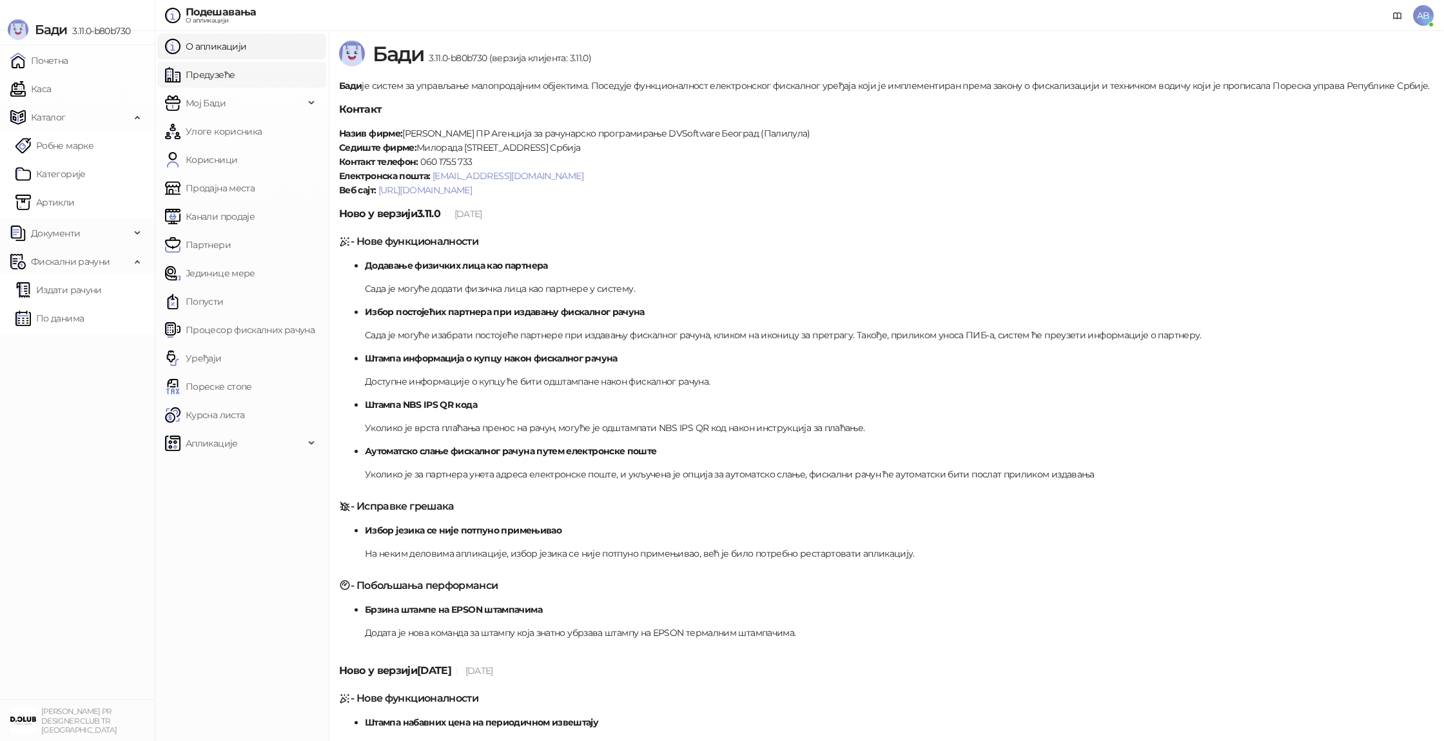
click at [204, 84] on link "Предузеће" at bounding box center [200, 75] width 70 height 26
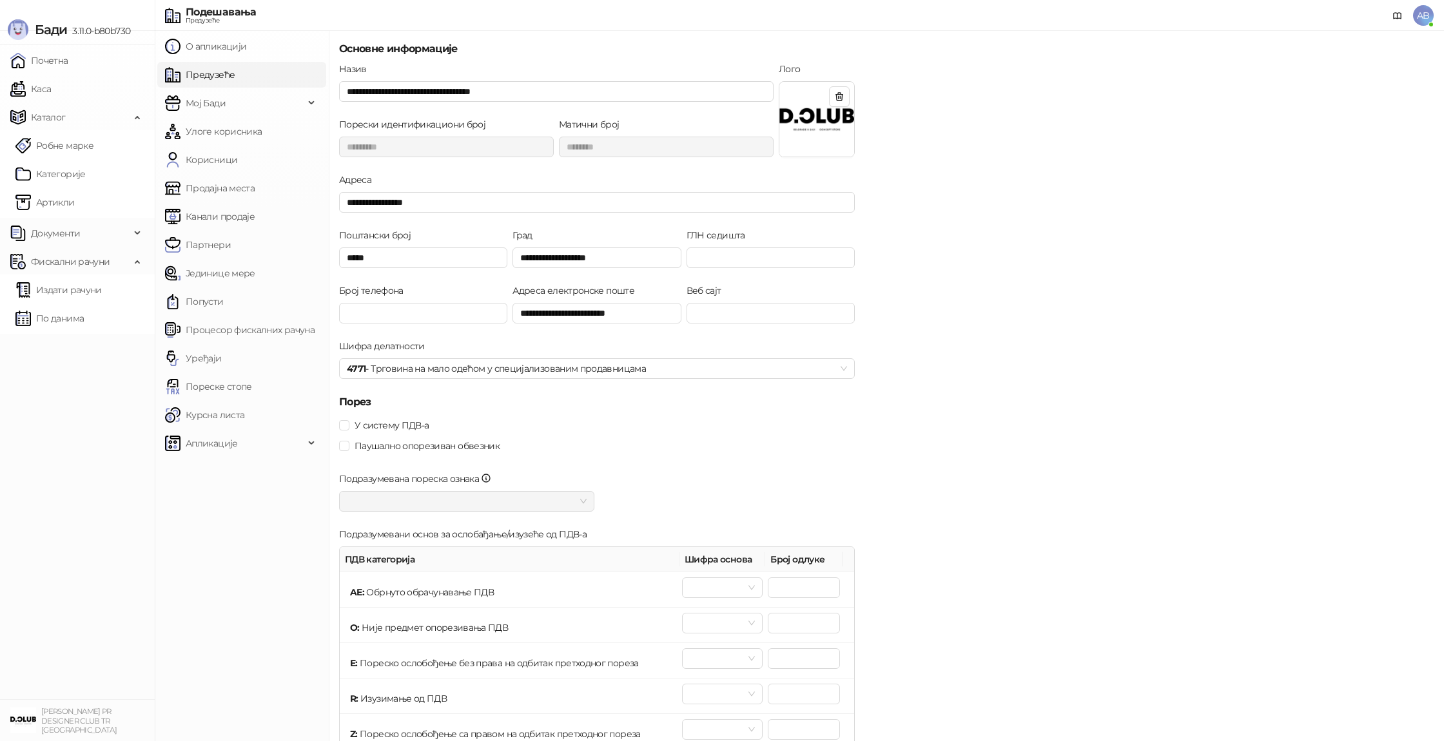
click at [828, 99] on img at bounding box center [816, 119] width 75 height 75
click at [837, 97] on icon "button" at bounding box center [839, 97] width 7 height 8
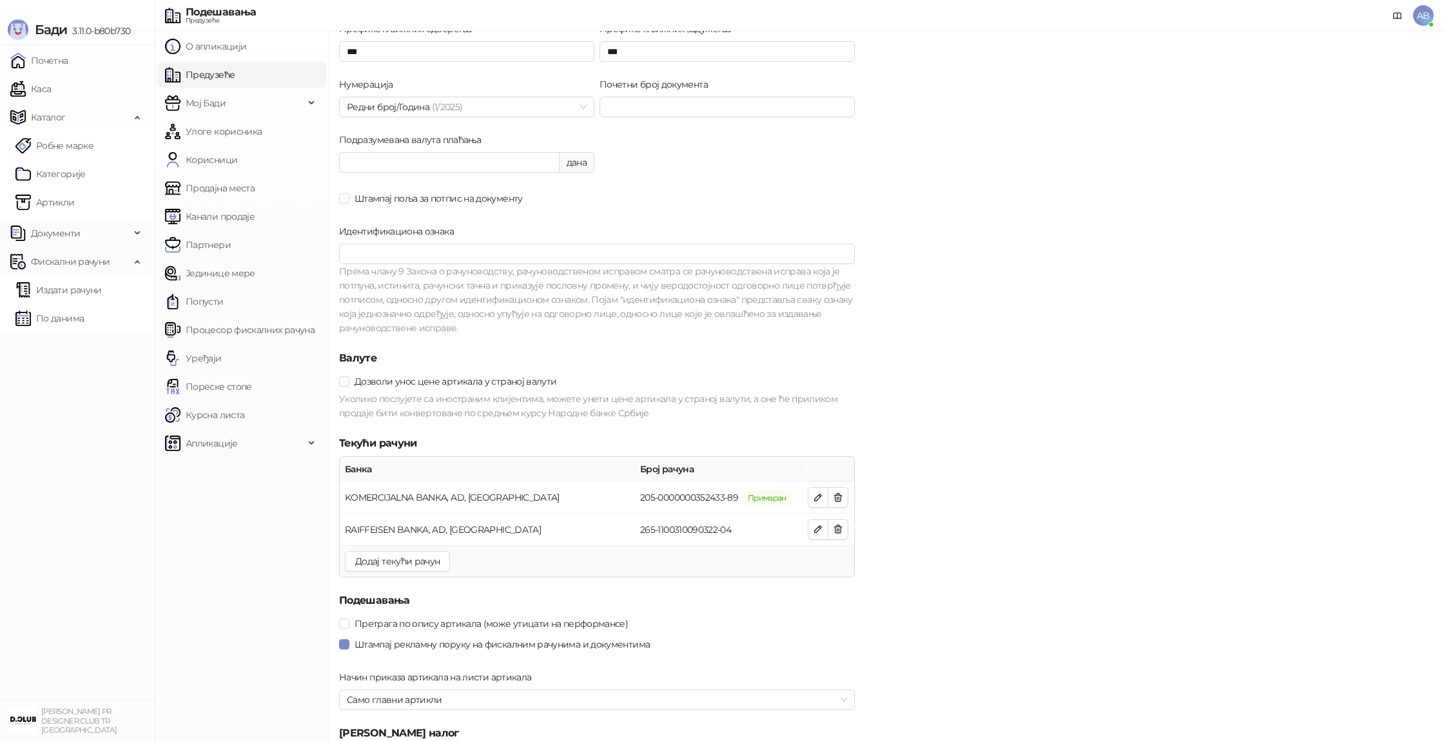
scroll to position [1038, 0]
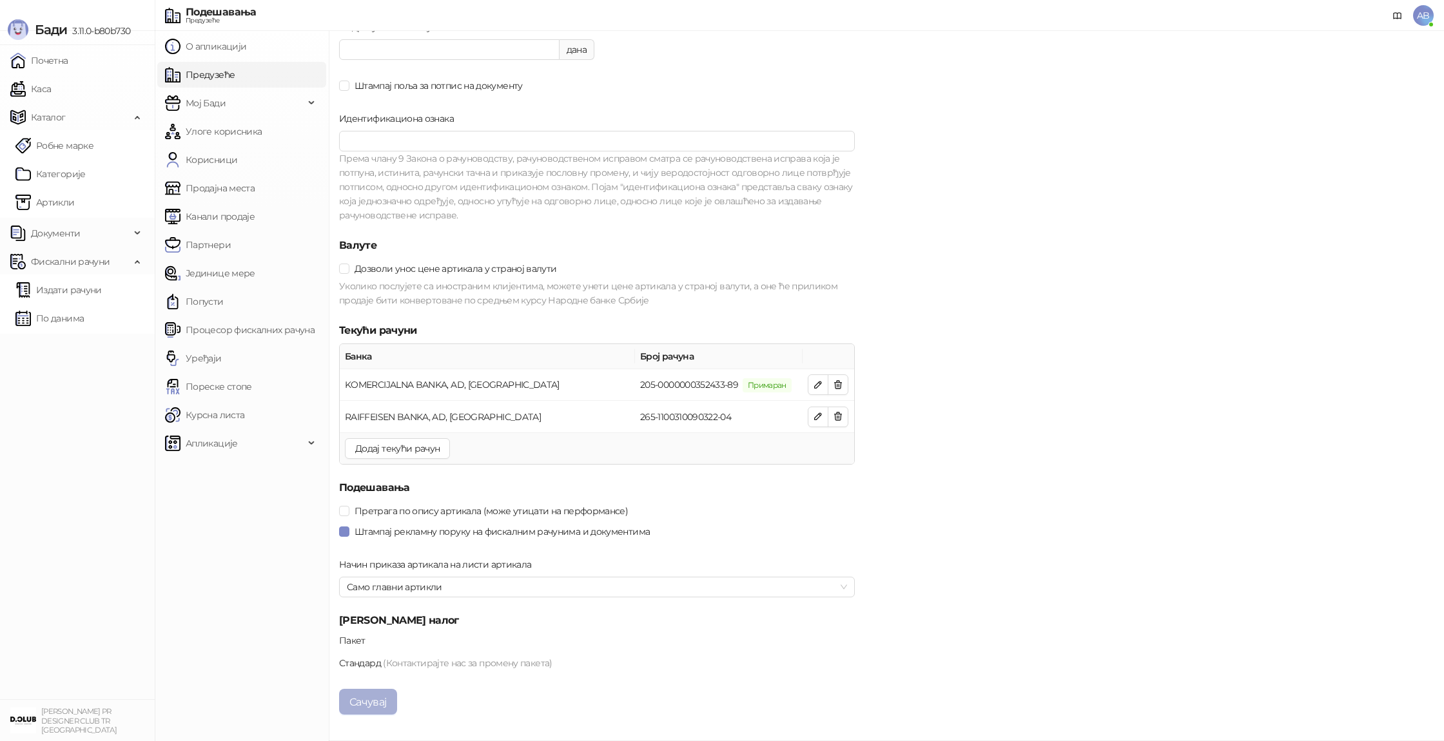
click at [387, 703] on button "Сачувај" at bounding box center [368, 702] width 58 height 26
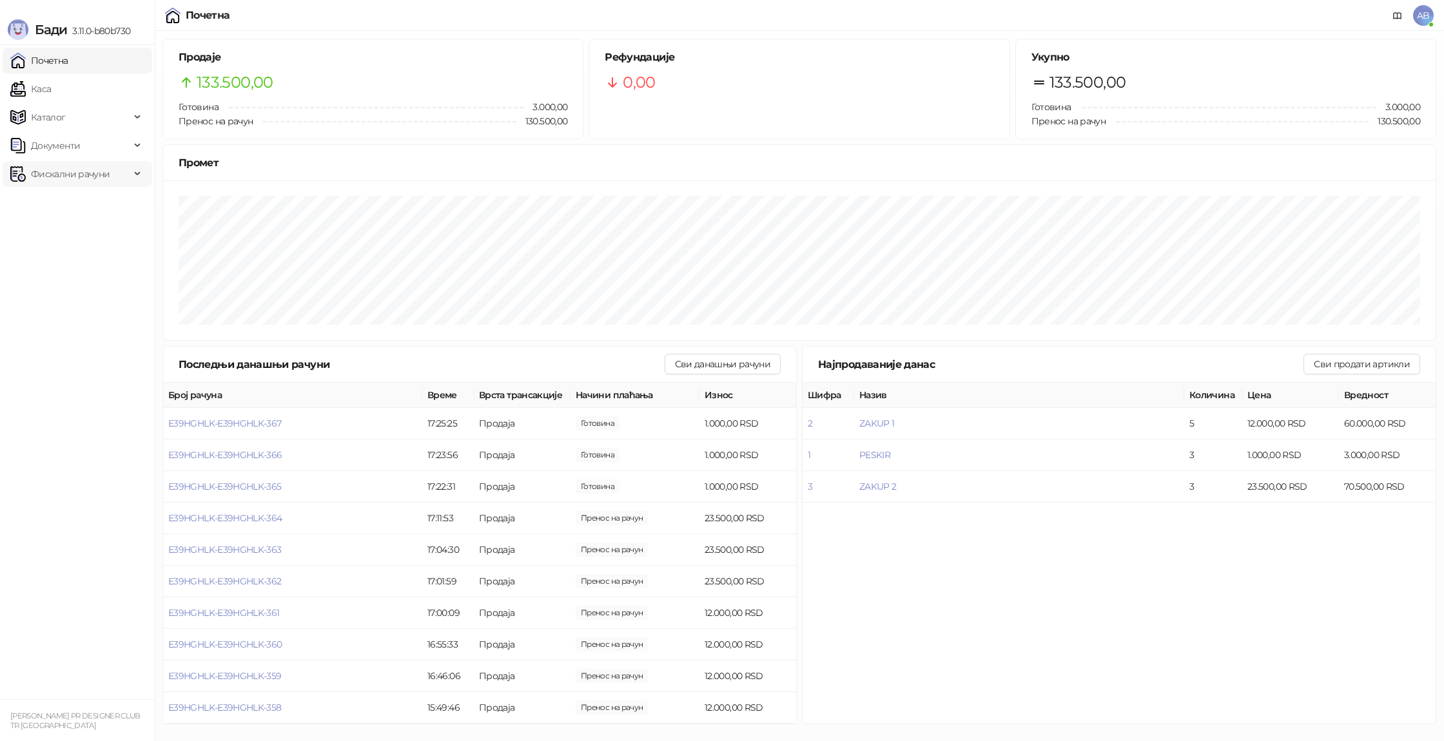
click at [37, 169] on span "Фискални рачуни" at bounding box center [70, 174] width 79 height 26
click at [37, 168] on span "Фискални рачуни" at bounding box center [70, 174] width 79 height 26
click at [63, 211] on link "Издати рачуни" at bounding box center [58, 203] width 86 height 26
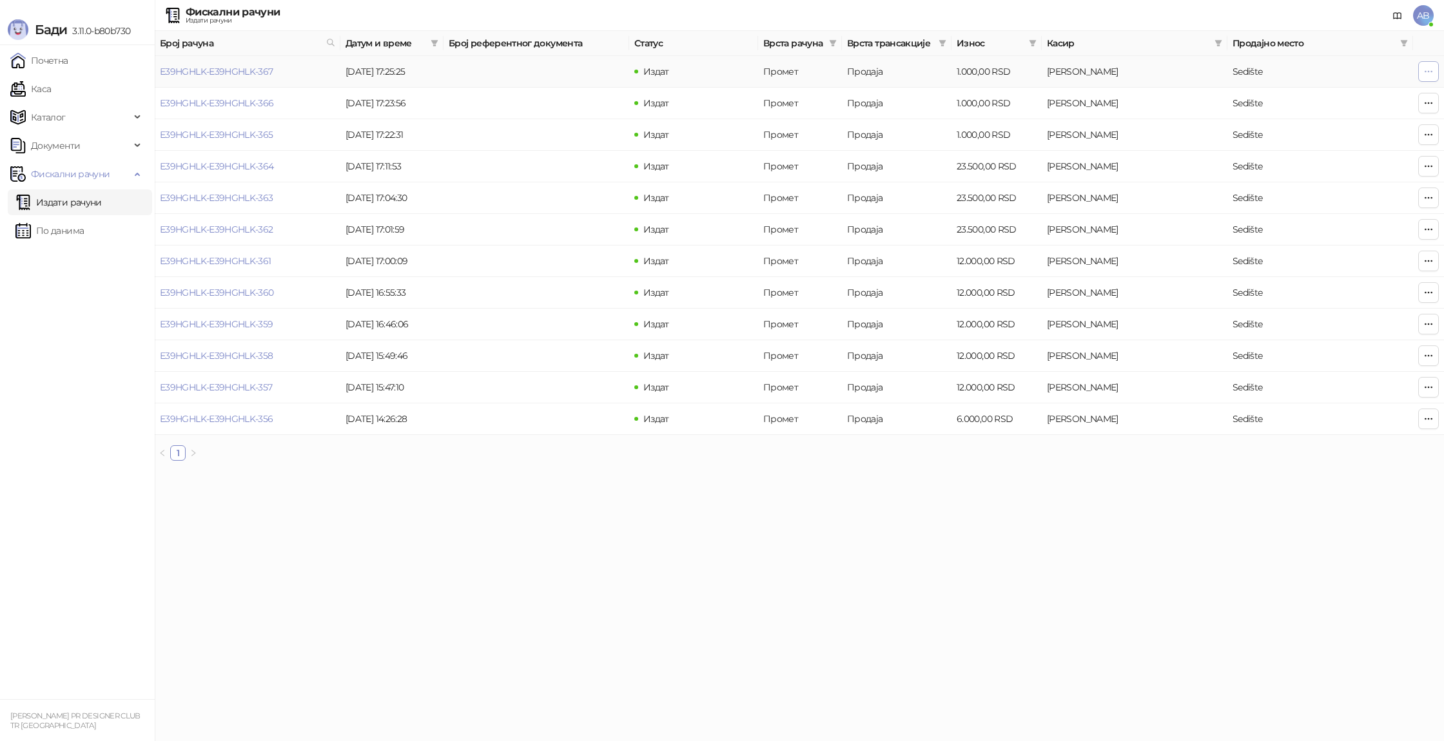
click at [1419, 73] on button "button" at bounding box center [1428, 71] width 21 height 21
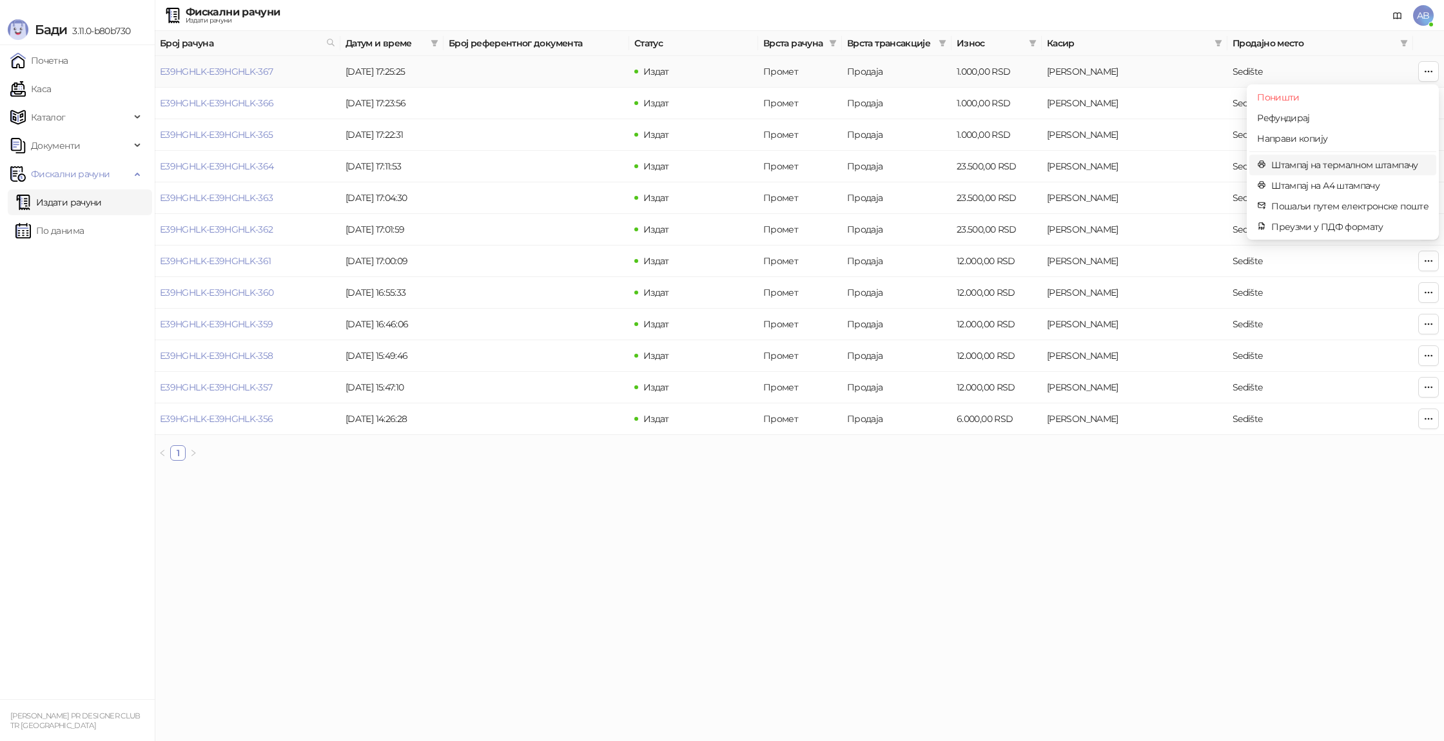
click at [1365, 168] on span "Штампај на термалном штампачу" at bounding box center [1349, 165] width 157 height 14
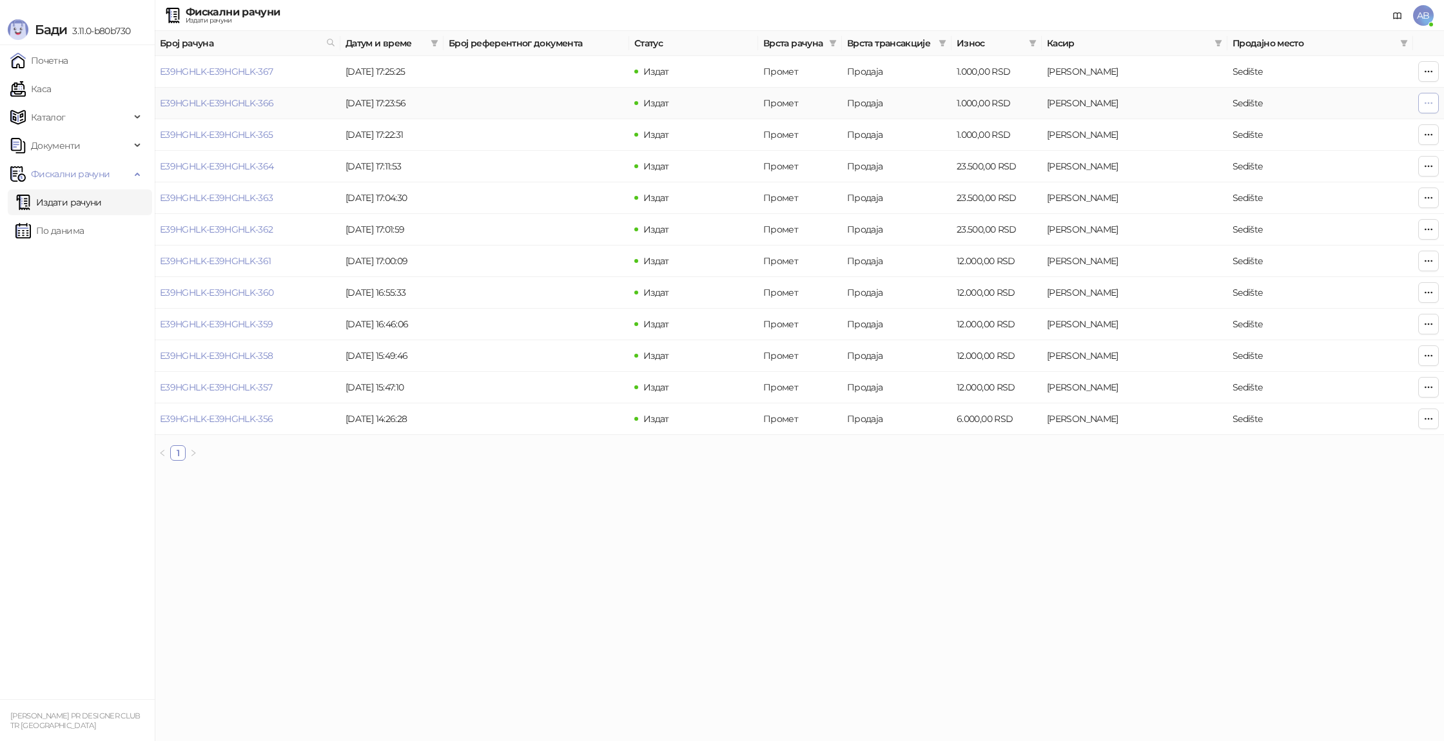
click at [1428, 101] on icon "button" at bounding box center [1428, 103] width 10 height 10
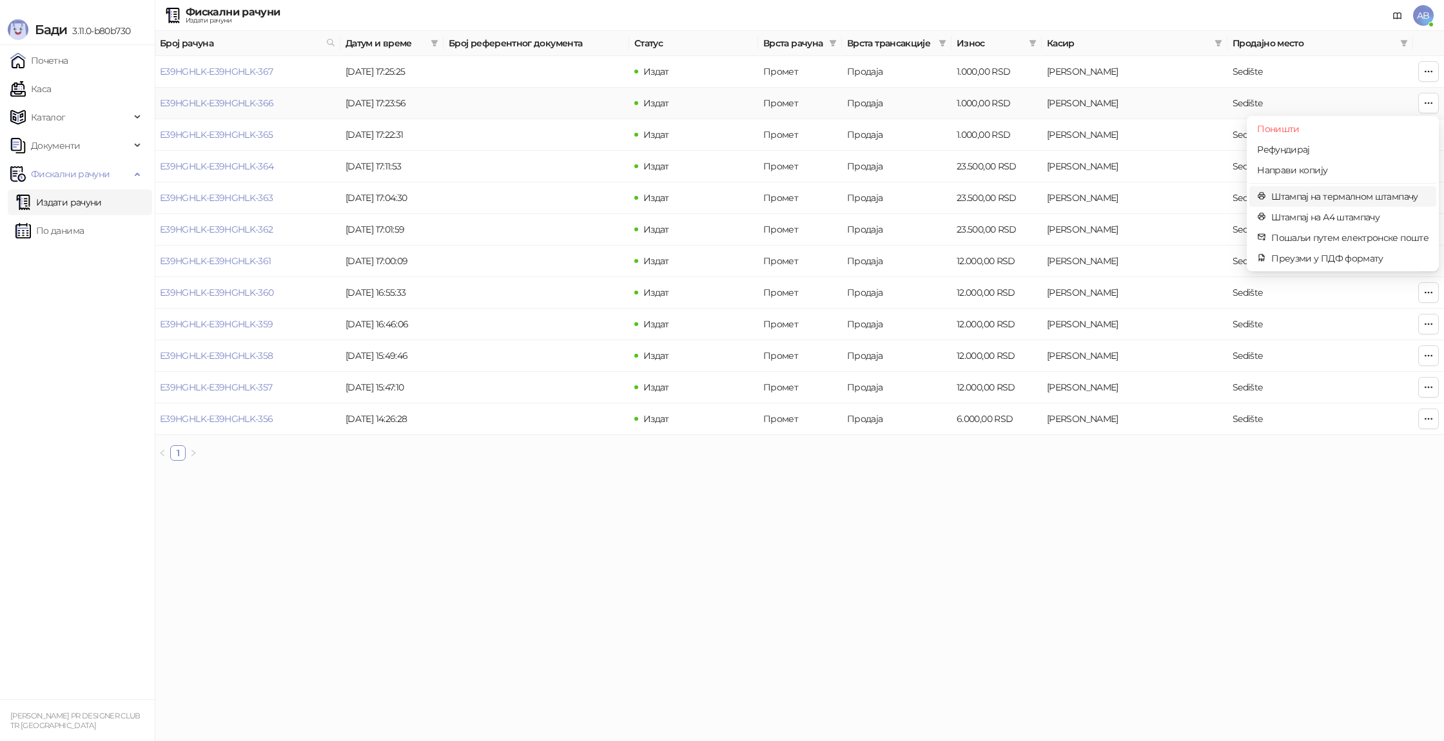
click at [1299, 188] on li "Штампај на термалном штампачу" at bounding box center [1342, 196] width 187 height 21
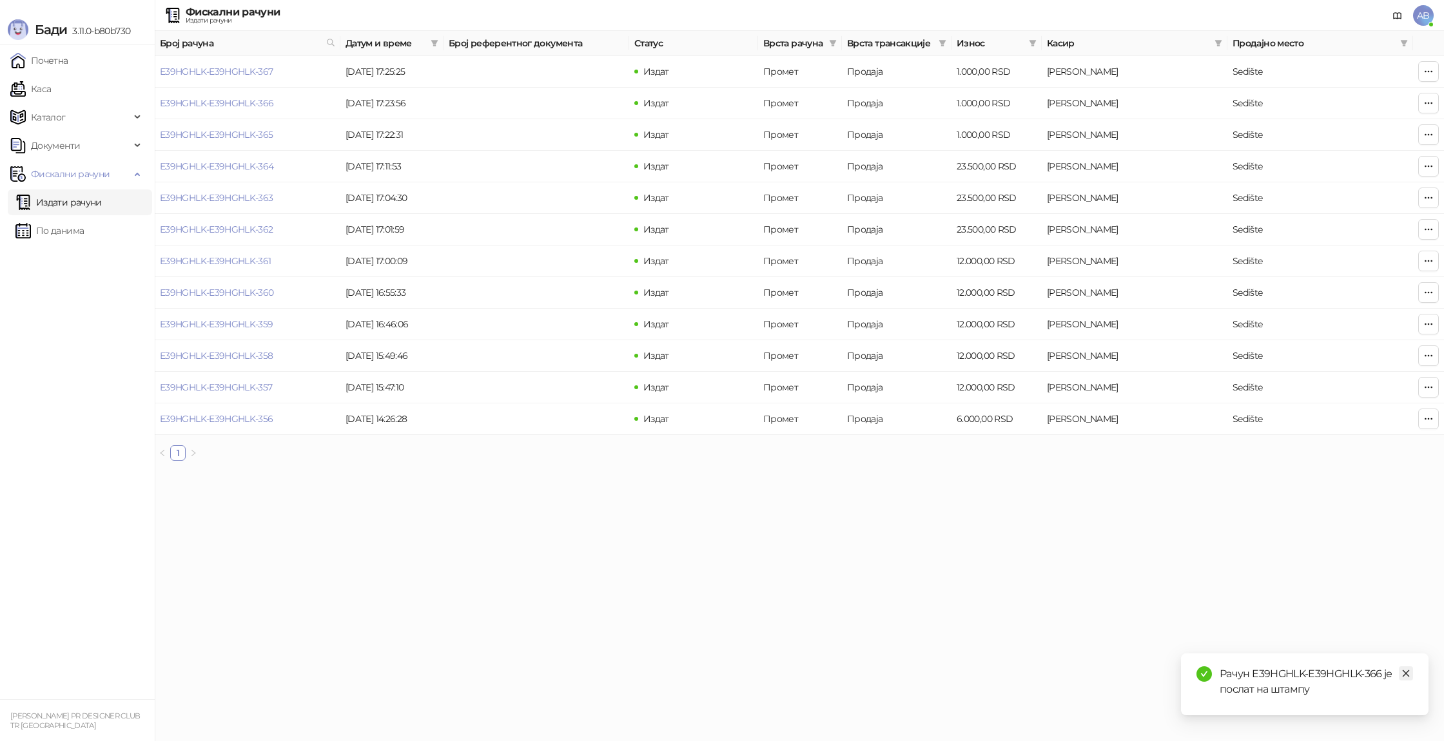
click at [1405, 673] on icon "close" at bounding box center [1406, 673] width 7 height 7
click at [1421, 80] on button "button" at bounding box center [1428, 71] width 21 height 21
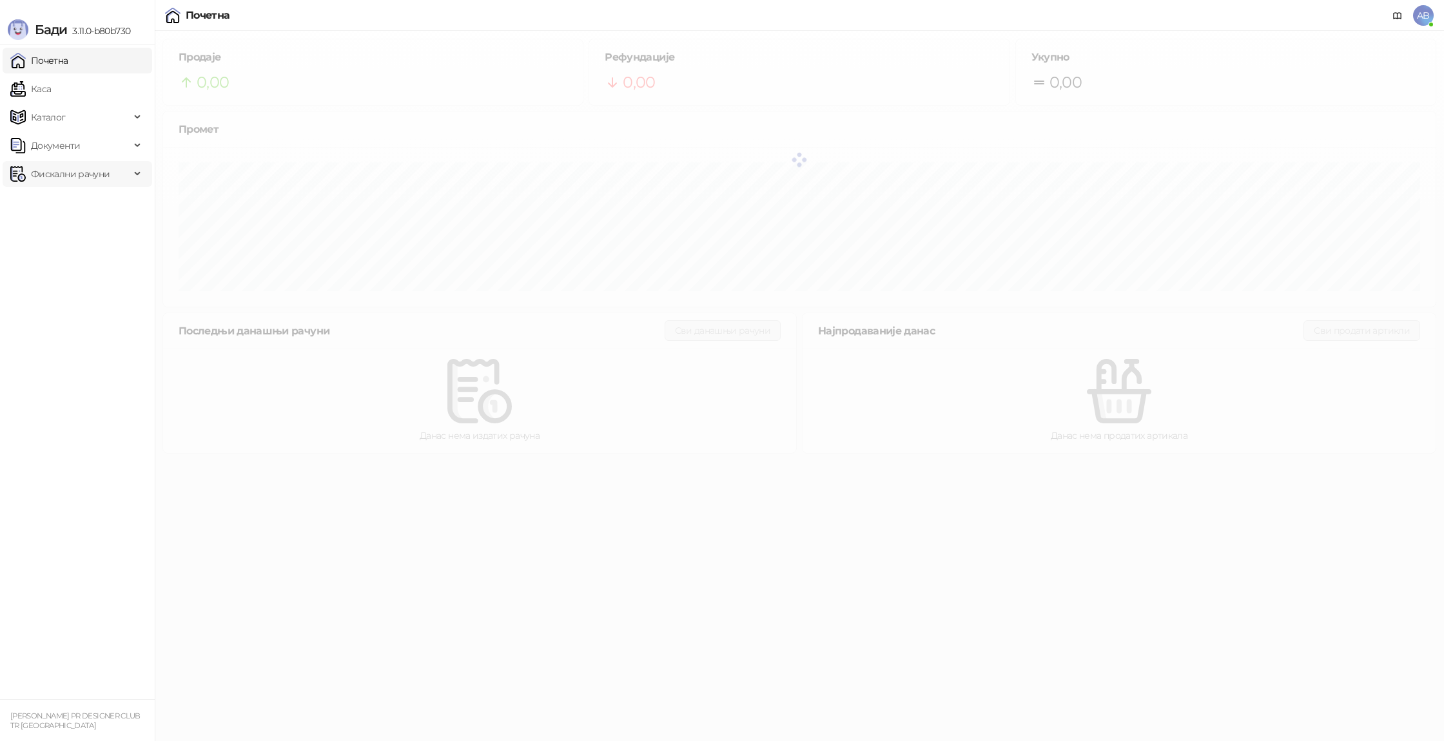
click at [94, 175] on span "Фискални рачуни" at bounding box center [70, 174] width 79 height 26
click at [102, 197] on link "Издати рачуни" at bounding box center [58, 203] width 86 height 26
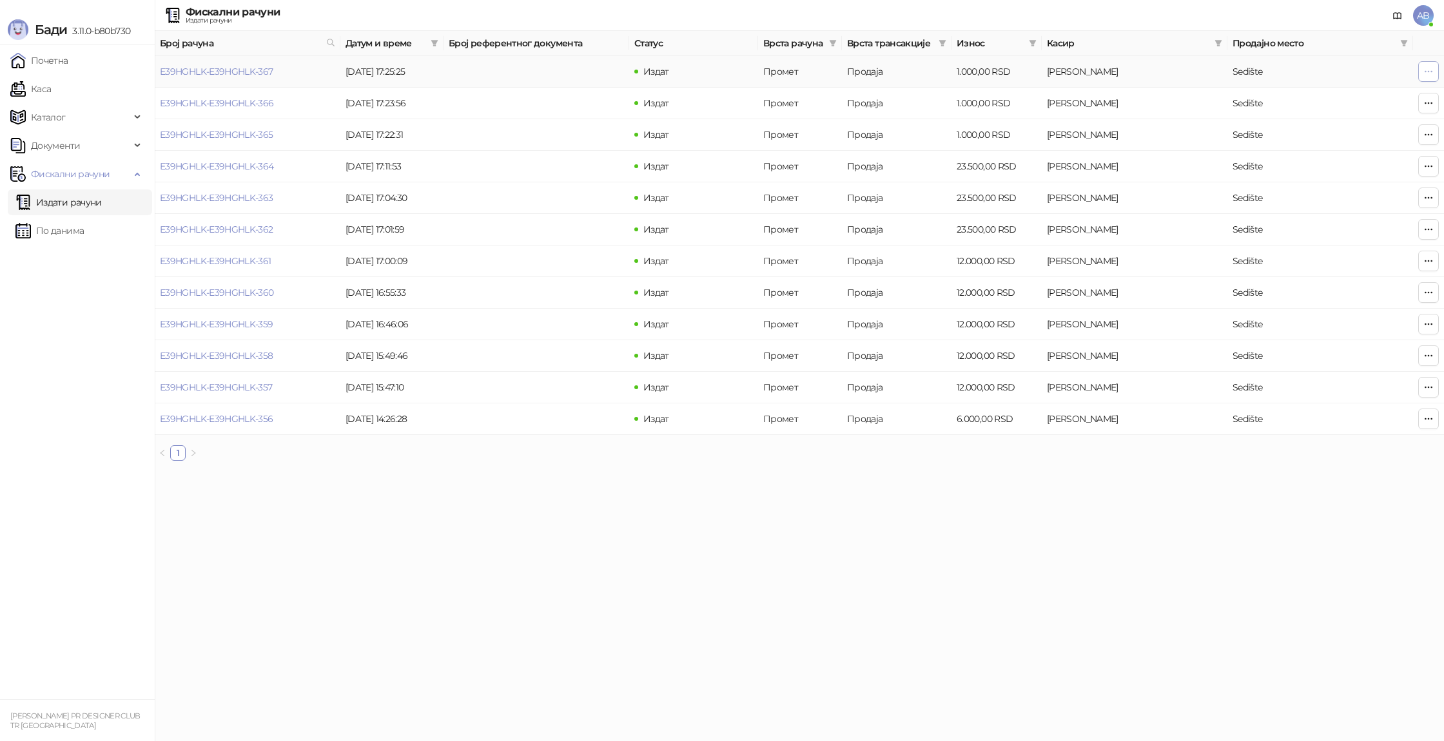
click at [1430, 77] on button "button" at bounding box center [1428, 71] width 21 height 21
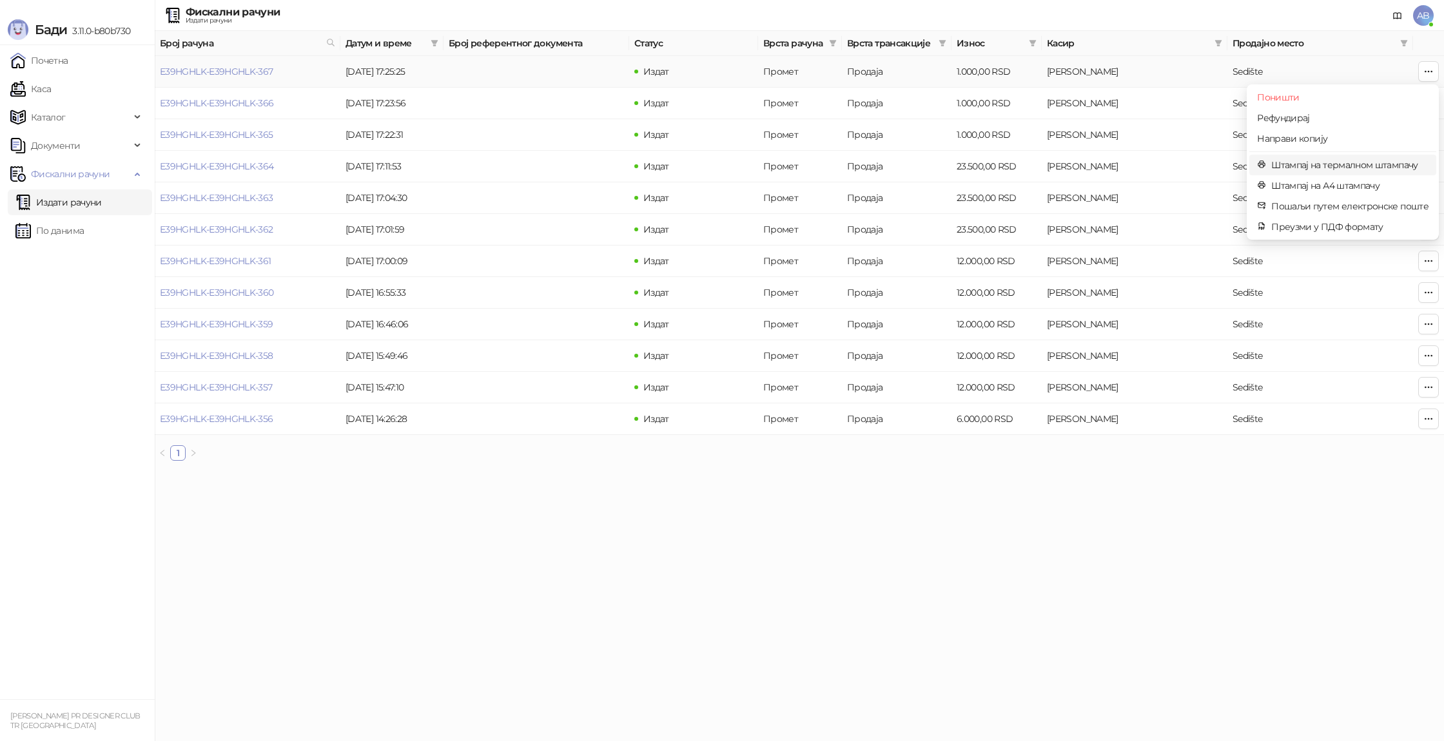
click at [1350, 161] on span "Штампај на термалном штампачу" at bounding box center [1349, 165] width 157 height 14
